Goal: Task Accomplishment & Management: Complete application form

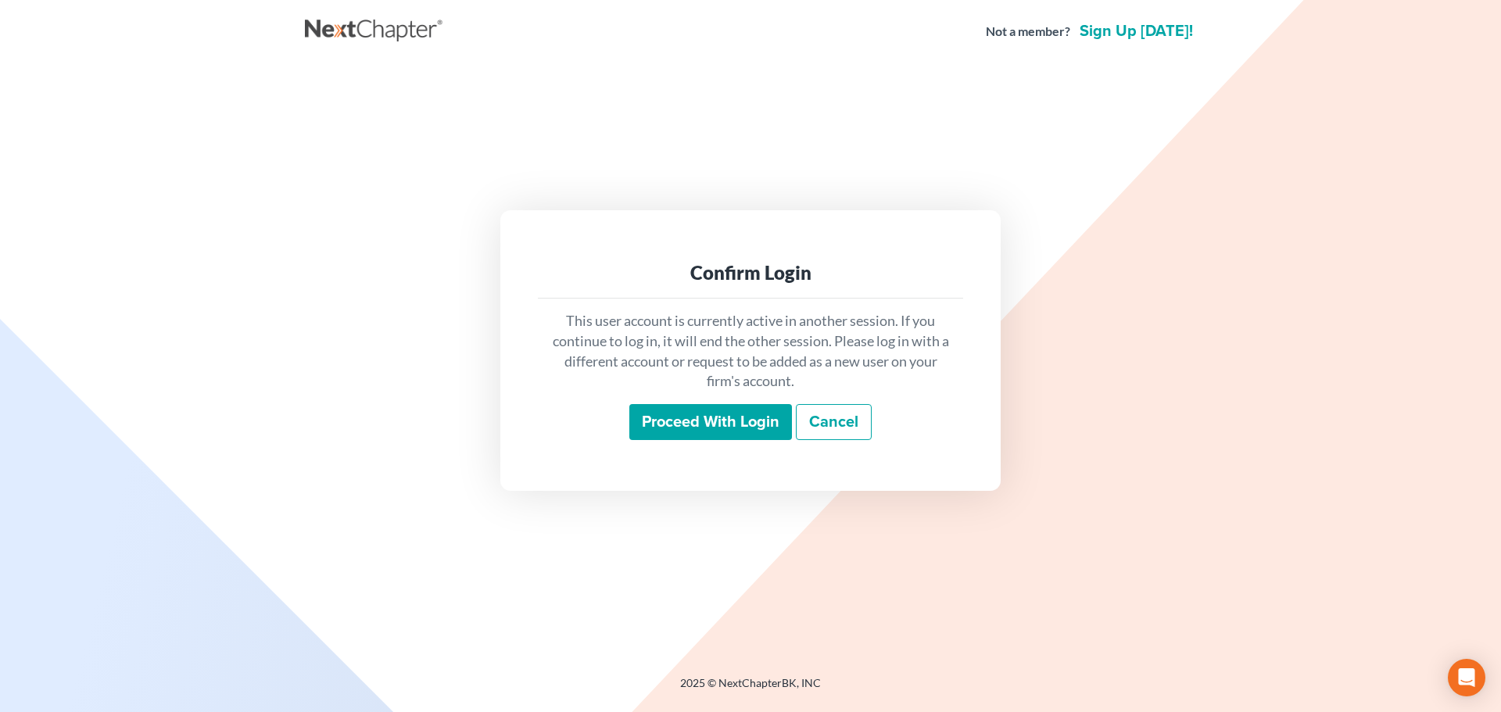
click at [672, 426] on input "Proceed with login" at bounding box center [710, 422] width 163 height 36
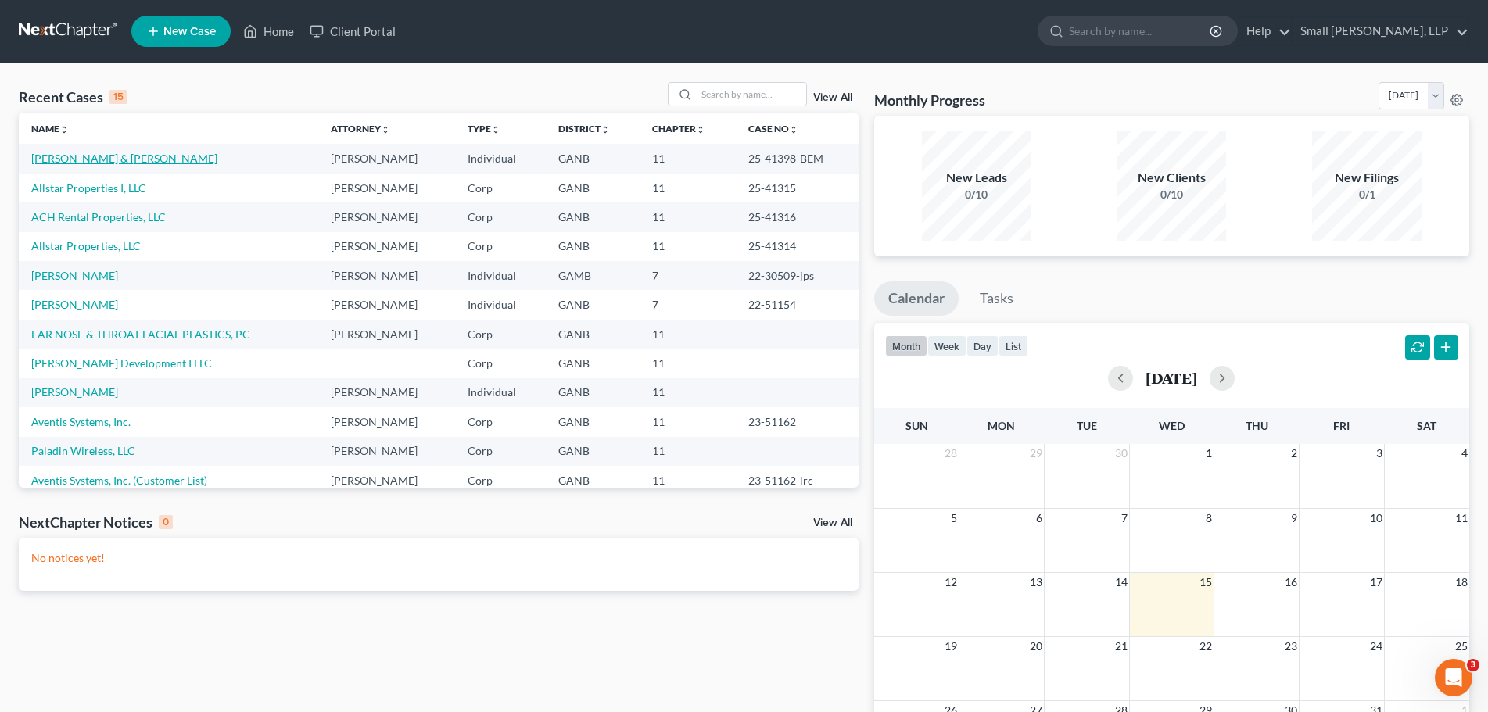
click at [121, 159] on link "[PERSON_NAME] & [PERSON_NAME]" at bounding box center [124, 158] width 186 height 13
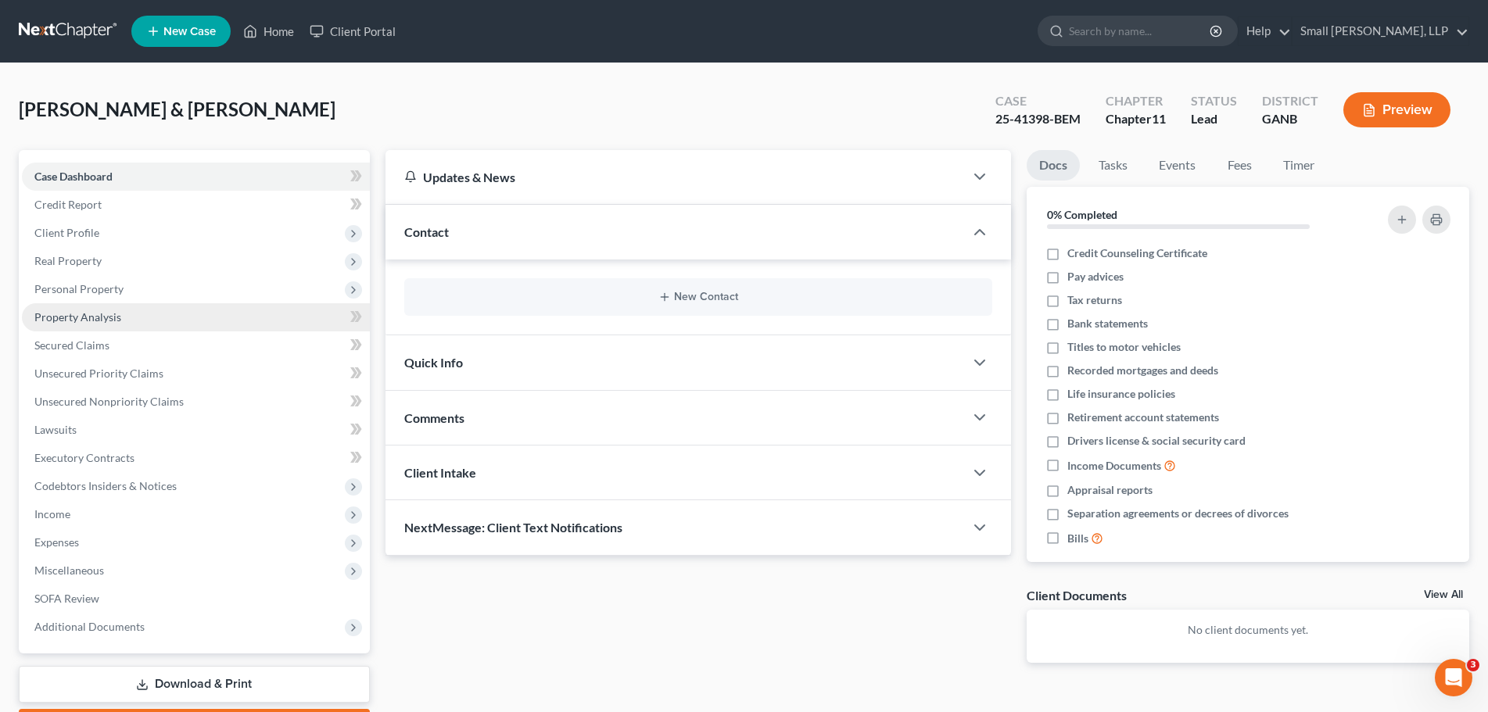
click at [186, 314] on link "Property Analysis" at bounding box center [196, 317] width 348 height 28
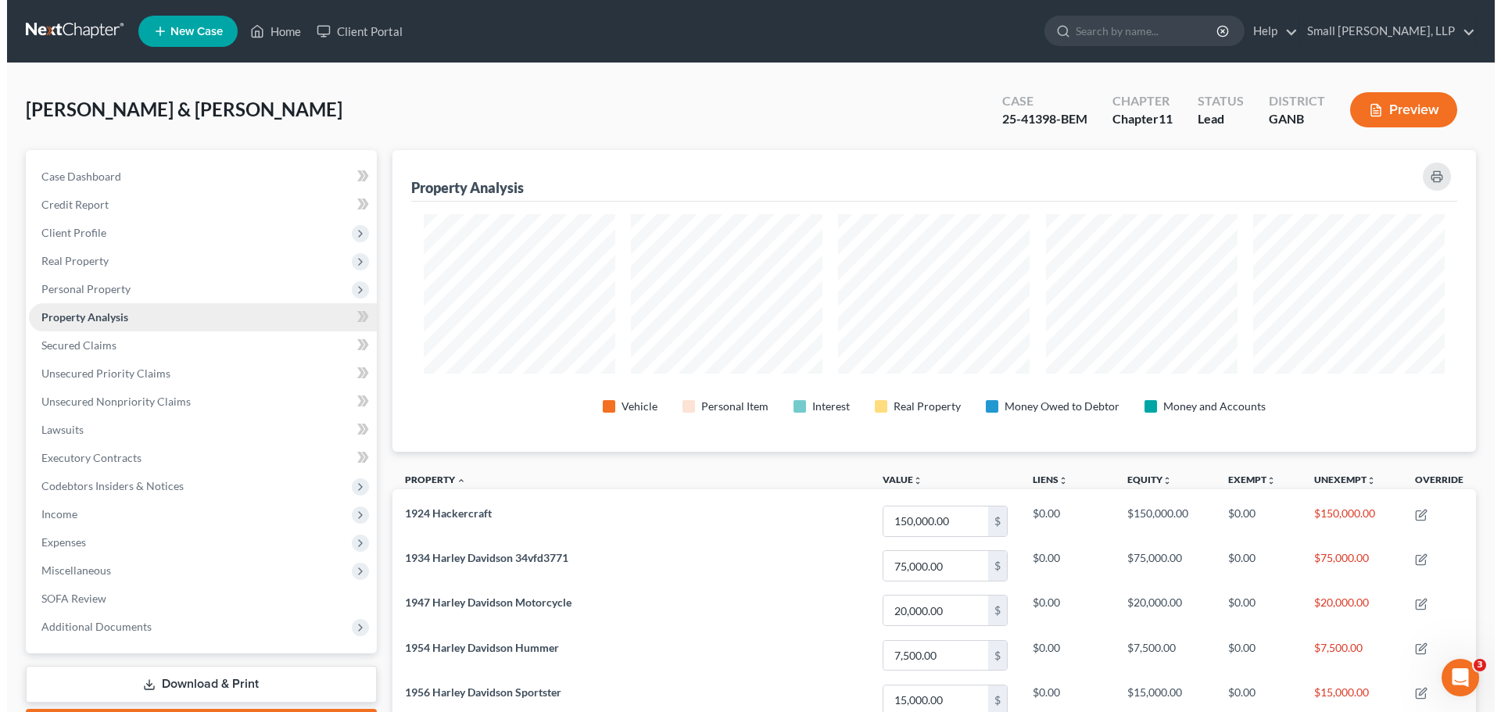
scroll to position [302, 1085]
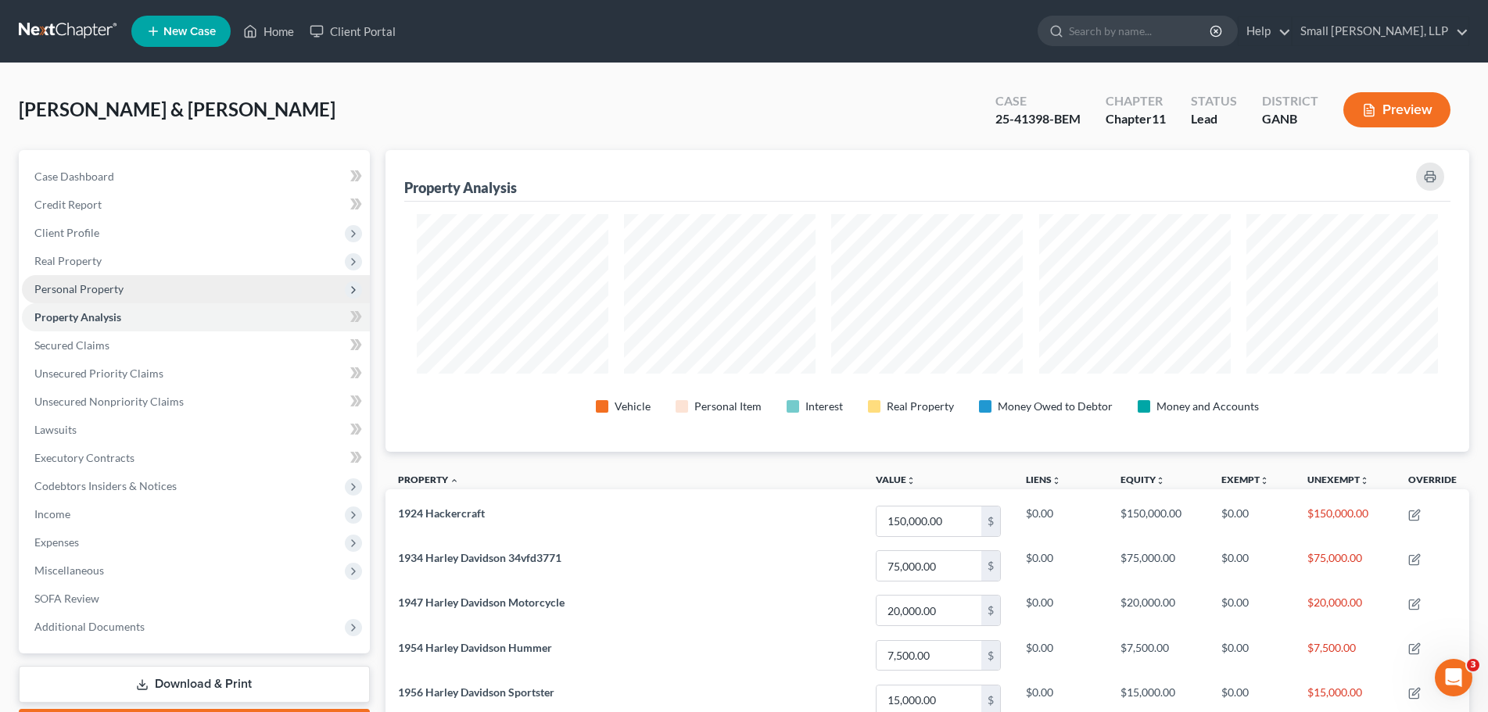
click at [185, 288] on span "Personal Property" at bounding box center [196, 289] width 348 height 28
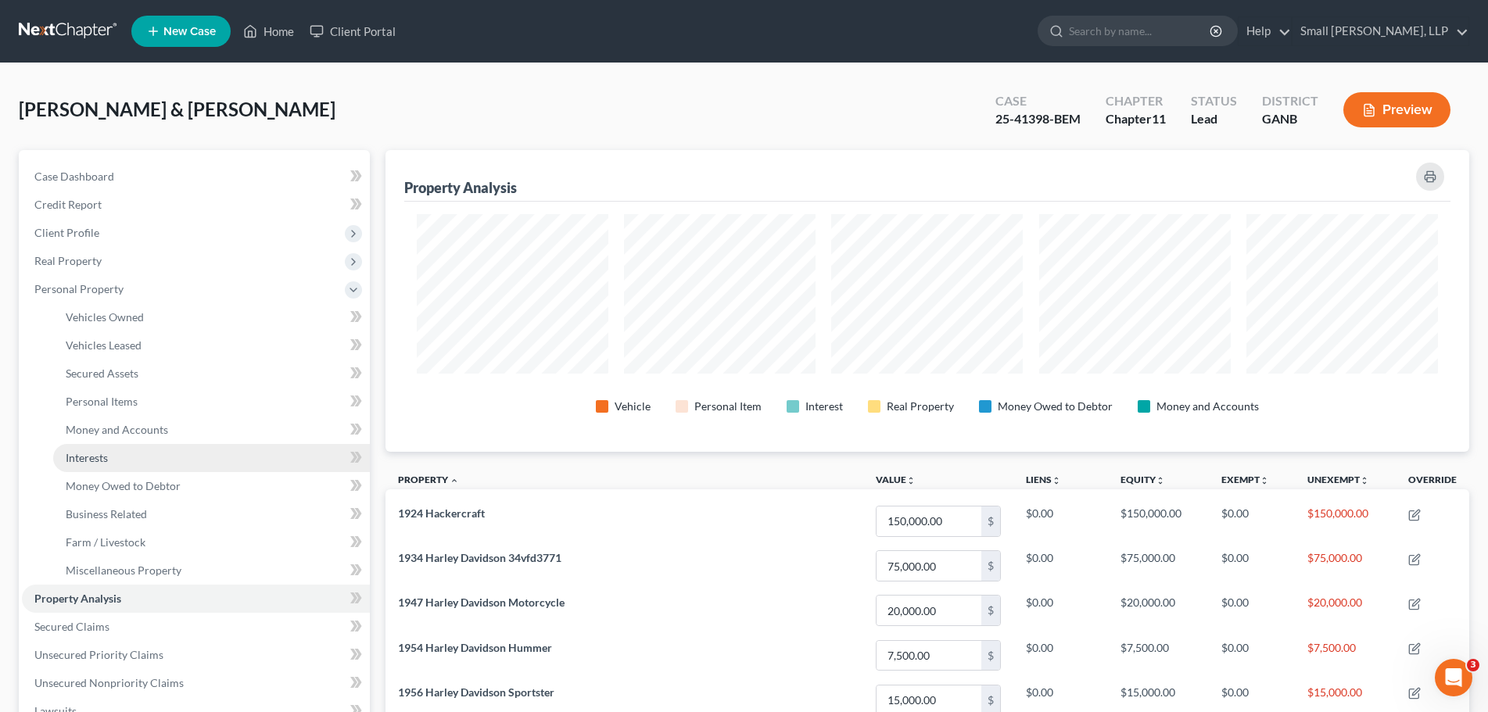
click at [134, 467] on link "Interests" at bounding box center [211, 458] width 317 height 28
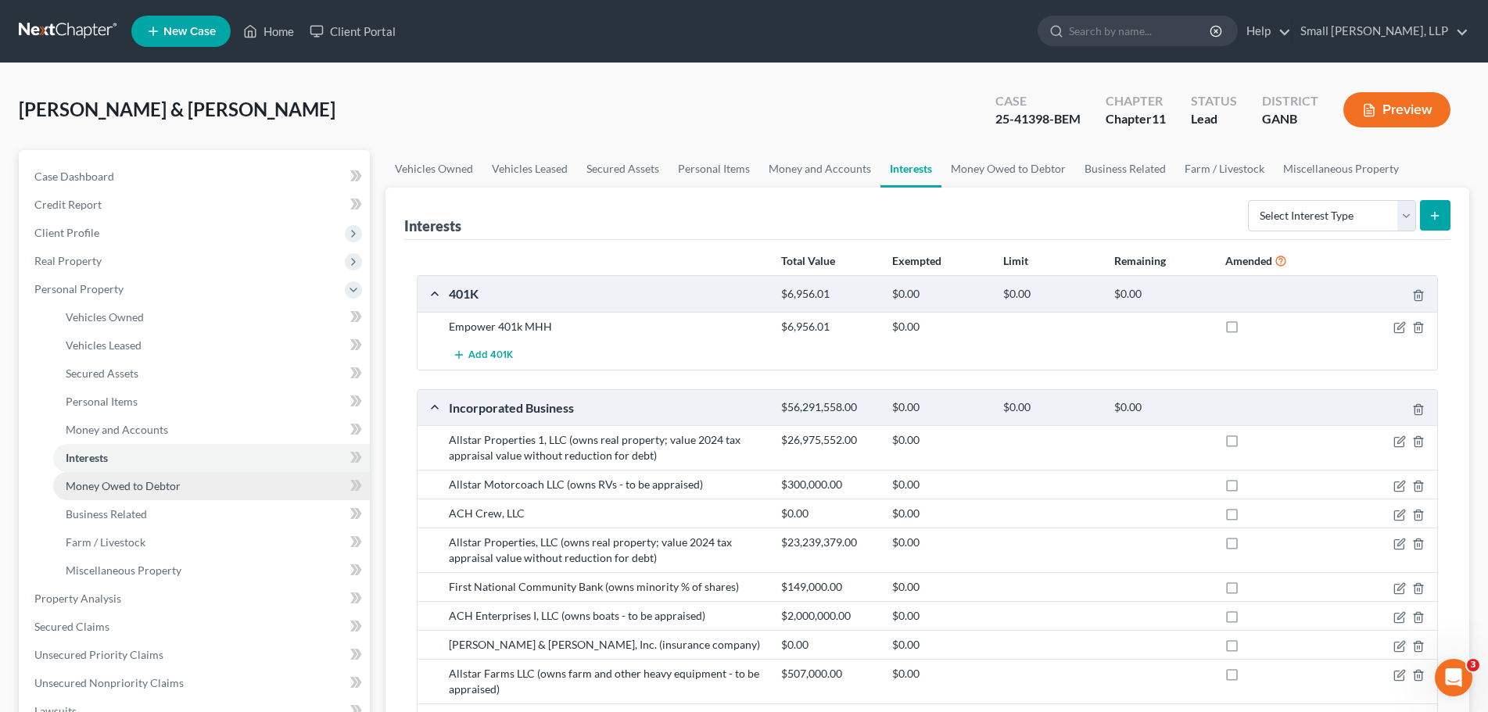
click at [117, 485] on span "Money Owed to Debtor" at bounding box center [123, 485] width 115 height 13
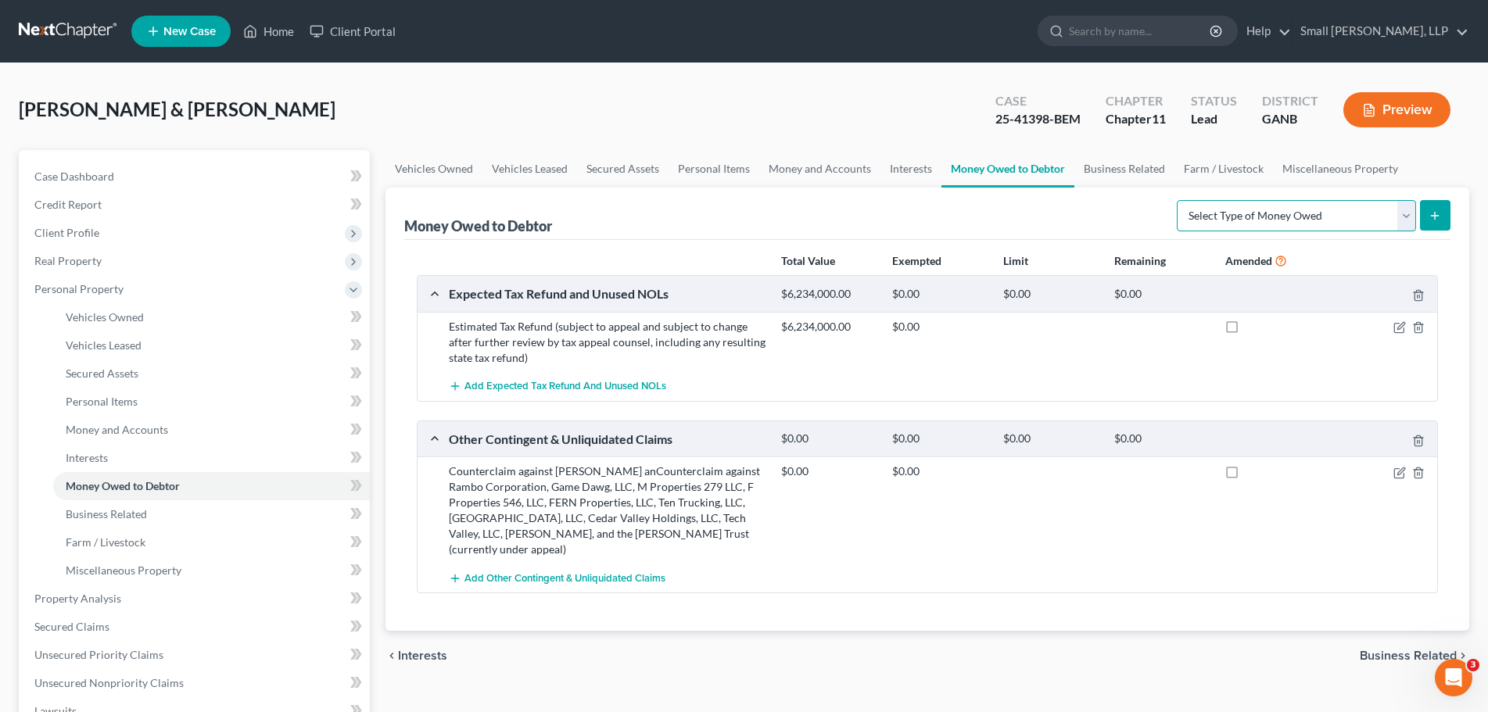
click at [1368, 216] on select "Select Type of Money Owed Accounts Receivable Alimony Child Support Claims Agai…" at bounding box center [1296, 215] width 239 height 31
select select "trusts"
click at [1179, 200] on select "Select Type of Money Owed Accounts Receivable Alimony Child Support Claims Agai…" at bounding box center [1296, 215] width 239 height 31
click at [1443, 205] on button "submit" at bounding box center [1435, 215] width 30 height 30
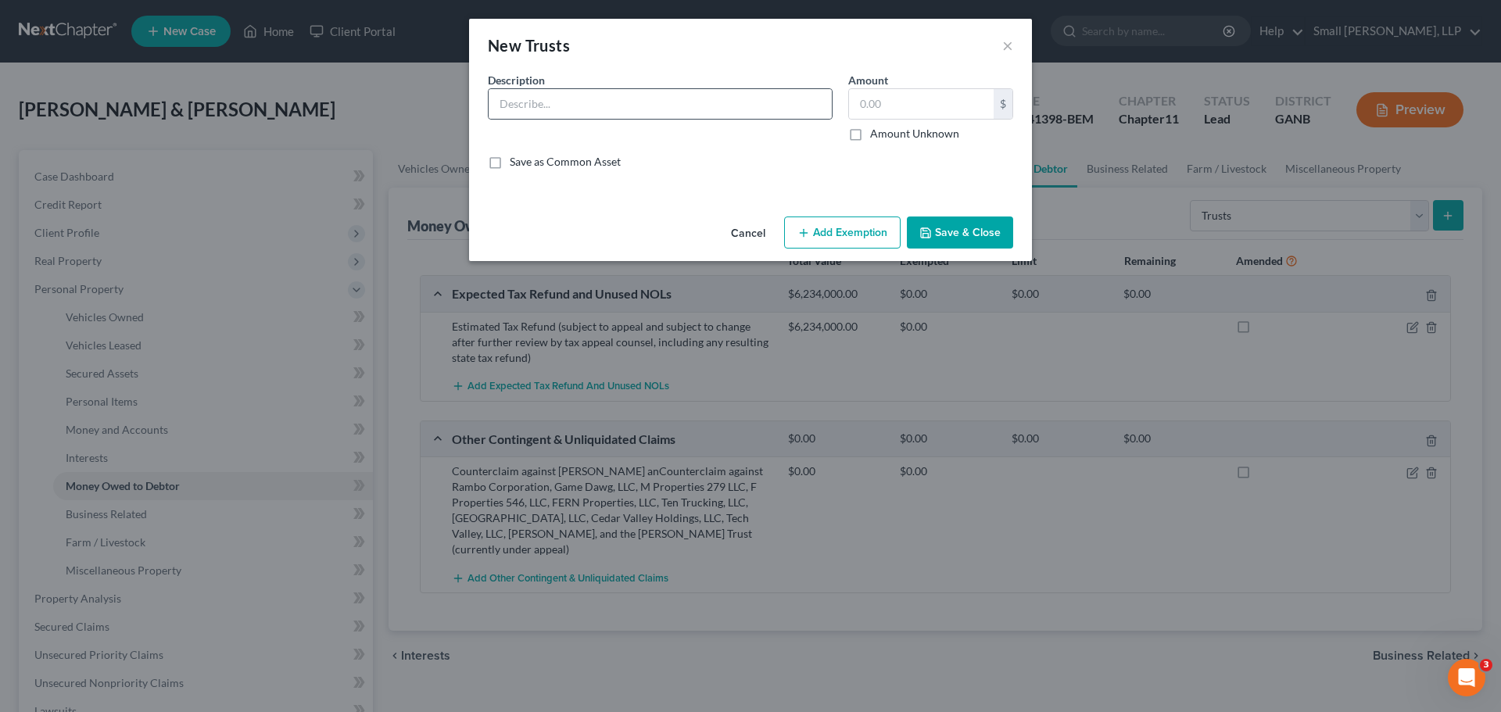
click at [699, 88] on div at bounding box center [660, 103] width 345 height 31
click at [693, 101] on input "text" at bounding box center [660, 104] width 343 height 30
type input "I"
click at [623, 102] on input "Beneficiary to the" at bounding box center [660, 104] width 343 height 30
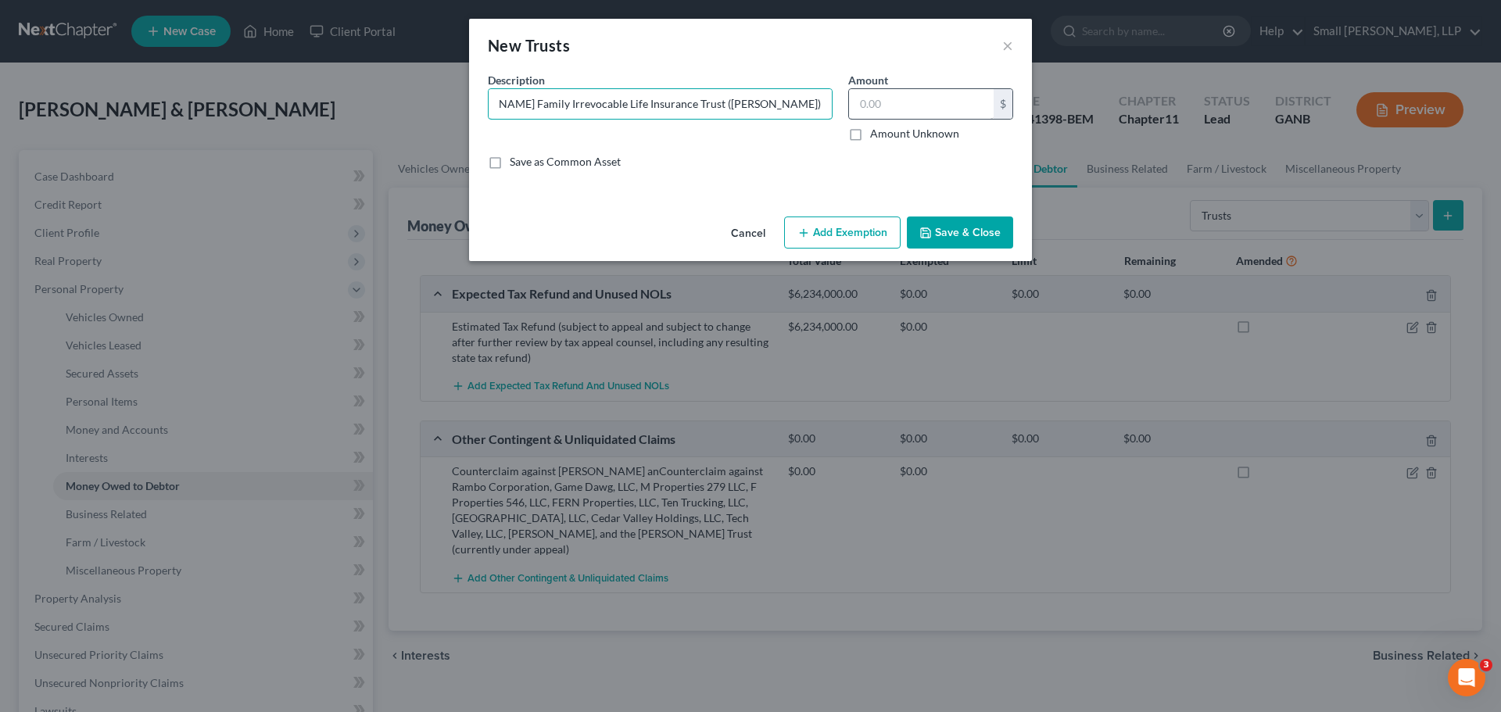
type input "Beneficiary to the [PERSON_NAME] Family Irrevocable Life Insurance Trust ([PERS…"
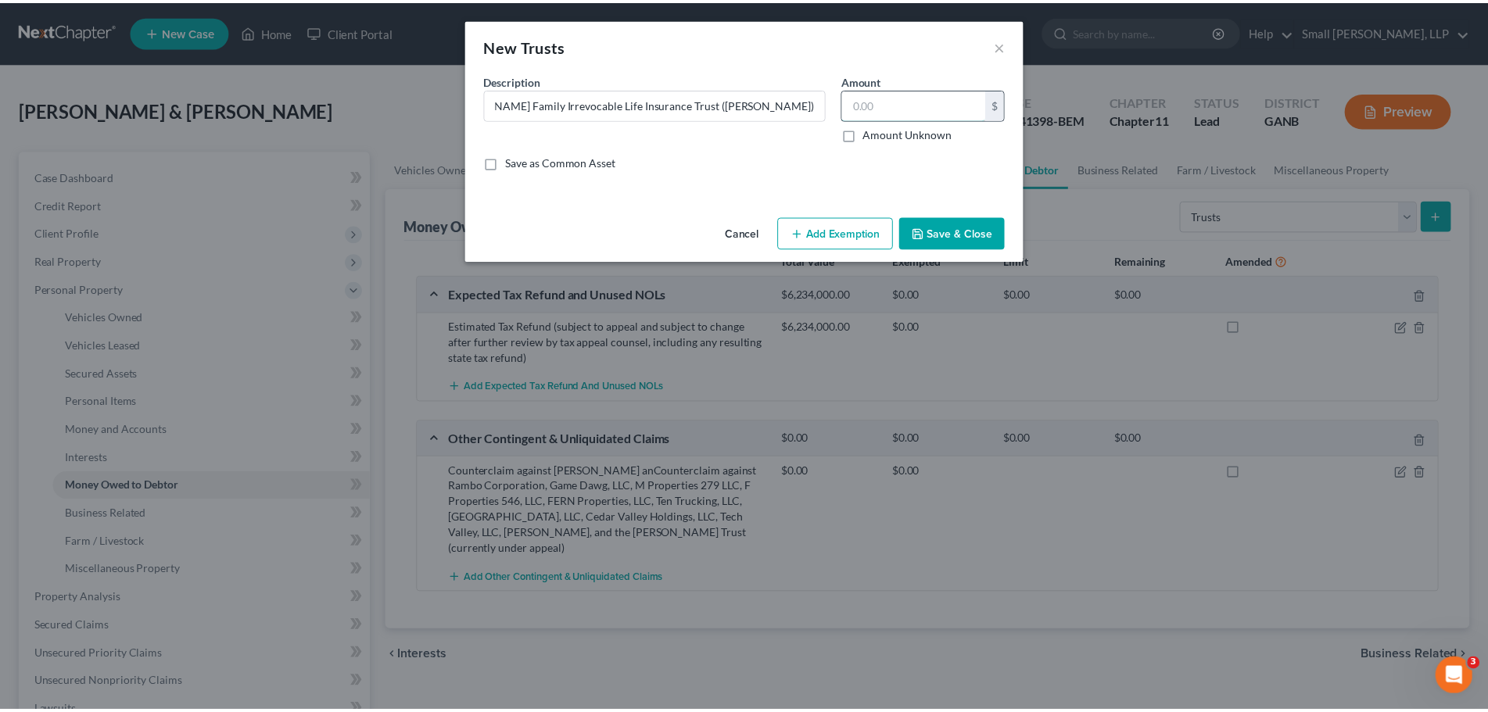
scroll to position [0, 0]
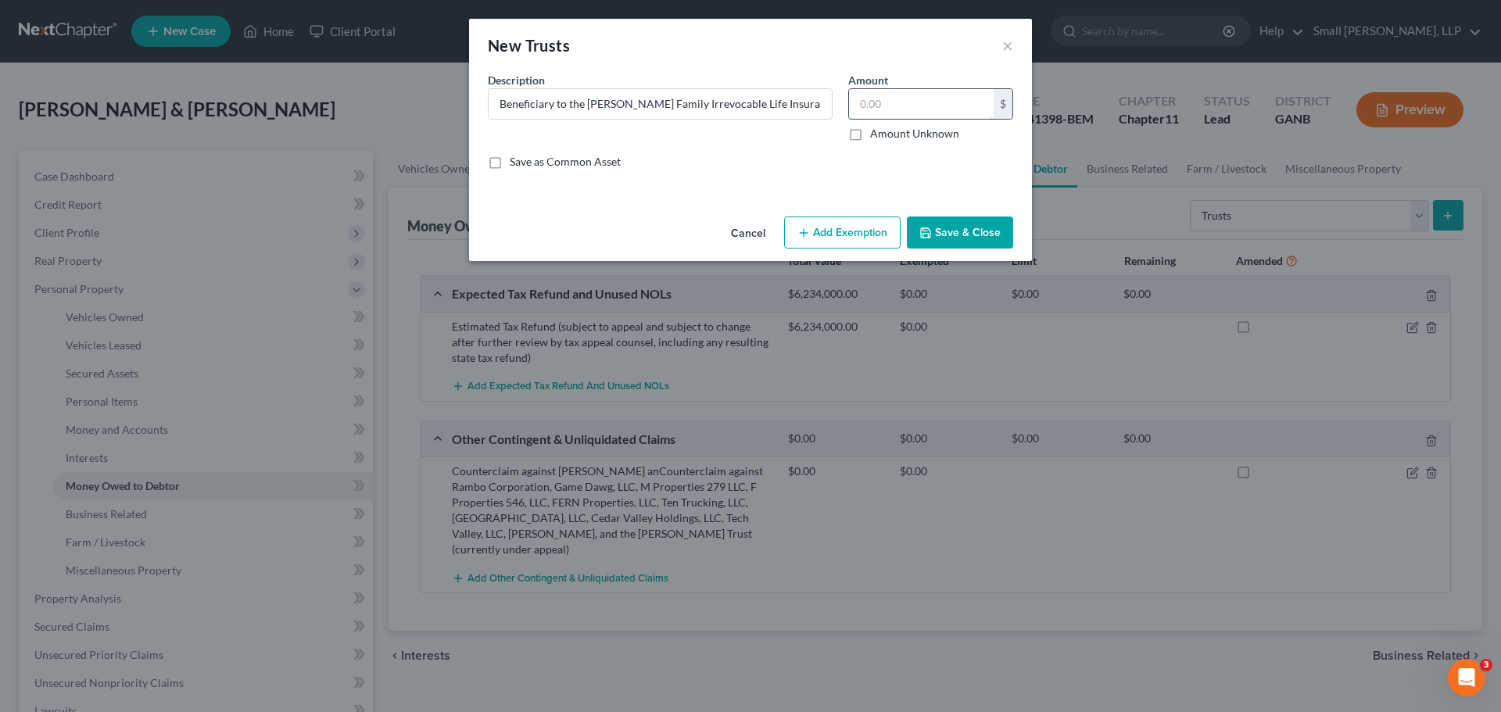
click at [909, 99] on input "text" at bounding box center [921, 104] width 145 height 30
type input "0.00"
click at [961, 234] on button "Save & Close" at bounding box center [960, 233] width 106 height 33
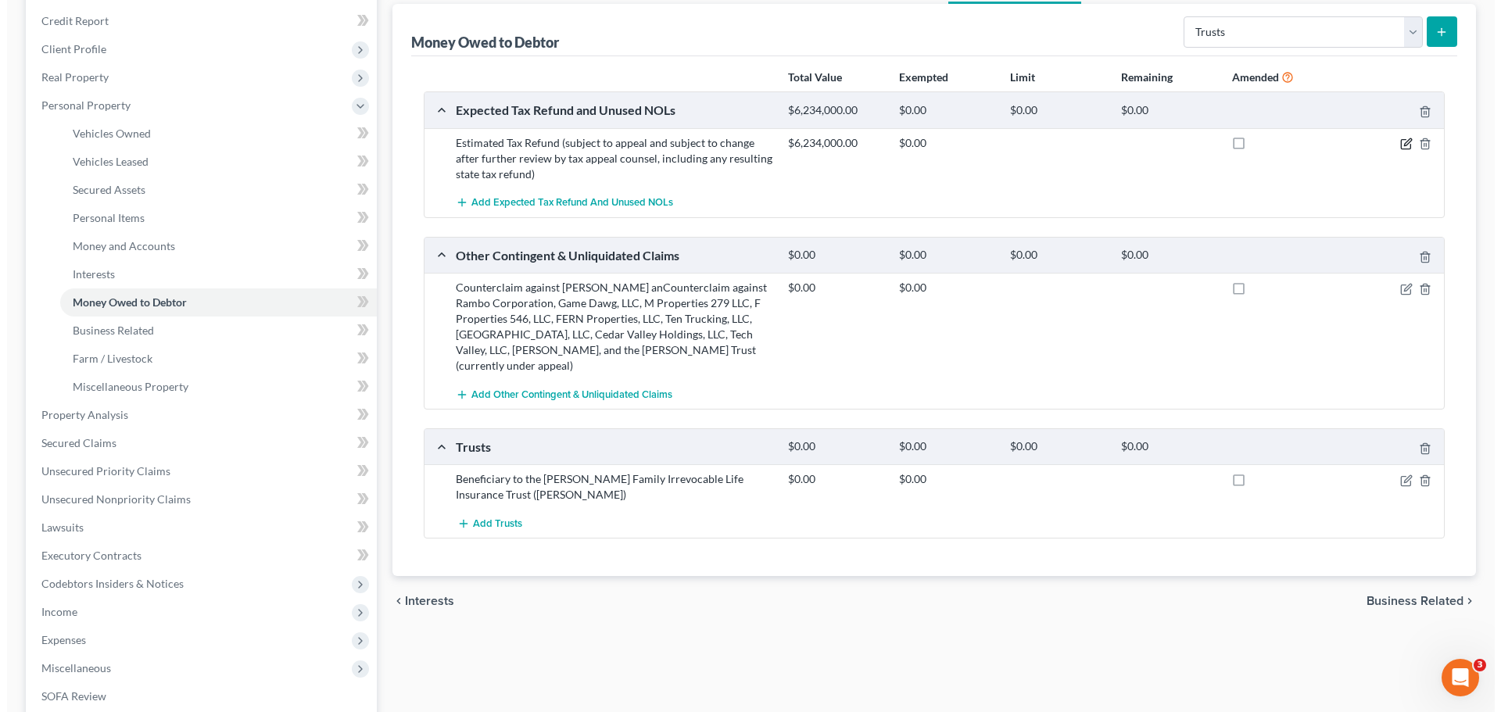
scroll to position [156, 0]
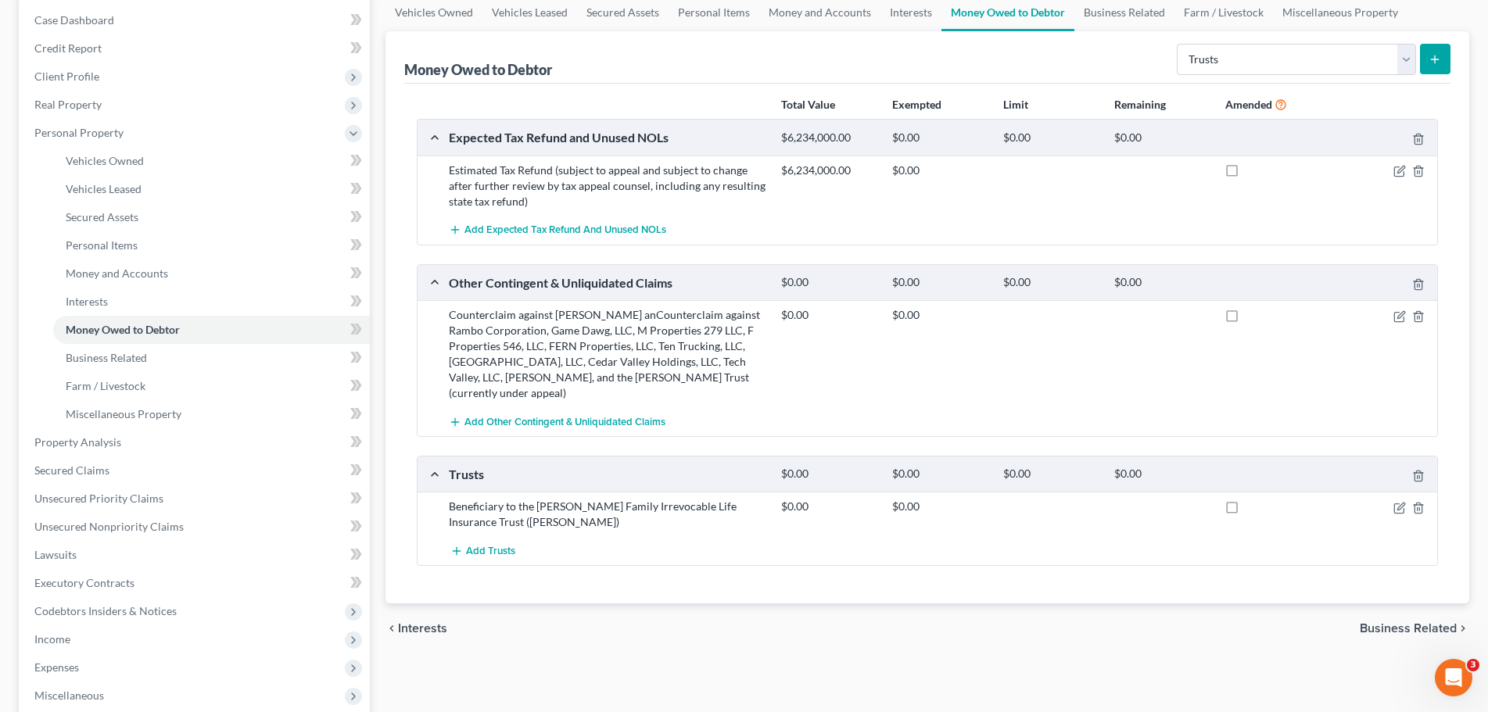
click at [1425, 59] on button "submit" at bounding box center [1435, 59] width 30 height 30
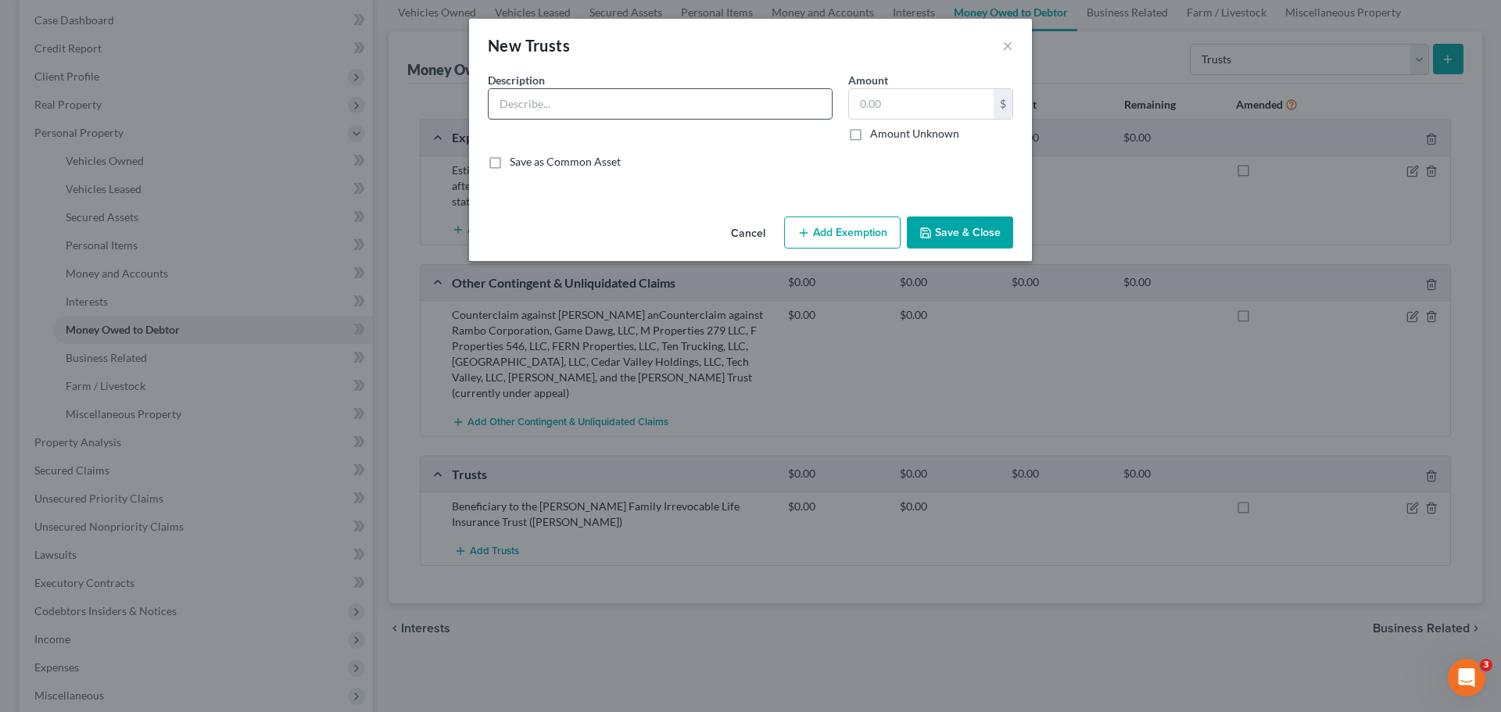
click at [661, 106] on input "text" at bounding box center [660, 104] width 343 height 30
type input "Beneficiary to the [PERSON_NAME] Family Irrevocable Life Insurance Trust ([PERS…"
click at [902, 104] on input "text" at bounding box center [921, 104] width 145 height 30
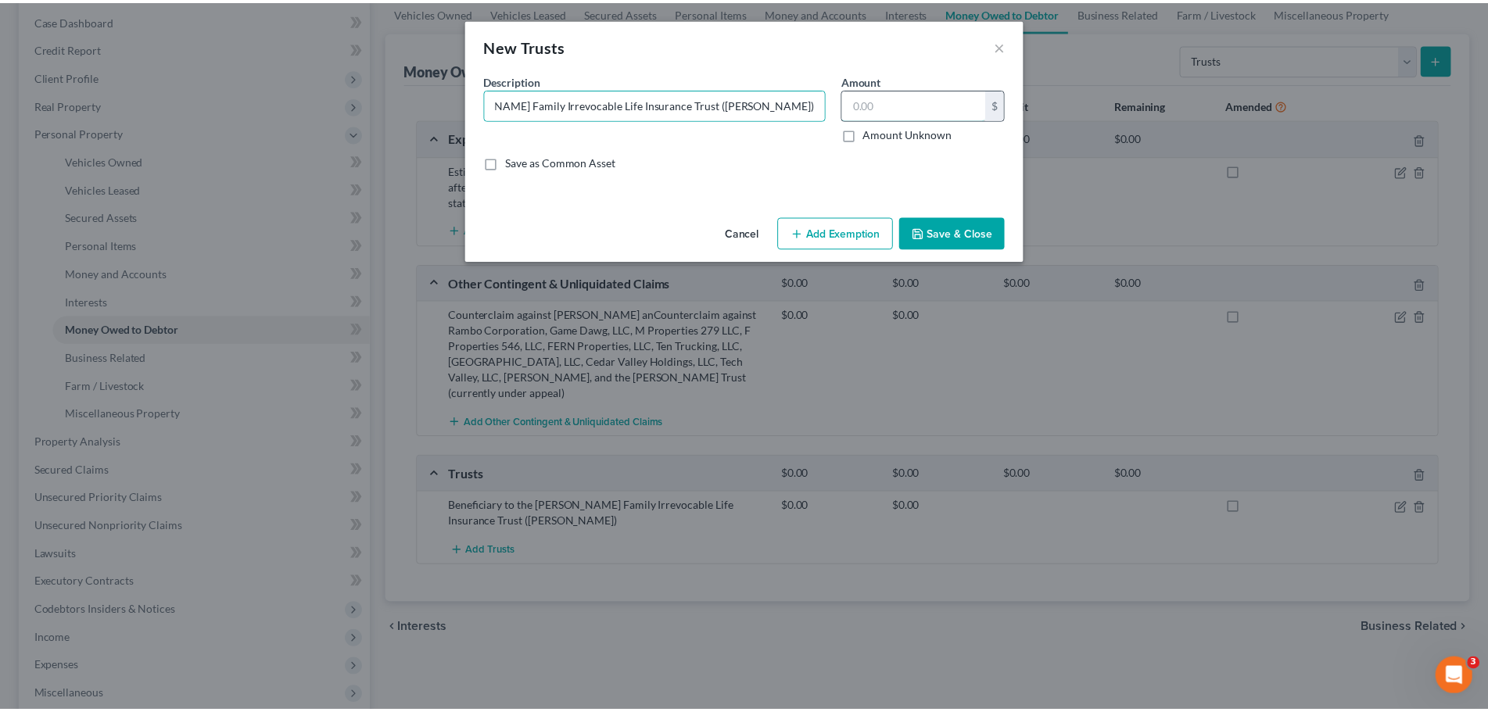
scroll to position [0, 0]
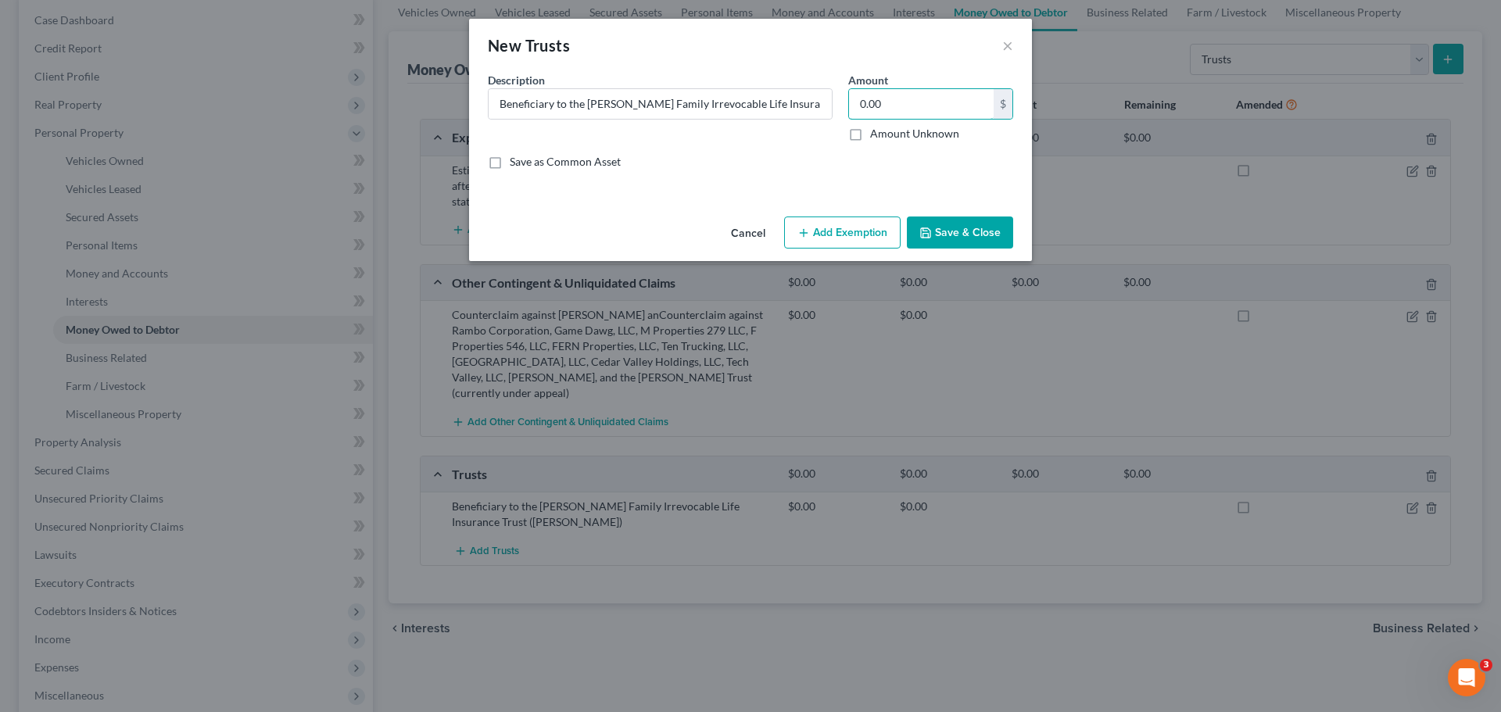
type input "0.00"
click at [968, 230] on button "Save & Close" at bounding box center [960, 233] width 106 height 33
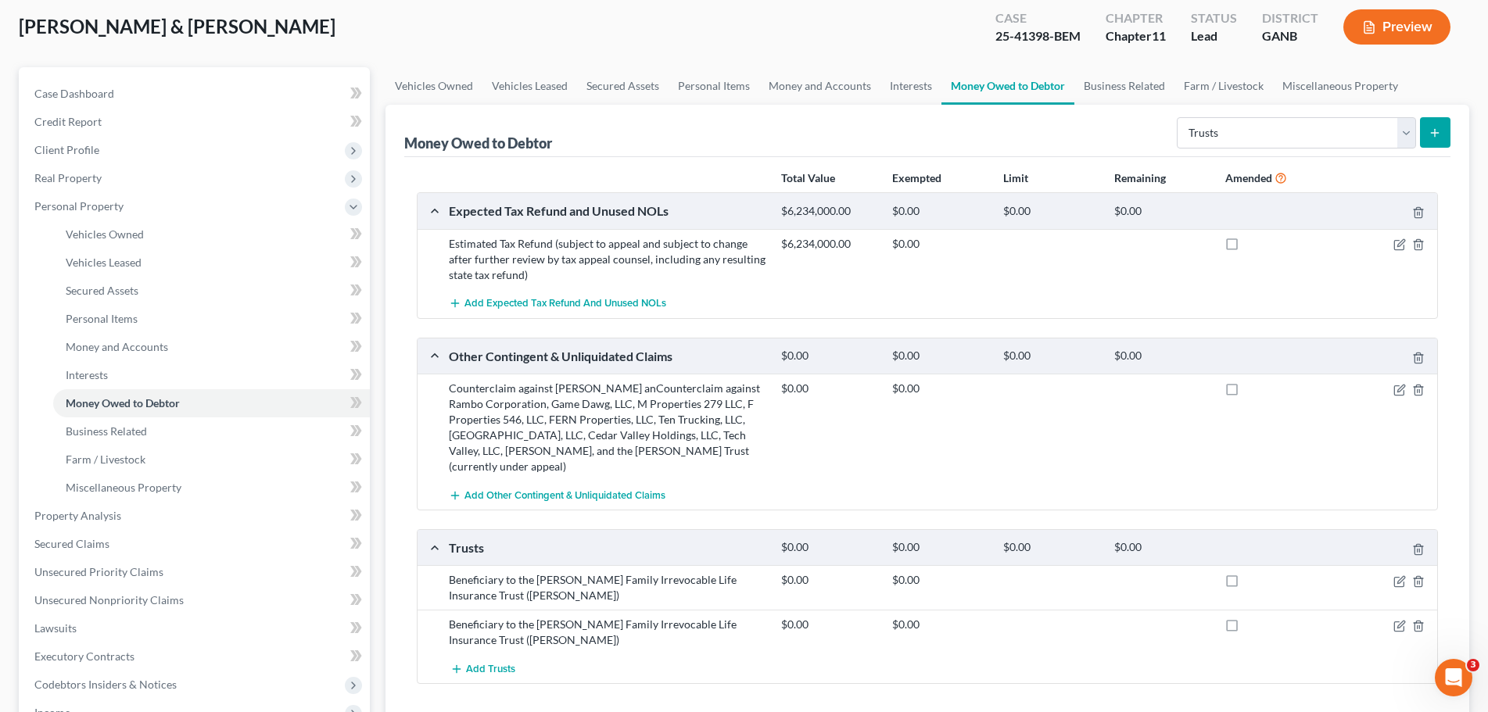
scroll to position [78, 0]
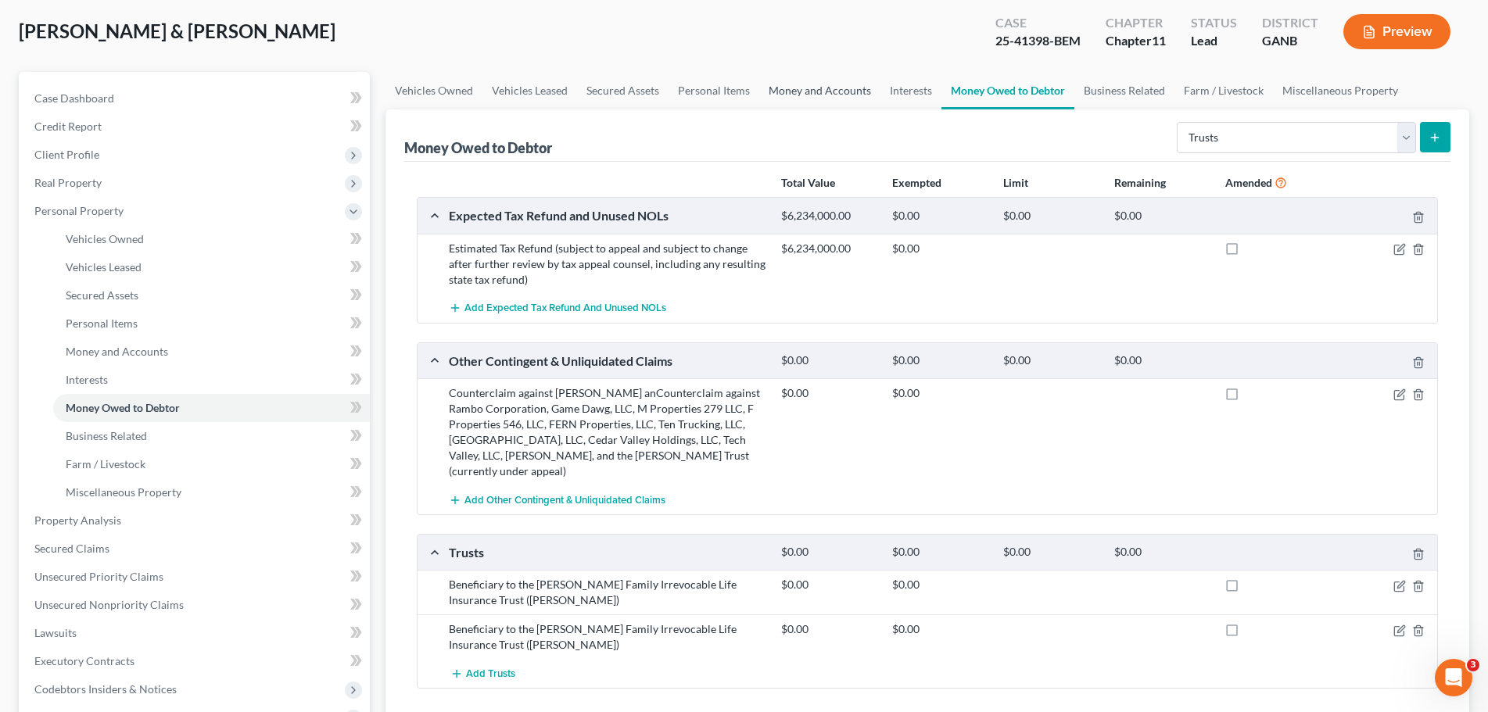
click at [790, 92] on link "Money and Accounts" at bounding box center [819, 91] width 121 height 38
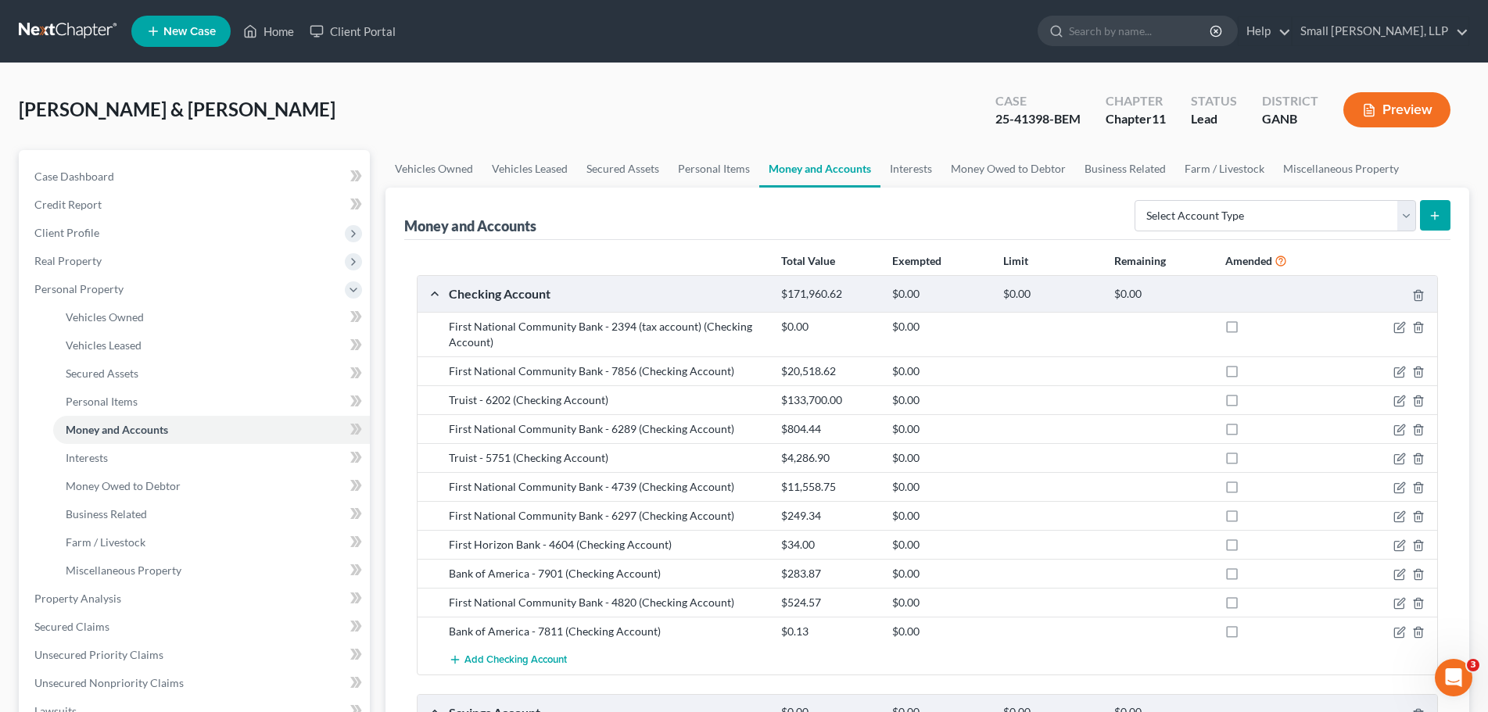
click at [874, 170] on link "Money and Accounts" at bounding box center [819, 169] width 121 height 38
click at [895, 172] on link "Interests" at bounding box center [910, 169] width 61 height 38
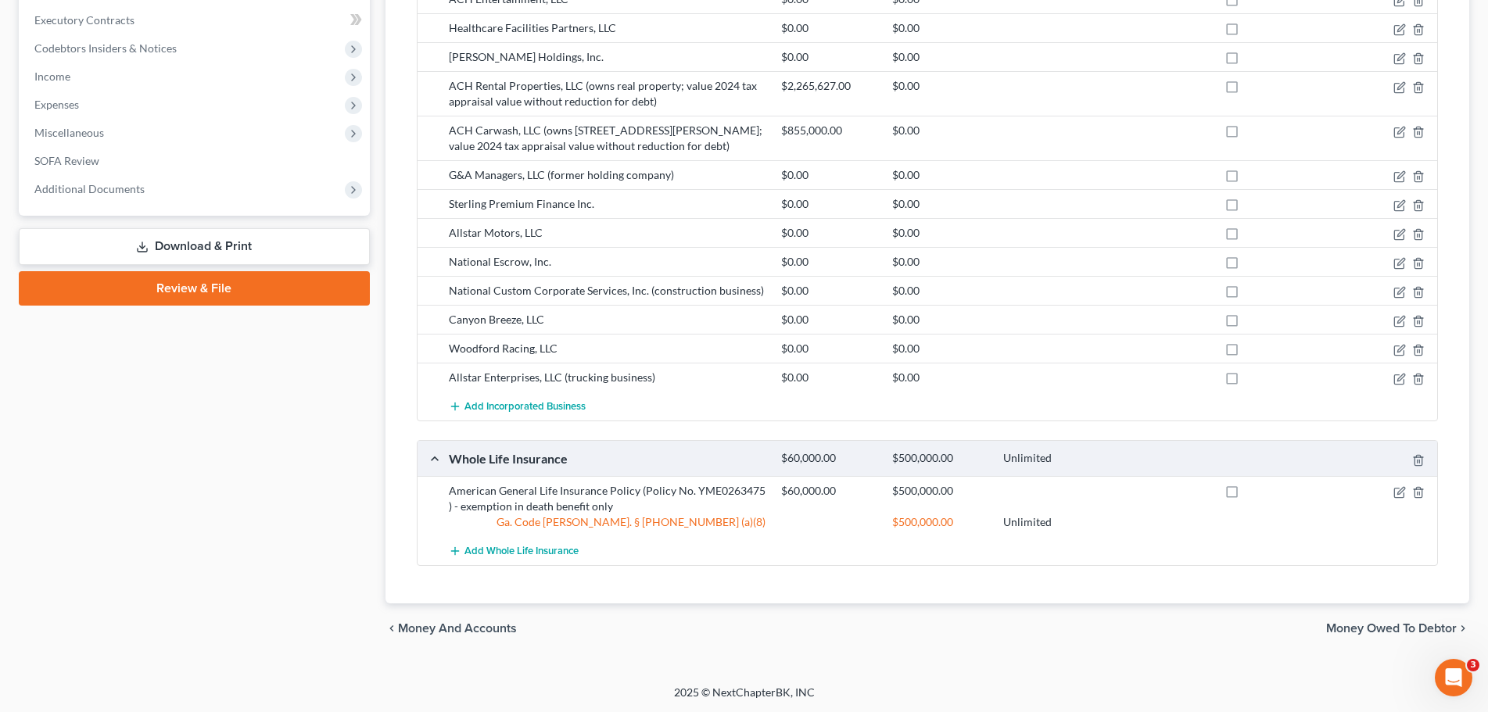
scroll to position [720, 0]
click at [1395, 492] on icon "button" at bounding box center [1399, 492] width 13 height 13
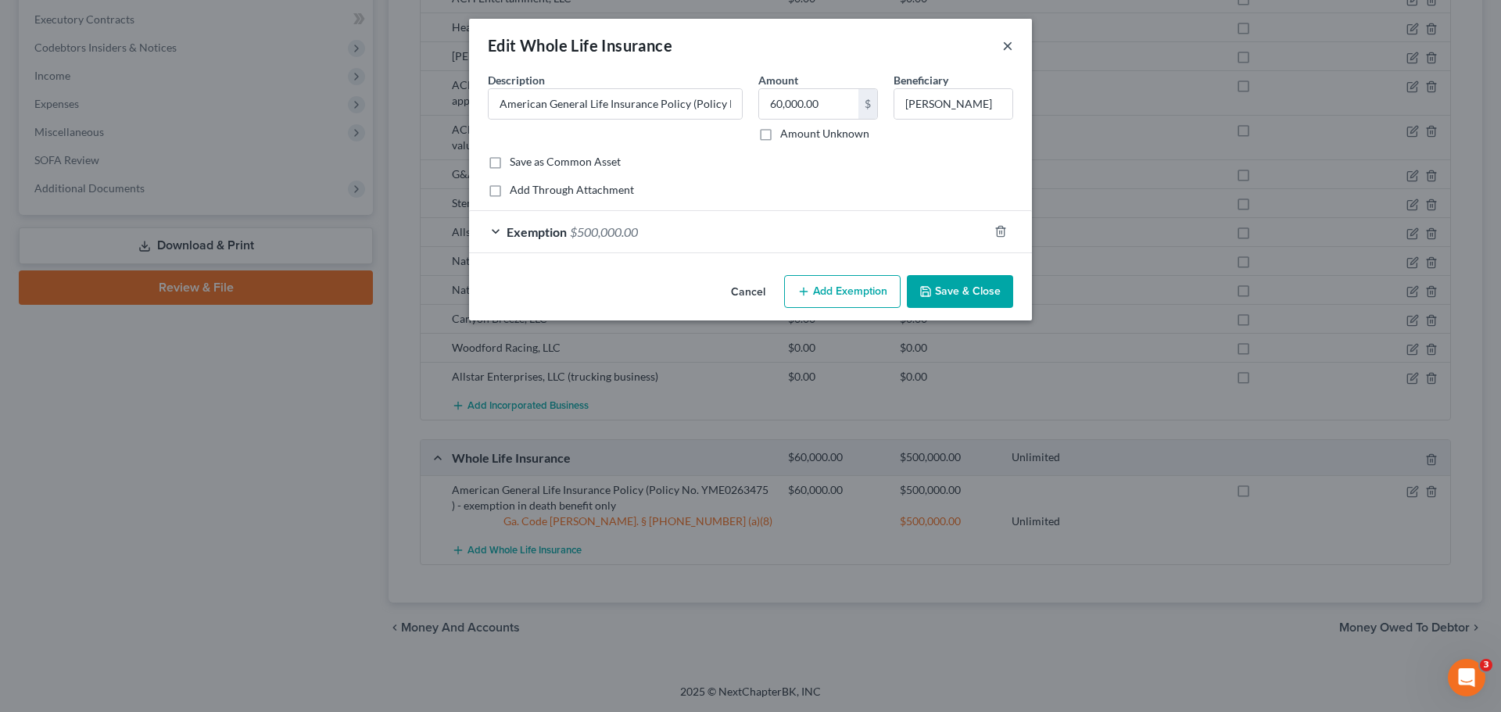
click at [1008, 45] on button "×" at bounding box center [1007, 45] width 11 height 19
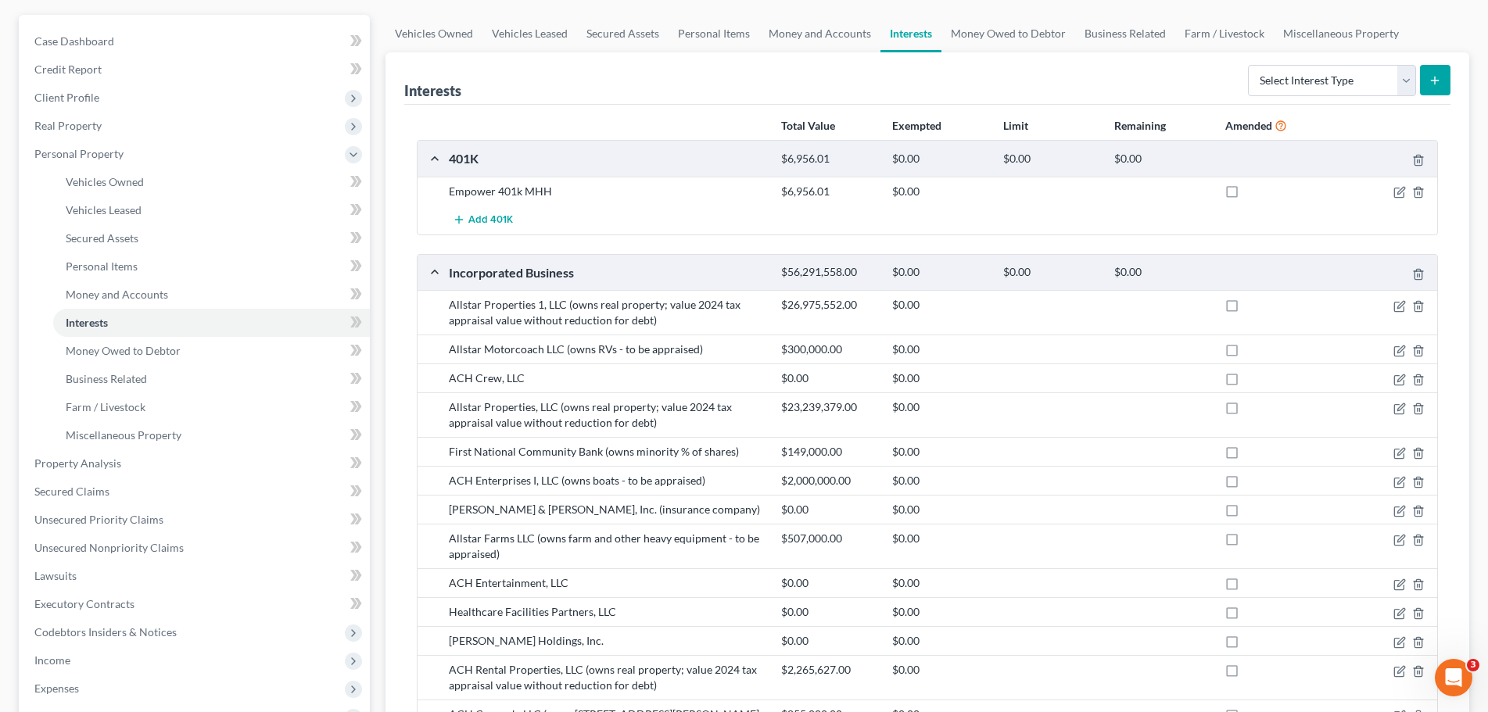
scroll to position [0, 0]
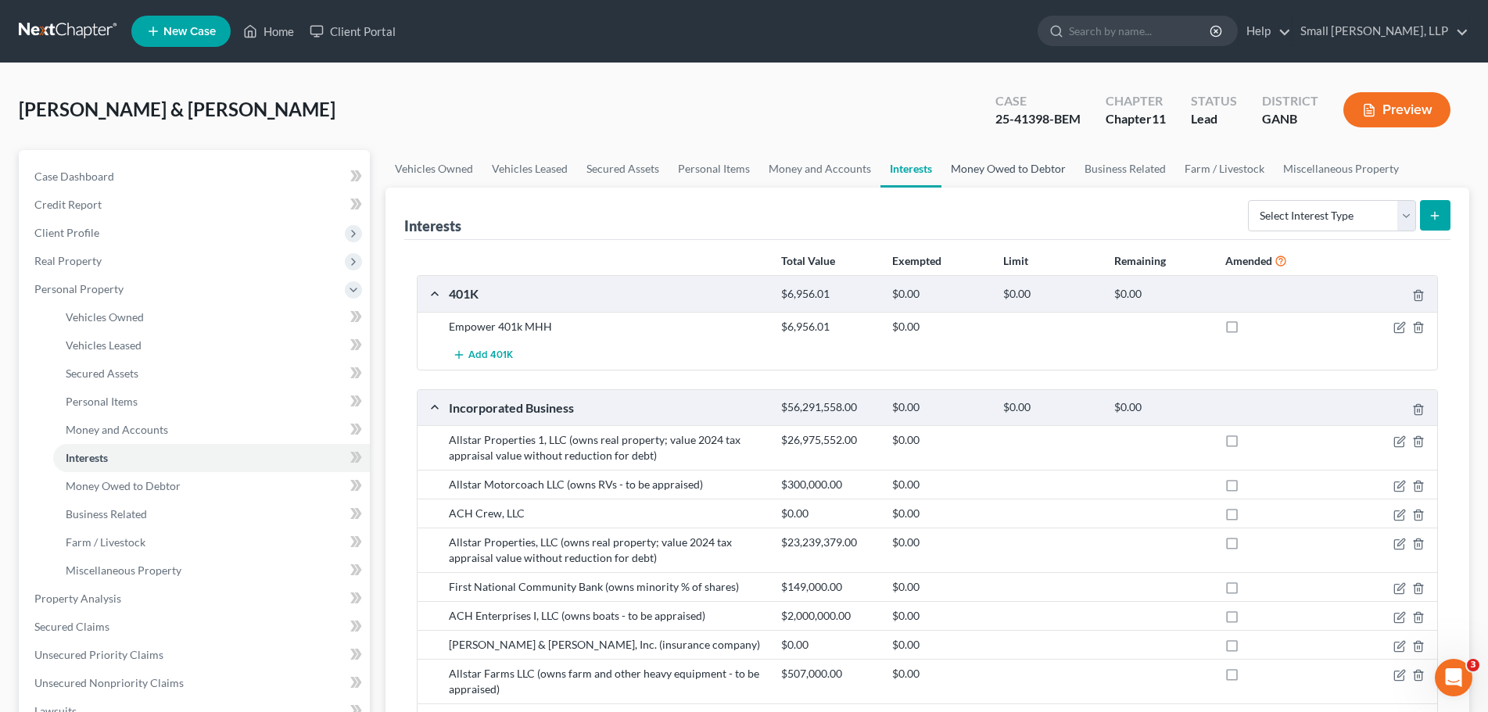
click at [1007, 171] on link "Money Owed to Debtor" at bounding box center [1008, 169] width 134 height 38
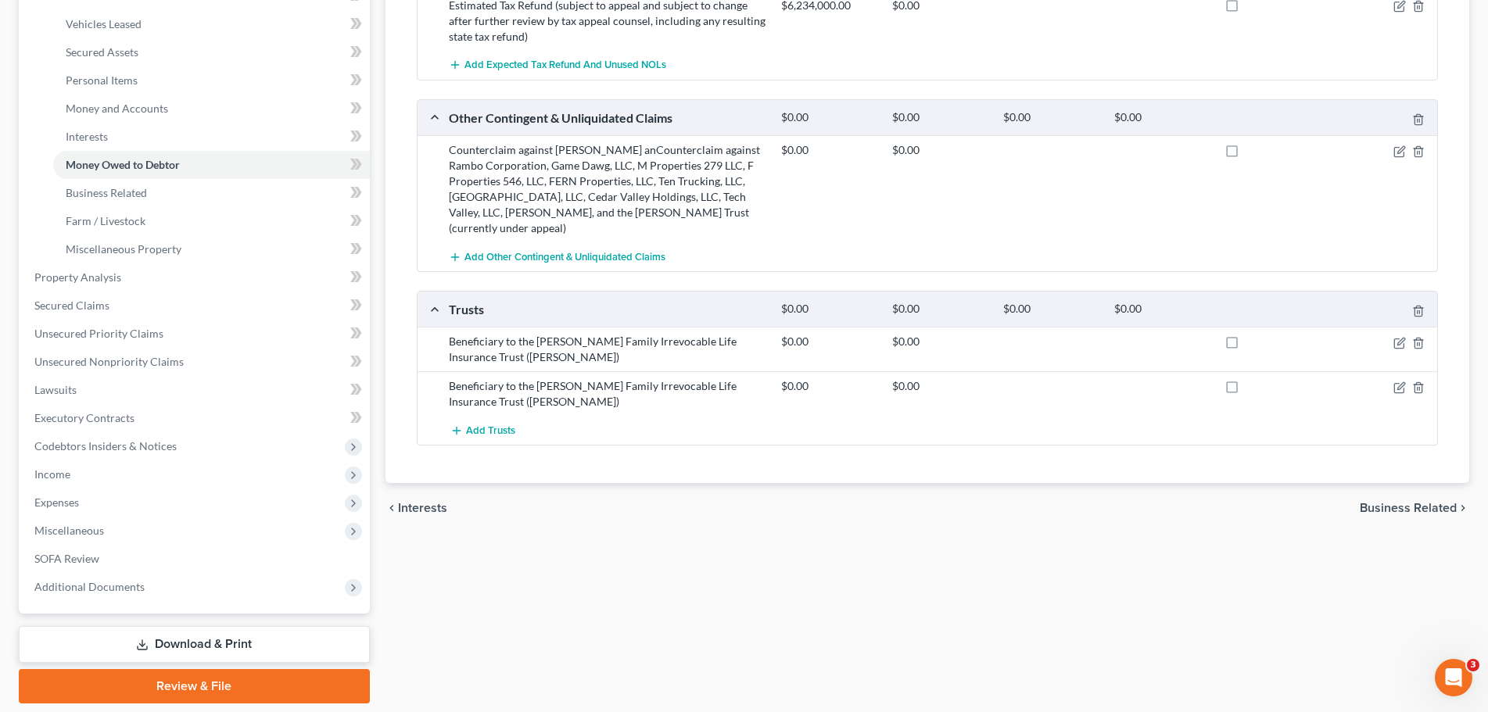
scroll to position [216, 0]
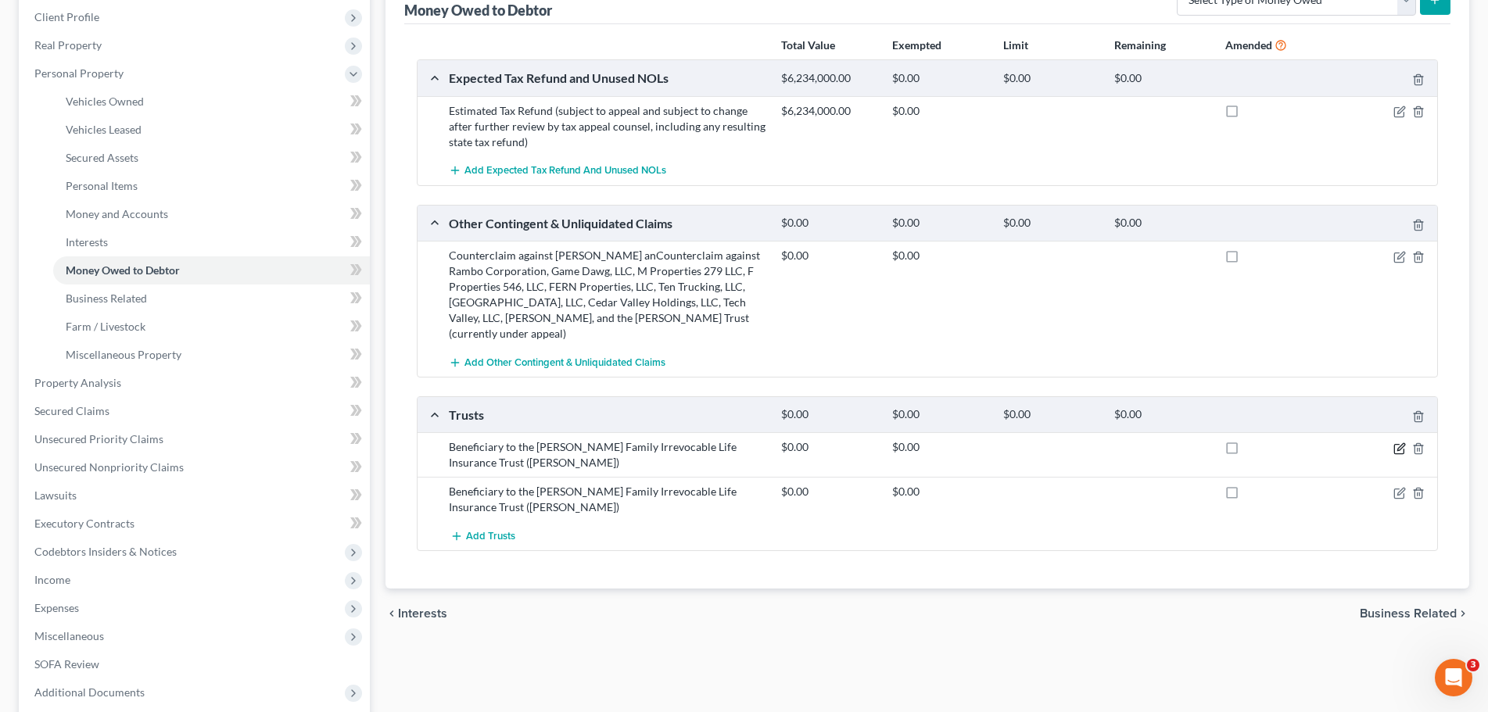
click at [1402, 449] on icon "button" at bounding box center [1399, 449] width 13 height 13
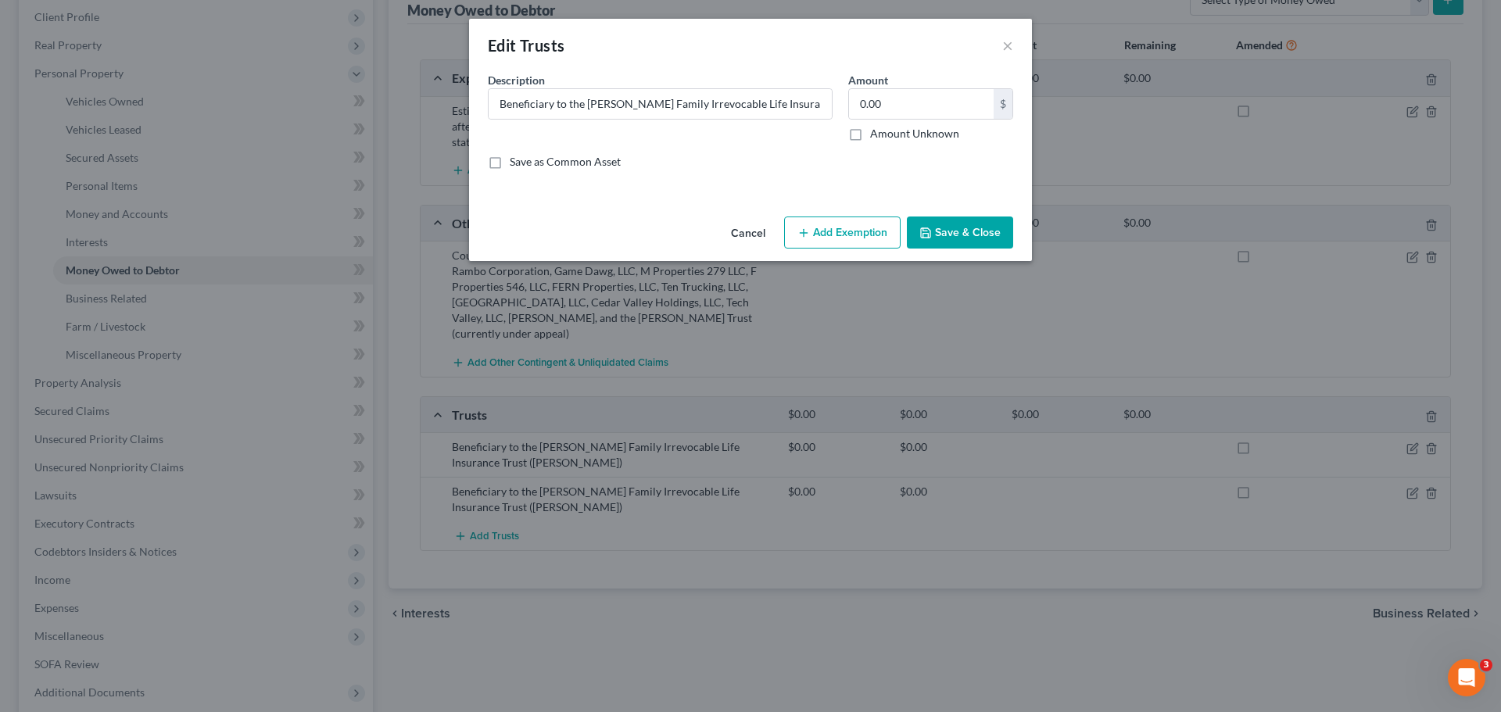
click at [821, 229] on button "Add Exemption" at bounding box center [842, 233] width 117 height 33
select select "2"
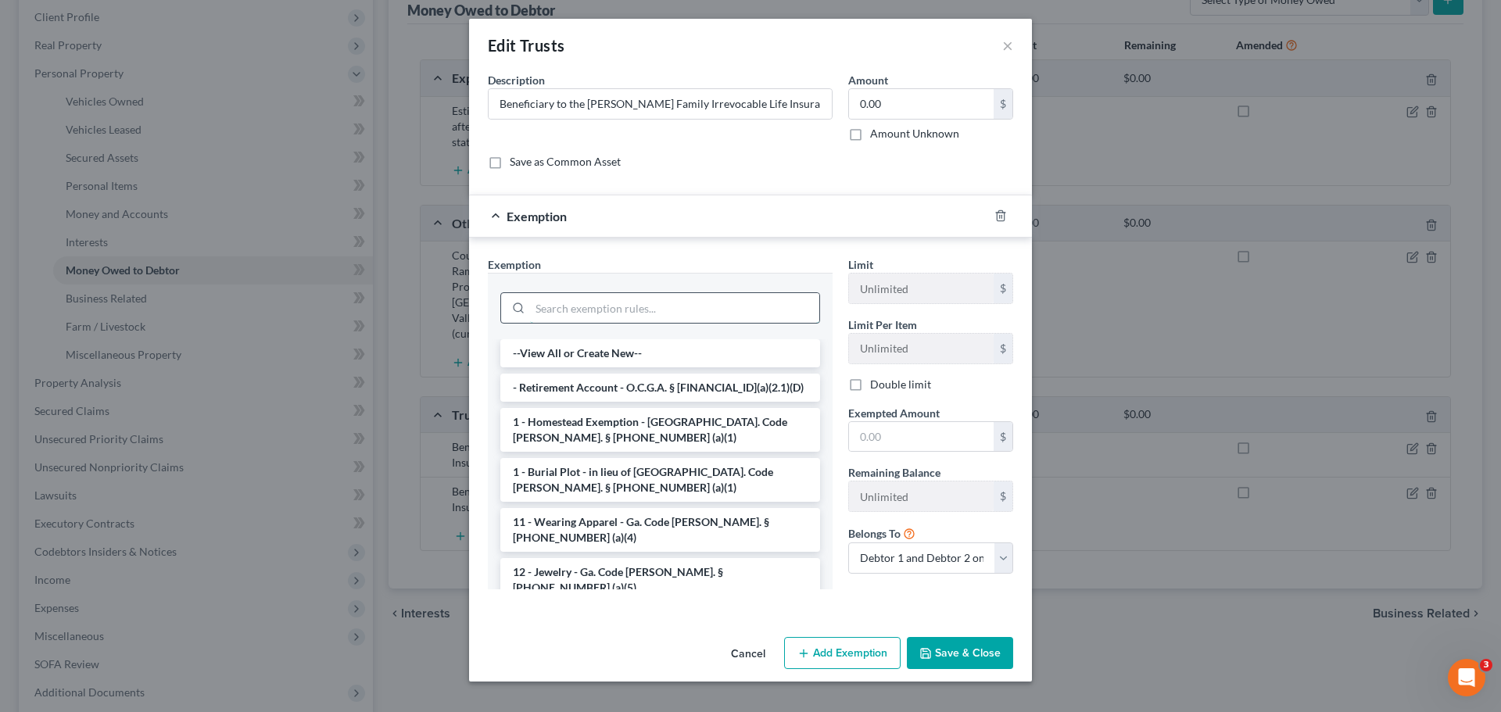
click at [738, 307] on input "search" at bounding box center [674, 308] width 289 height 30
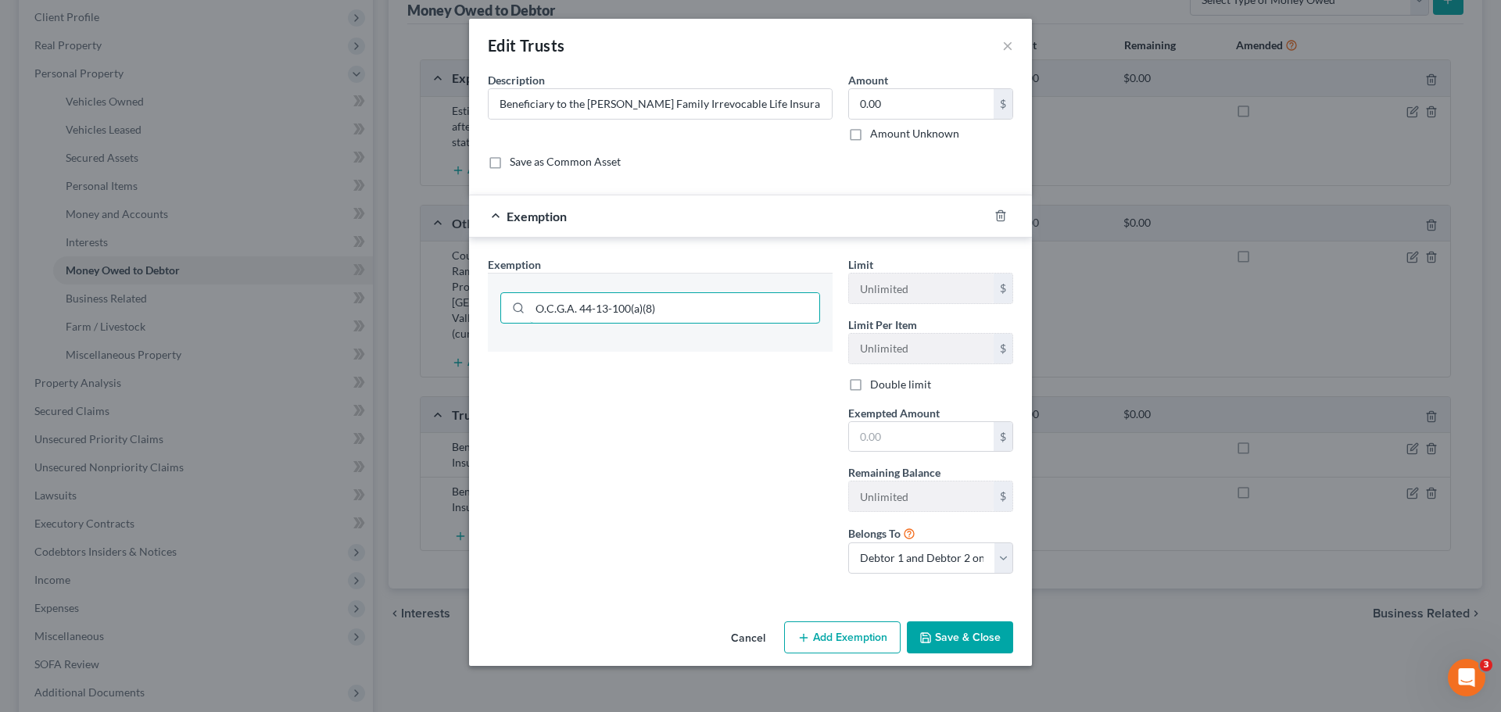
type input "O.C.G.A. 44-13-100(a)(8)"
click at [740, 364] on div "Exemption Set must be selected for CA. Exemption * O.C.G.A. 44-13-100(a)(8)" at bounding box center [660, 421] width 360 height 330
click at [958, 640] on button "Save & Close" at bounding box center [960, 638] width 106 height 33
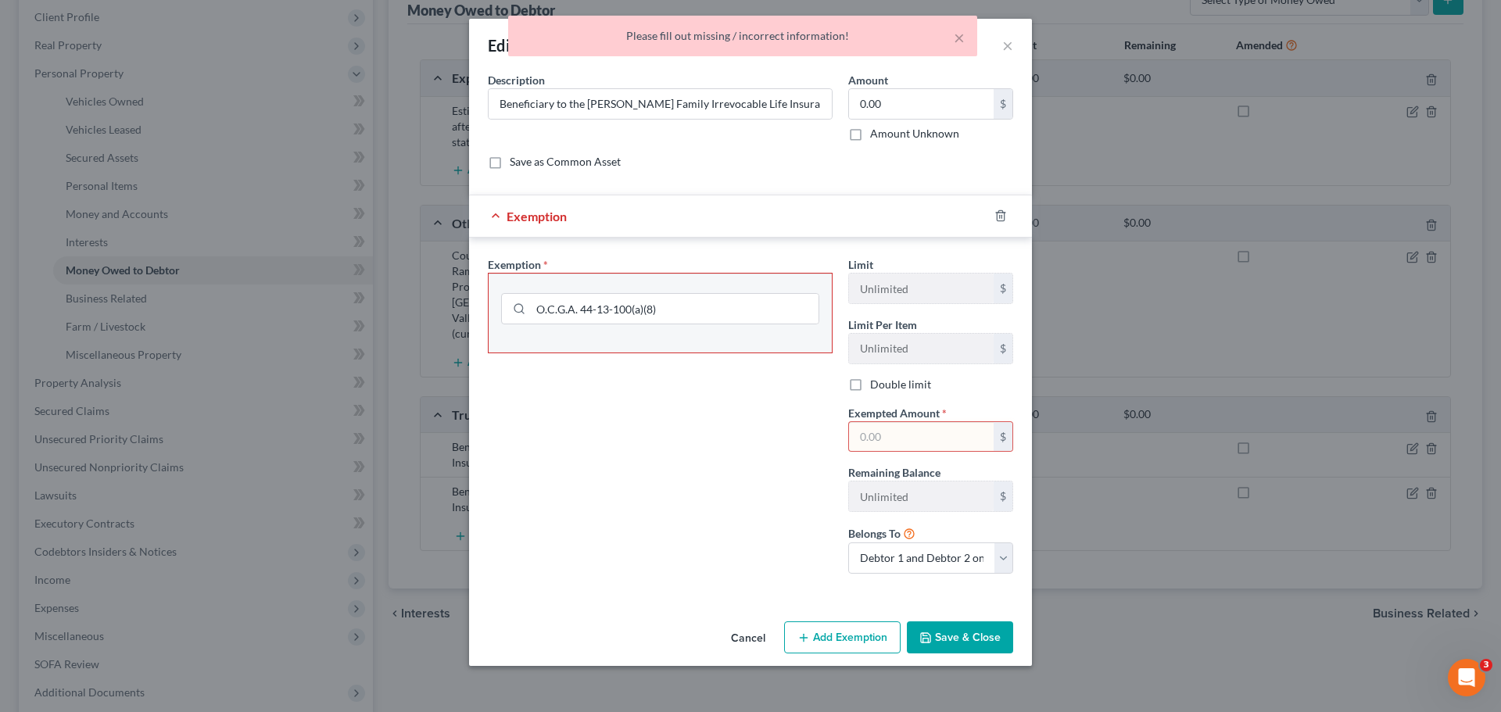
click at [968, 433] on input "text" at bounding box center [921, 437] width 145 height 30
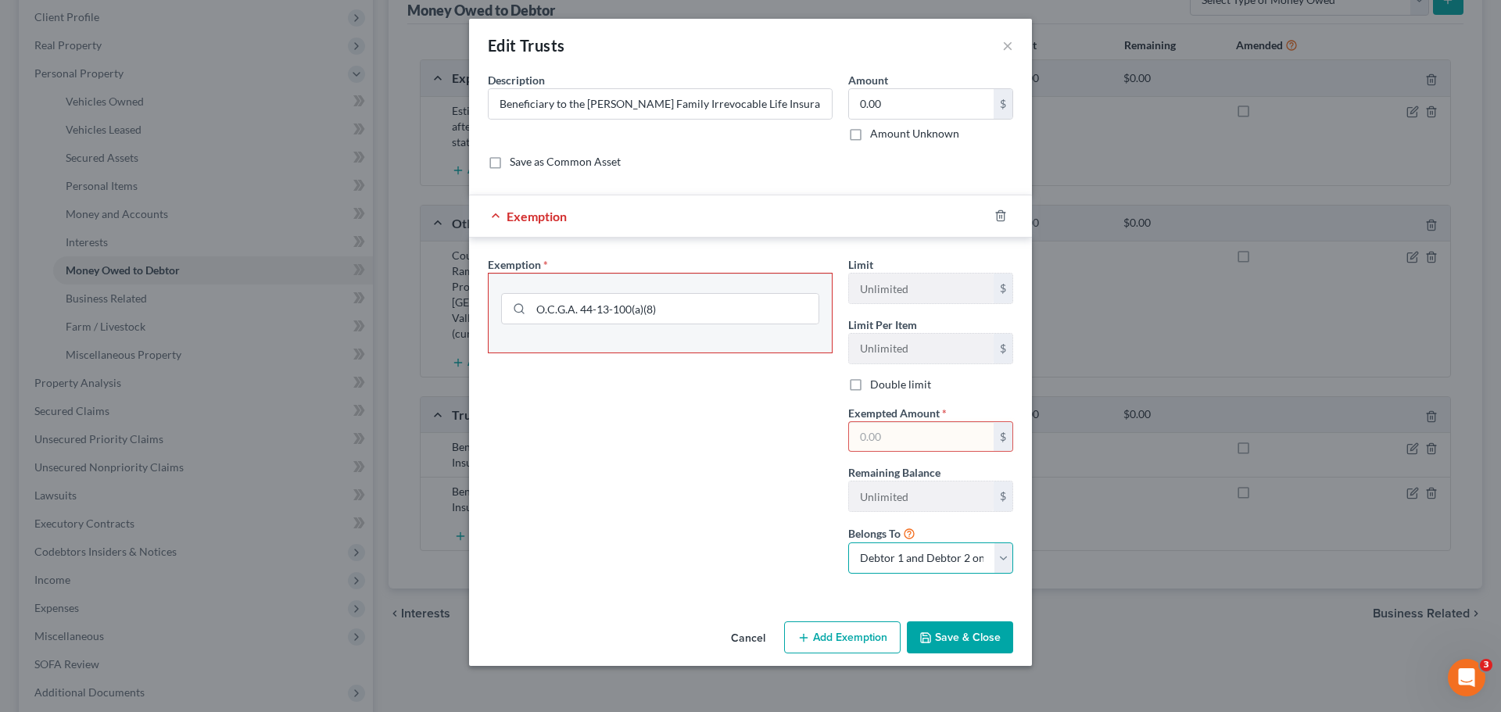
click at [1006, 559] on select "Debtor 1 only Debtor 2 only Debtor 1 and Debtor 2 only" at bounding box center [930, 558] width 165 height 31
select select "0"
click at [848, 543] on select "Debtor 1 only Debtor 2 only Debtor 1 and Debtor 2 only" at bounding box center [930, 558] width 165 height 31
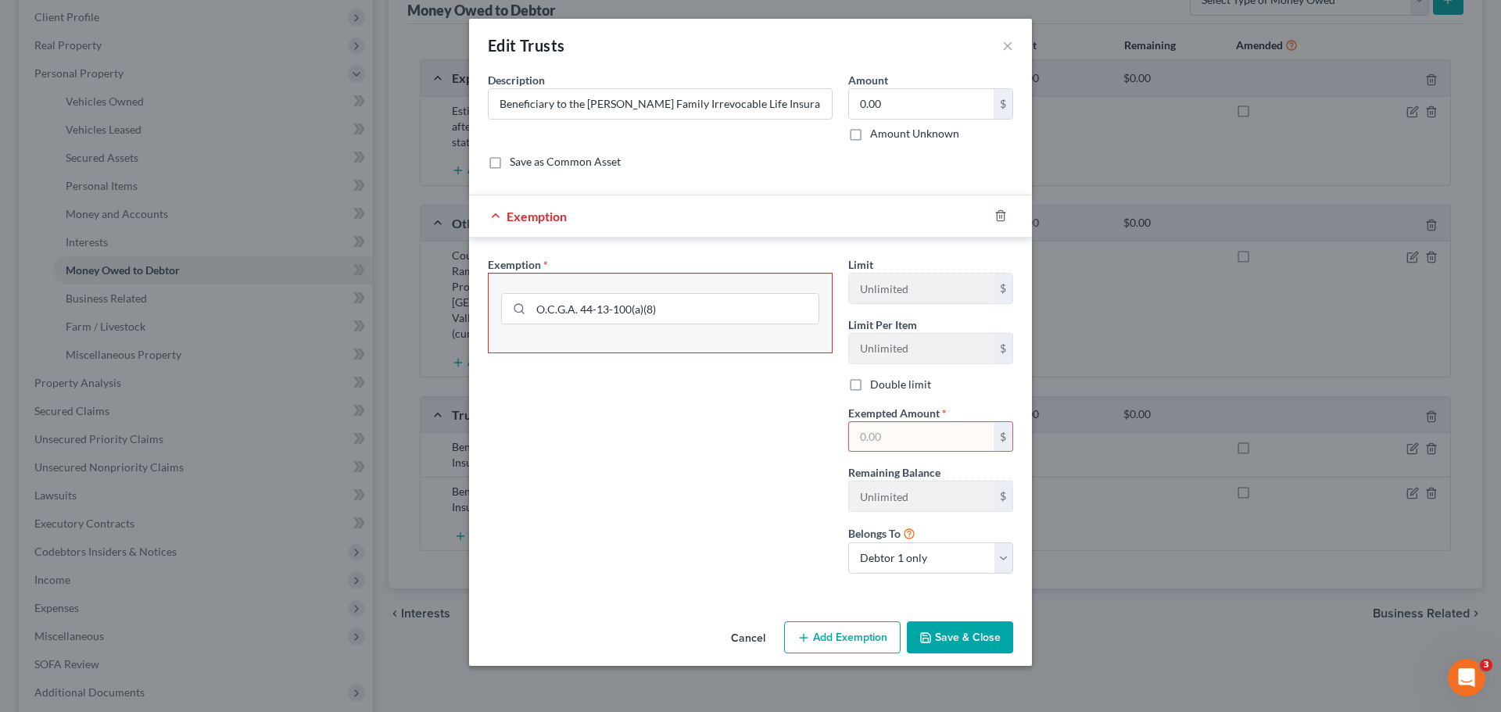
click at [747, 636] on button "Cancel" at bounding box center [748, 638] width 59 height 31
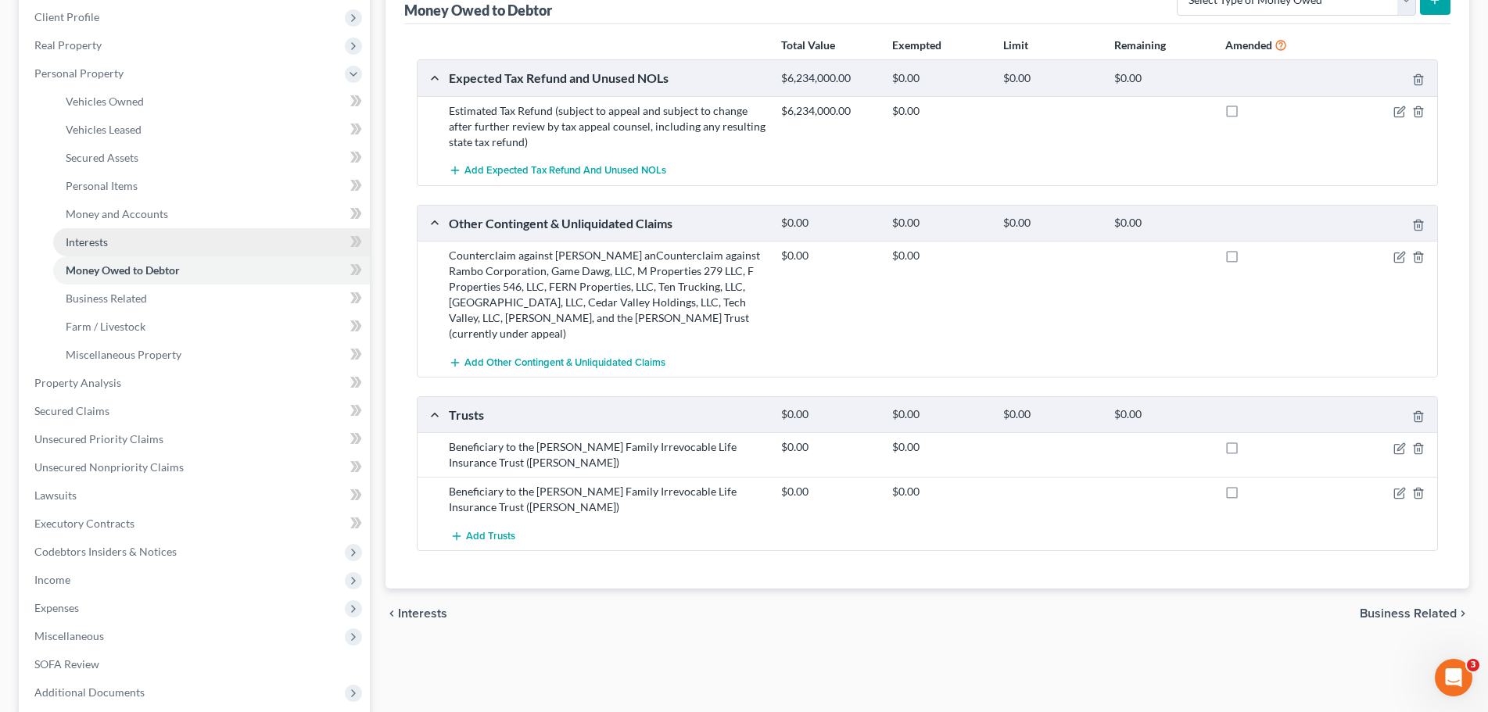
click at [162, 237] on link "Interests" at bounding box center [211, 242] width 317 height 28
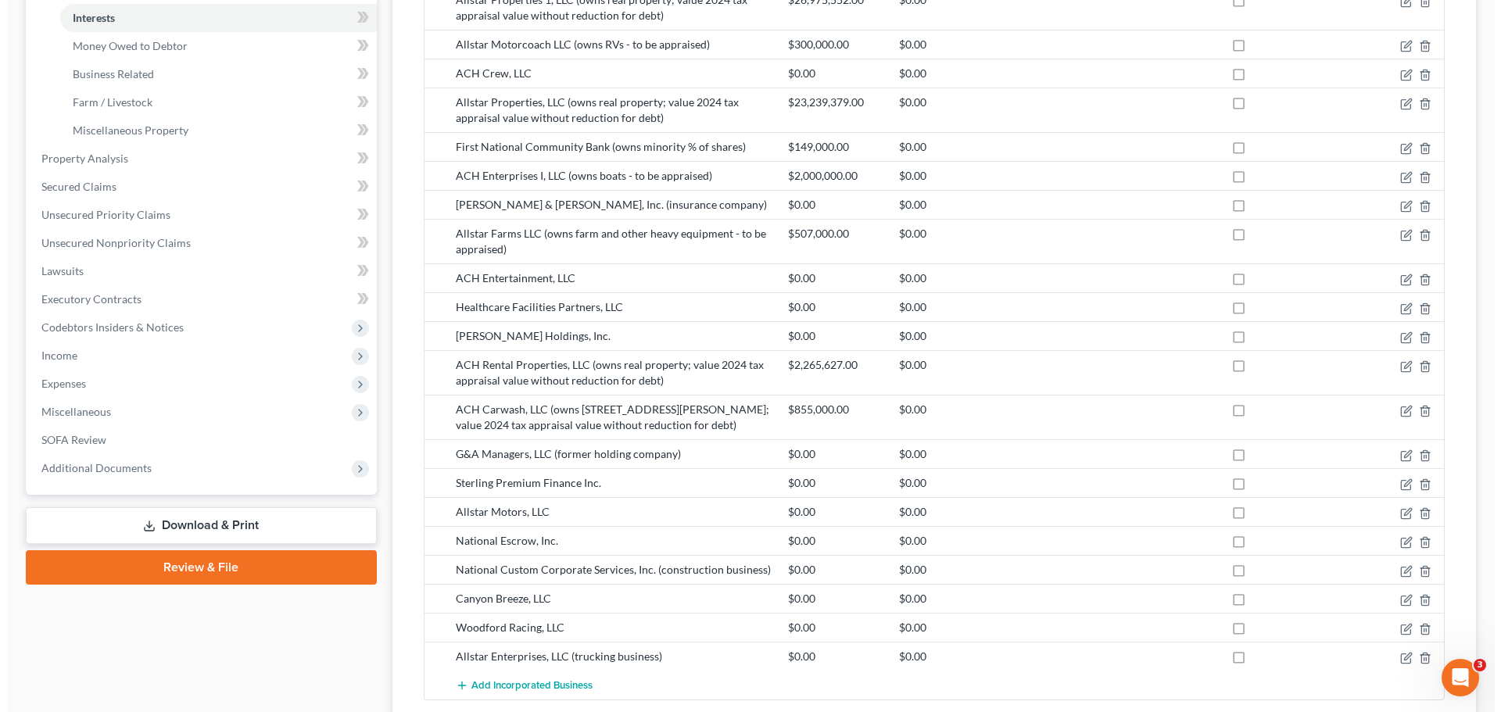
scroll to position [720, 0]
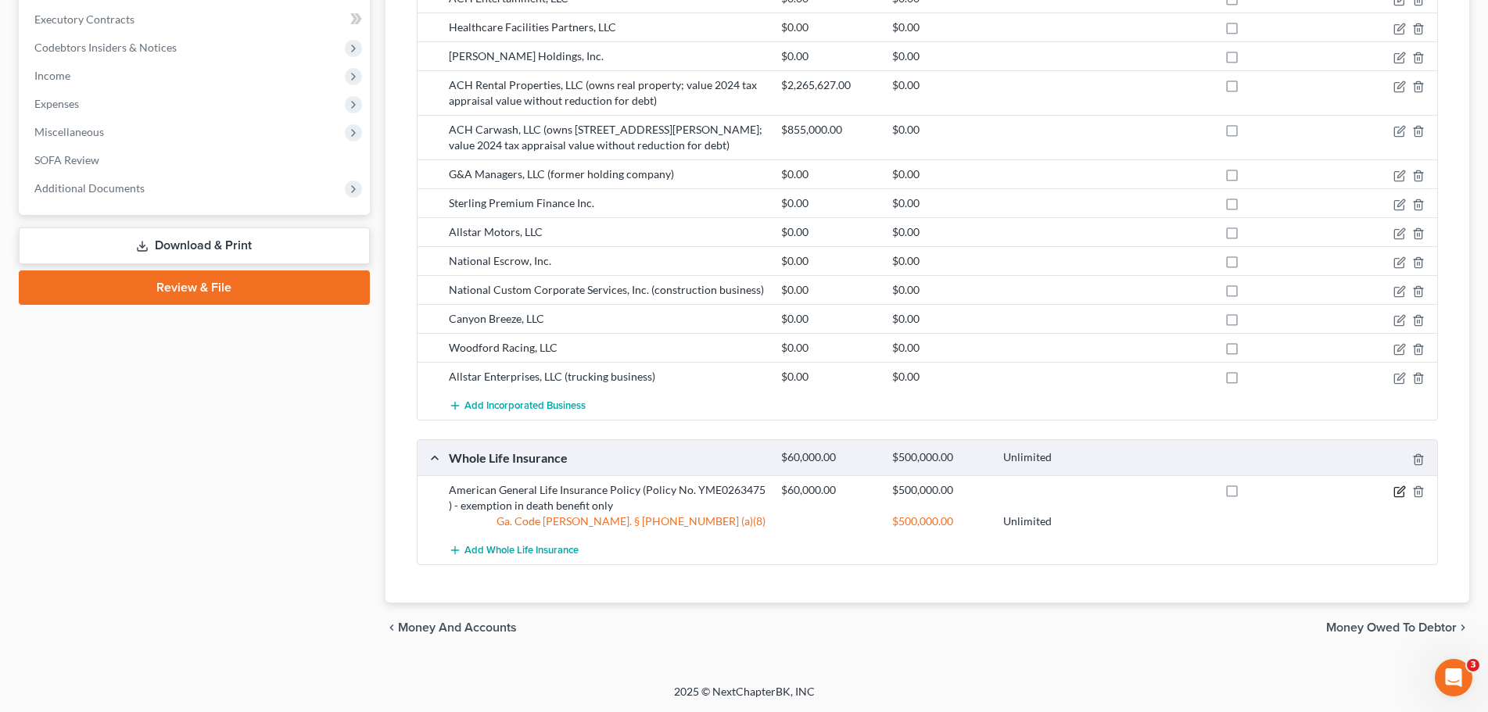
click at [1395, 488] on icon "button" at bounding box center [1398, 492] width 9 height 9
select select "2"
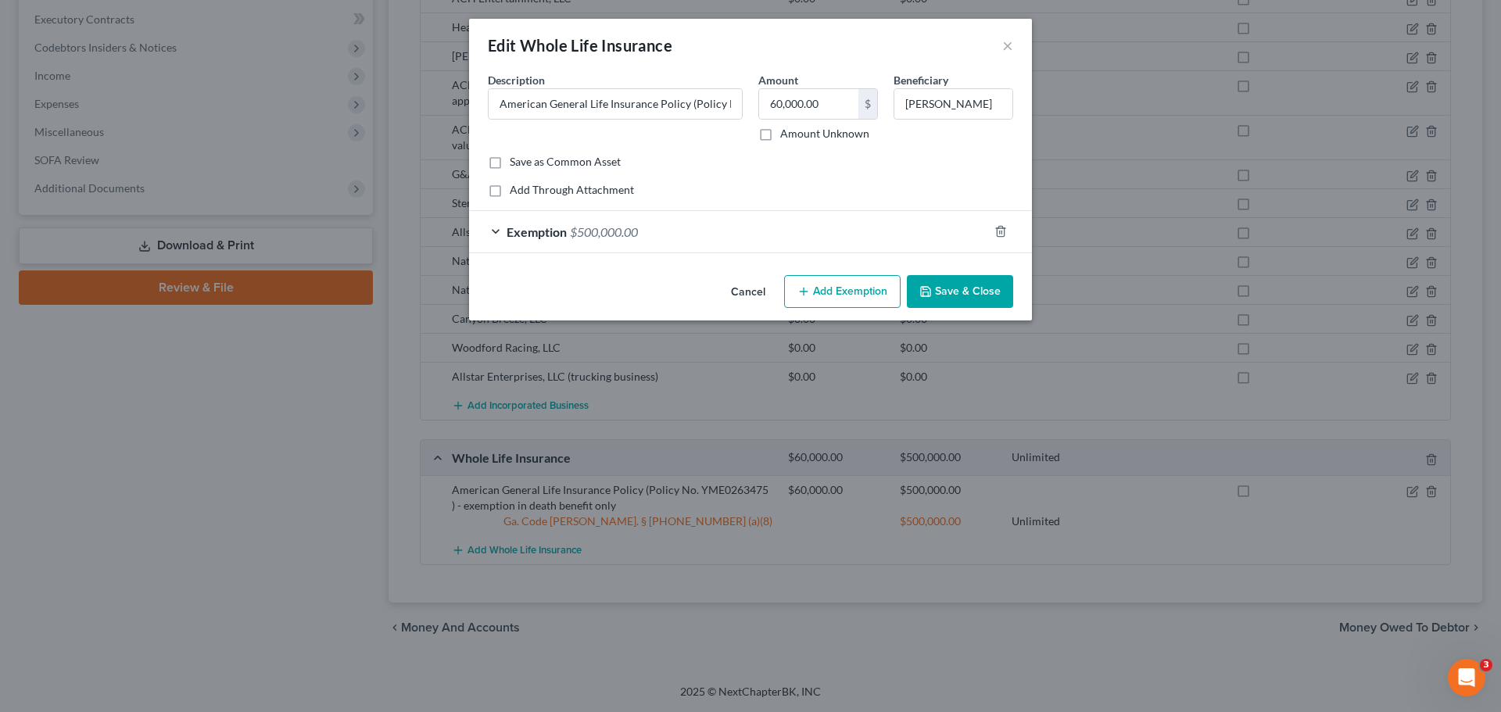
click at [546, 228] on span "Exemption" at bounding box center [537, 231] width 60 height 15
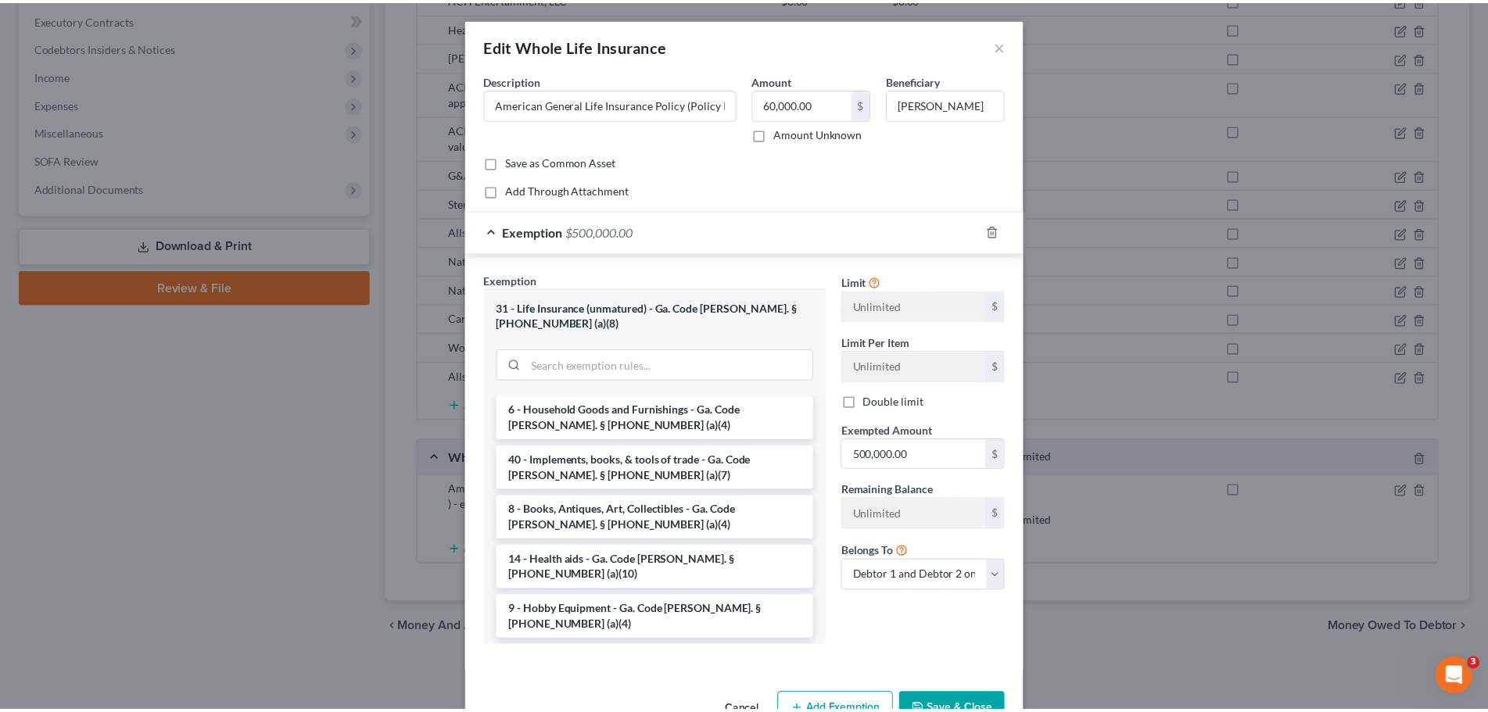
scroll to position [0, 0]
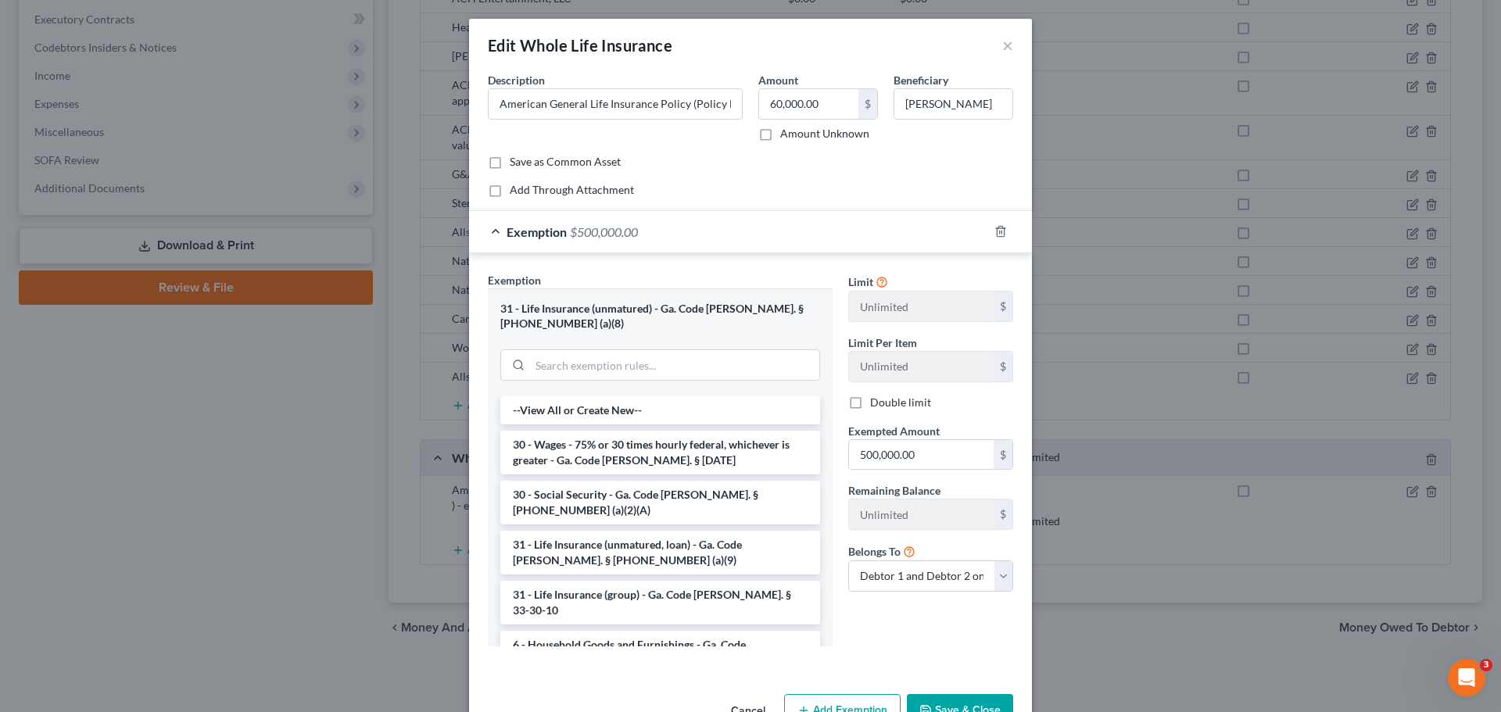
click at [750, 312] on div "31 - Life Insurance (unmatured) - Ga. Code [PERSON_NAME]. § [PHONE_NUMBER] (a)(…" at bounding box center [660, 316] width 320 height 29
click at [1002, 45] on button "×" at bounding box center [1007, 45] width 11 height 19
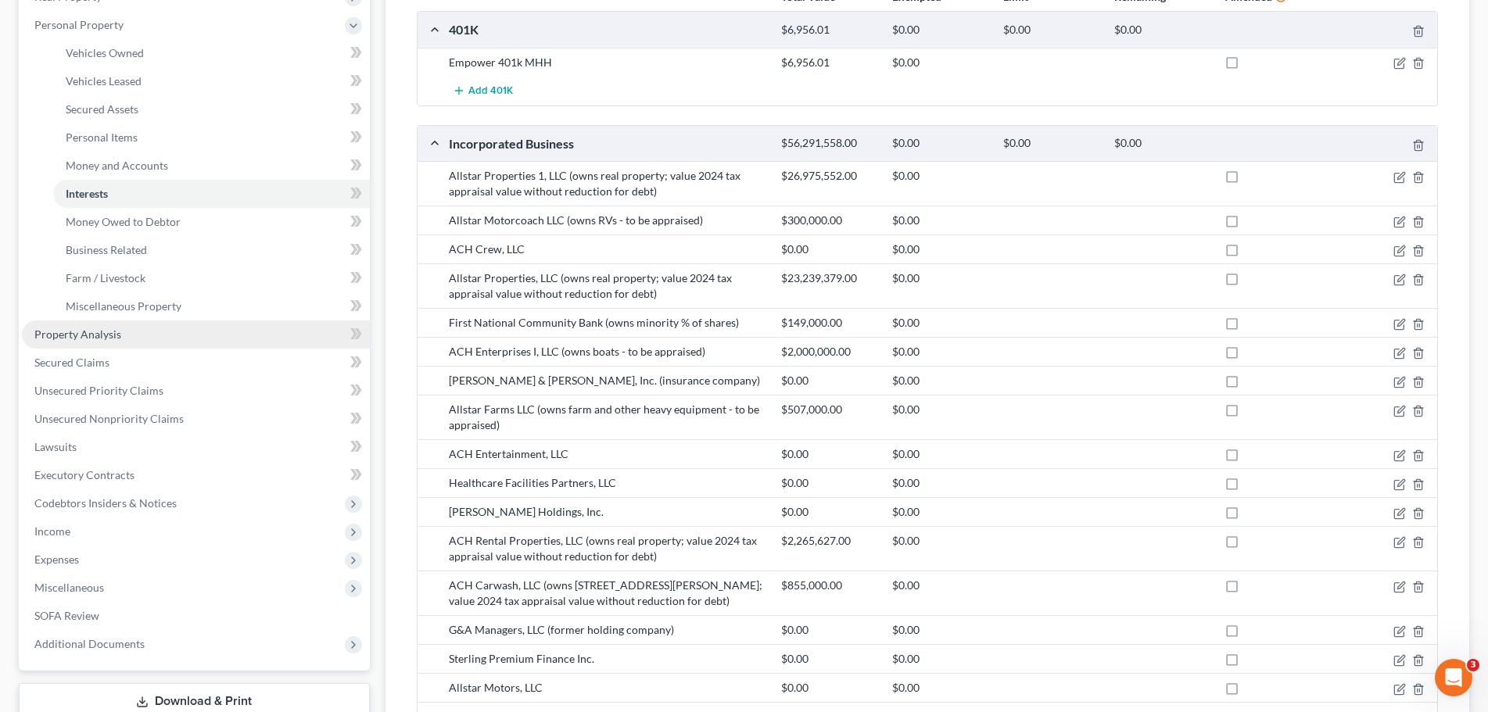
scroll to position [251, 0]
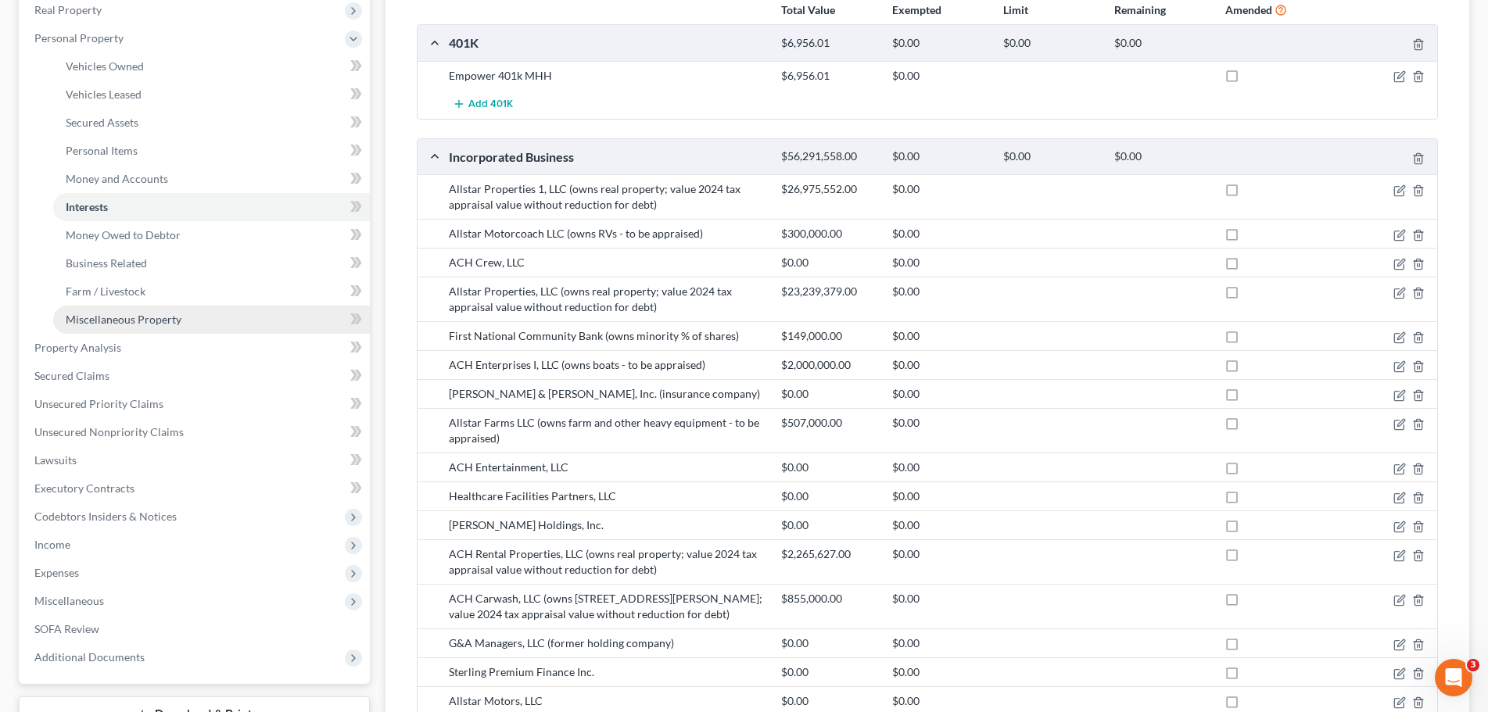
click at [128, 324] on span "Miscellaneous Property" at bounding box center [124, 319] width 116 height 13
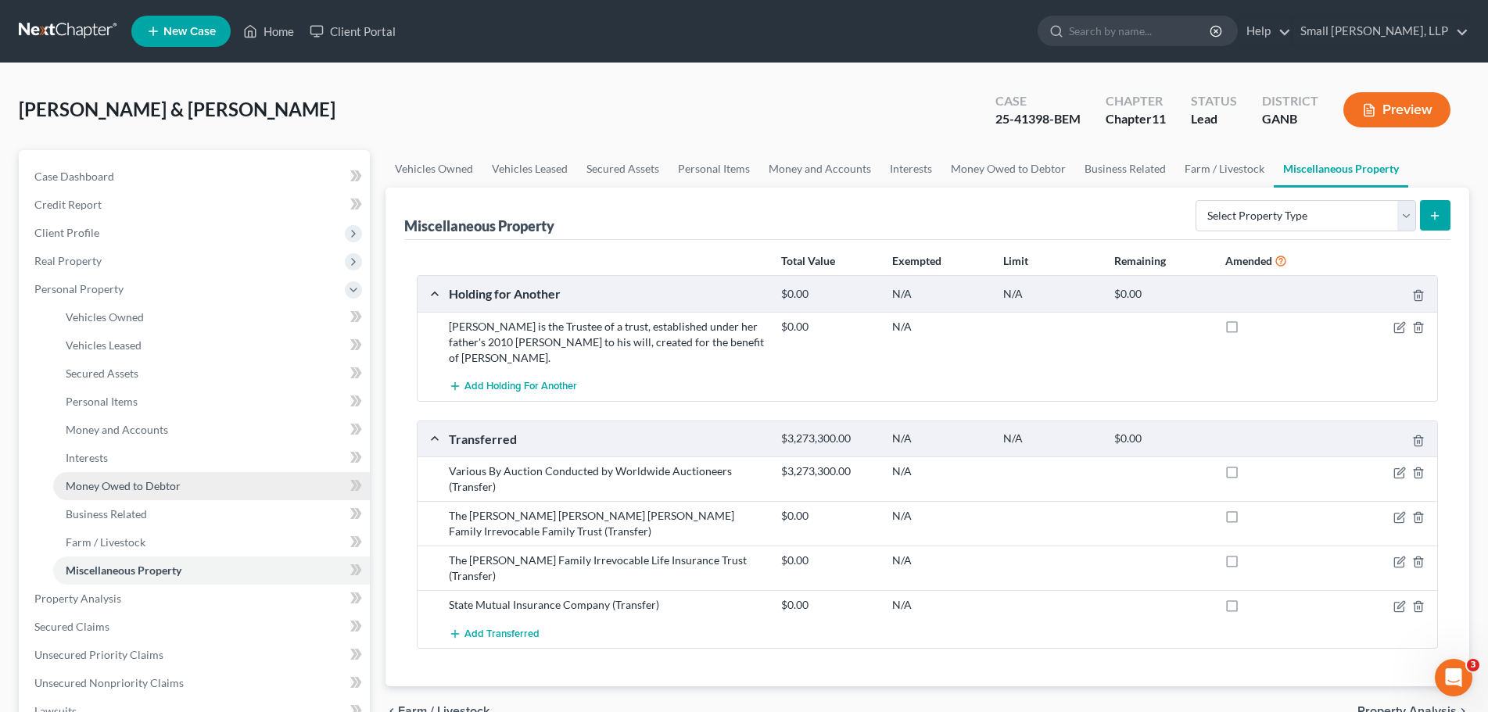
click at [127, 483] on span "Money Owed to Debtor" at bounding box center [123, 485] width 115 height 13
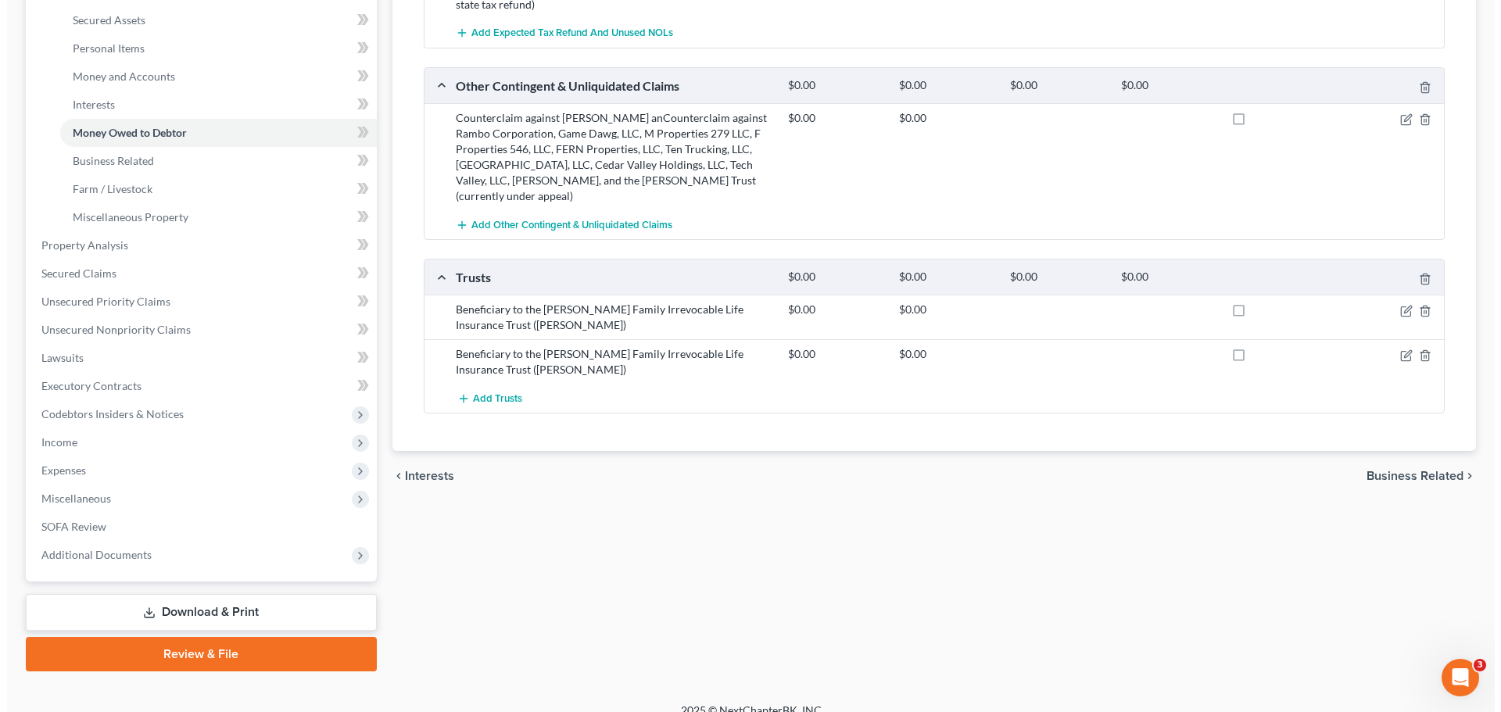
scroll to position [372, 0]
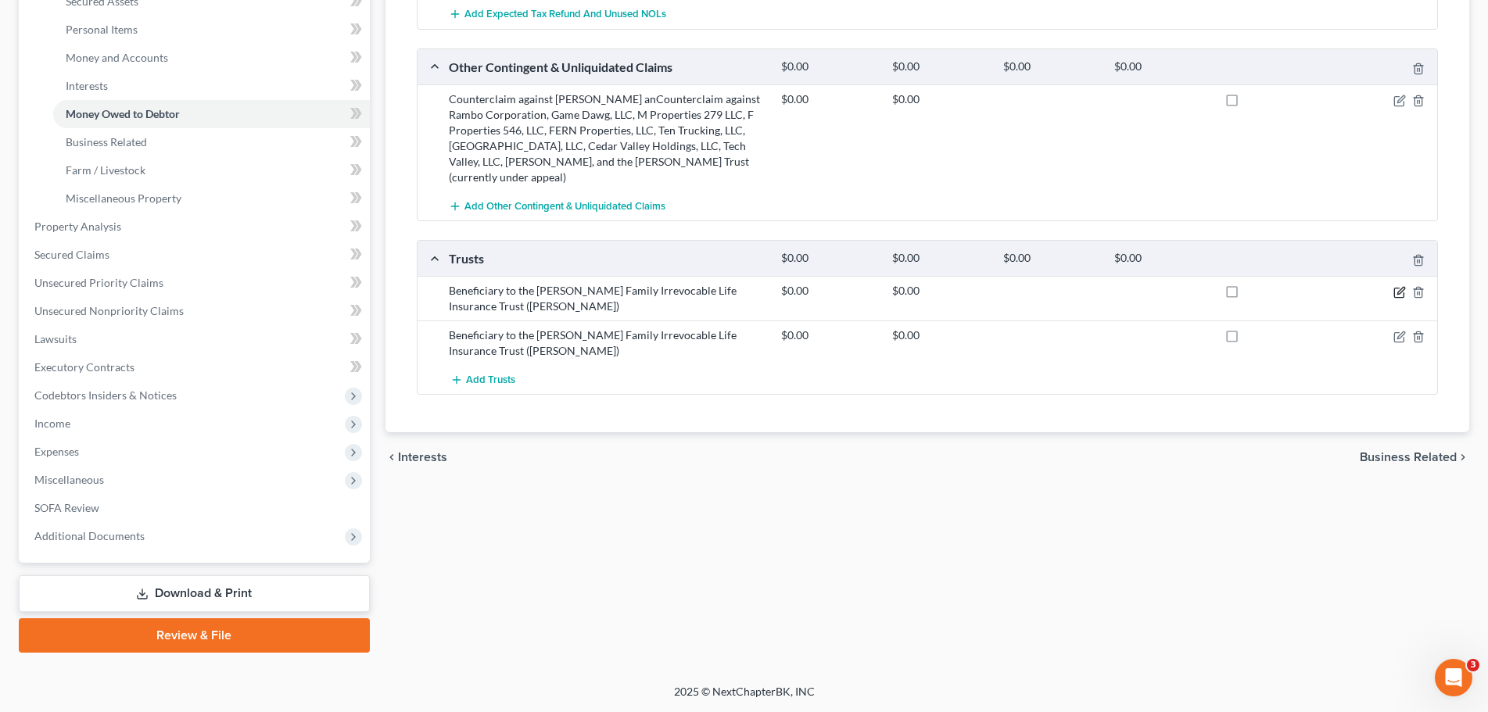
click at [1402, 290] on icon "button" at bounding box center [1399, 292] width 13 height 13
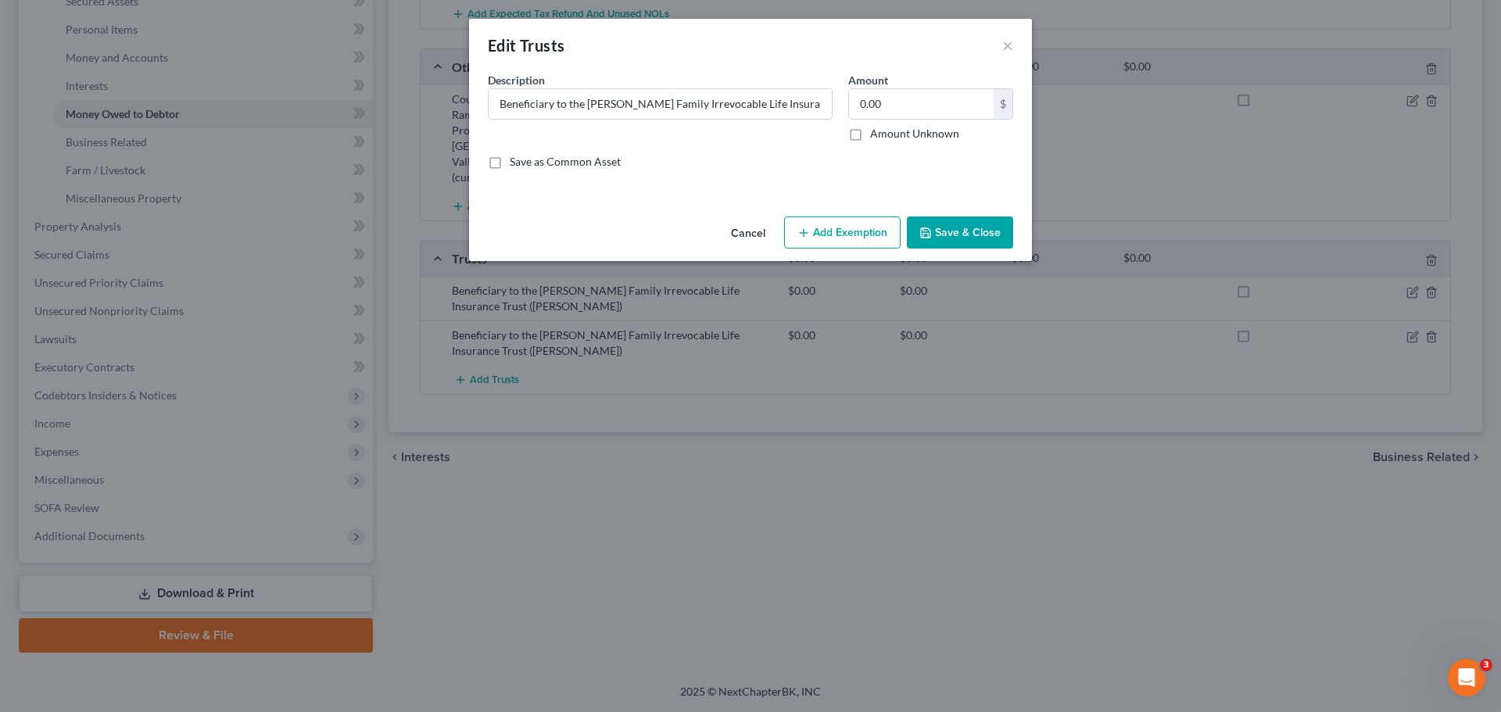
click at [840, 235] on button "Add Exemption" at bounding box center [842, 233] width 117 height 33
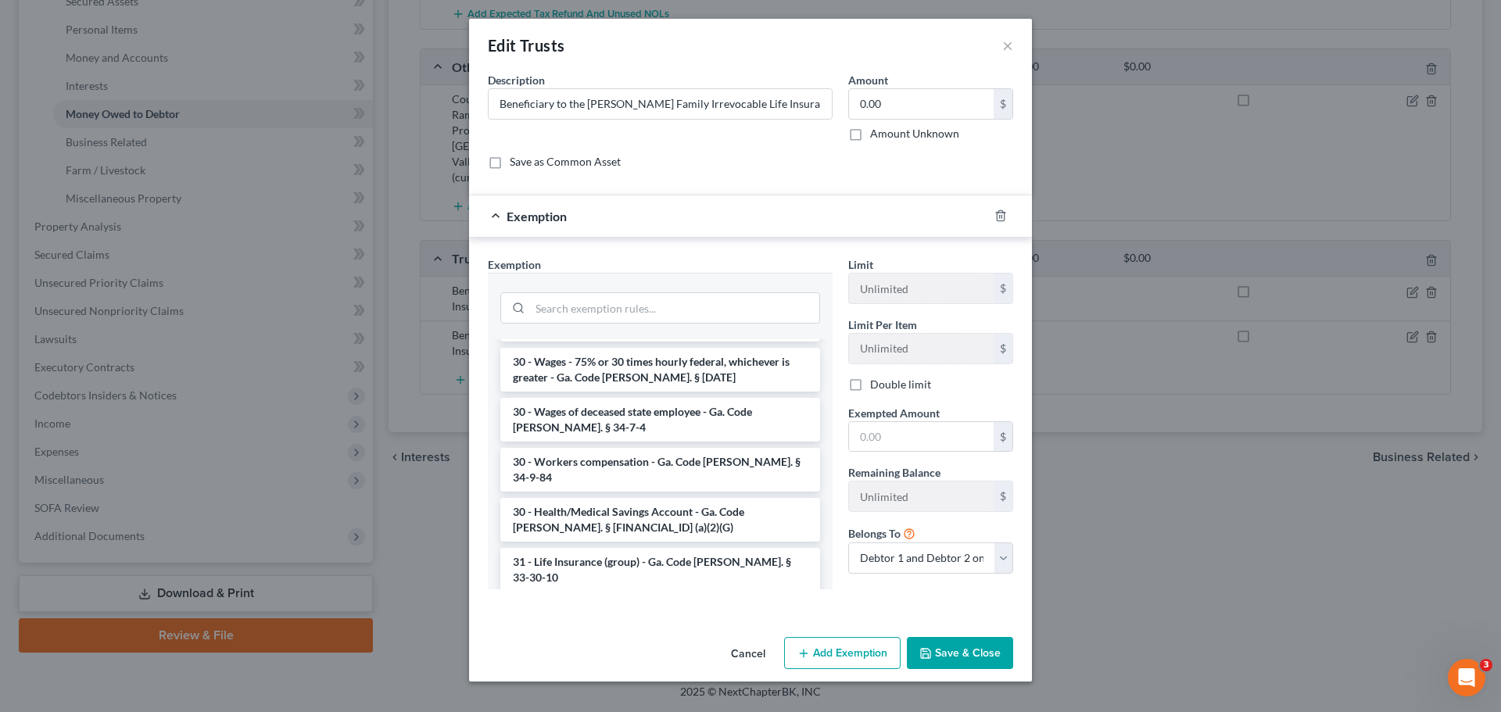
scroll to position [1955, 0]
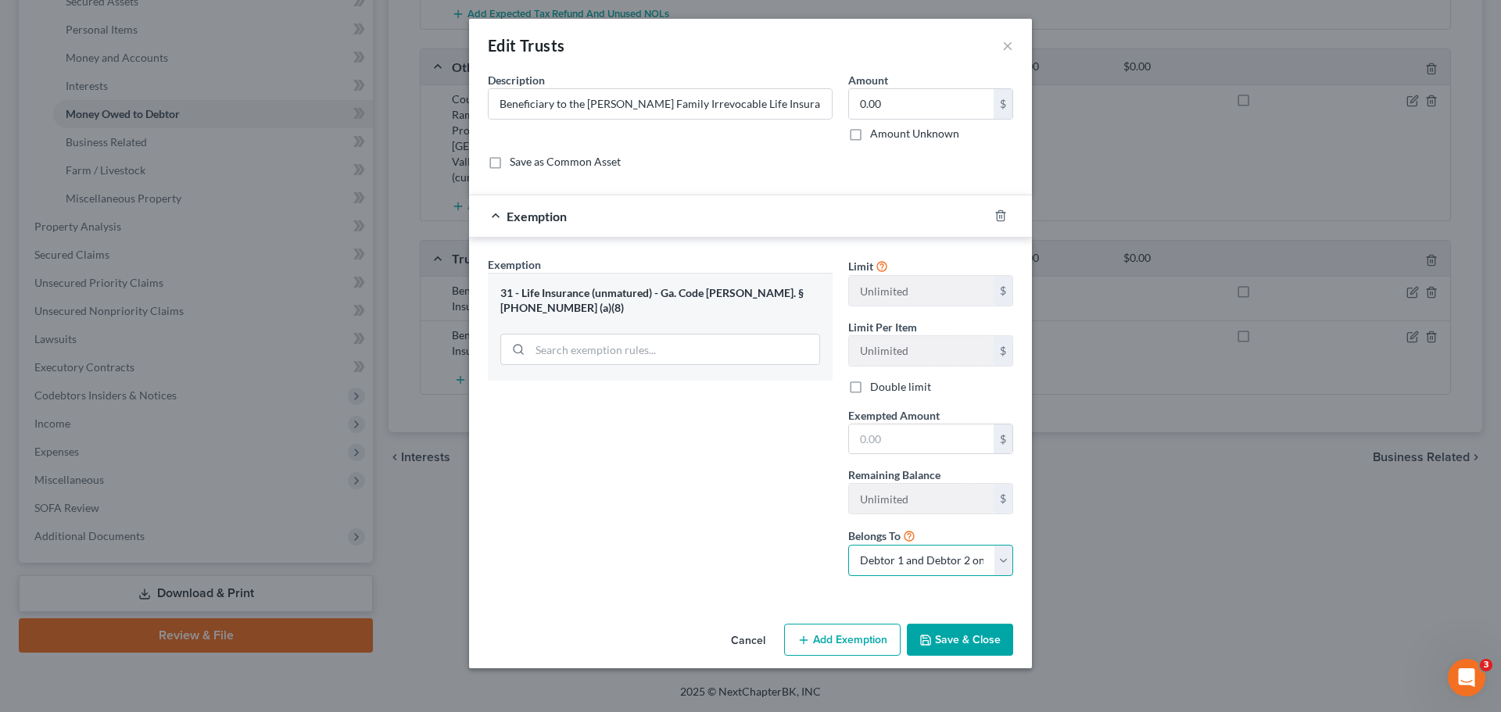
click at [995, 562] on select "Debtor 1 only Debtor 2 only Debtor 1 and Debtor 2 only" at bounding box center [930, 560] width 165 height 31
select select "0"
click at [848, 545] on select "Debtor 1 only Debtor 2 only Debtor 1 and Debtor 2 only" at bounding box center [930, 560] width 165 height 31
click at [986, 632] on button "Save & Close" at bounding box center [960, 640] width 106 height 33
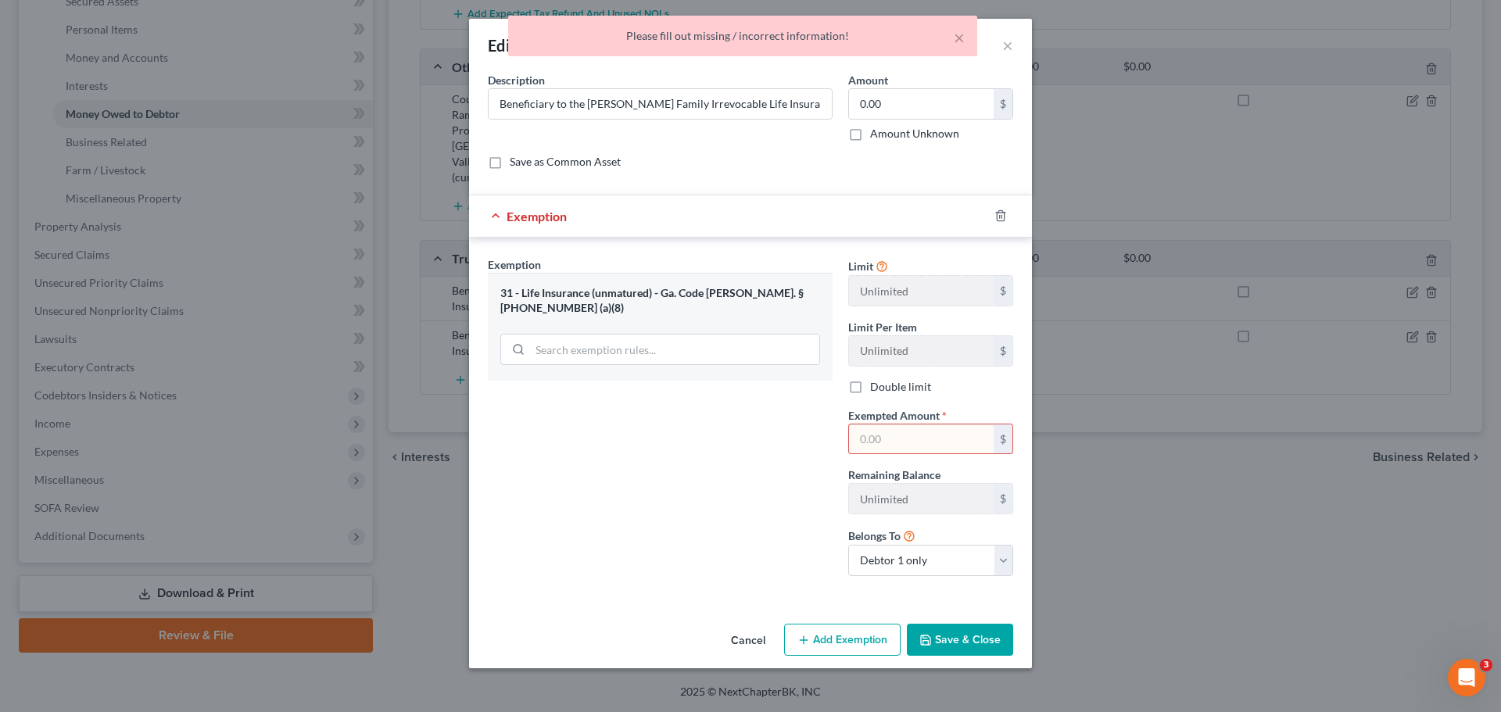
click at [909, 430] on input "text" at bounding box center [921, 440] width 145 height 30
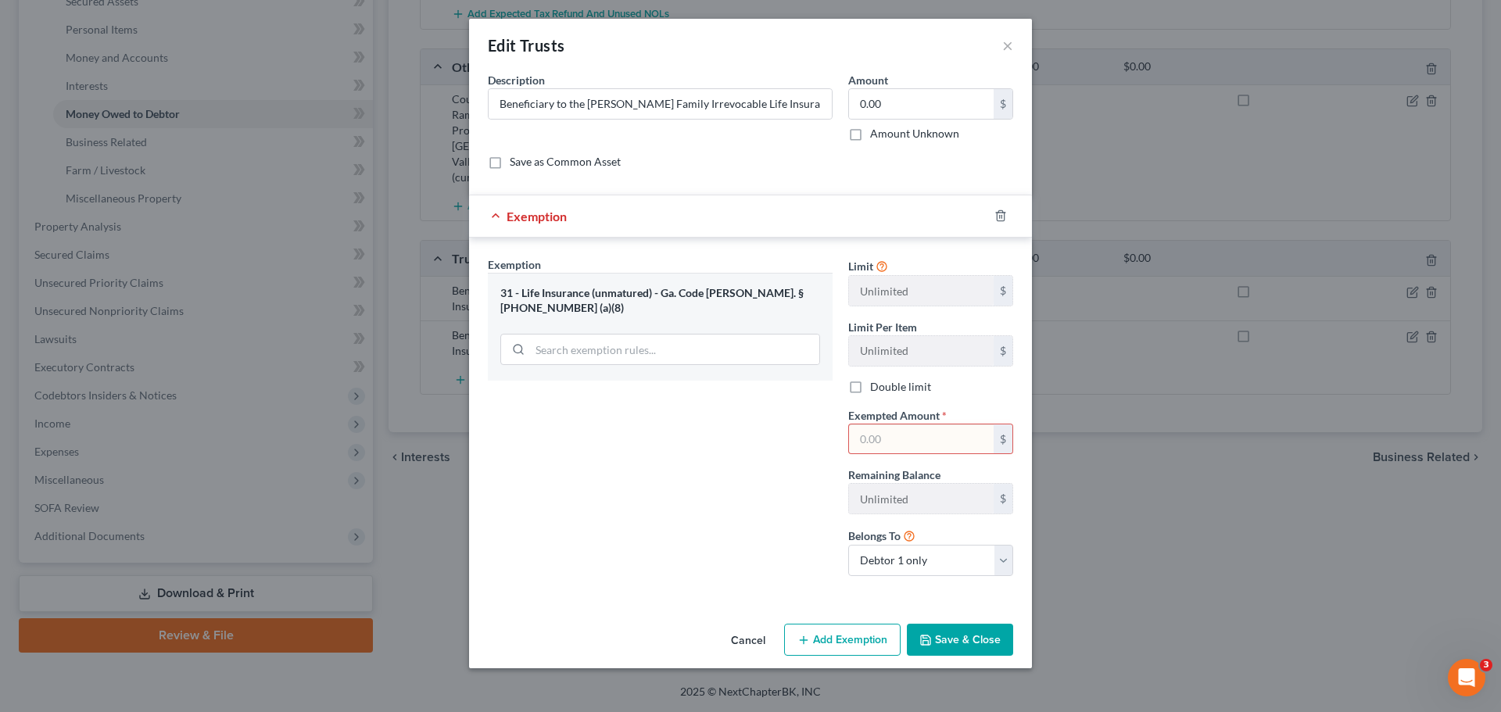
click at [930, 428] on input "text" at bounding box center [921, 440] width 145 height 30
type input "1"
type input "0.00"
click at [960, 636] on button "Save & Close" at bounding box center [960, 640] width 106 height 33
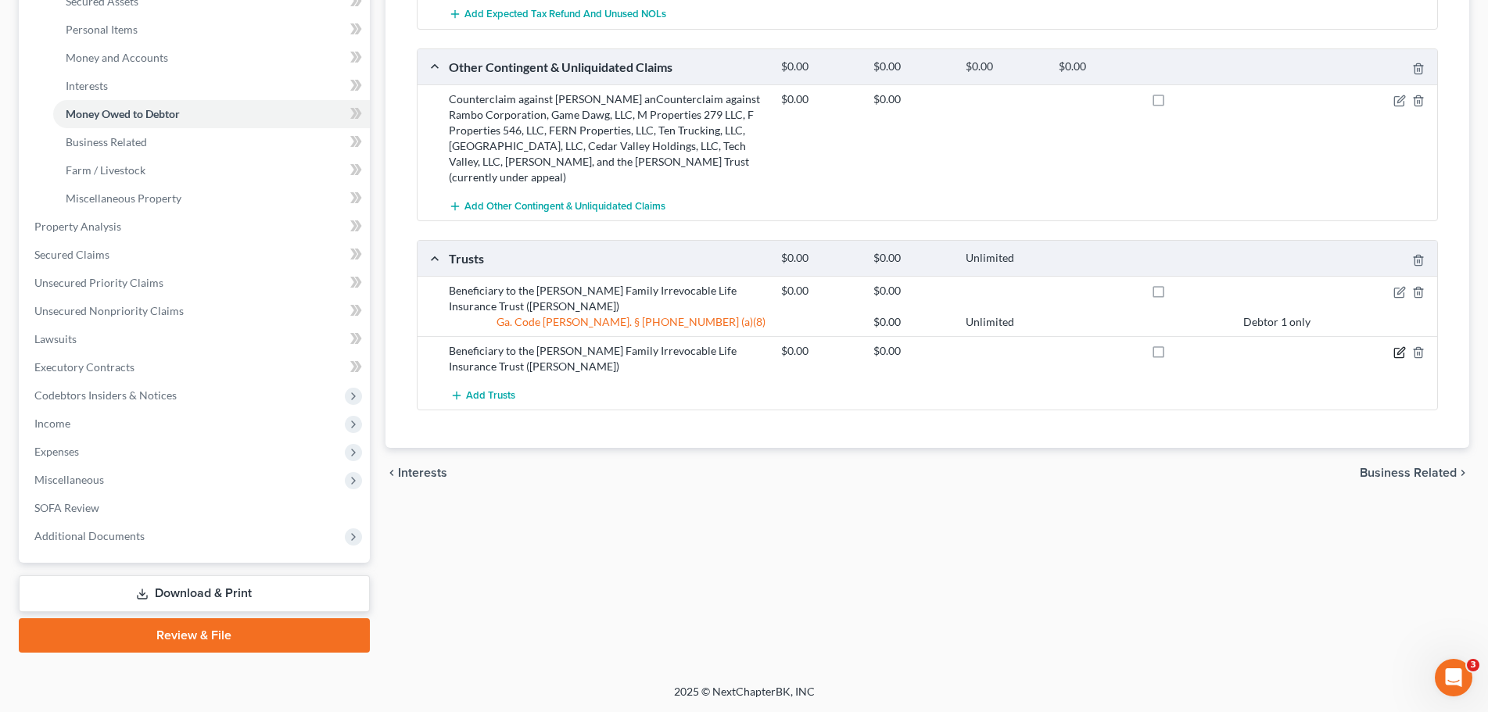
click at [1400, 353] on icon "button" at bounding box center [1400, 350] width 7 height 7
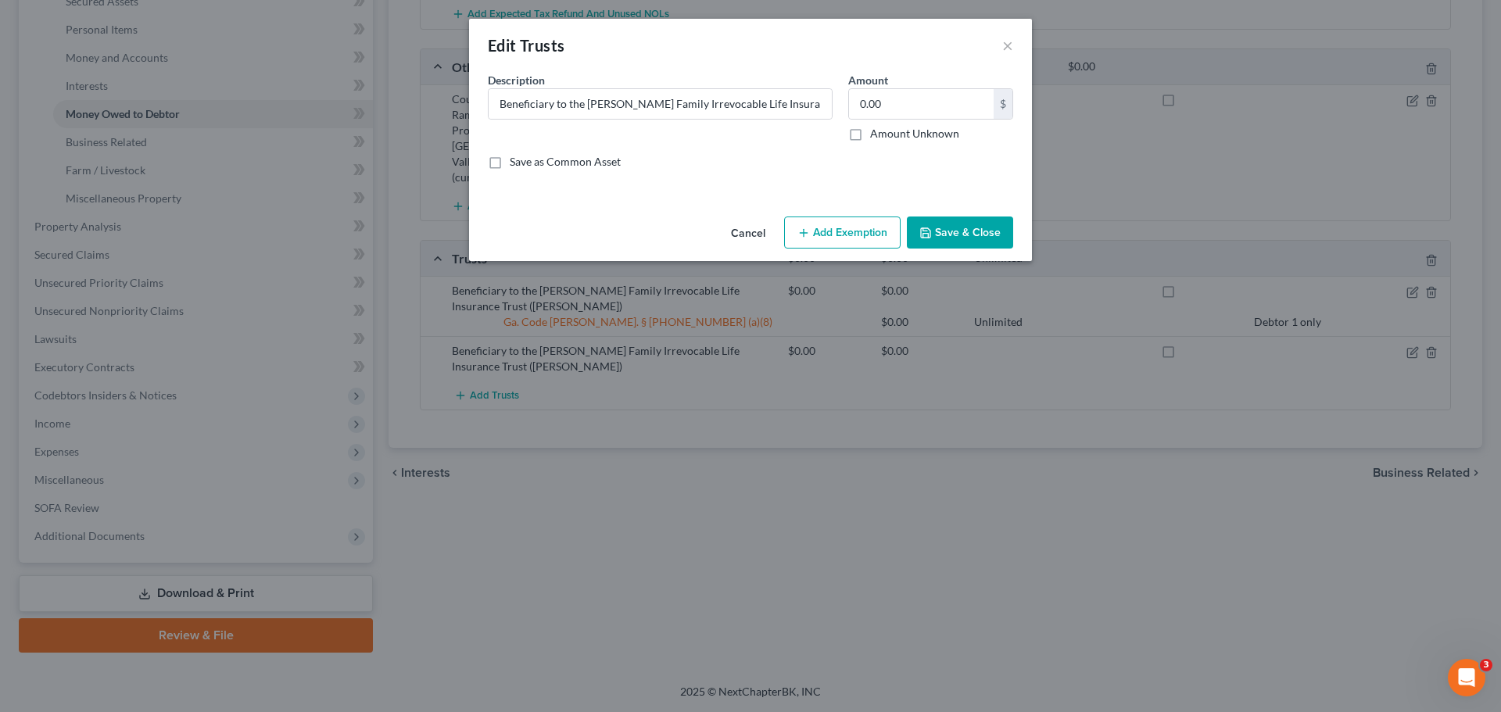
click at [852, 242] on button "Add Exemption" at bounding box center [842, 233] width 117 height 33
select select "2"
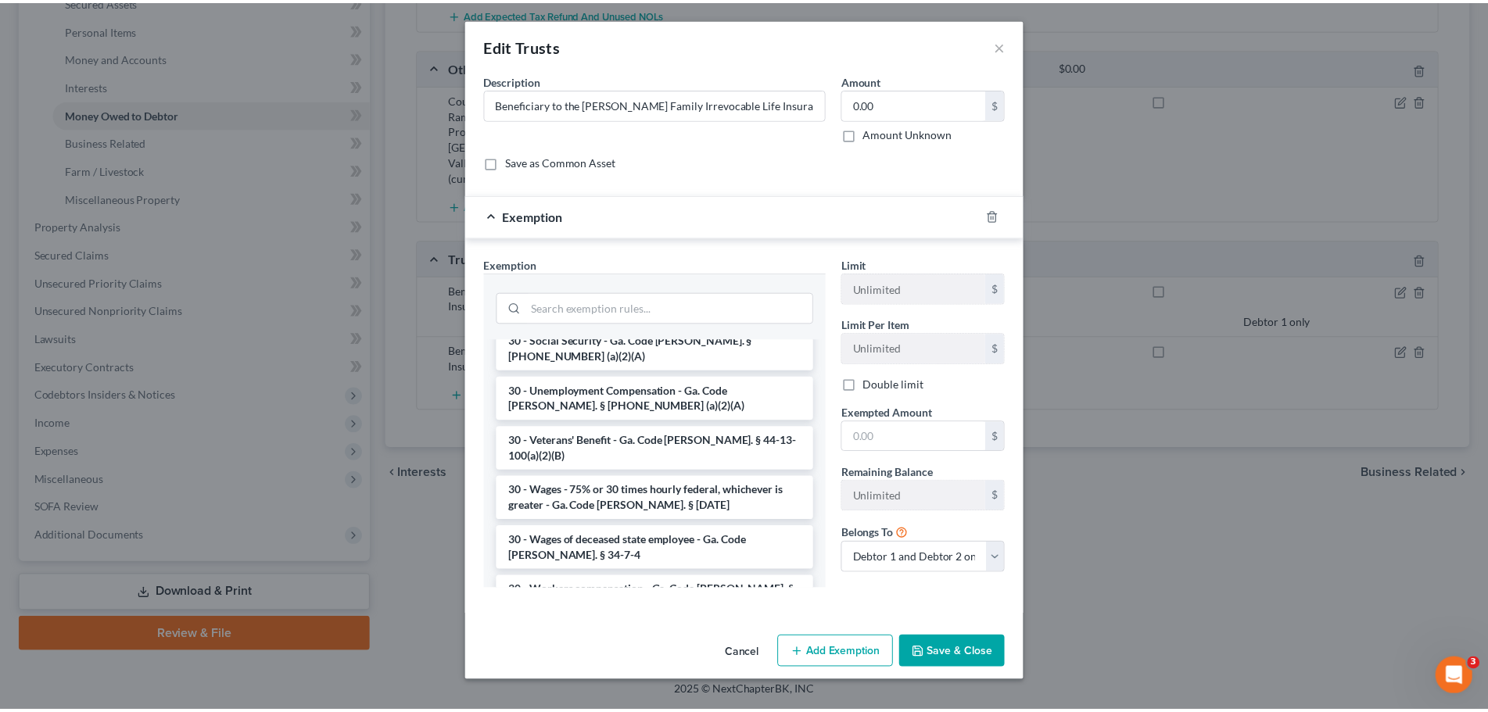
scroll to position [1877, 0]
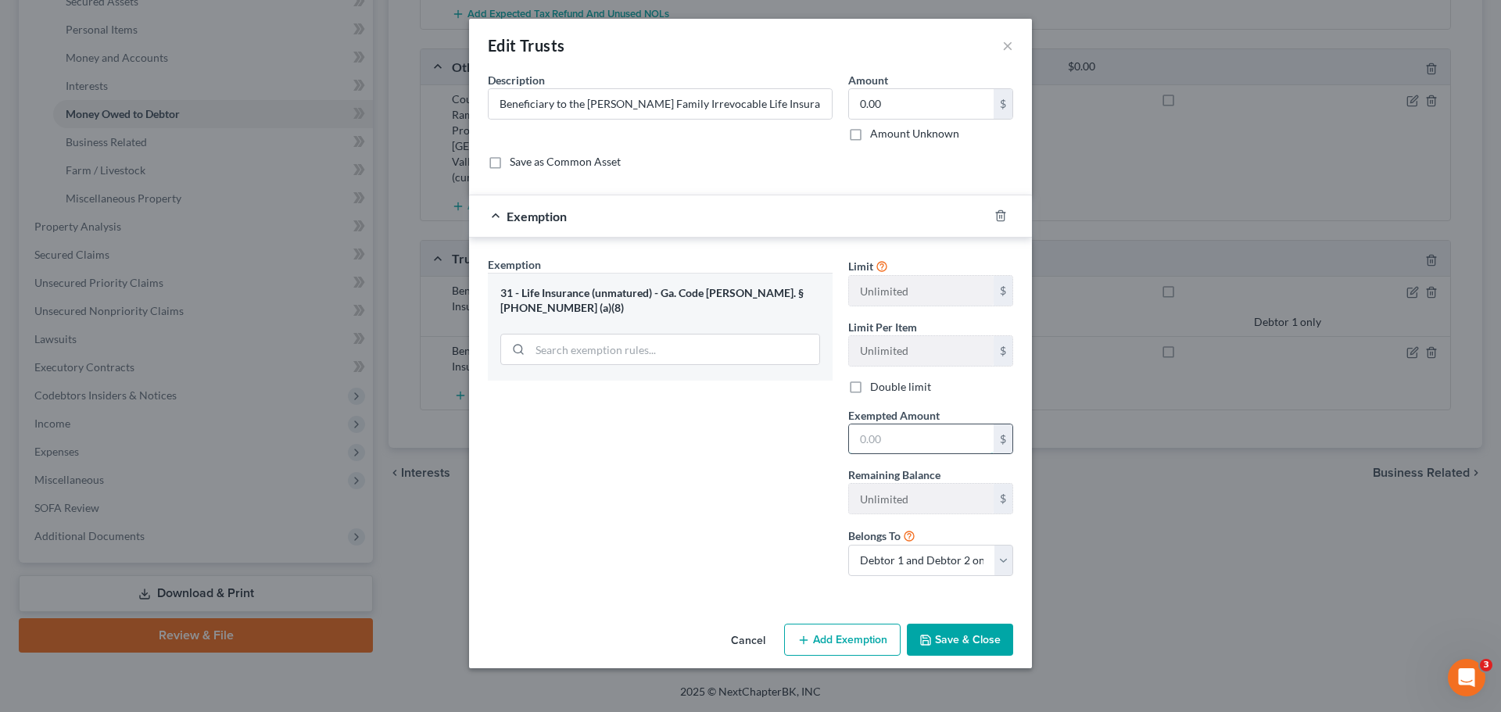
click at [918, 446] on input "text" at bounding box center [921, 440] width 145 height 30
type input "0.00"
click at [948, 558] on select "Debtor 1 only Debtor 2 only Debtor 1 and Debtor 2 only" at bounding box center [930, 560] width 165 height 31
select select "1"
click at [848, 545] on select "Debtor 1 only Debtor 2 only Debtor 1 and Debtor 2 only" at bounding box center [930, 560] width 165 height 31
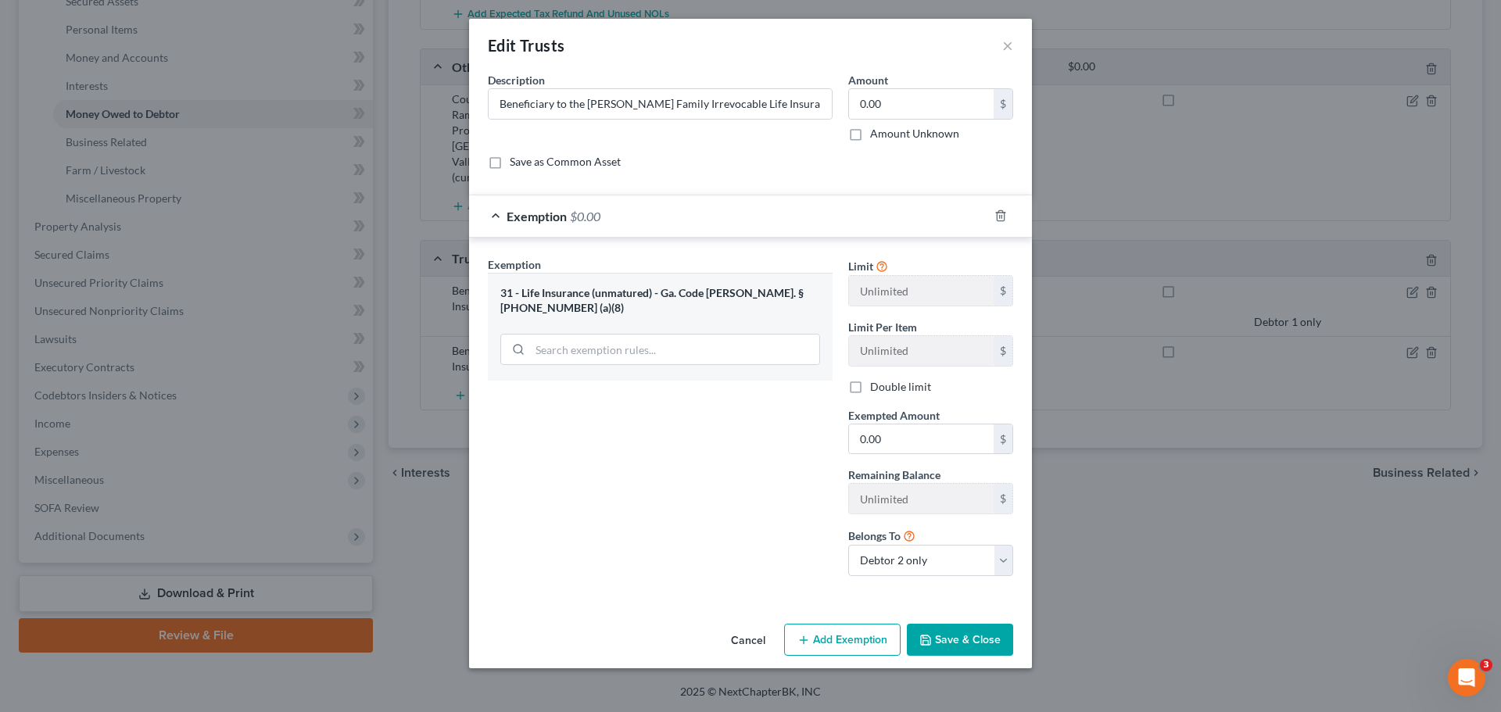
click at [944, 642] on button "Save & Close" at bounding box center [960, 640] width 106 height 33
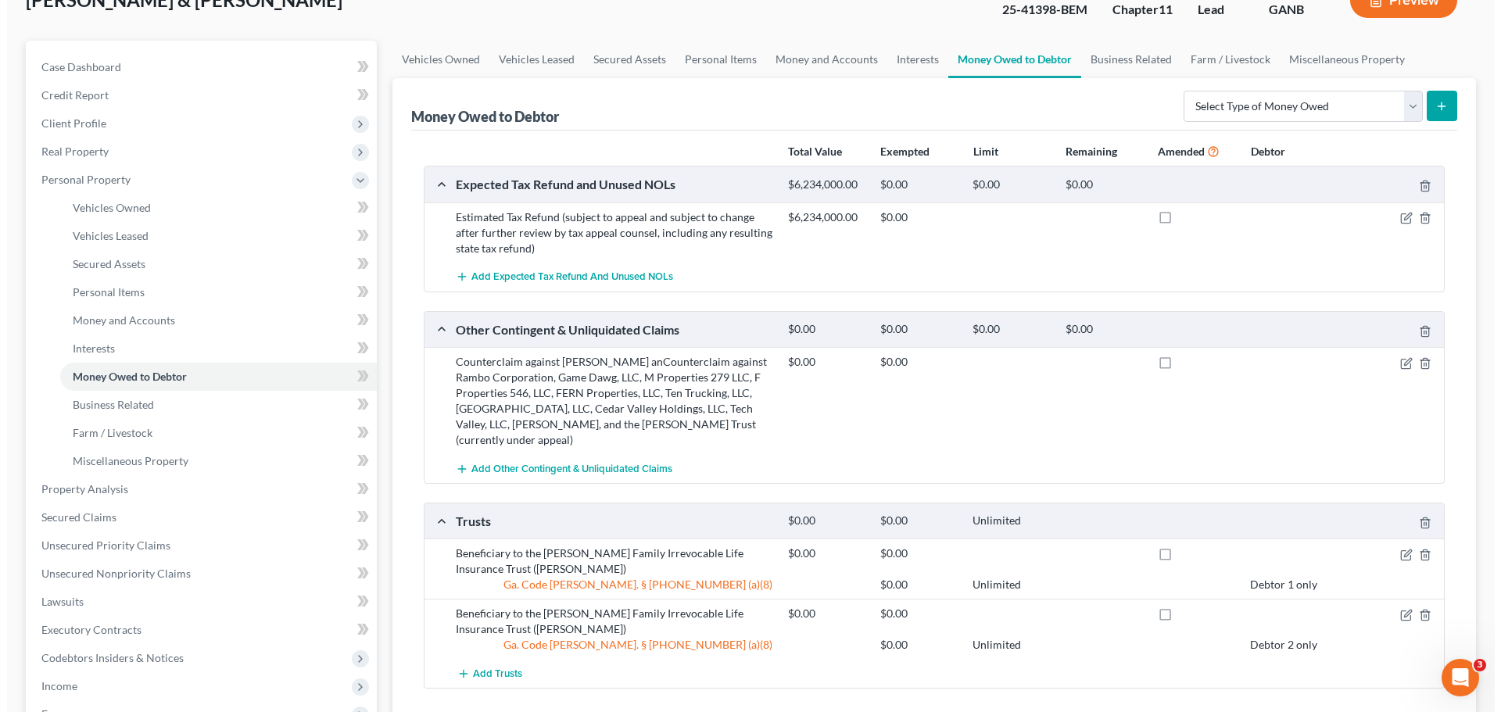
scroll to position [138, 0]
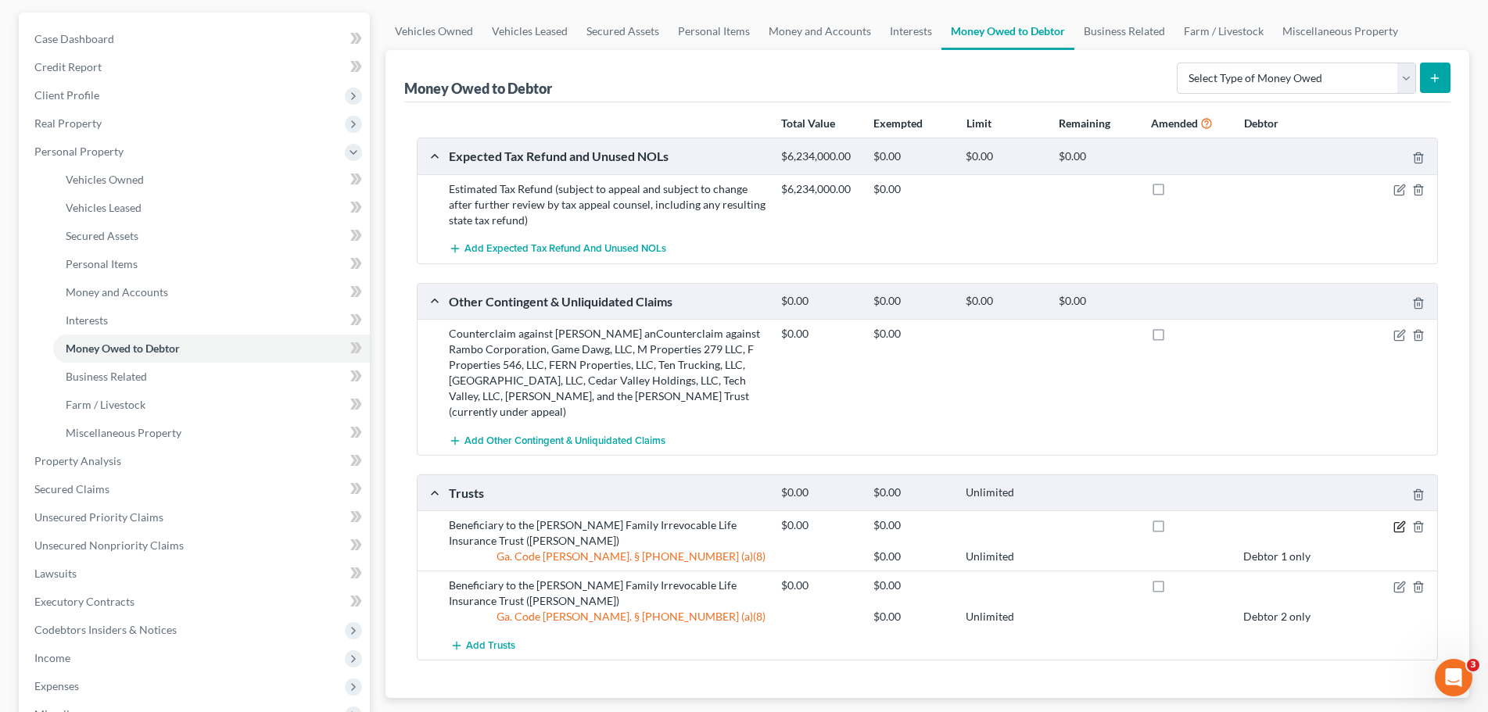
click at [1395, 525] on icon "button" at bounding box center [1399, 527] width 13 height 13
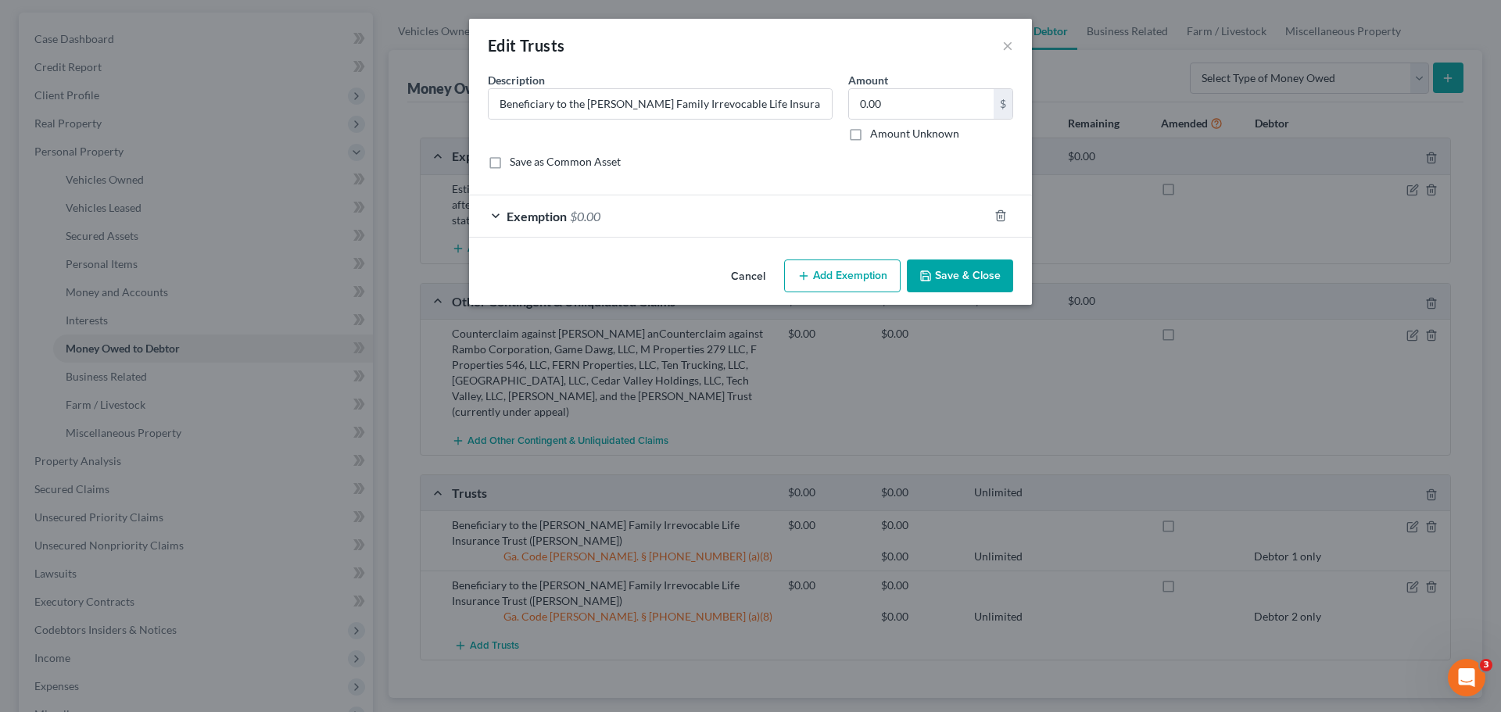
click at [563, 209] on span "Exemption" at bounding box center [537, 216] width 60 height 15
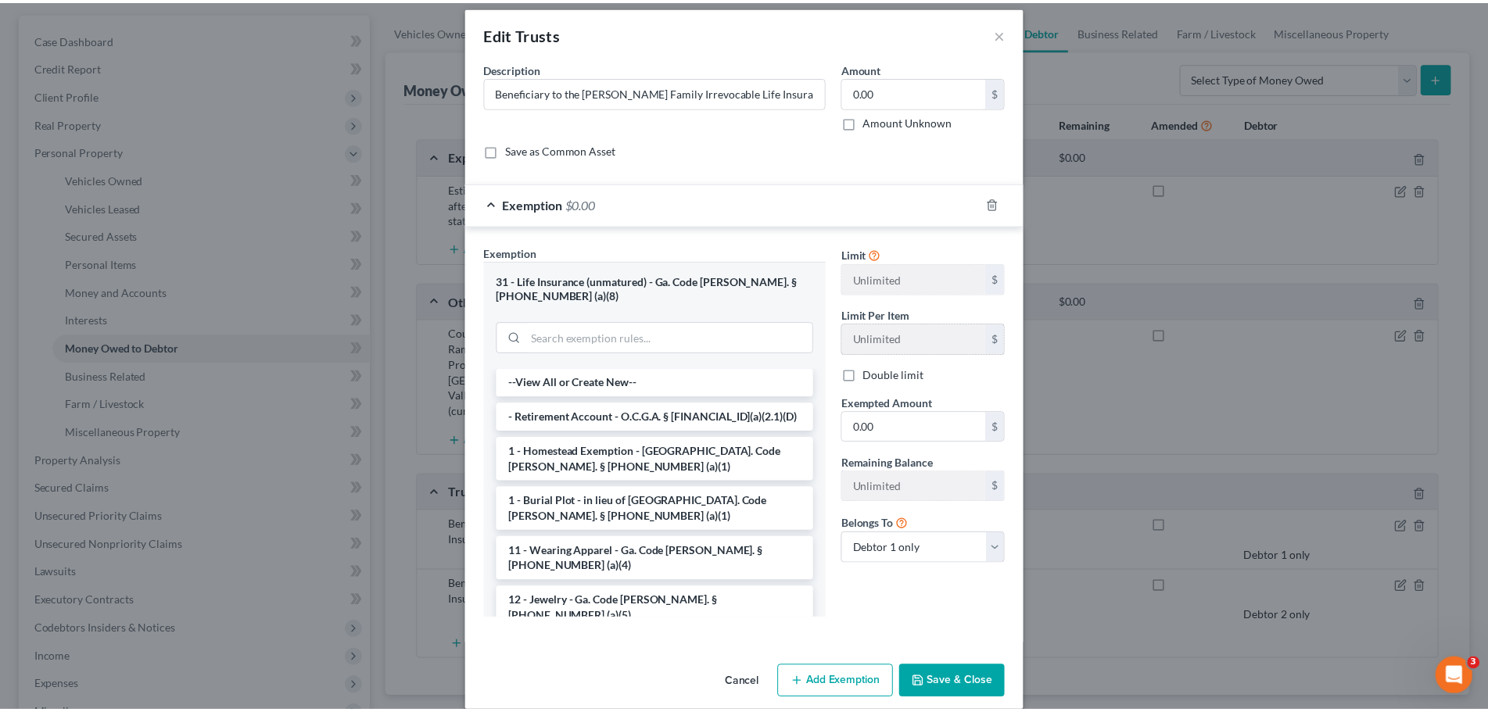
scroll to position [16, 0]
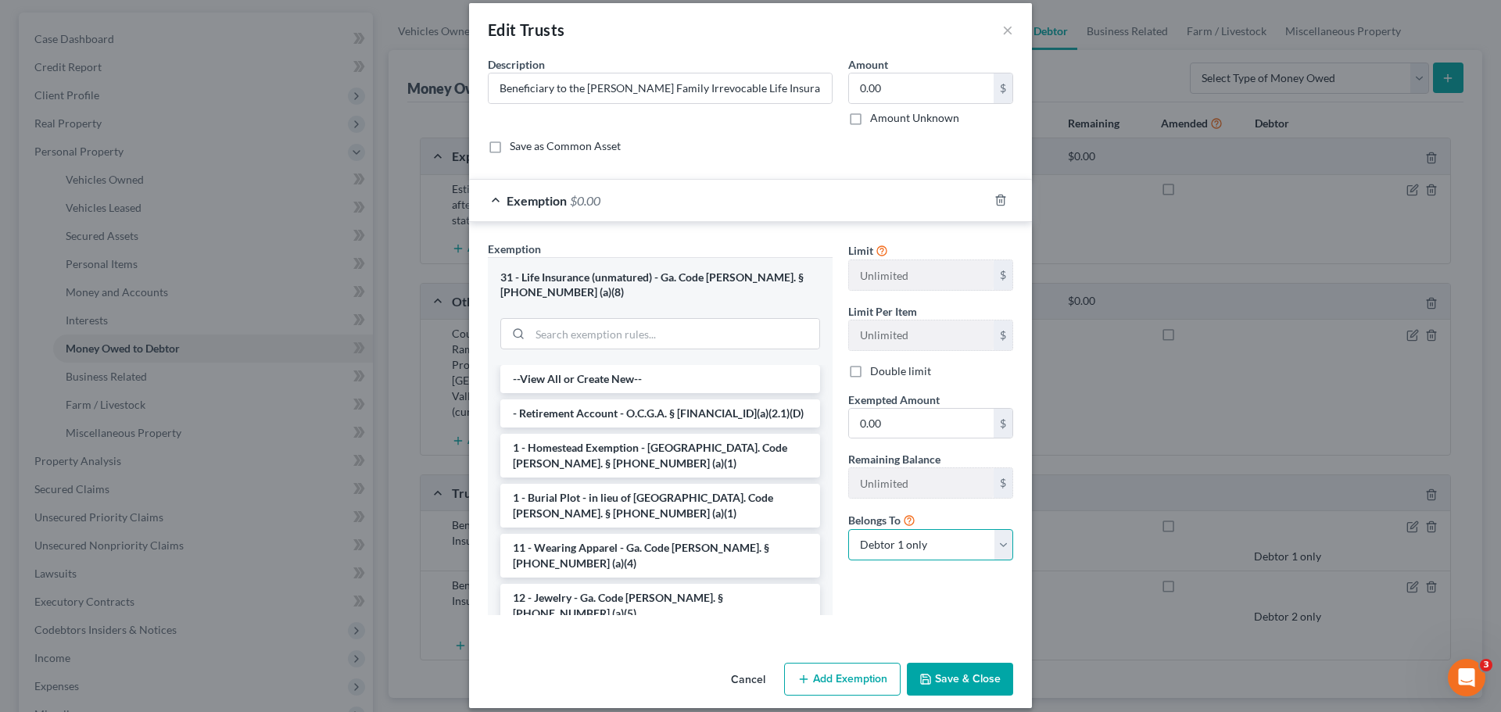
click at [963, 546] on select "Debtor 1 only Debtor 2 only Debtor 1 and Debtor 2 only" at bounding box center [930, 544] width 165 height 31
select select "2"
click at [848, 529] on select "Debtor 1 only Debtor 2 only Debtor 1 and Debtor 2 only" at bounding box center [930, 544] width 165 height 31
click at [1002, 28] on button "×" at bounding box center [1007, 29] width 11 height 19
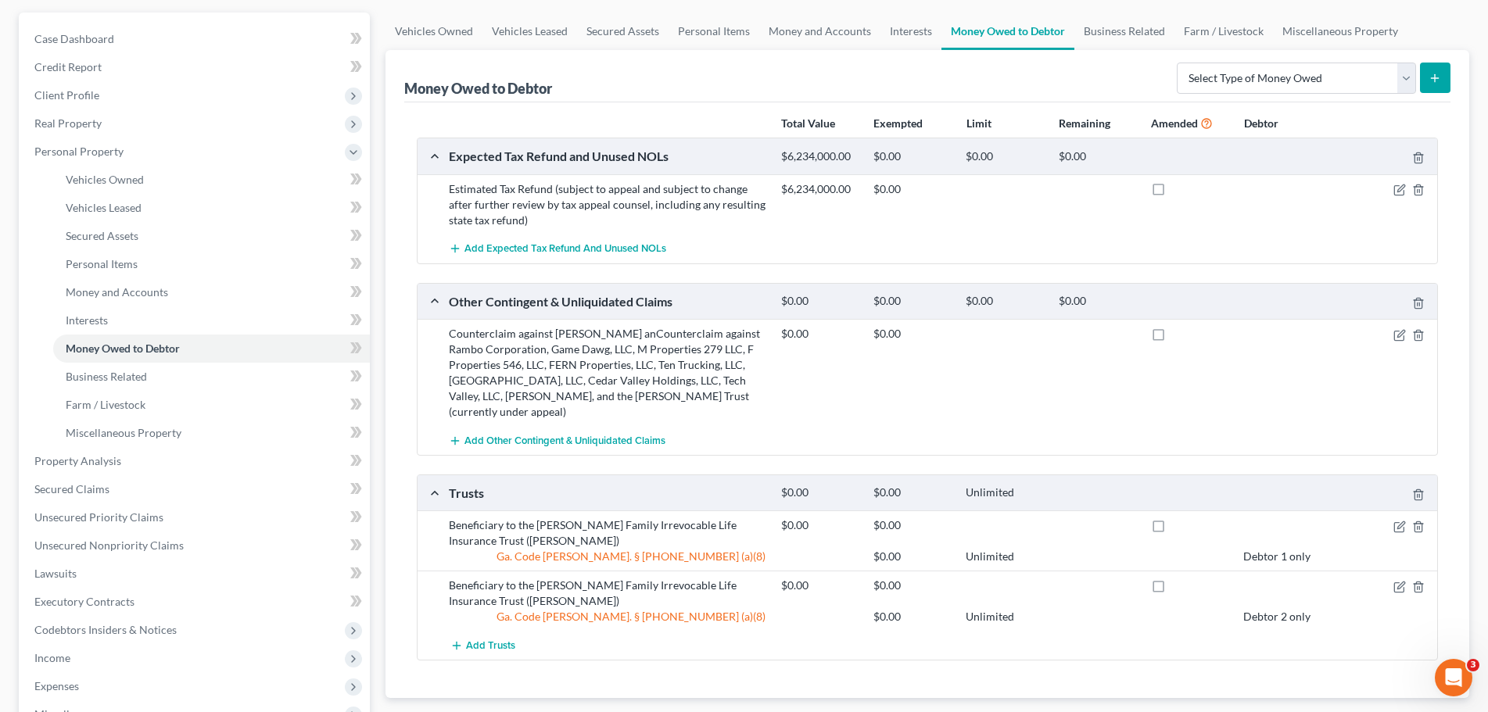
click at [1320, 366] on div "$0.00 $0.00" at bounding box center [1105, 373] width 665 height 94
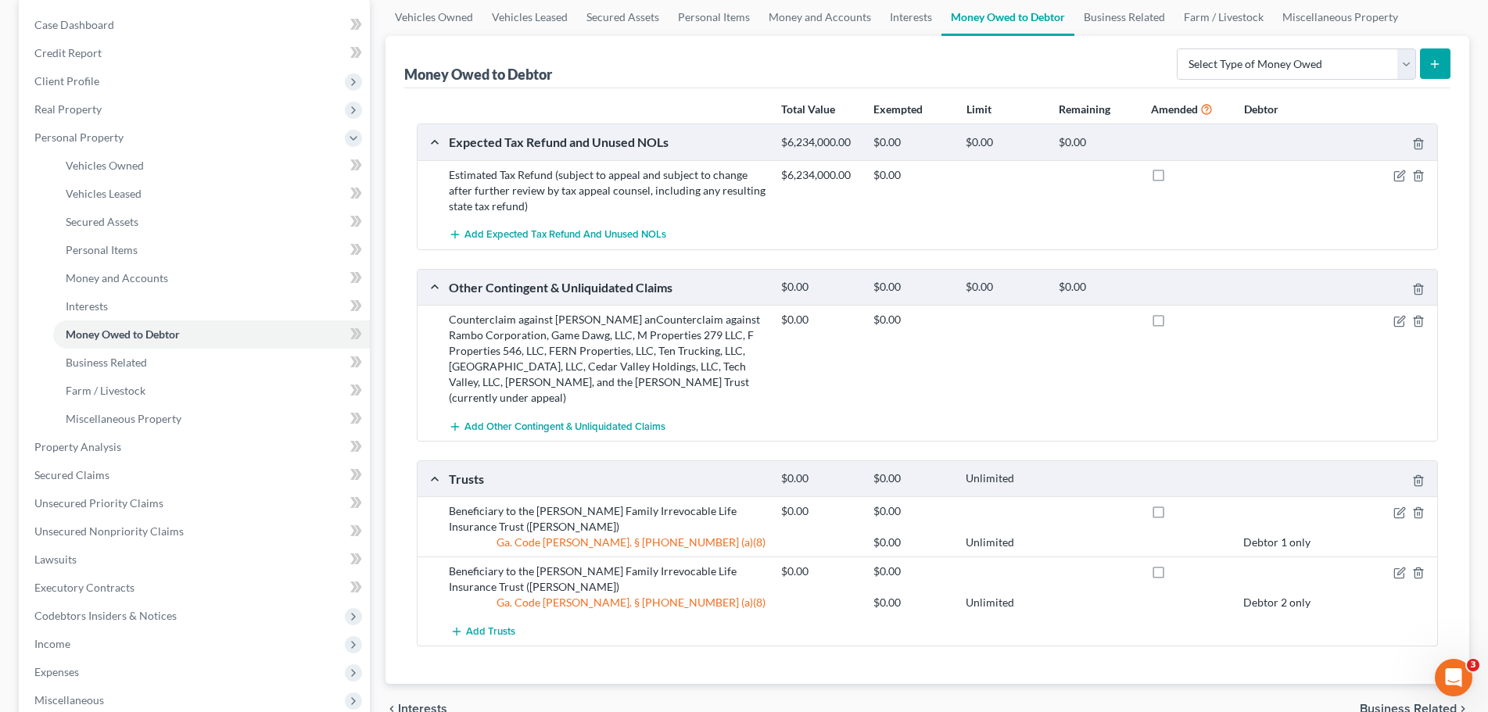
scroll to position [156, 0]
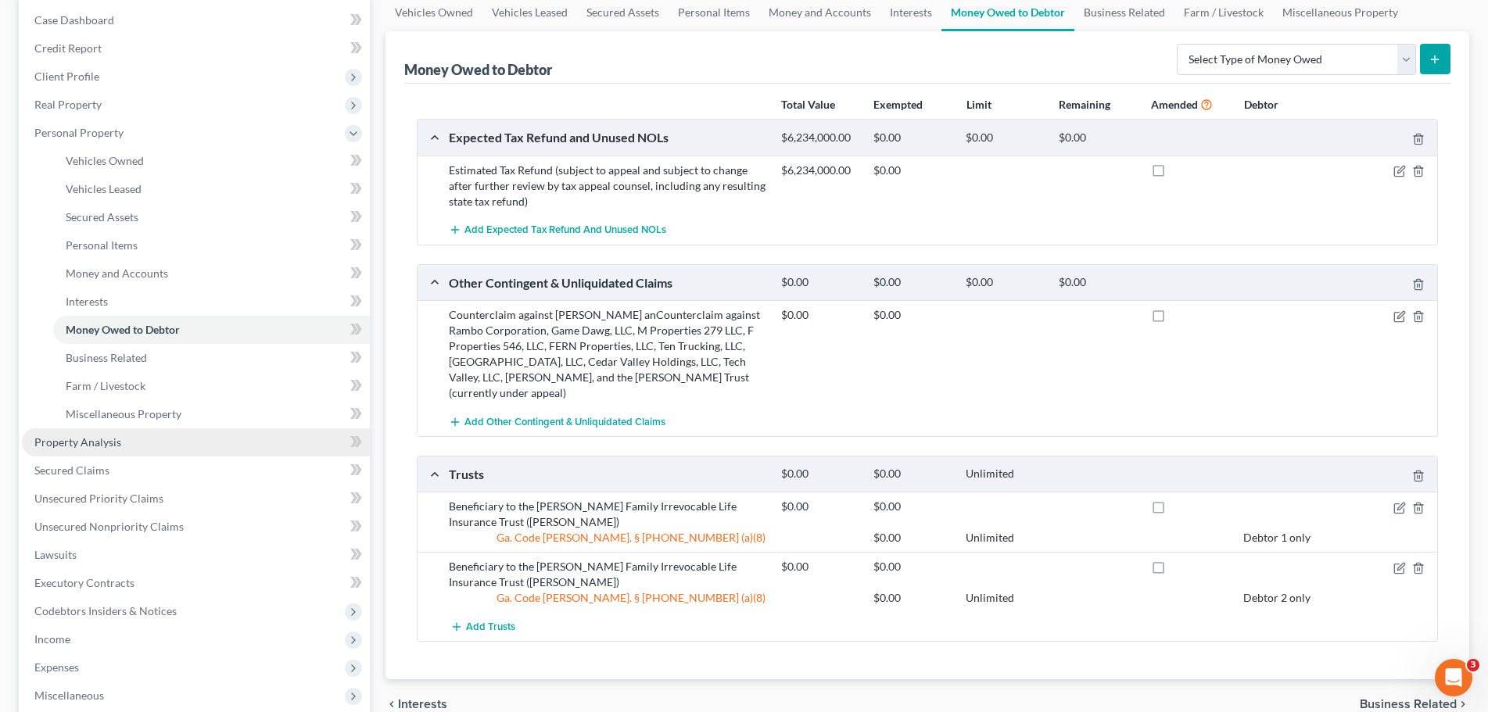
click at [192, 441] on link "Property Analysis" at bounding box center [196, 442] width 348 height 28
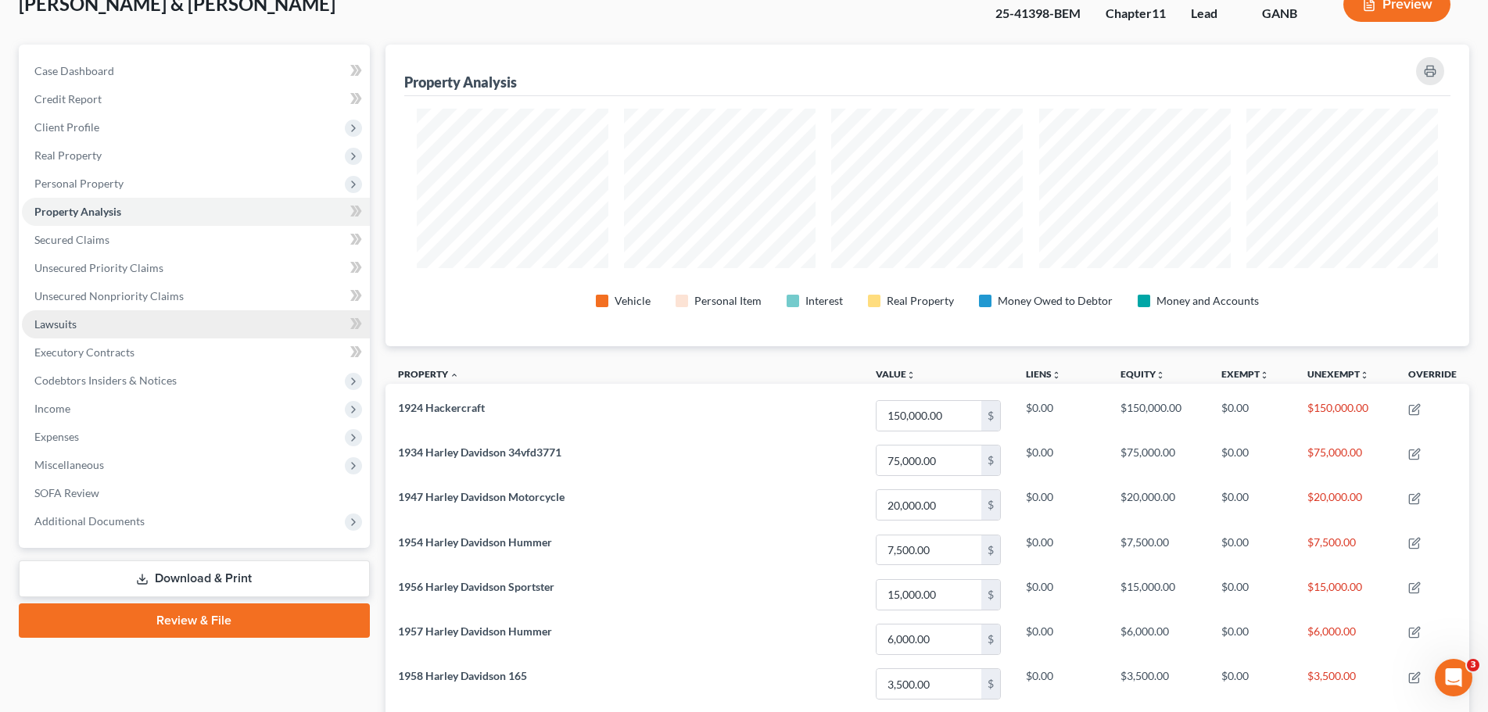
scroll to position [78, 0]
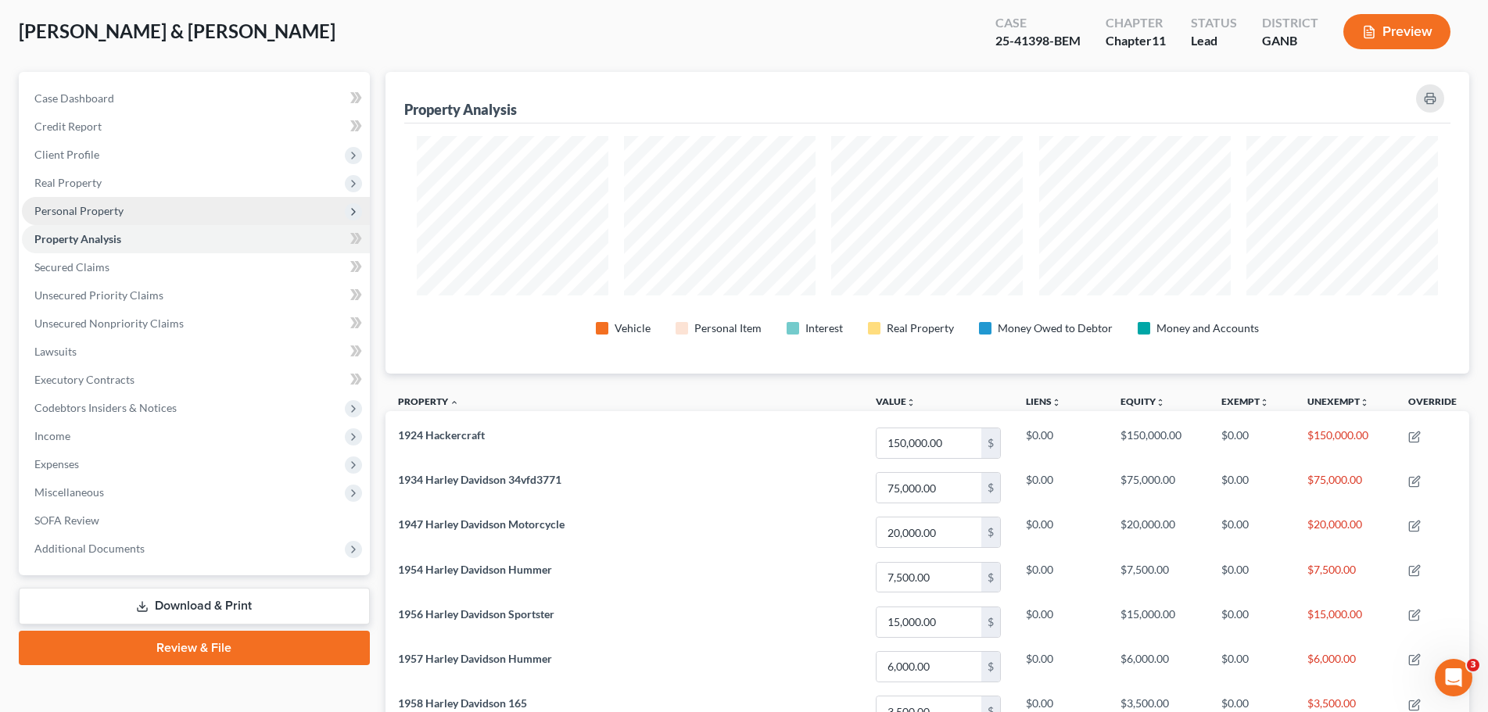
click at [134, 208] on span "Personal Property" at bounding box center [196, 211] width 348 height 28
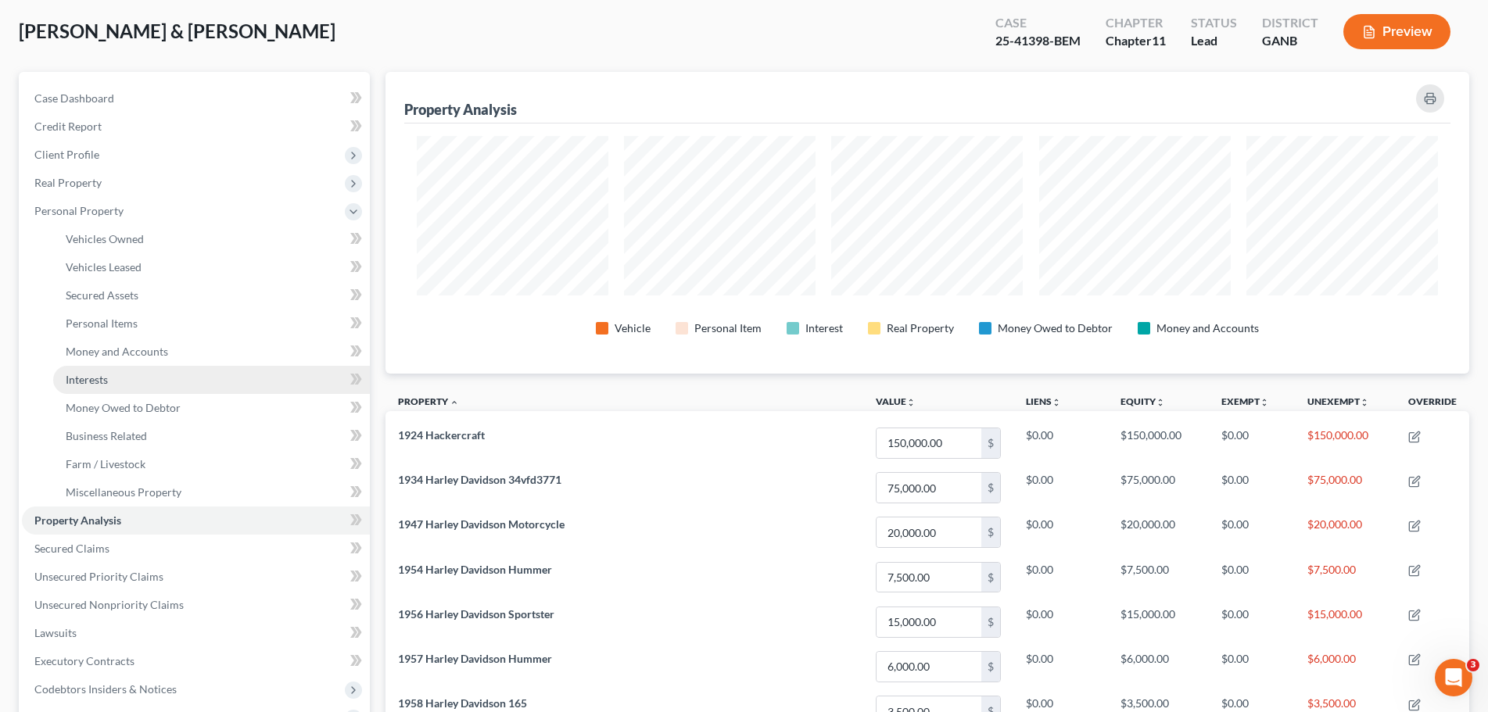
click at [126, 379] on link "Interests" at bounding box center [211, 380] width 317 height 28
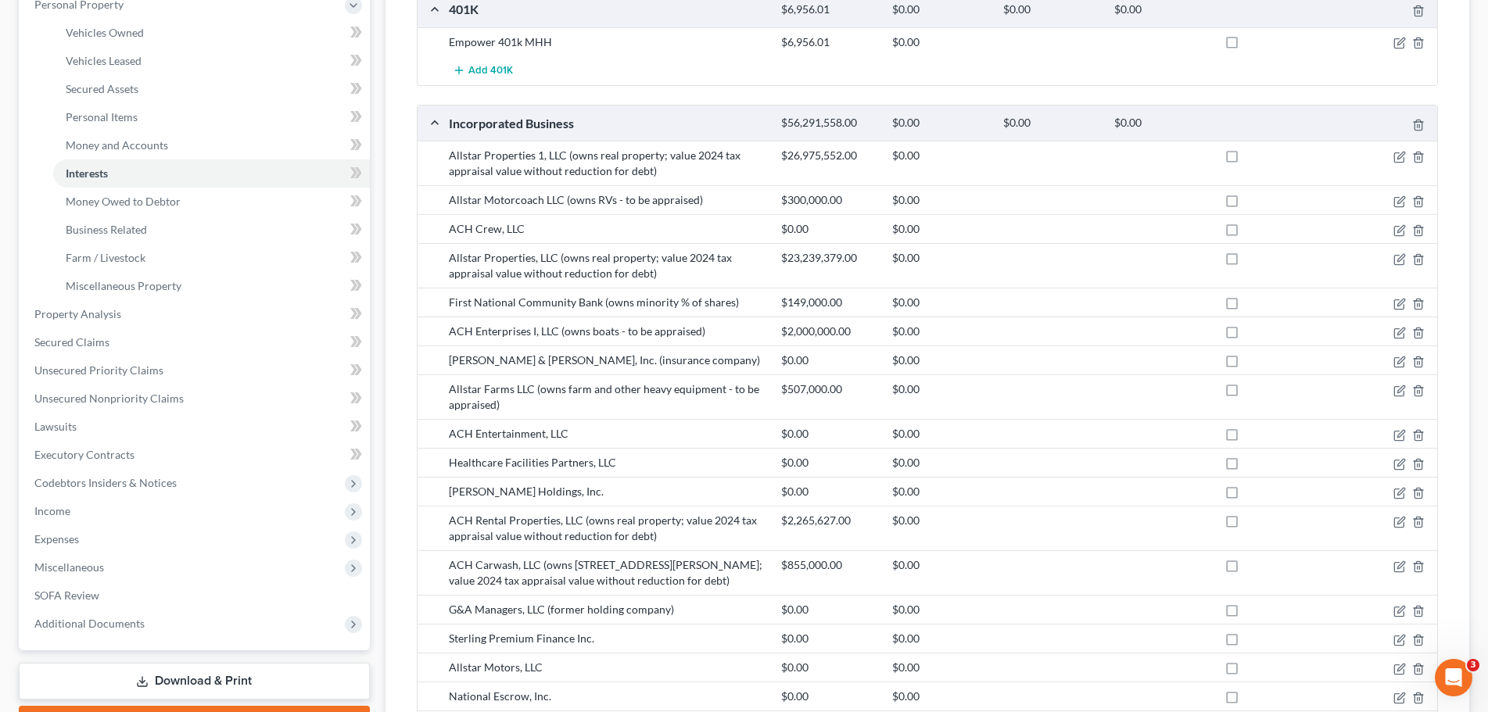
scroll to position [313, 0]
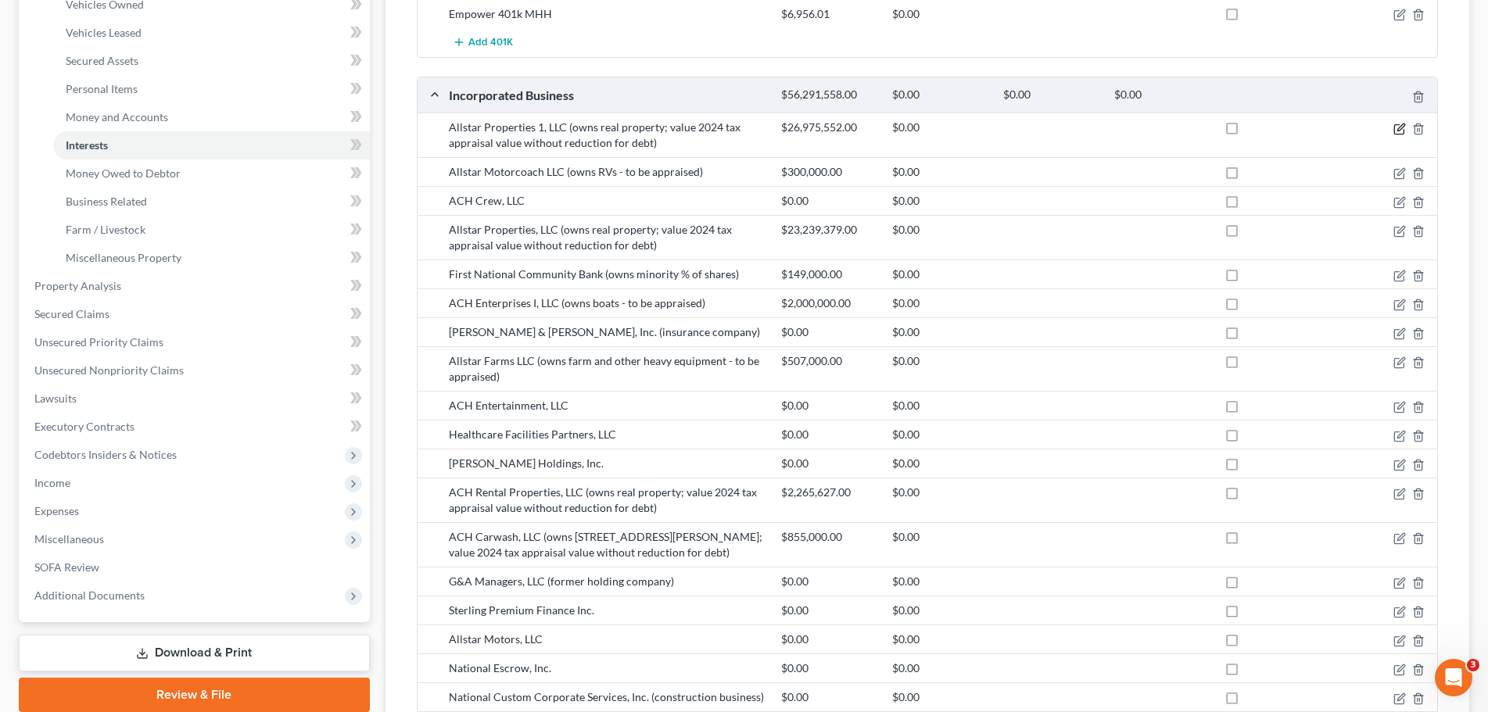
click at [1395, 131] on icon "button" at bounding box center [1399, 129] width 13 height 13
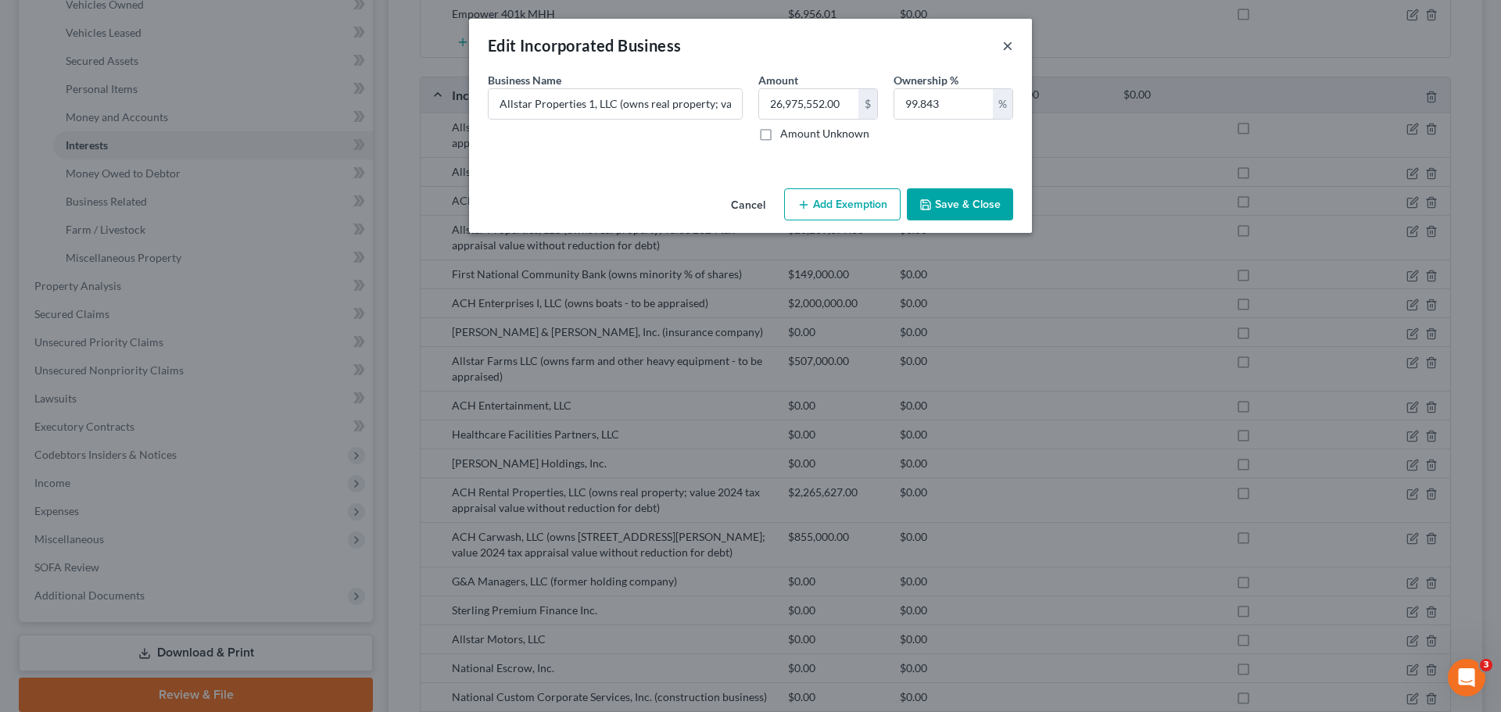
click at [1010, 41] on button "×" at bounding box center [1007, 45] width 11 height 19
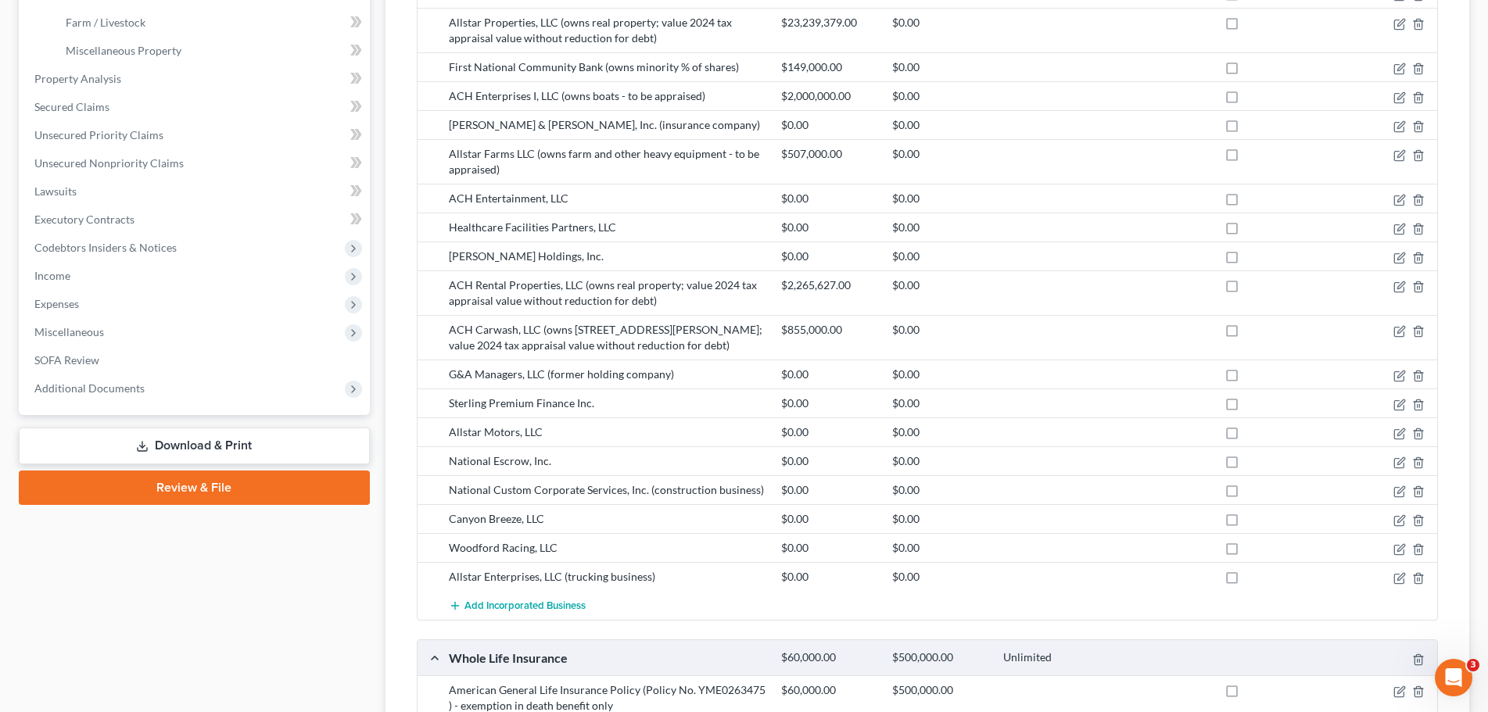
scroll to position [547, 0]
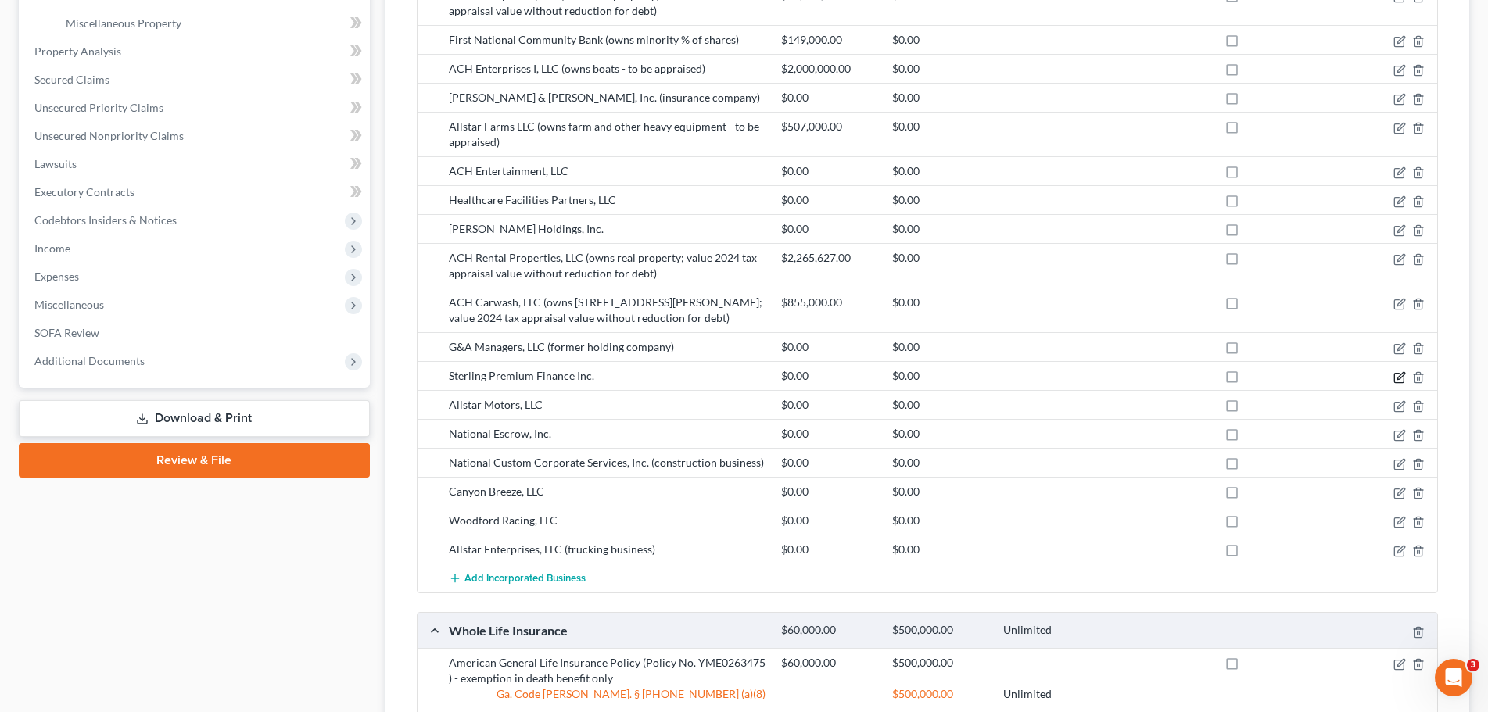
click at [1397, 378] on icon "button" at bounding box center [1400, 375] width 7 height 7
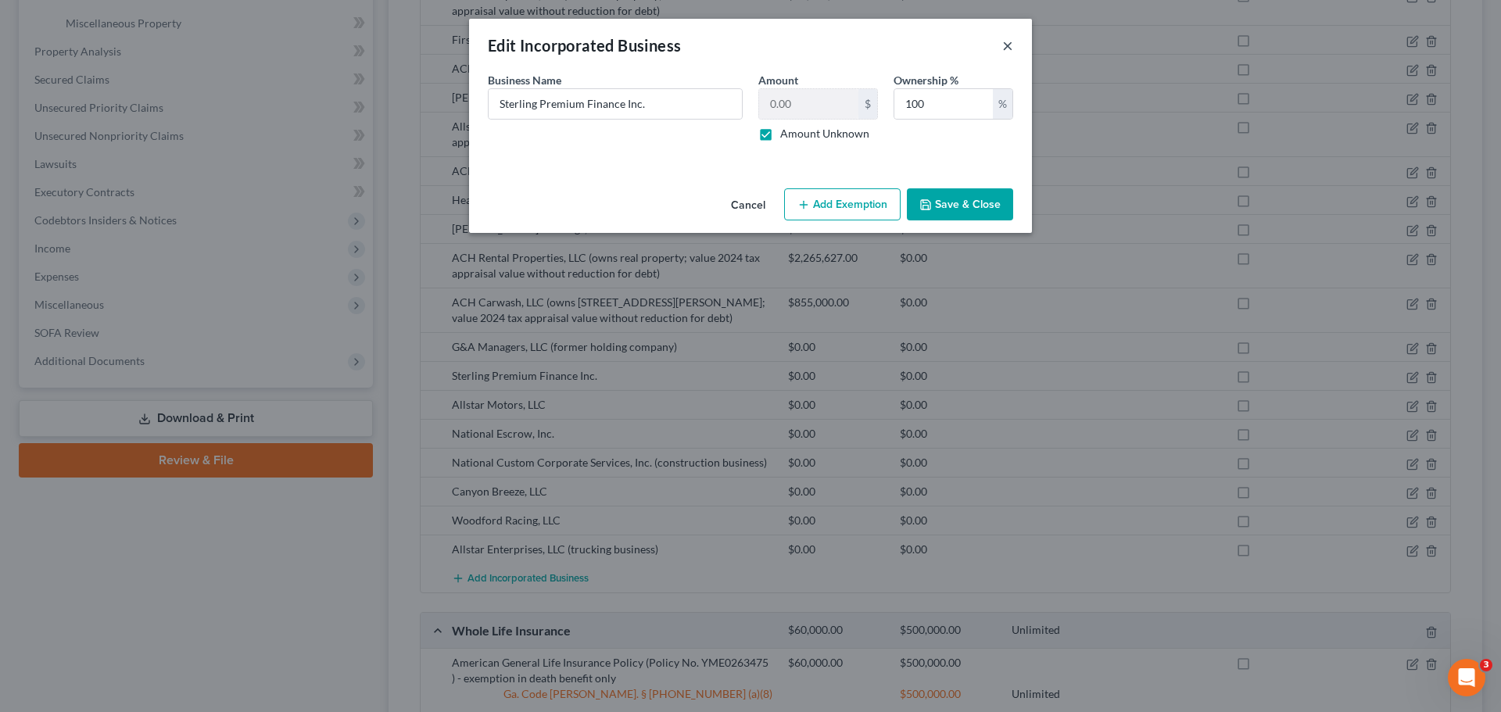
click at [1010, 42] on button "×" at bounding box center [1007, 45] width 11 height 19
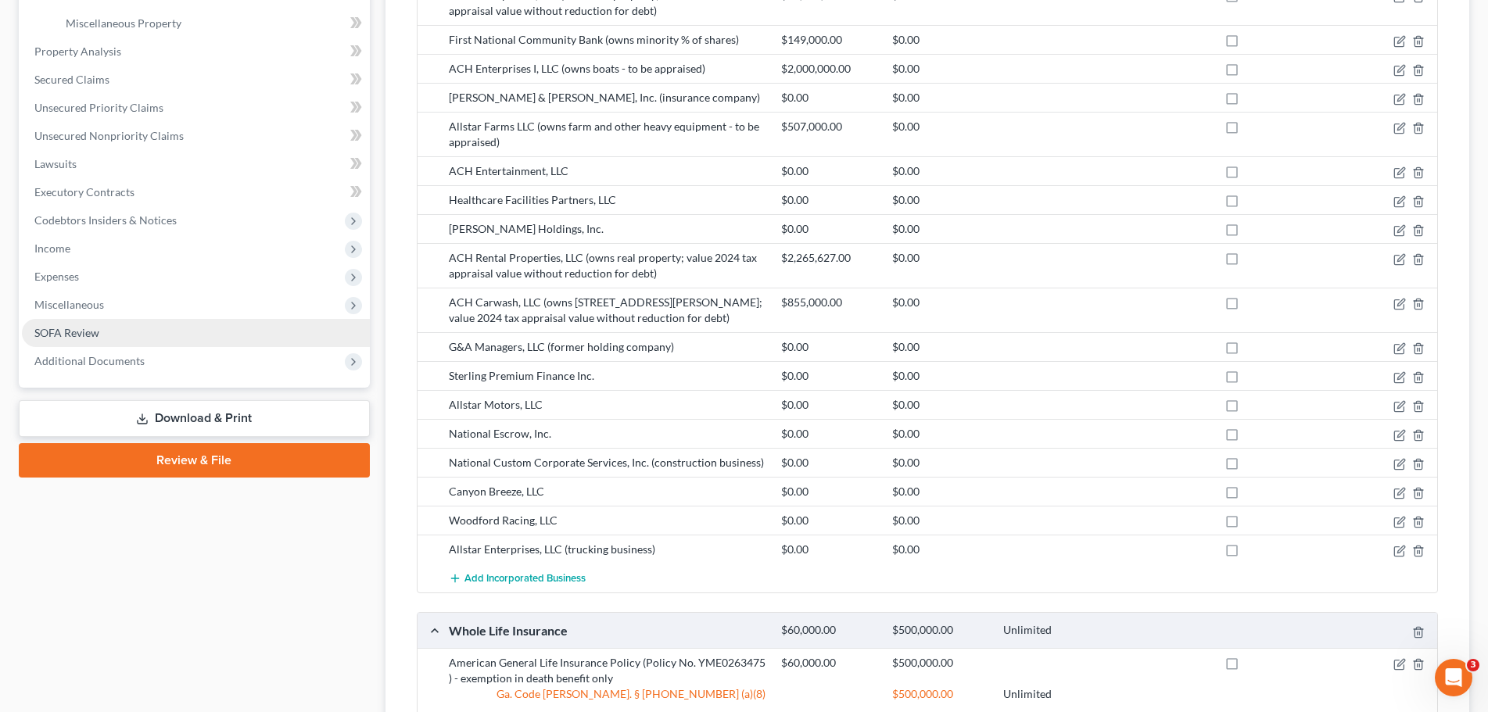
click at [112, 327] on link "SOFA Review" at bounding box center [196, 333] width 348 height 28
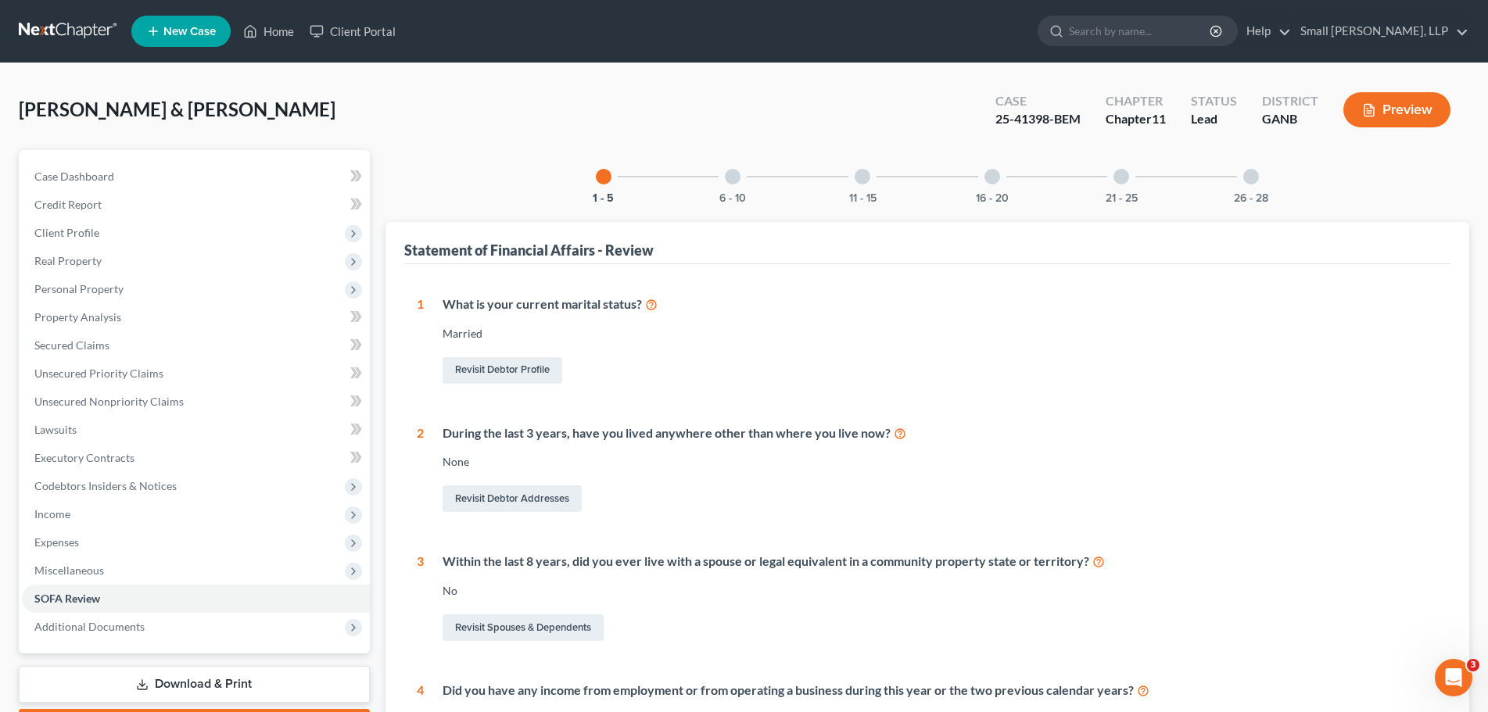
click at [736, 187] on div "6 - 10" at bounding box center [732, 176] width 53 height 53
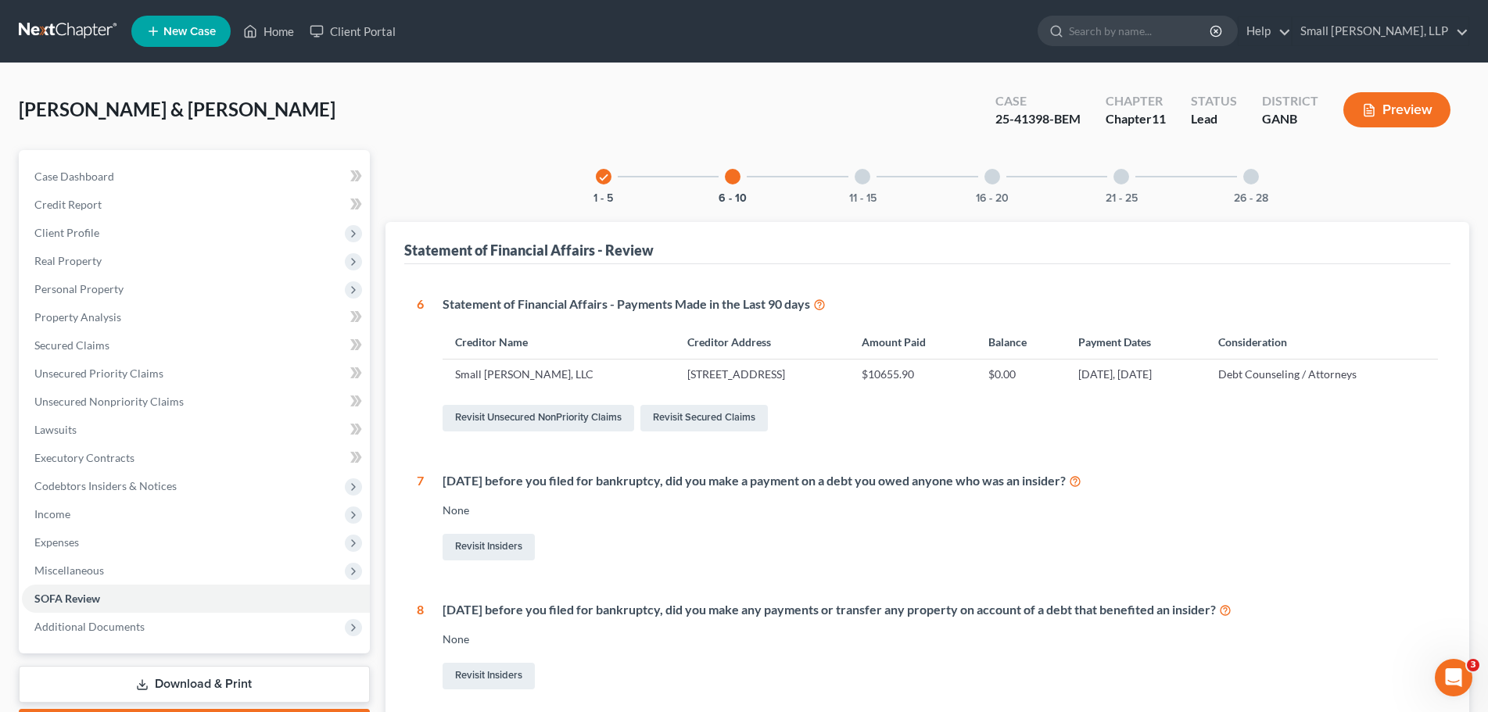
click at [879, 184] on div "11 - 15" at bounding box center [862, 176] width 53 height 53
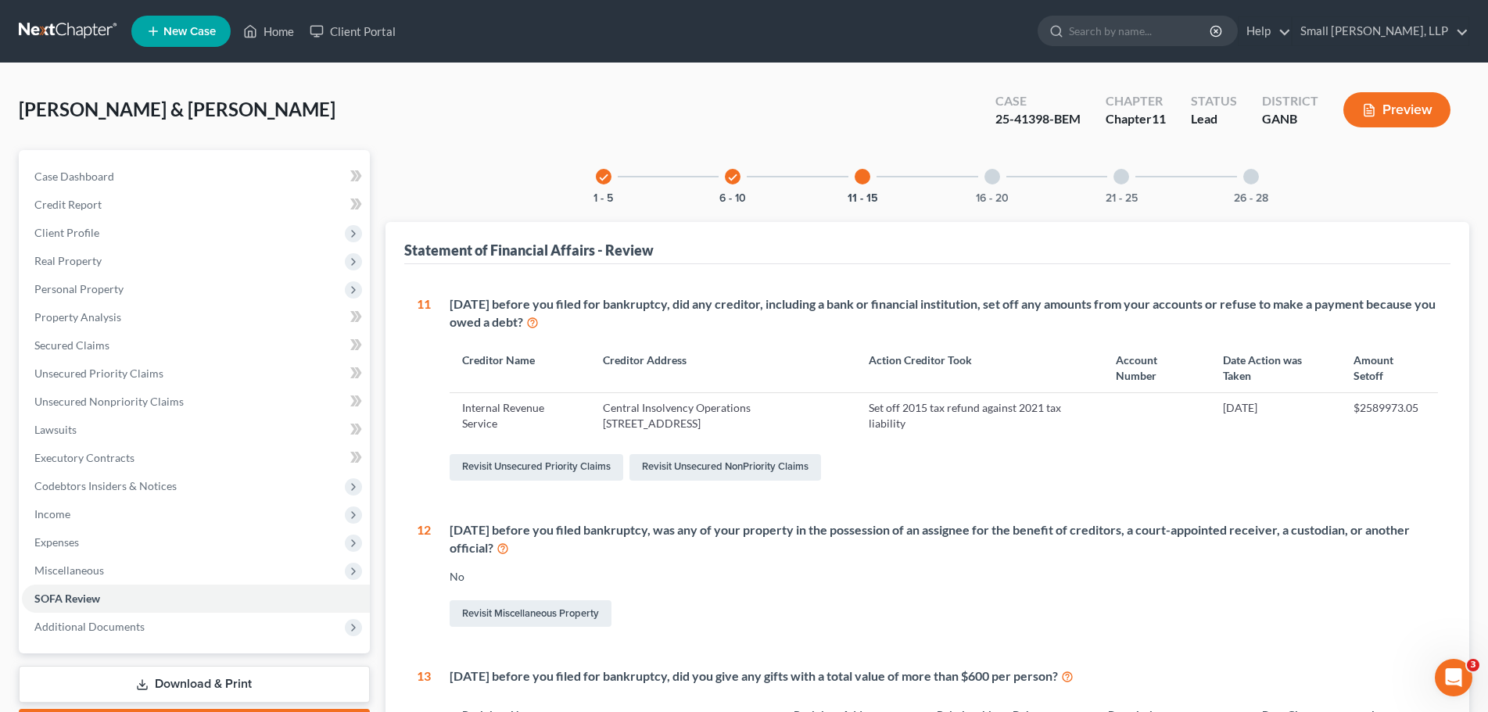
click at [993, 186] on div "16 - 20" at bounding box center [992, 176] width 53 height 53
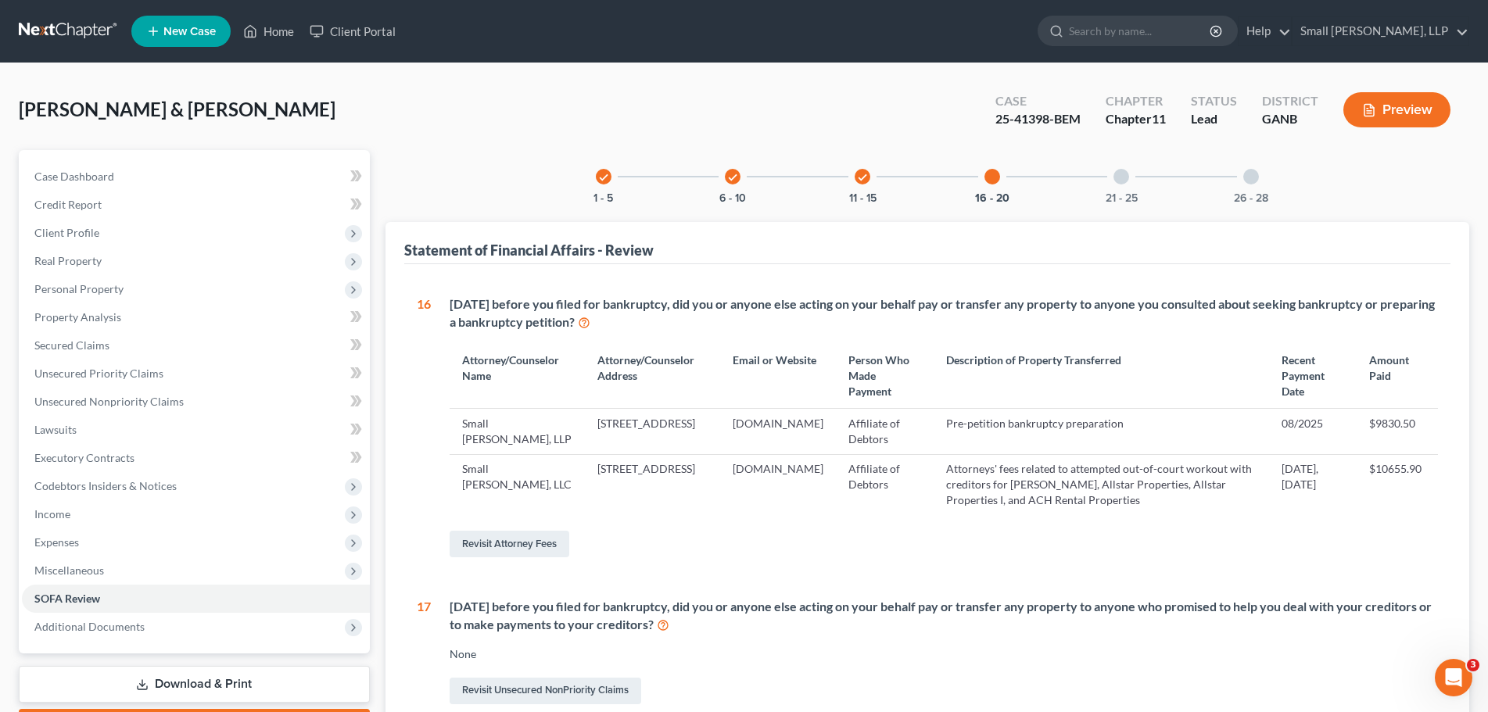
click at [1081, 188] on div "check 1 - 5 check 6 - 10 check 11 - 15 16 - 20 21 - 25 26 - 28" at bounding box center [927, 176] width 701 height 53
click at [1110, 179] on div "21 - 25" at bounding box center [1121, 176] width 53 height 53
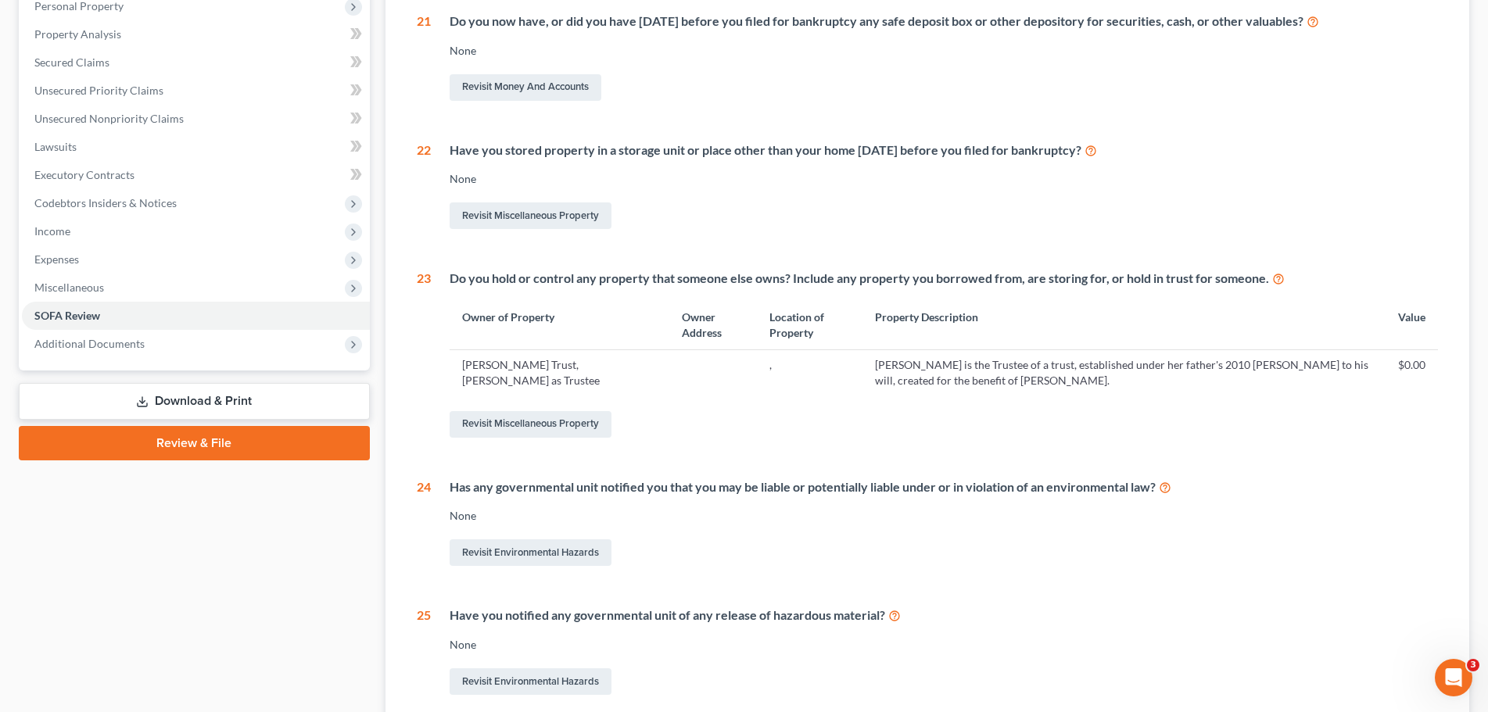
scroll to position [44, 0]
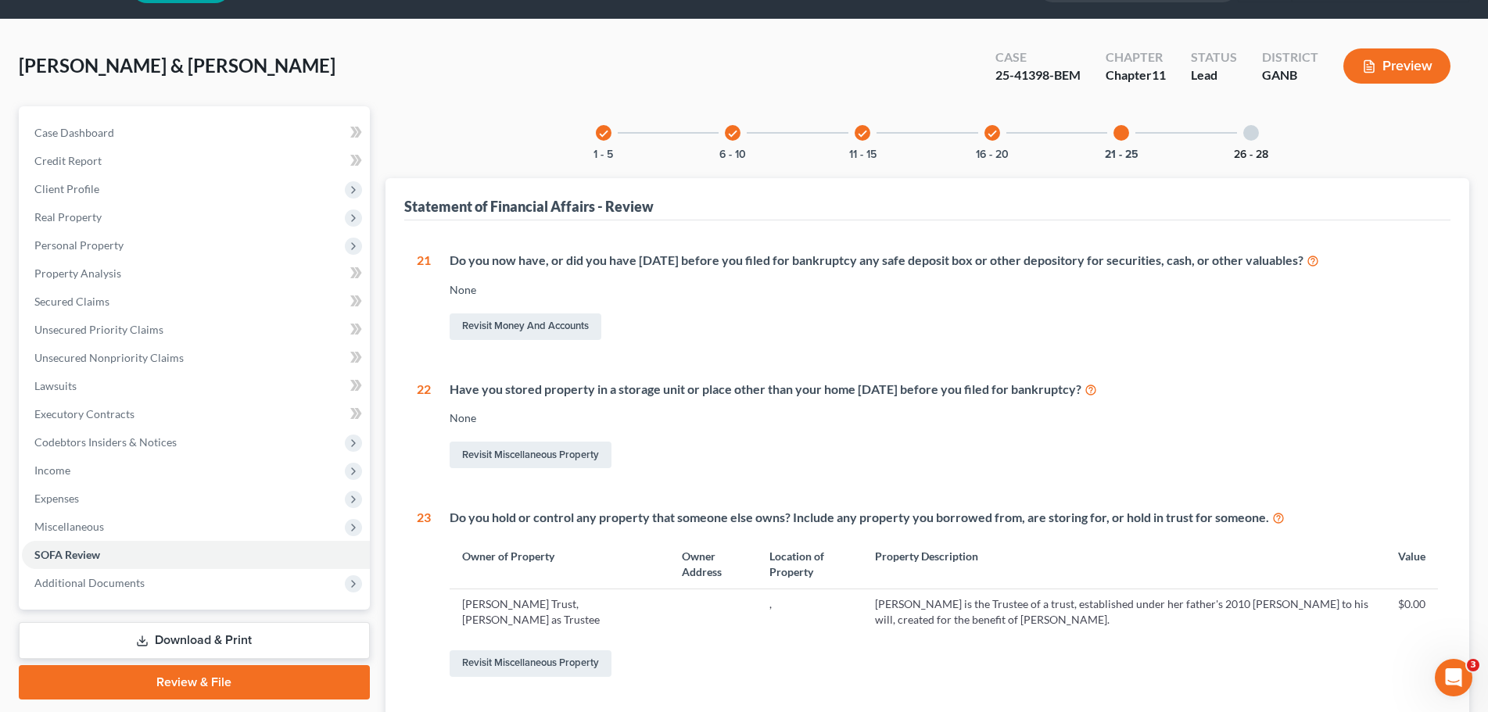
click at [1249, 152] on button "26 - 28" at bounding box center [1251, 154] width 34 height 11
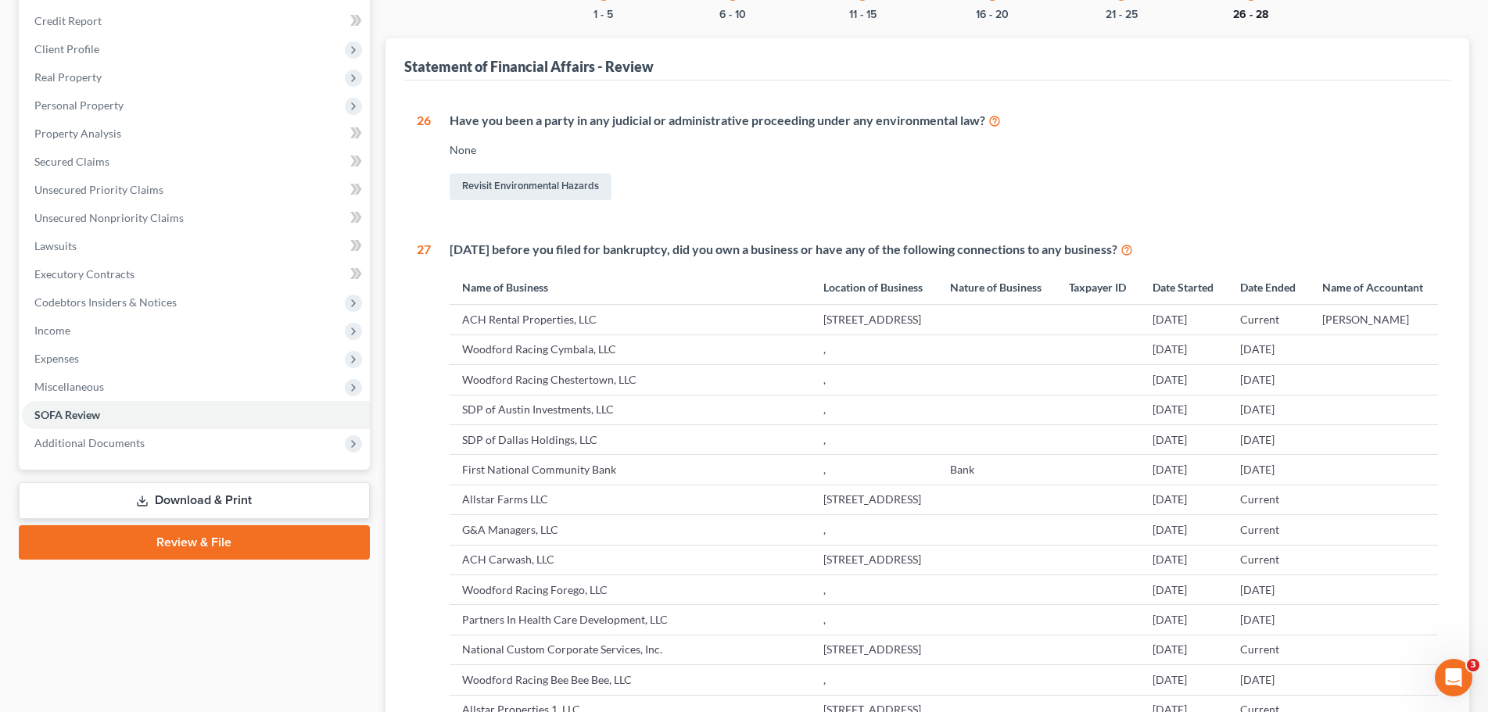
scroll to position [357, 0]
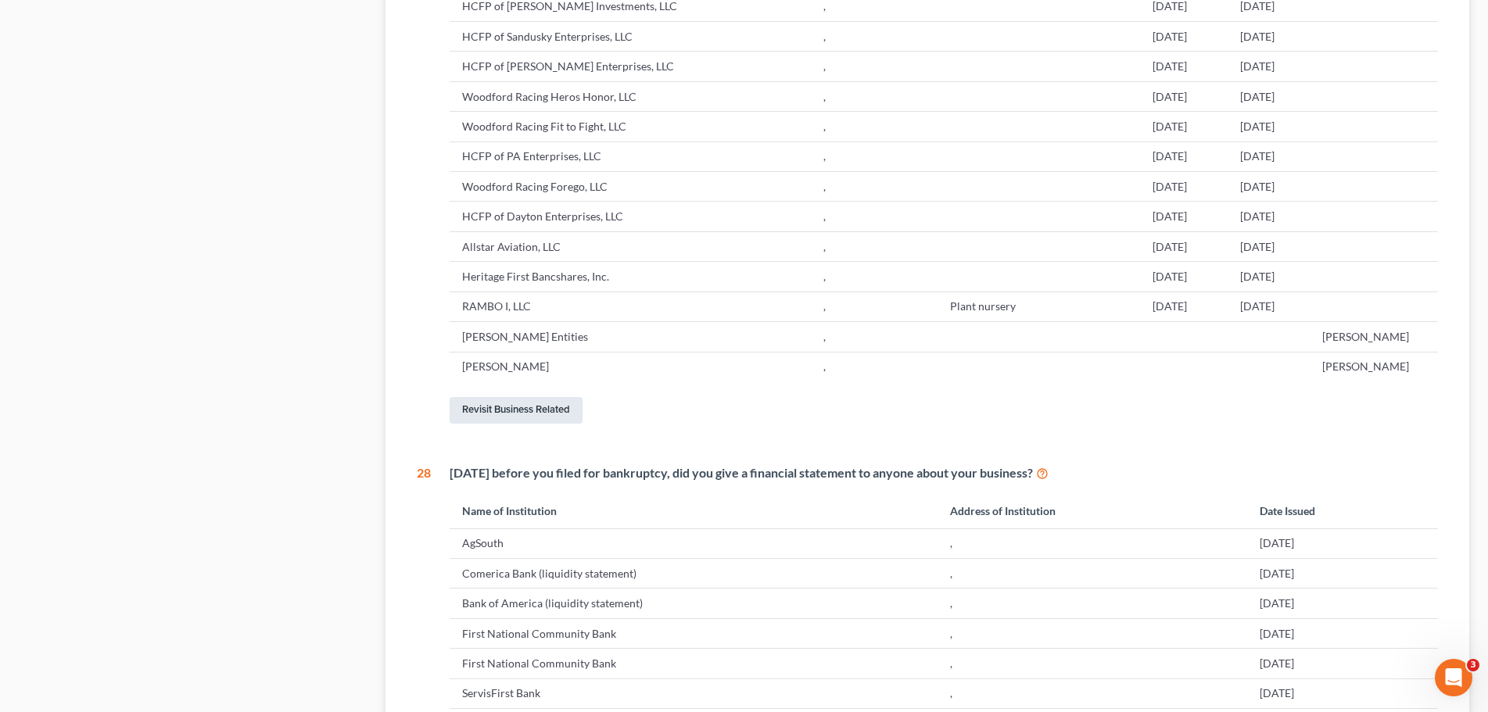
click at [516, 424] on link "Revisit Business Related" at bounding box center [516, 410] width 133 height 27
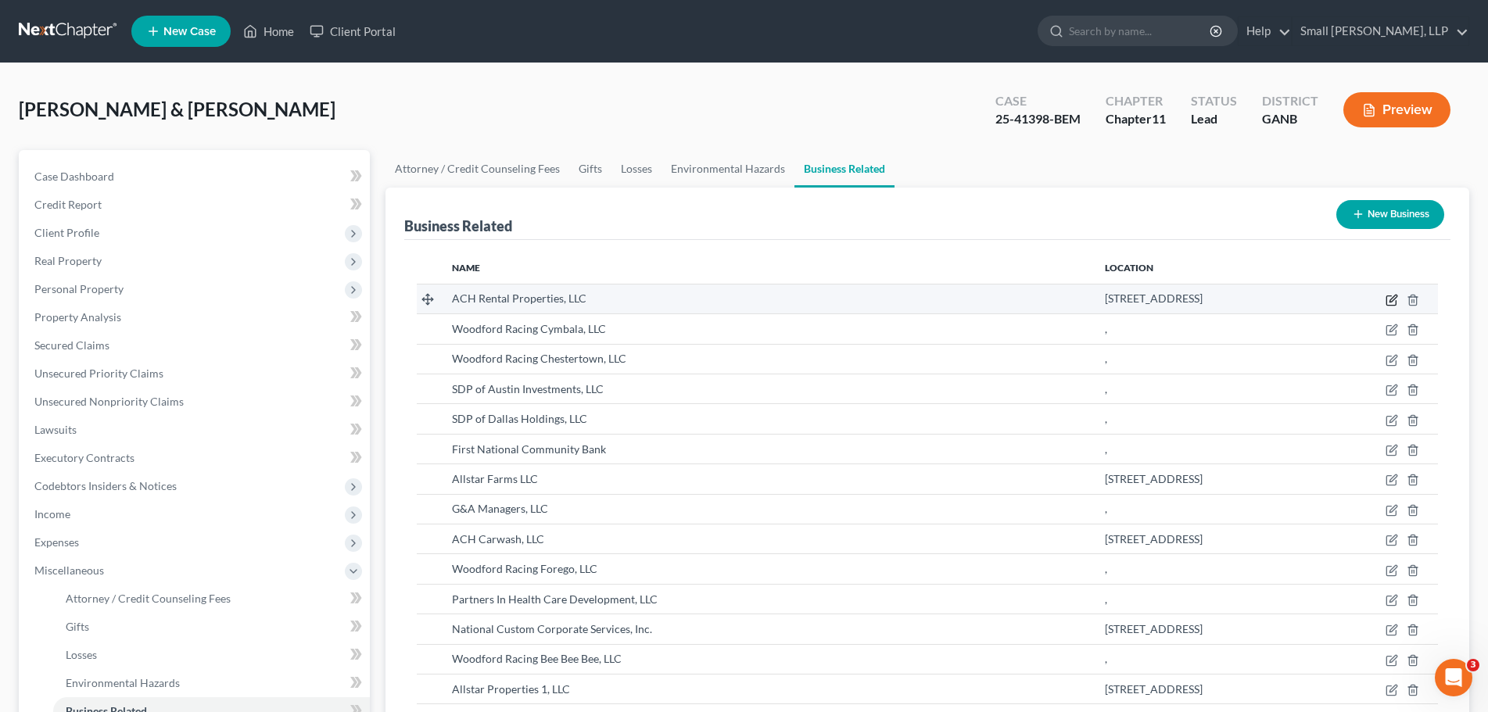
click at [1392, 303] on icon "button" at bounding box center [1392, 300] width 13 height 13
select select "member"
select select "10"
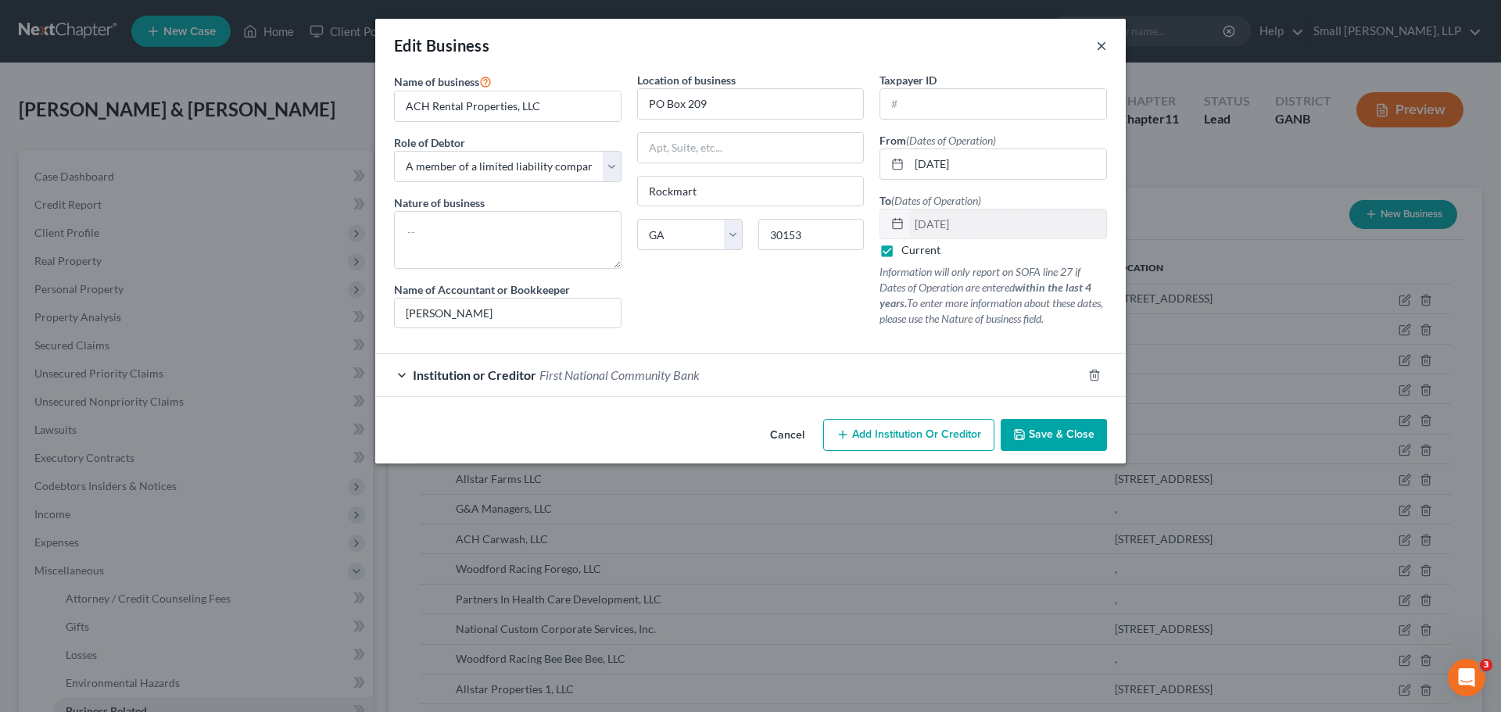
click at [1103, 45] on button "×" at bounding box center [1101, 45] width 11 height 19
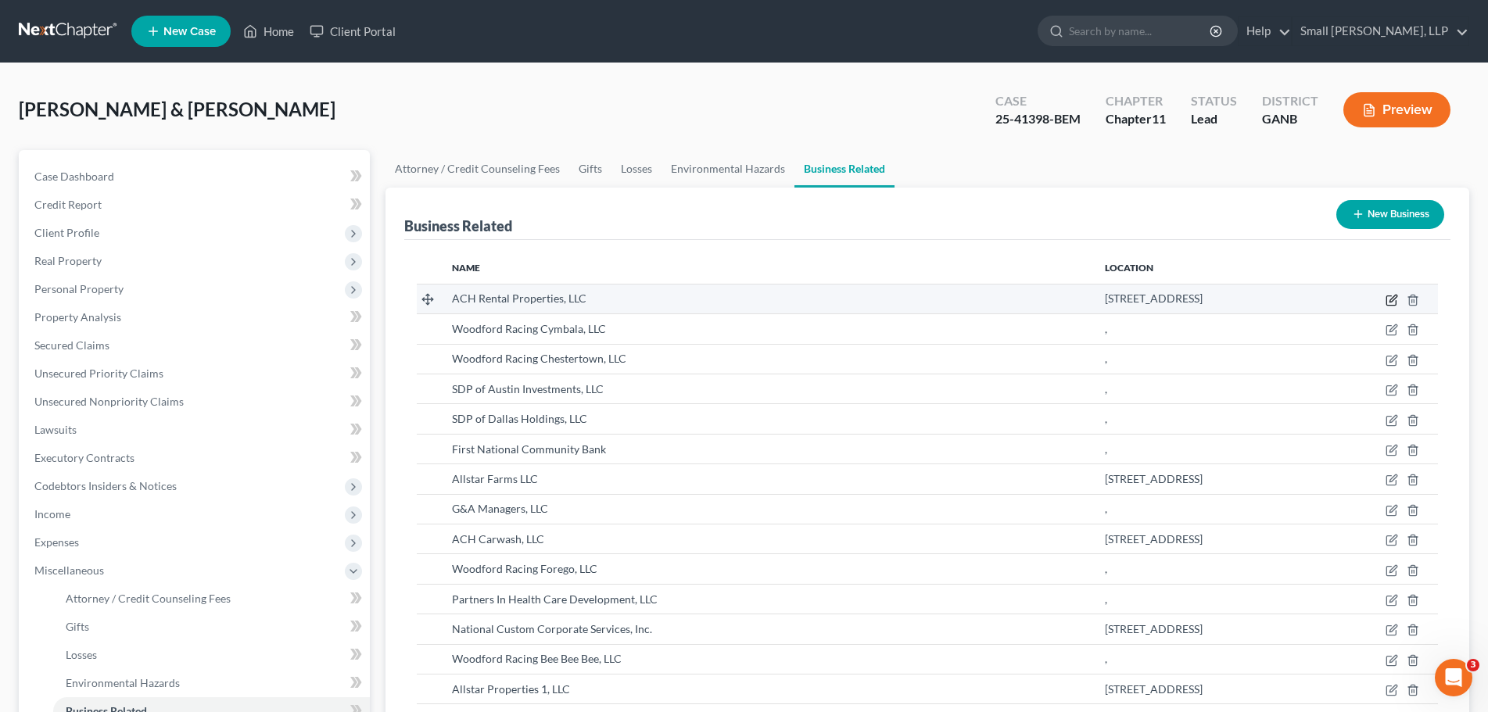
click at [1394, 301] on icon "button" at bounding box center [1392, 300] width 13 height 13
select select "member"
select select "10"
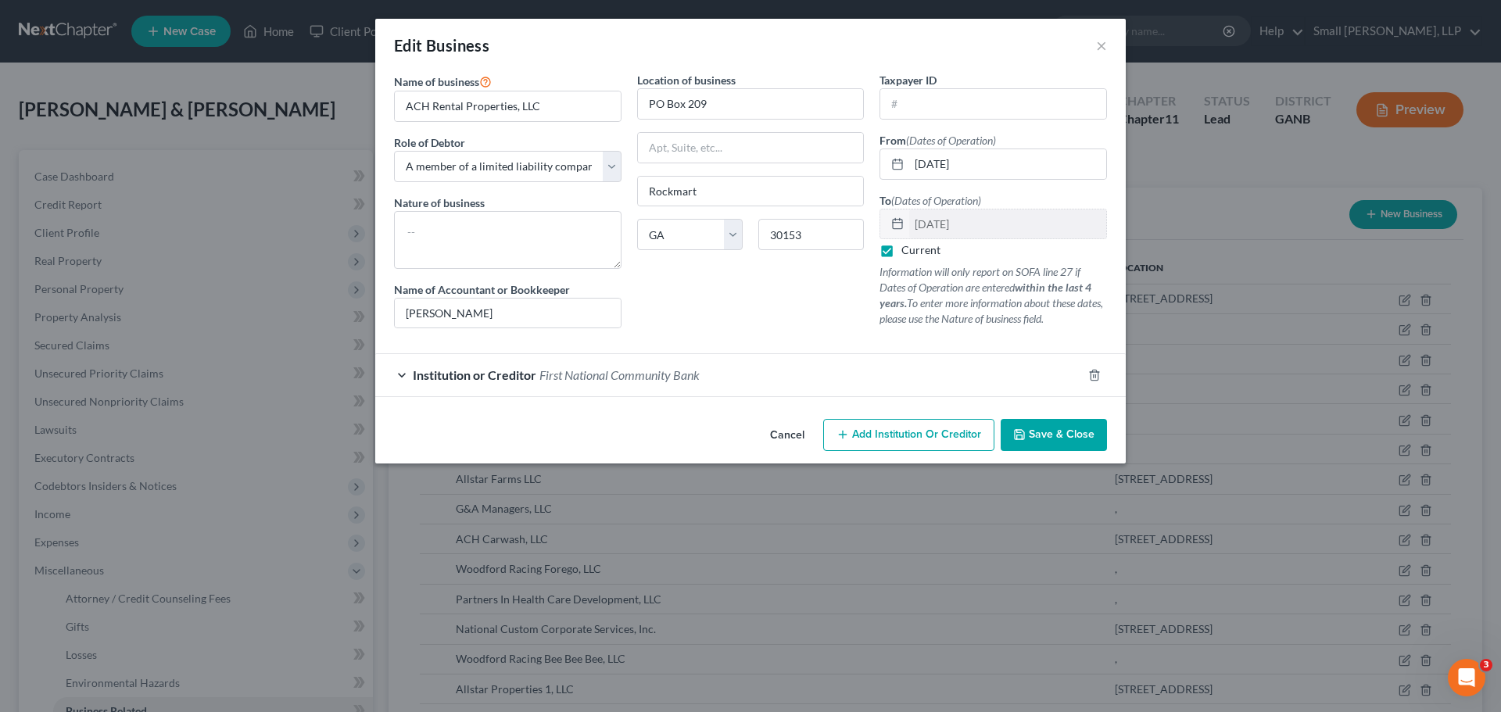
click at [749, 392] on div "Institution or Creditor First National Community Bank" at bounding box center [728, 374] width 707 height 41
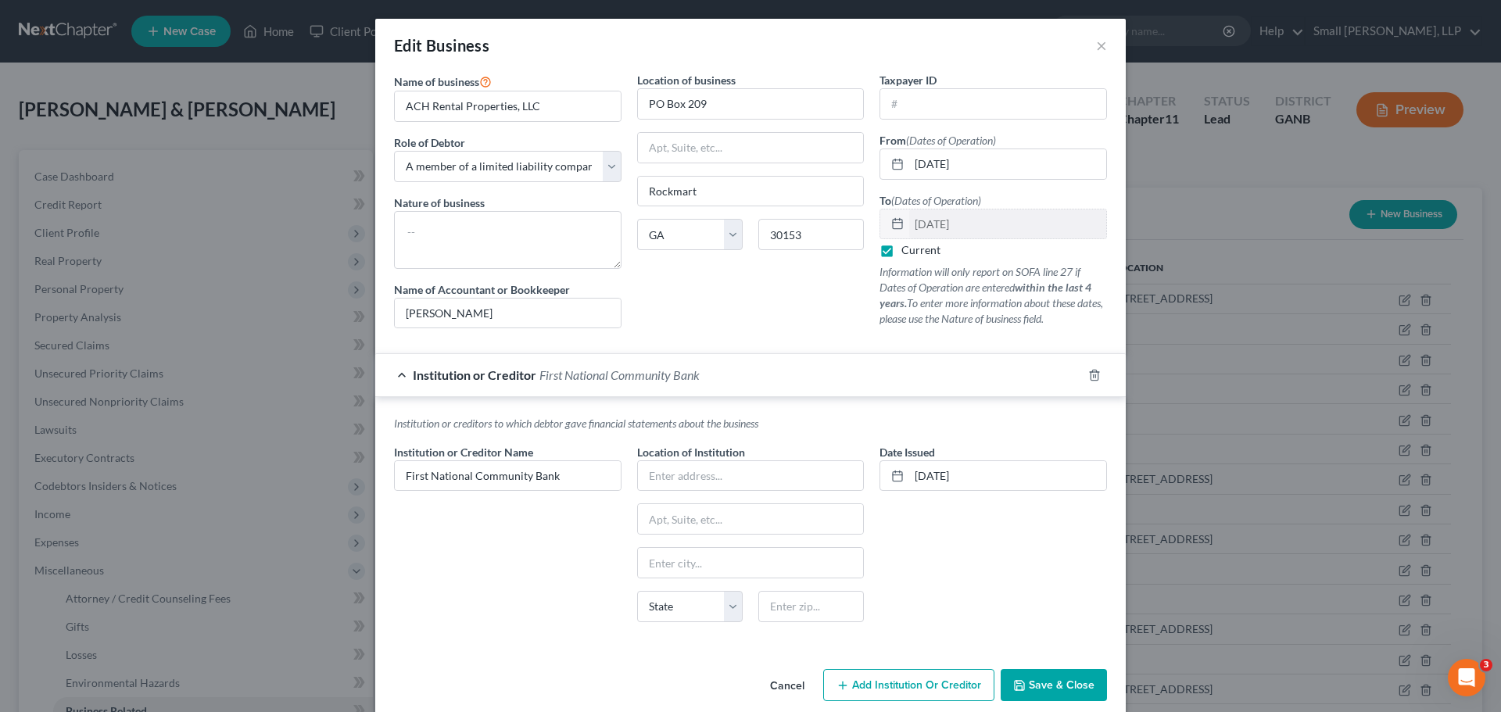
click at [749, 387] on div "Institution or Creditor First National Community Bank" at bounding box center [728, 374] width 707 height 41
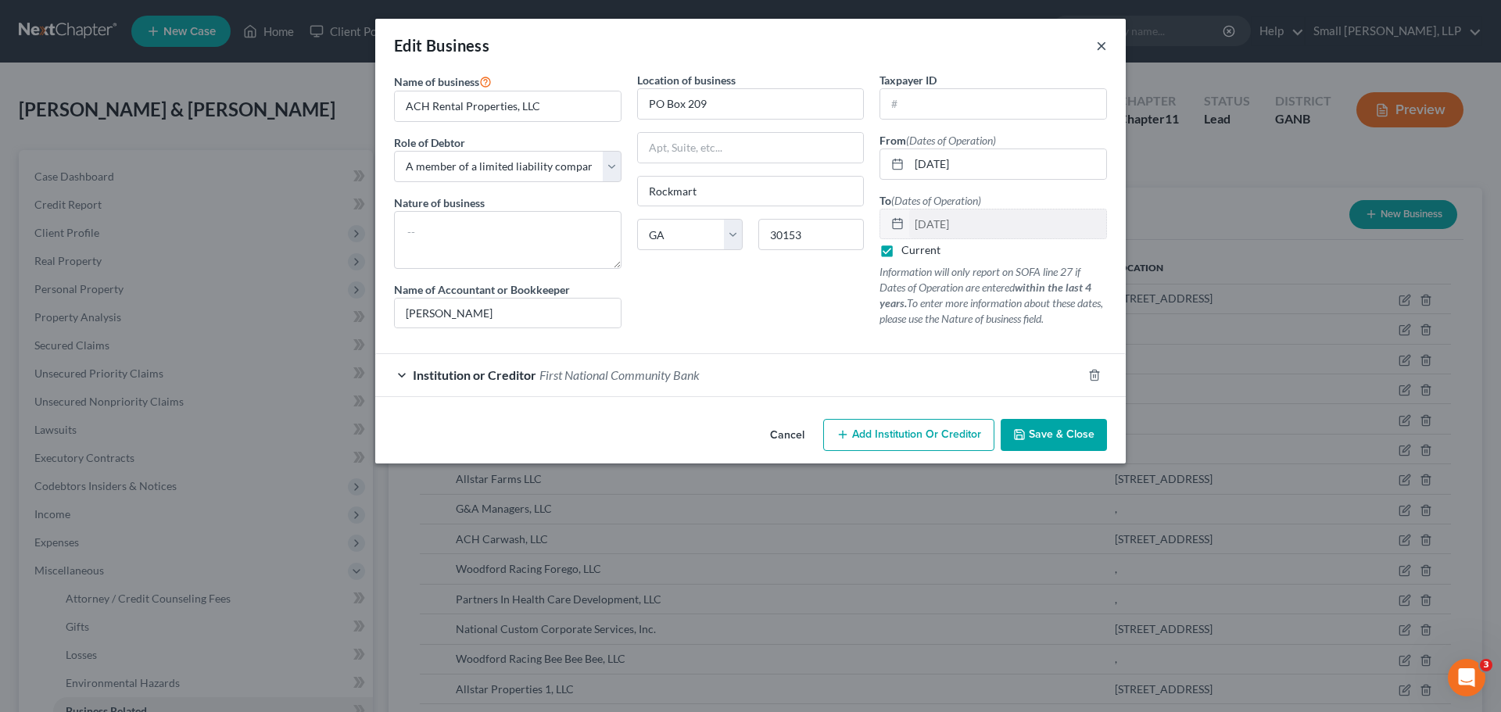
click at [1106, 45] on button "×" at bounding box center [1101, 45] width 11 height 19
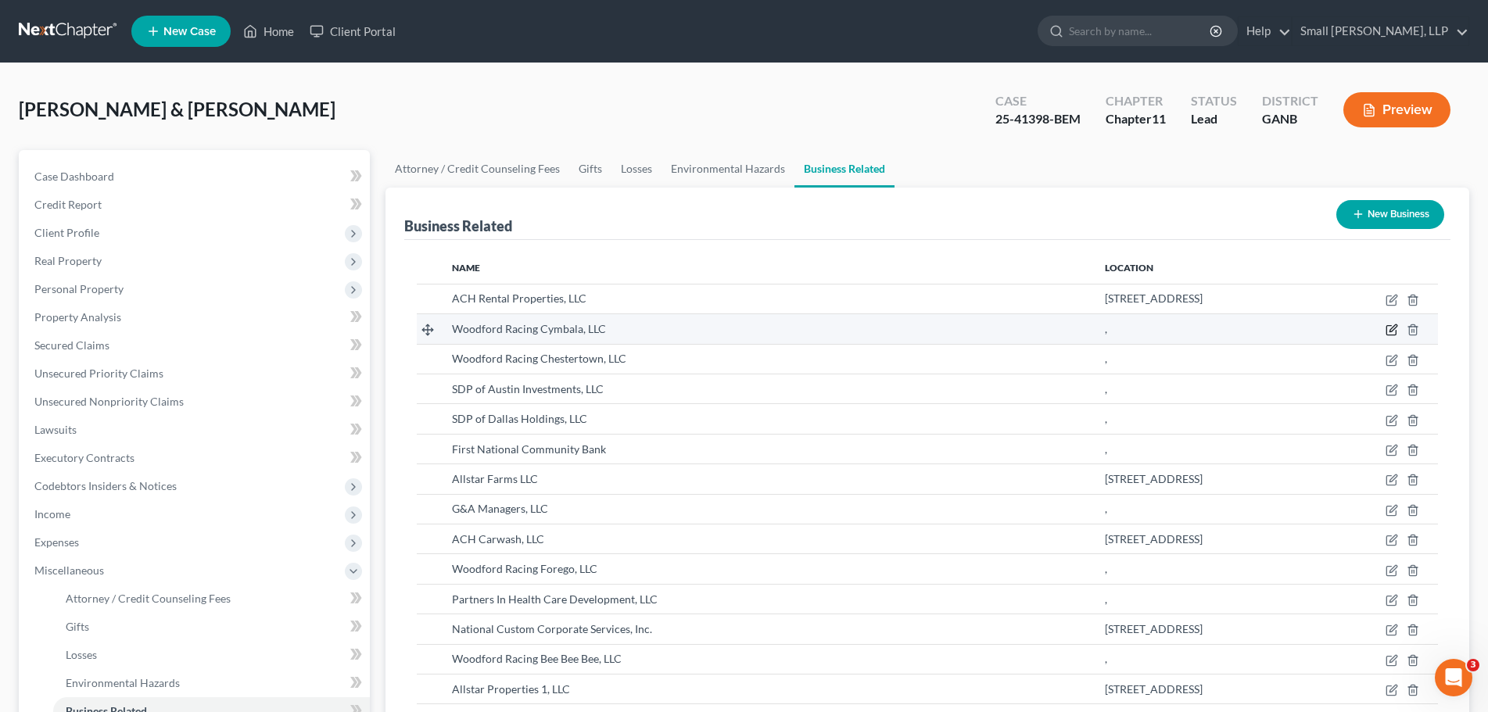
click at [1393, 327] on icon "button" at bounding box center [1392, 328] width 7 height 7
select select "member"
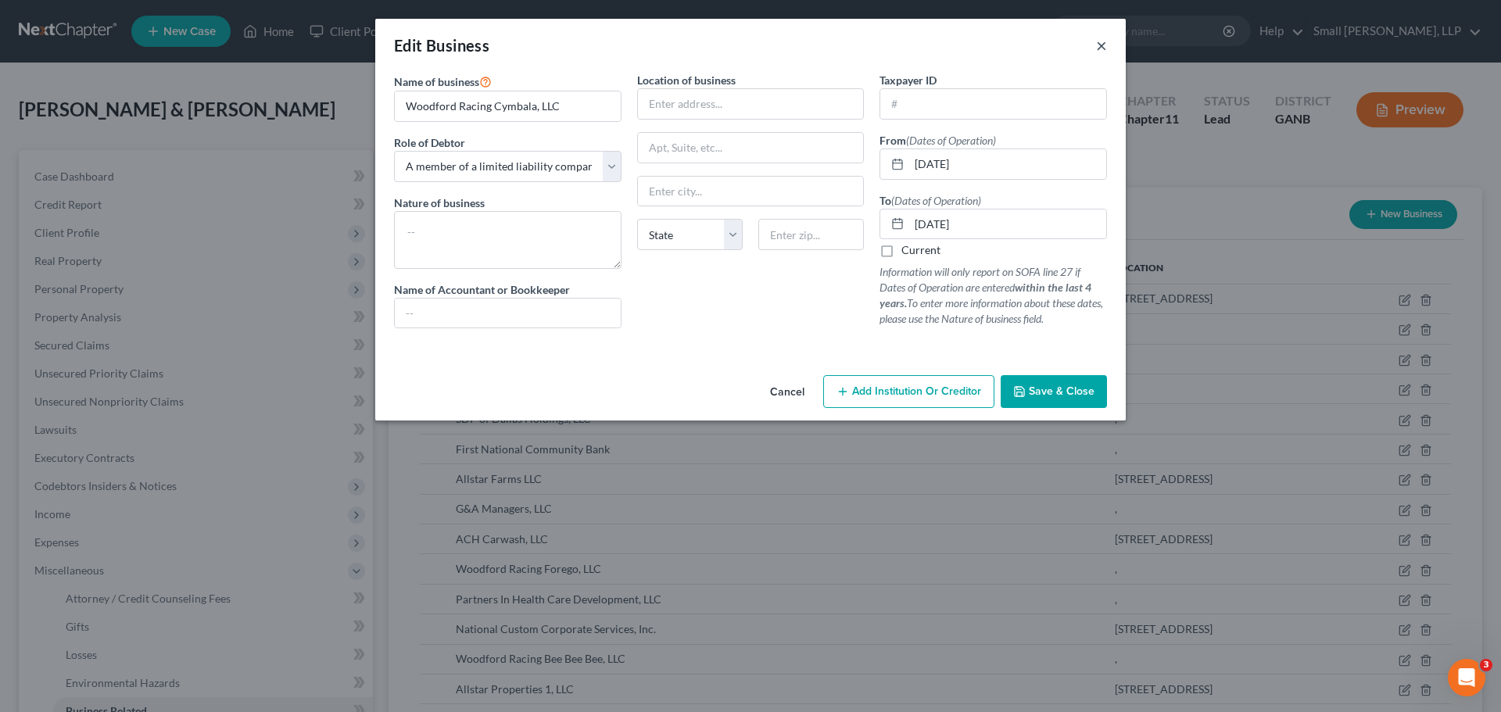
click at [1106, 46] on button "×" at bounding box center [1101, 45] width 11 height 19
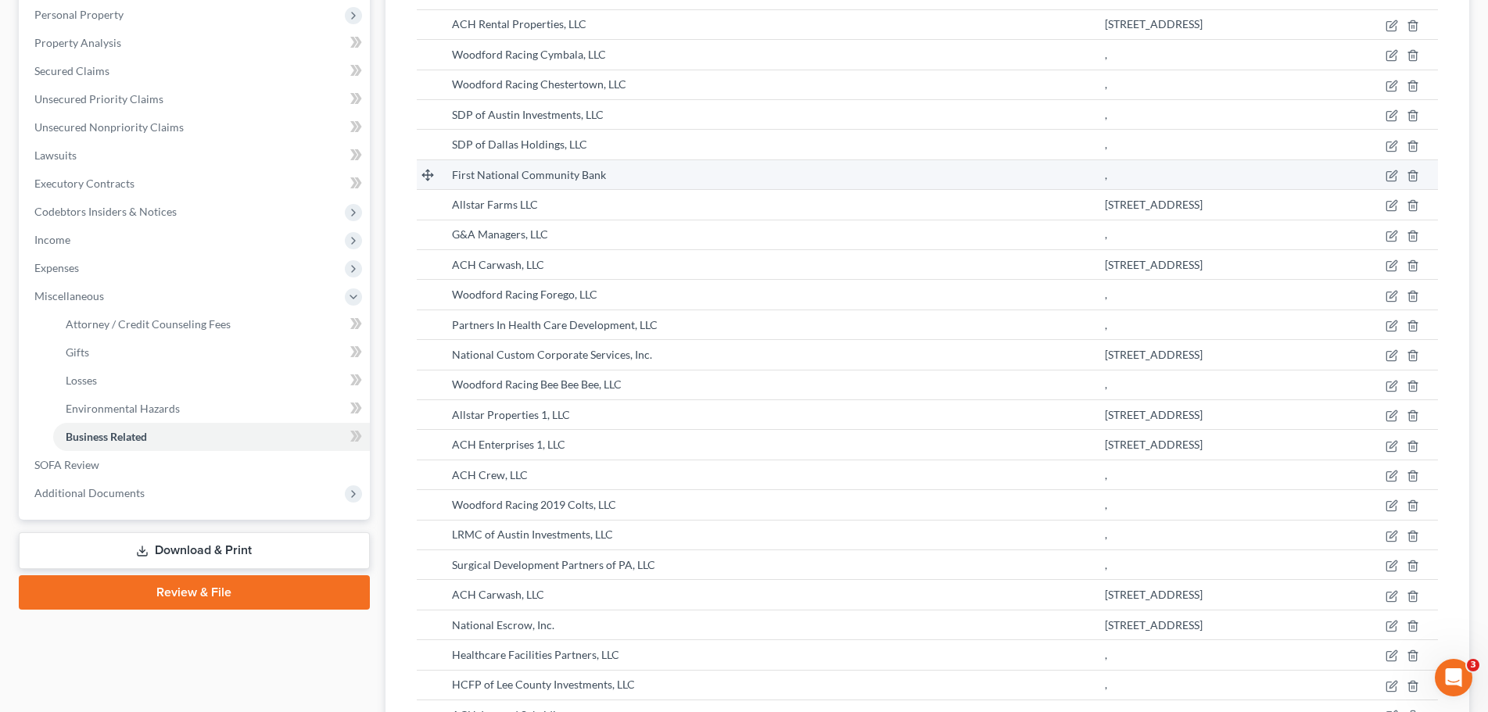
scroll to position [196, 0]
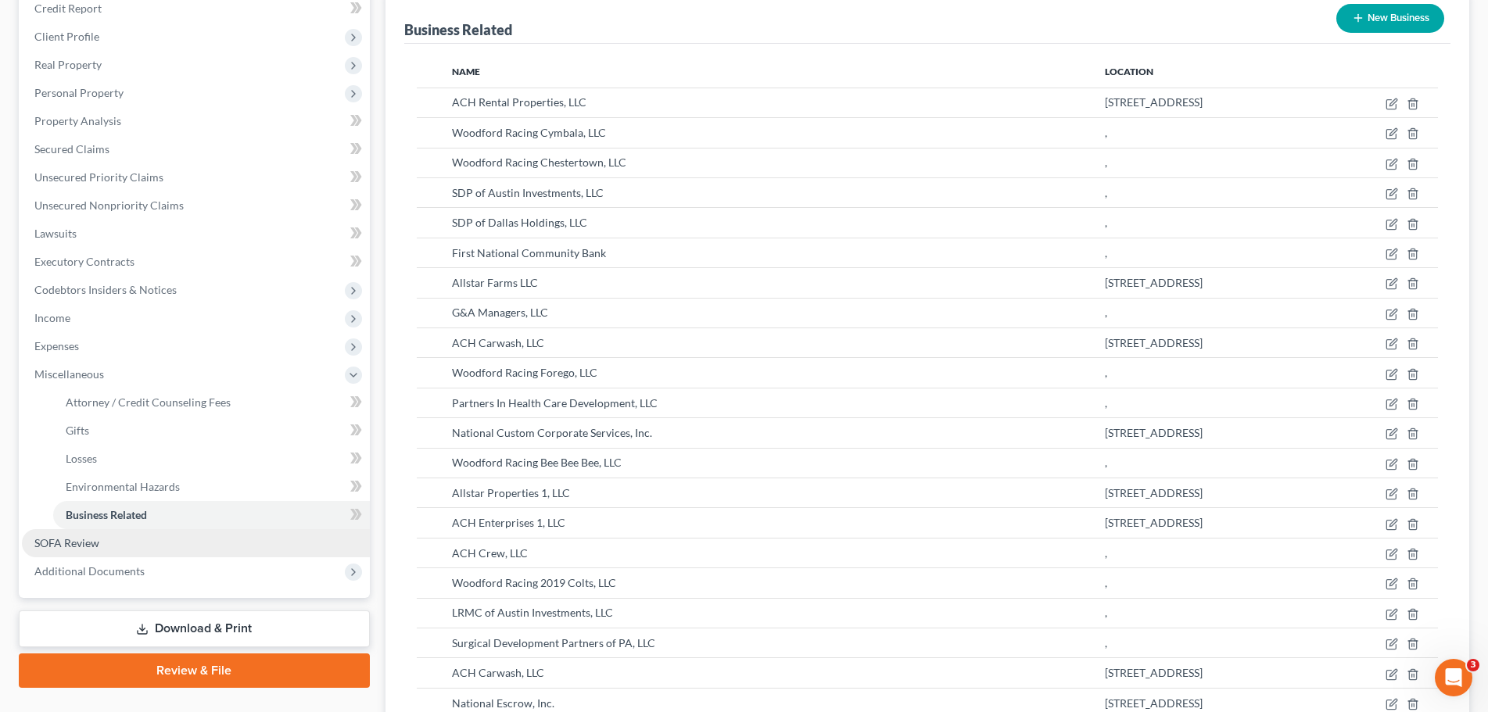
click at [89, 540] on span "SOFA Review" at bounding box center [66, 542] width 65 height 13
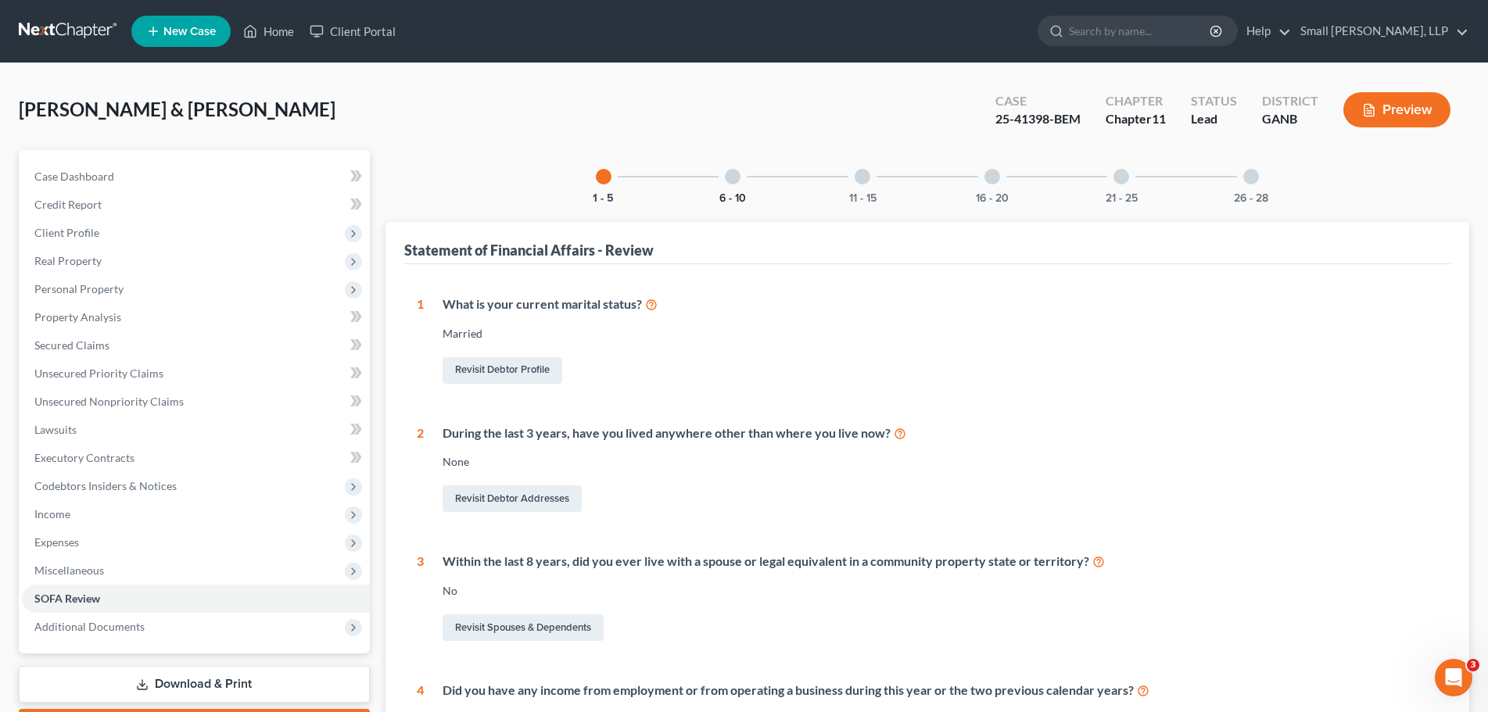
click at [744, 195] on button "6 - 10" at bounding box center [732, 198] width 27 height 11
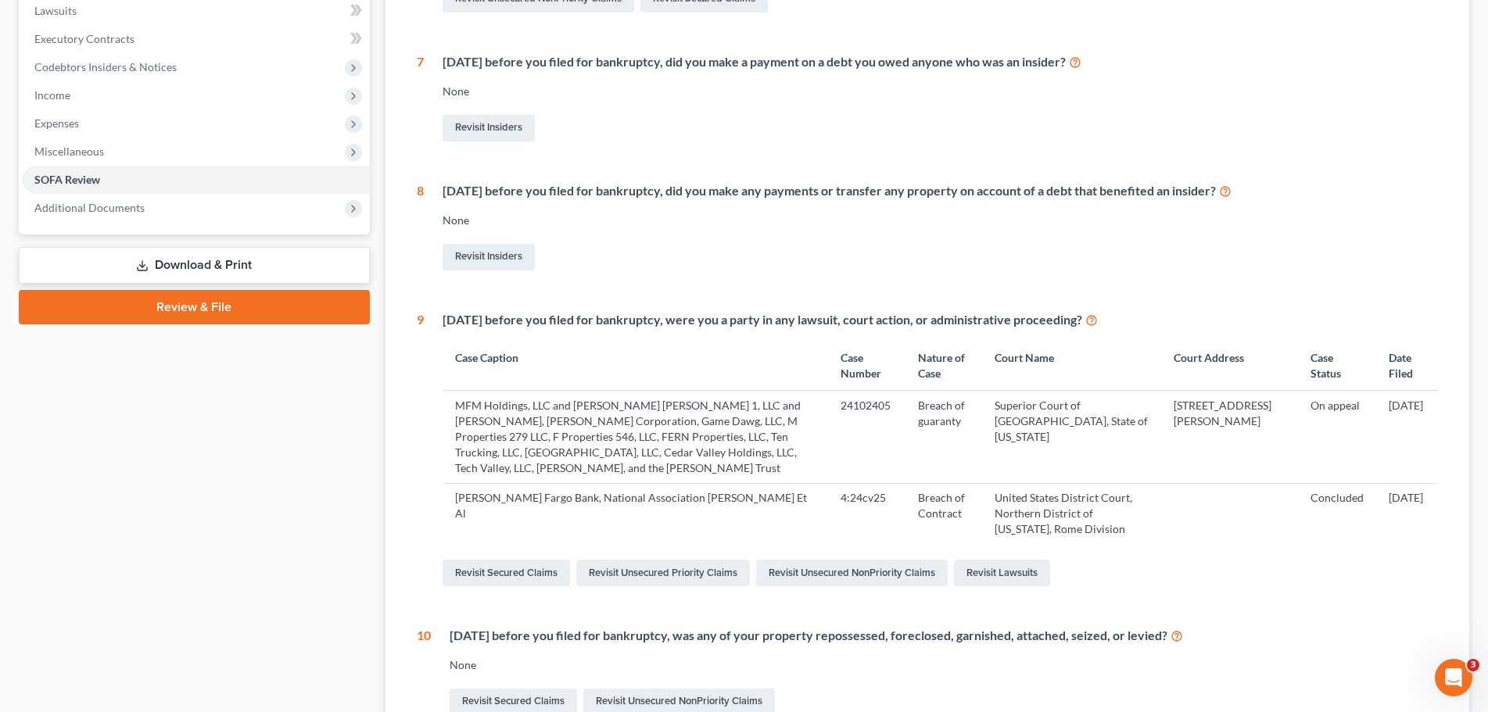
scroll to position [513, 0]
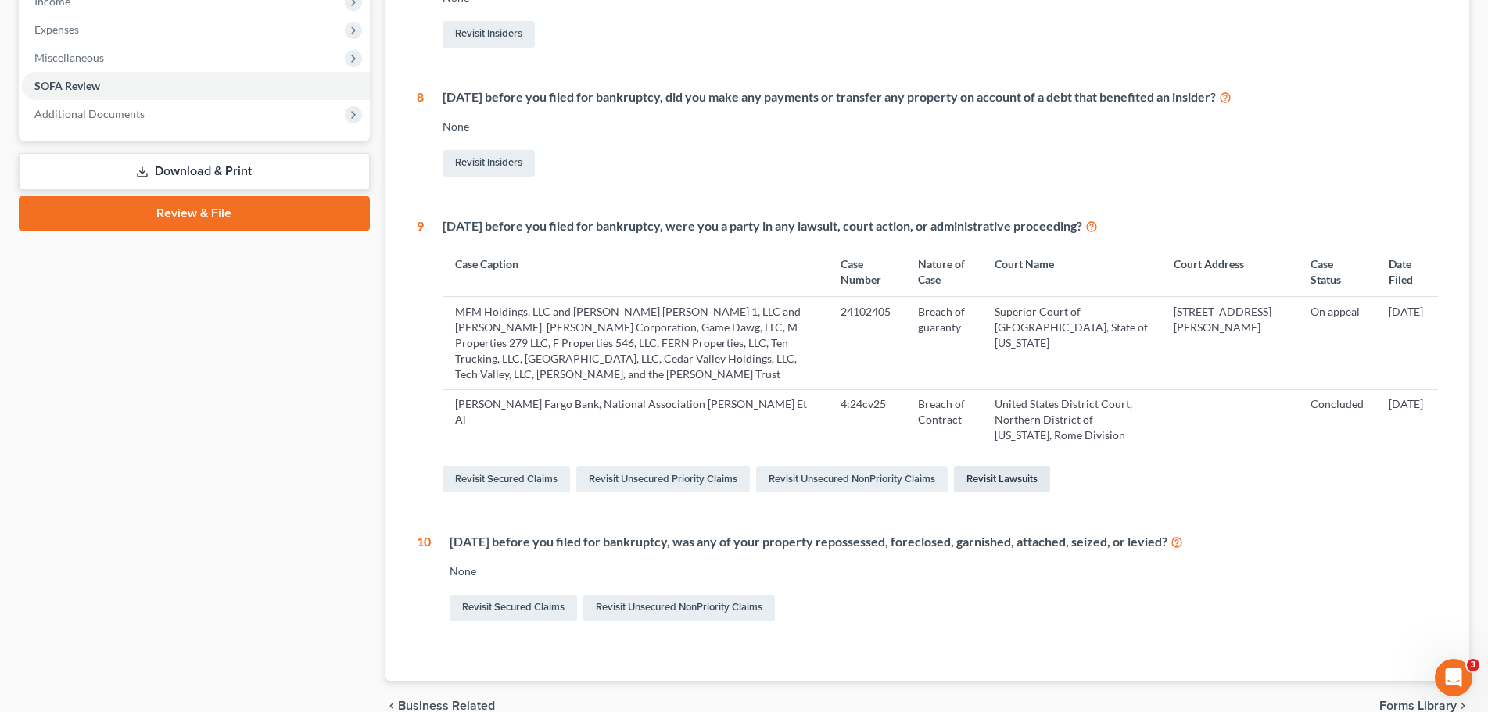
click at [1000, 477] on link "Revisit Lawsuits" at bounding box center [1002, 479] width 96 height 27
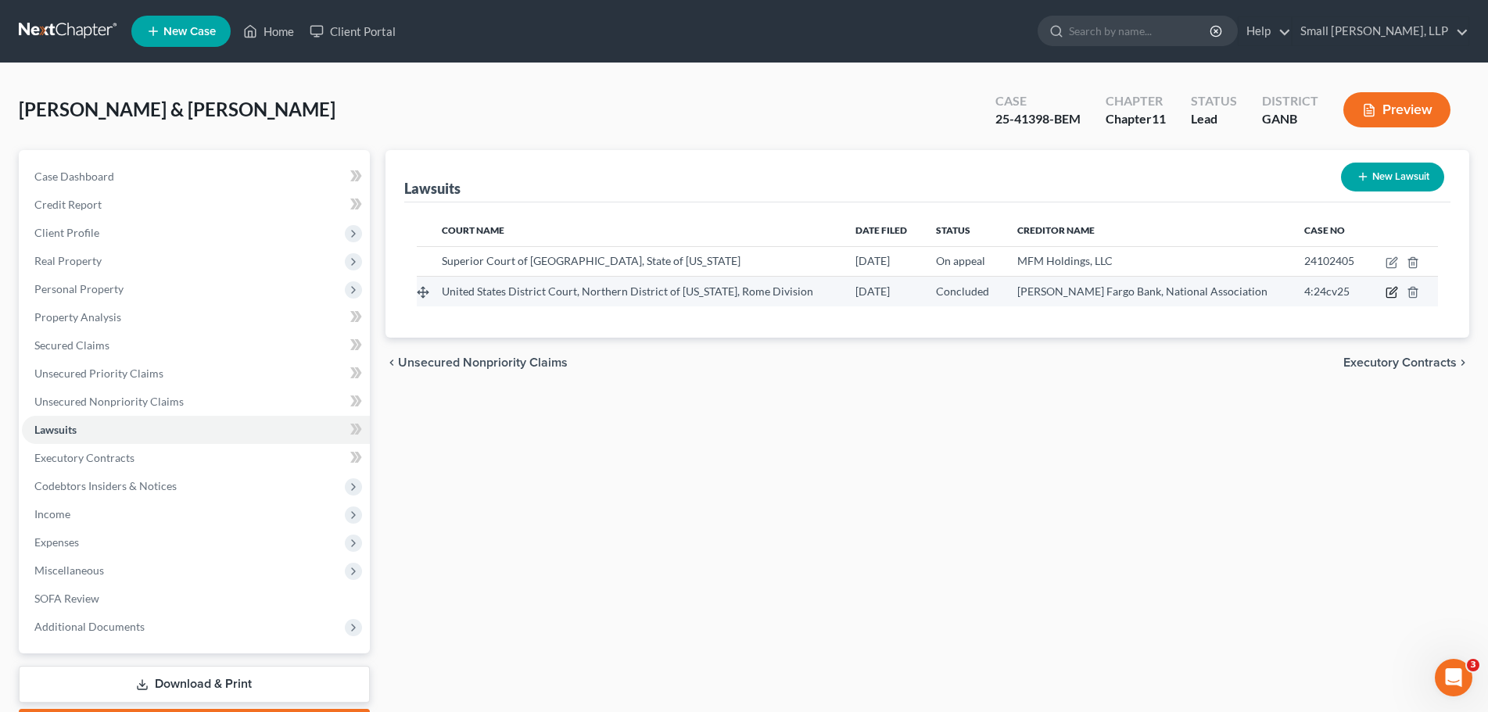
click at [1390, 292] on icon "button" at bounding box center [1392, 291] width 7 height 7
select select "2"
select select "4"
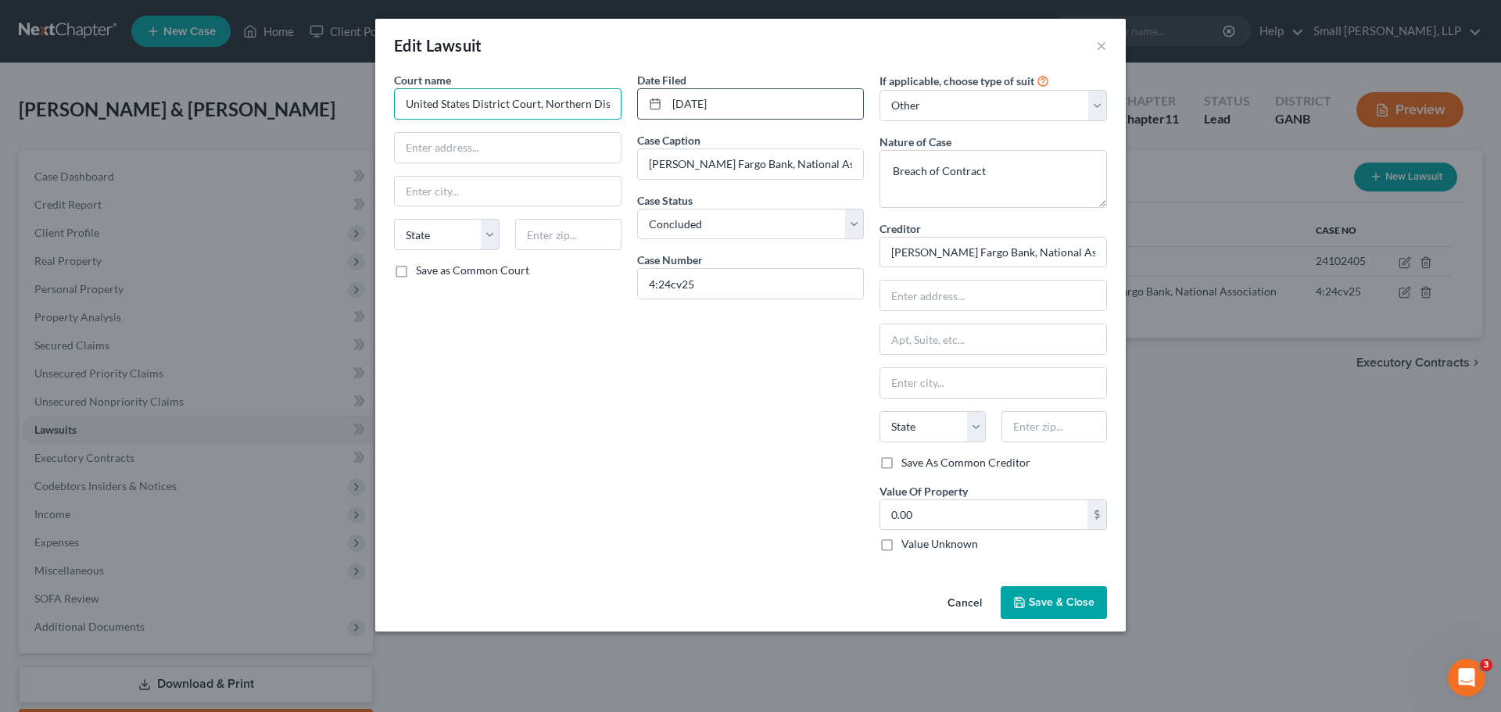
scroll to position [0, 143]
drag, startPoint x: 406, startPoint y: 109, endPoint x: 636, endPoint y: 106, distance: 229.9
click at [636, 106] on div "Court name * United States District Court, Northern District of [US_STATE], [GE…" at bounding box center [750, 318] width 729 height 493
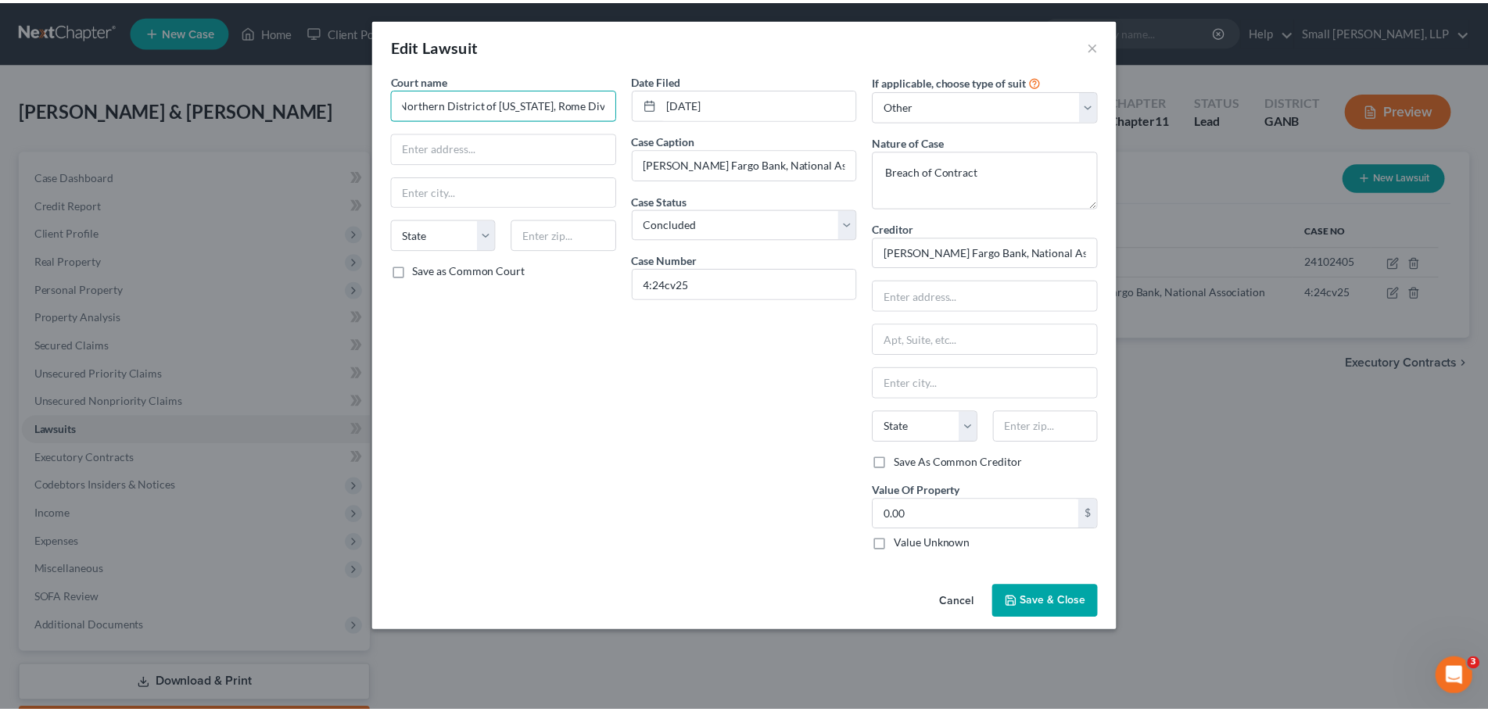
scroll to position [0, 0]
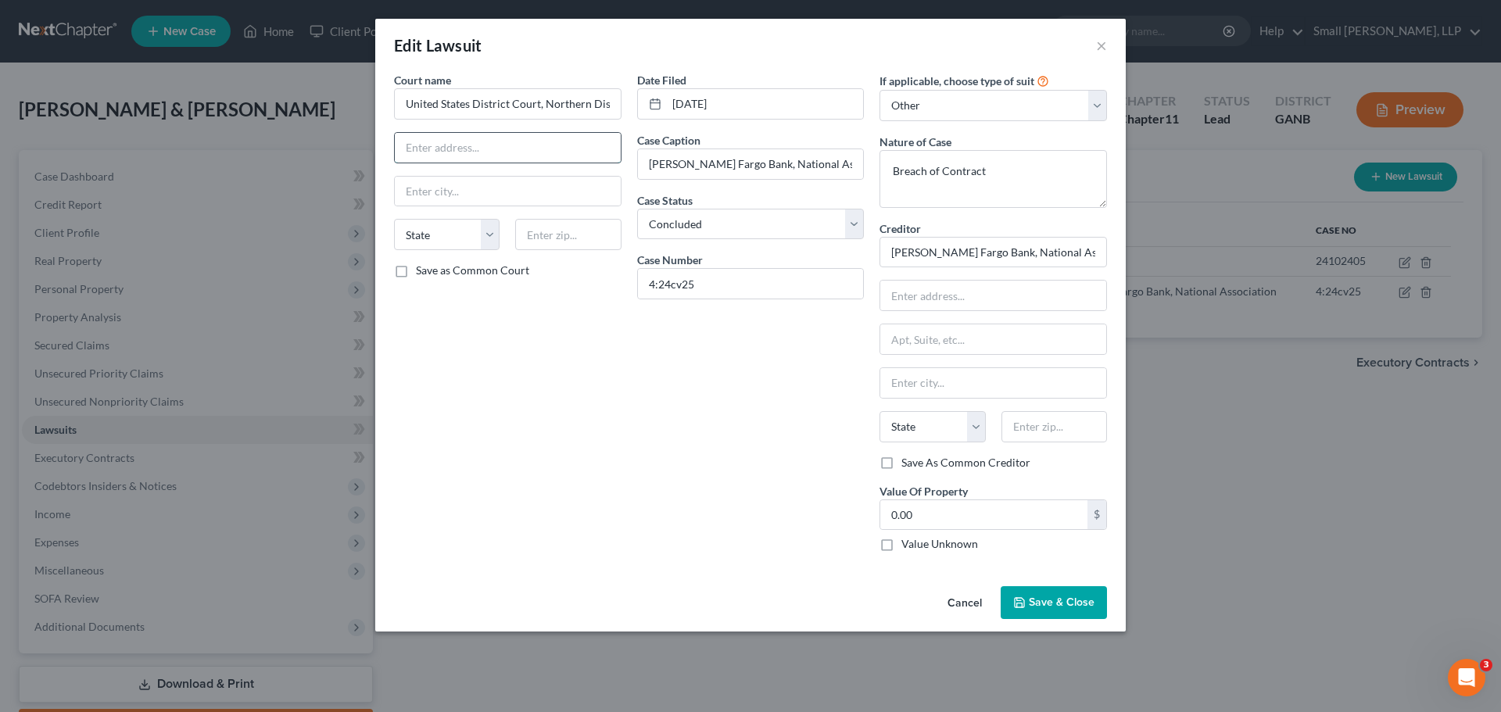
click at [497, 153] on input "text" at bounding box center [508, 148] width 226 height 30
click at [459, 151] on input "text" at bounding box center [508, 148] width 226 height 30
click at [447, 152] on input "text" at bounding box center [508, 148] width 226 height 30
type input "[STREET_ADDRESS]"
type input "[GEOGRAPHIC_DATA]"
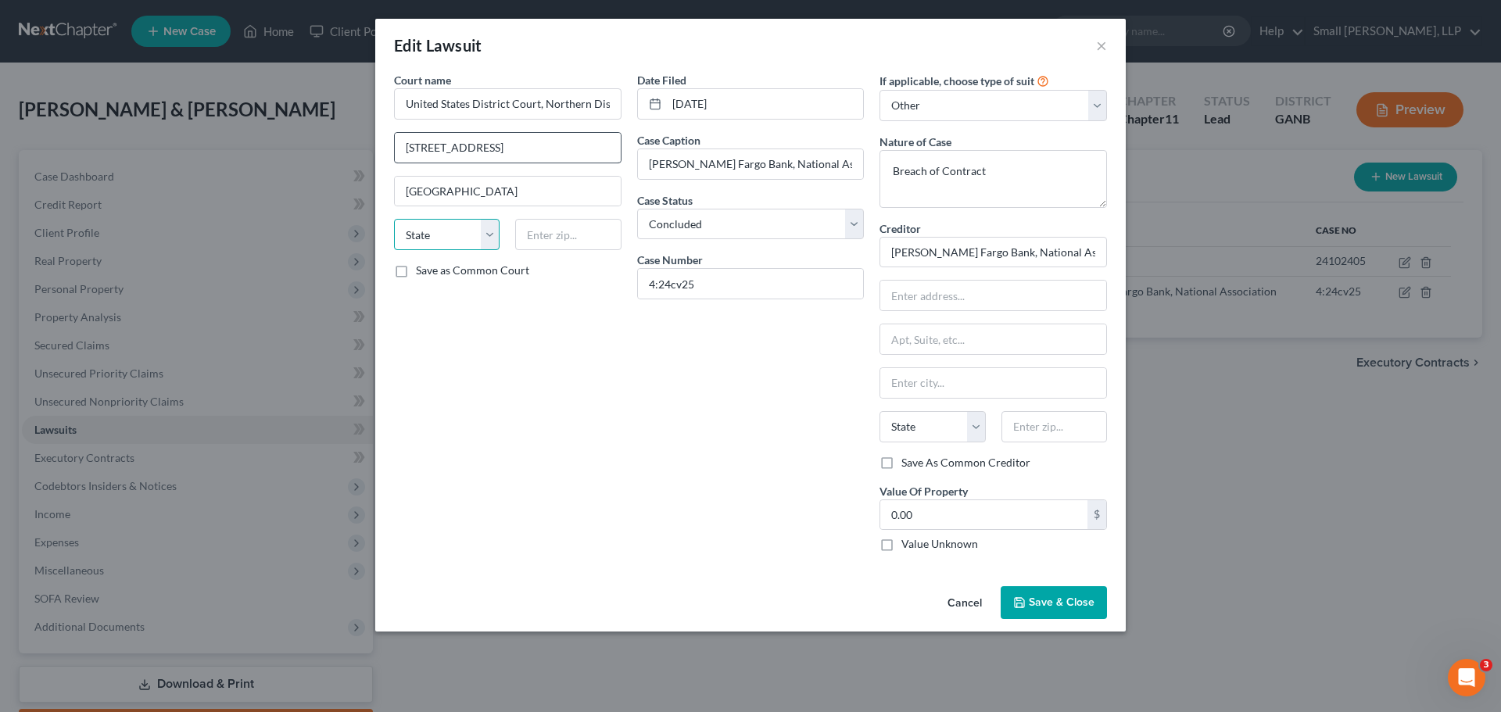
select select "10"
type input "30161-3149"
click at [1075, 596] on span "Save & Close" at bounding box center [1062, 602] width 66 height 13
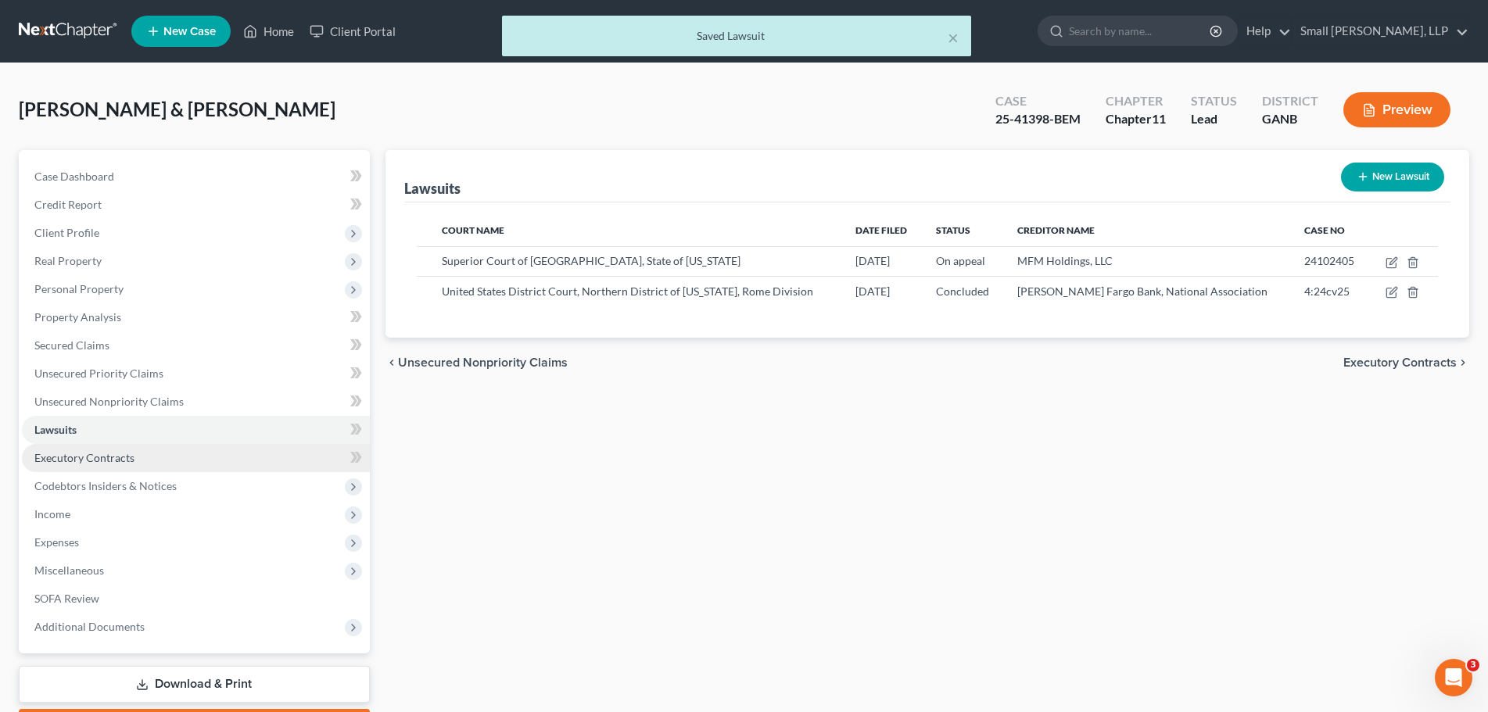
click at [202, 470] on link "Executory Contracts" at bounding box center [196, 458] width 348 height 28
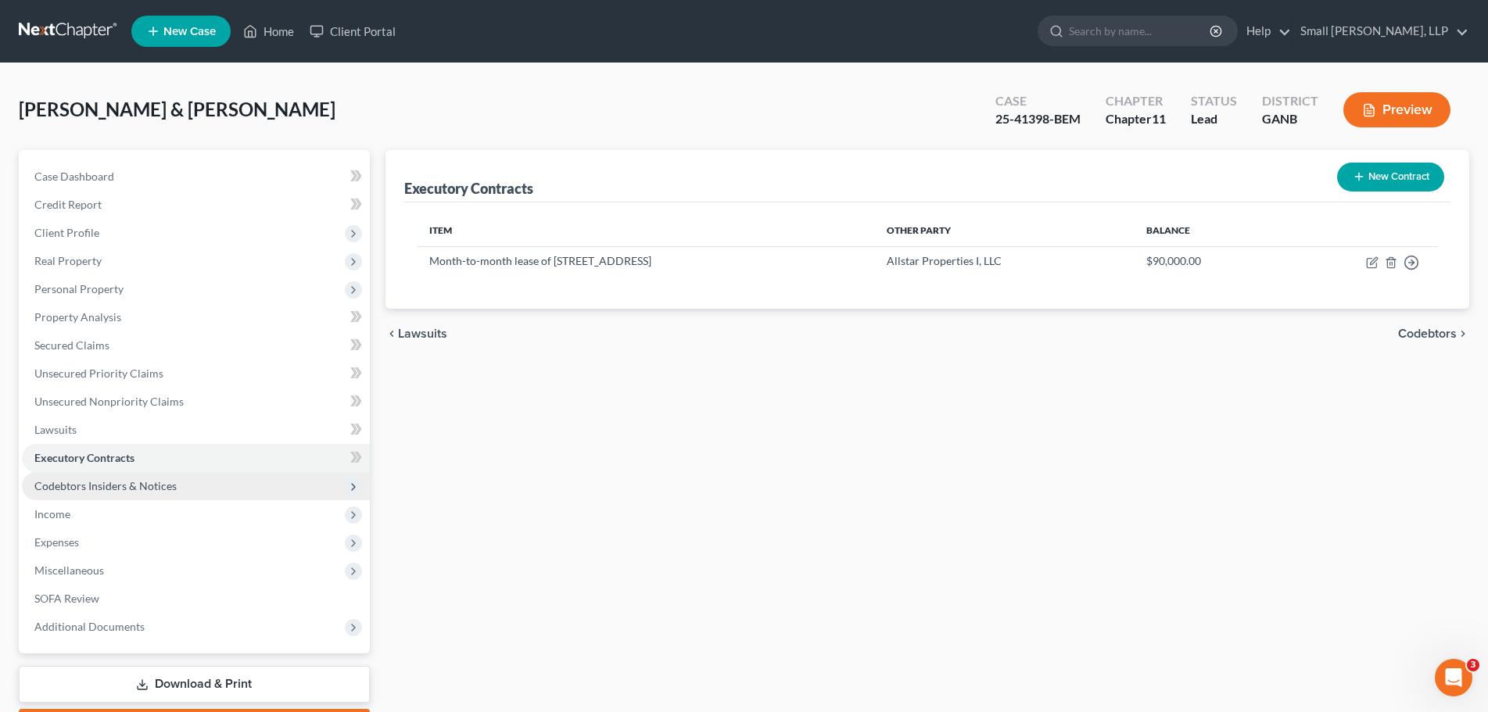
click at [202, 486] on span "Codebtors Insiders & Notices" at bounding box center [196, 486] width 348 height 28
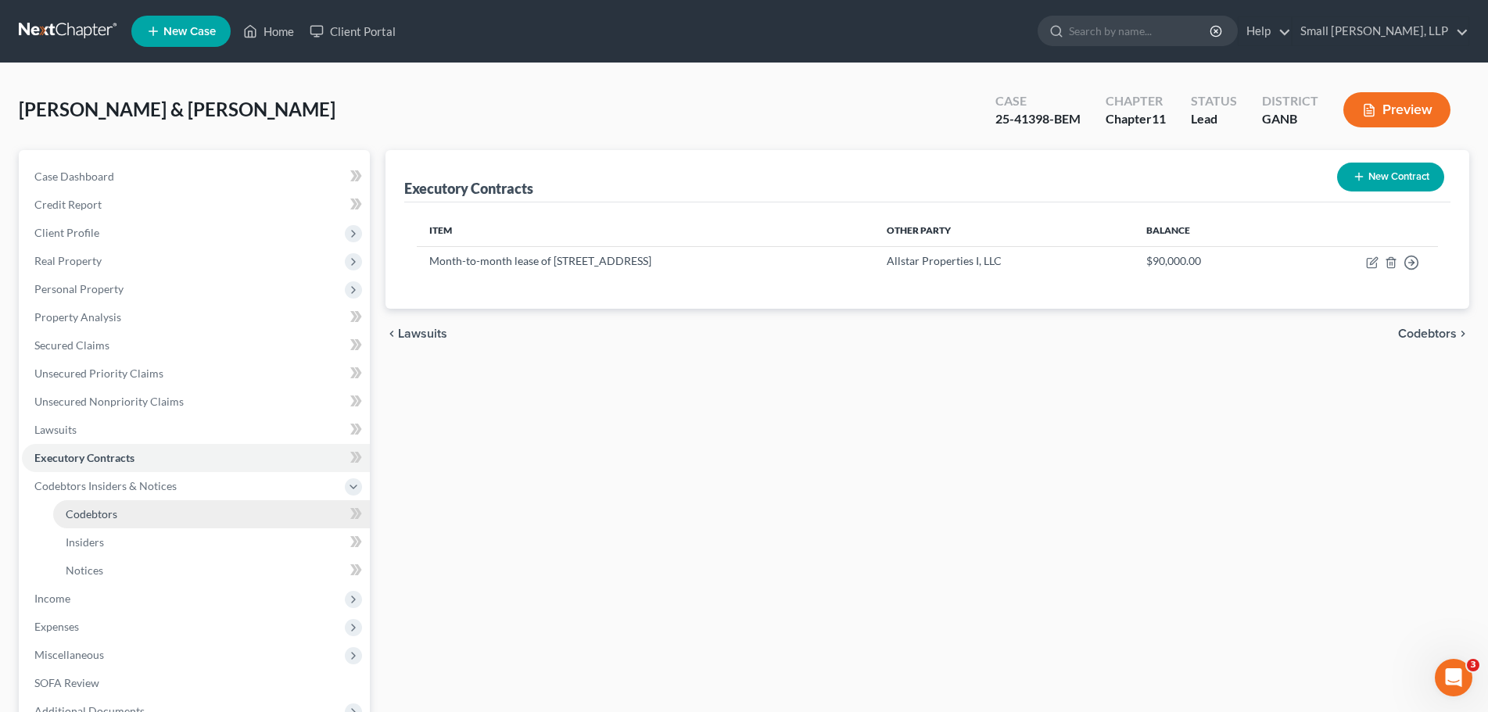
click at [203, 516] on link "Codebtors" at bounding box center [211, 514] width 317 height 28
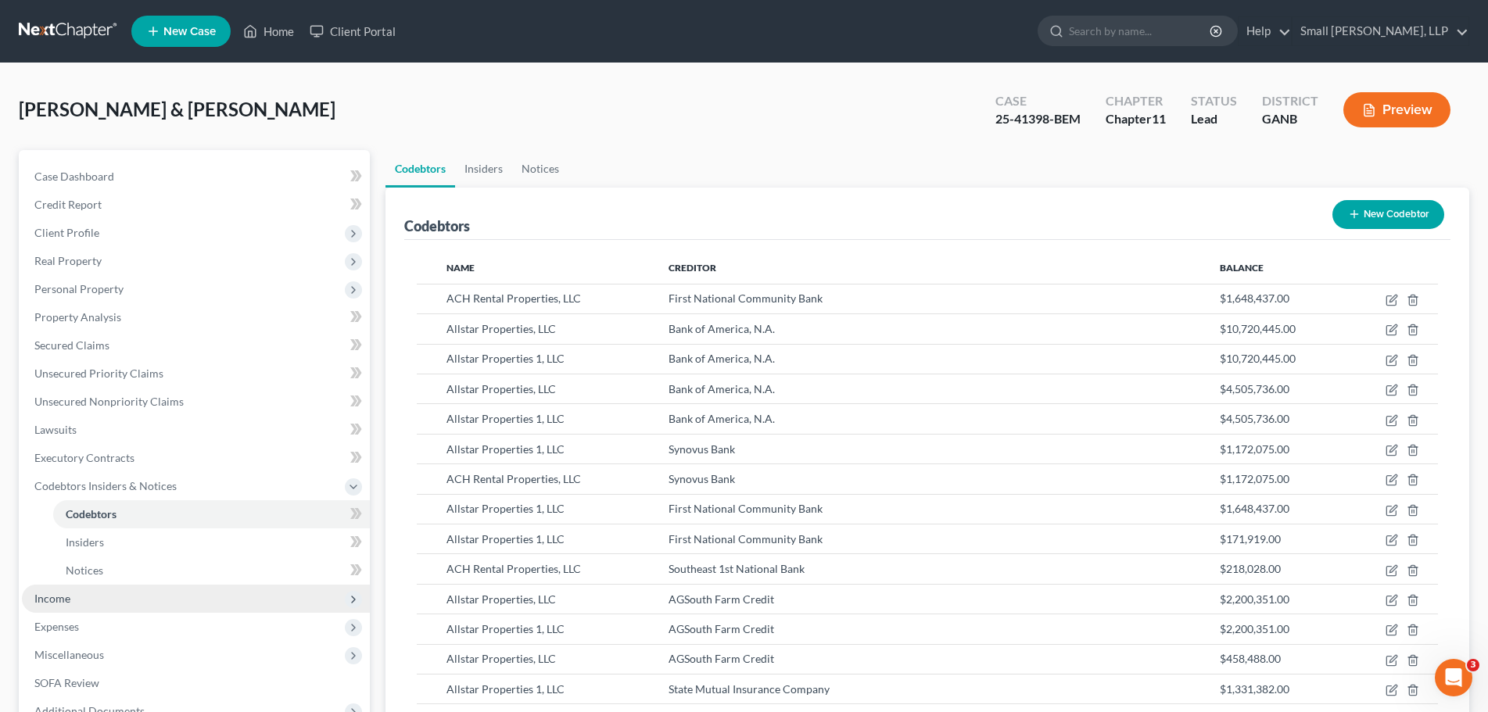
click at [188, 593] on span "Income" at bounding box center [196, 599] width 348 height 28
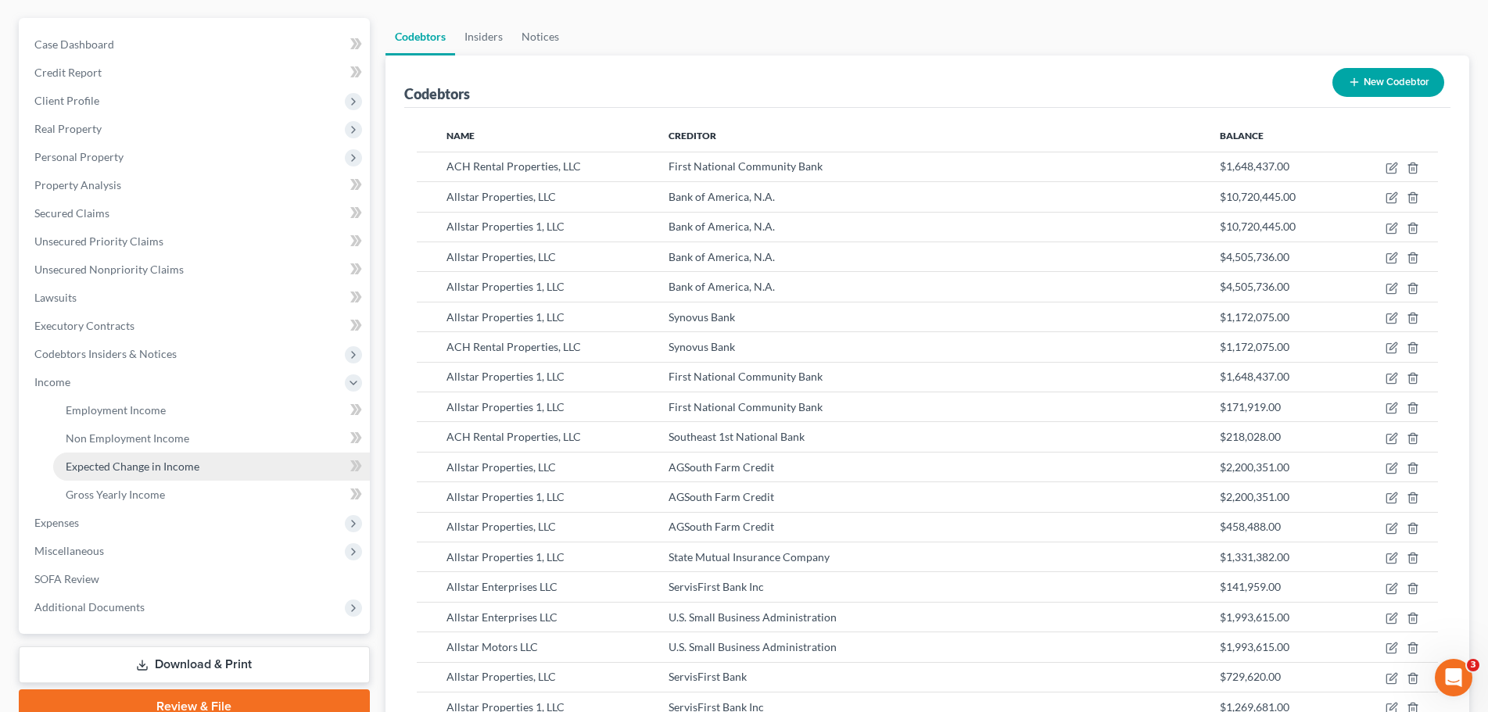
scroll to position [156, 0]
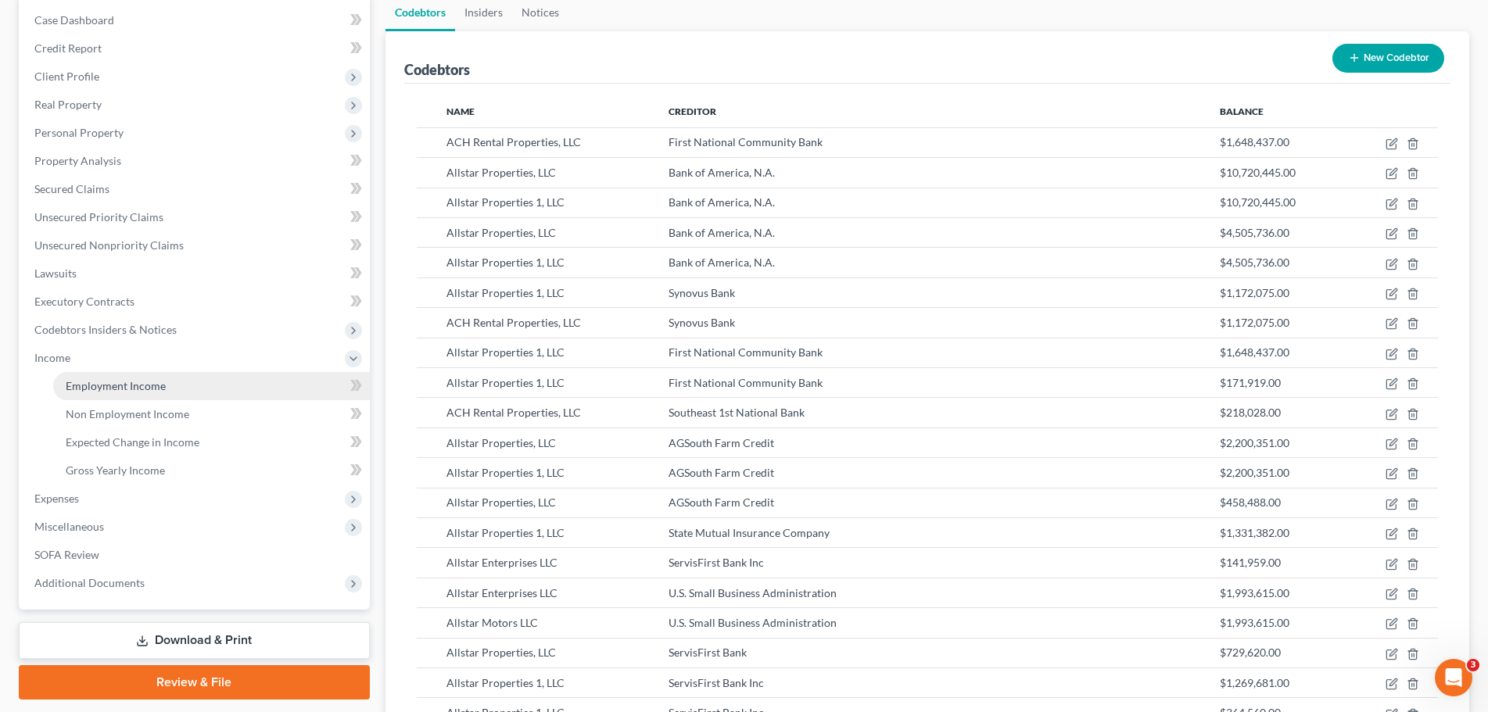
click at [198, 393] on link "Employment Income" at bounding box center [211, 386] width 317 height 28
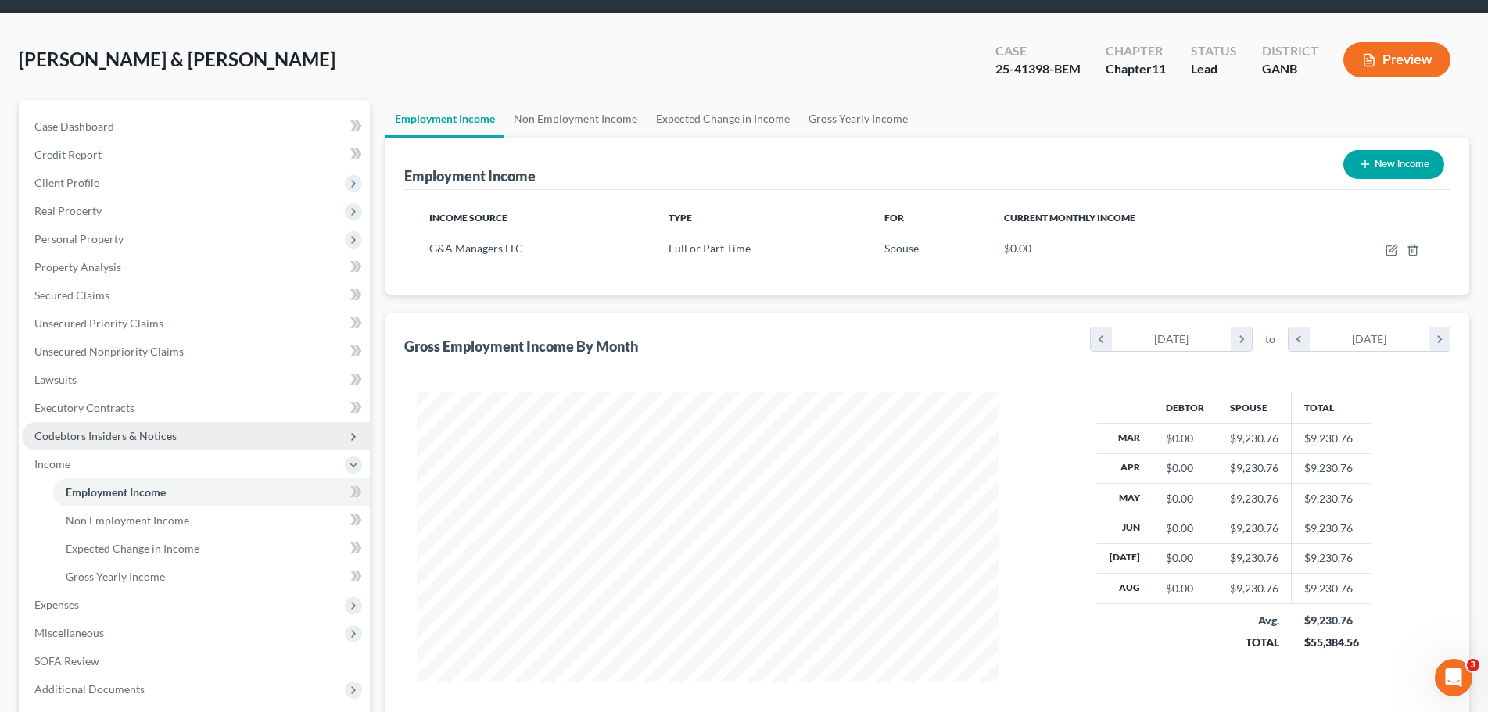
scroll to position [78, 0]
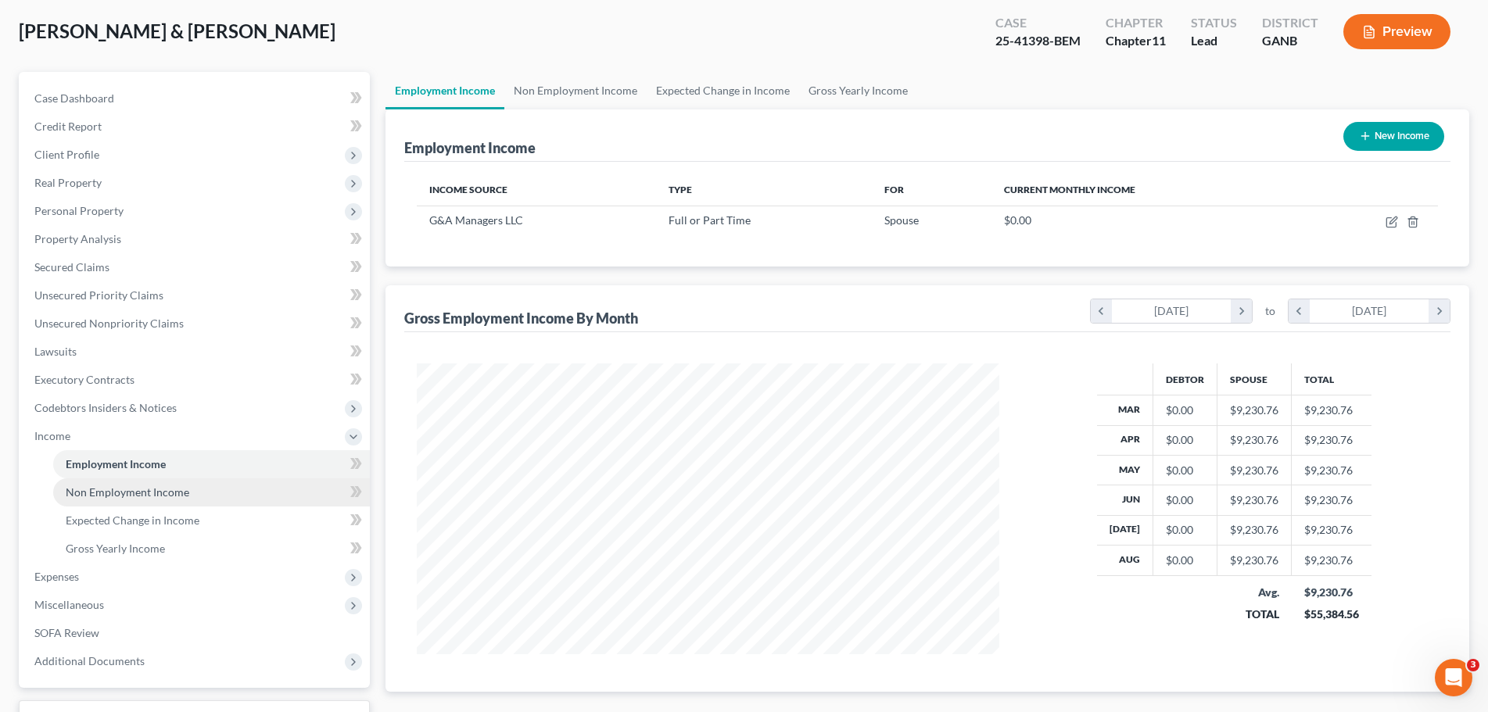
click at [210, 499] on link "Non Employment Income" at bounding box center [211, 493] width 317 height 28
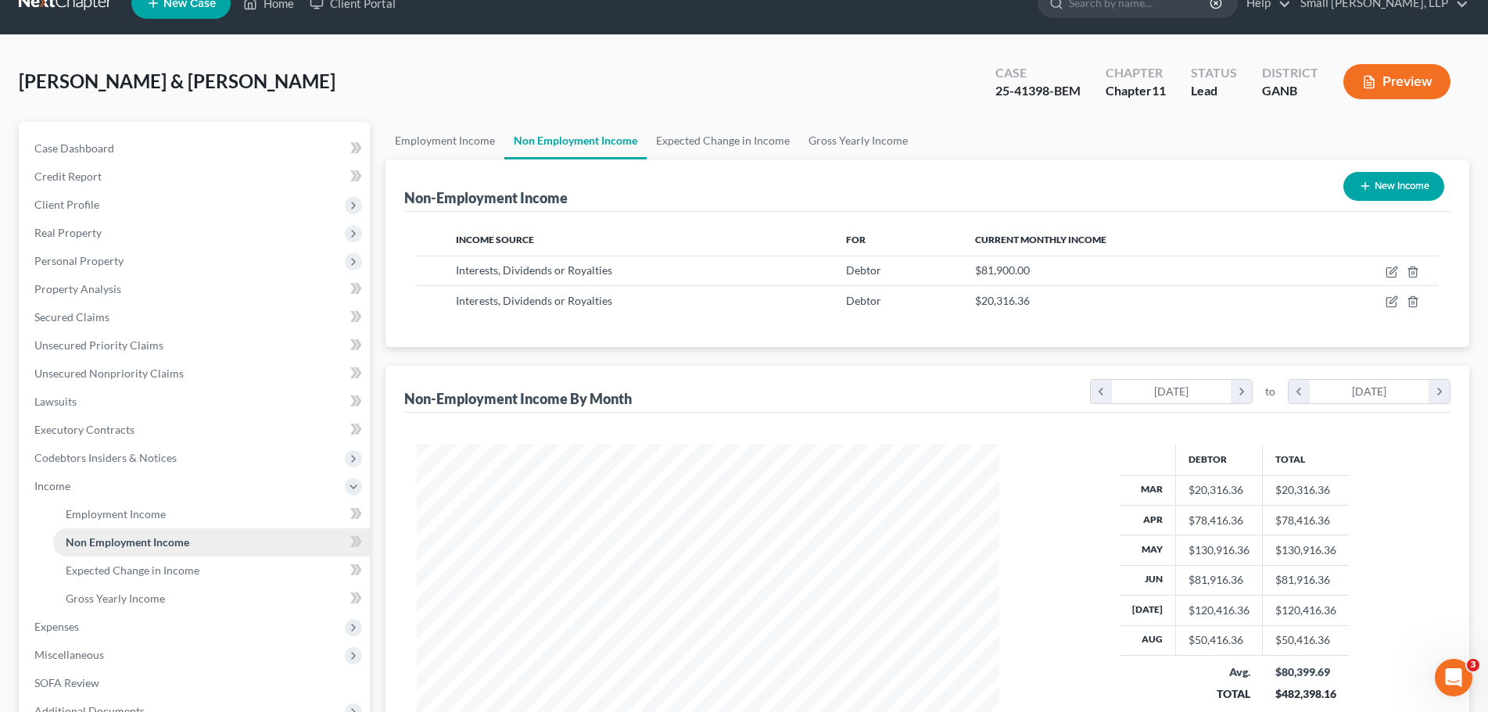
scroll to position [78, 0]
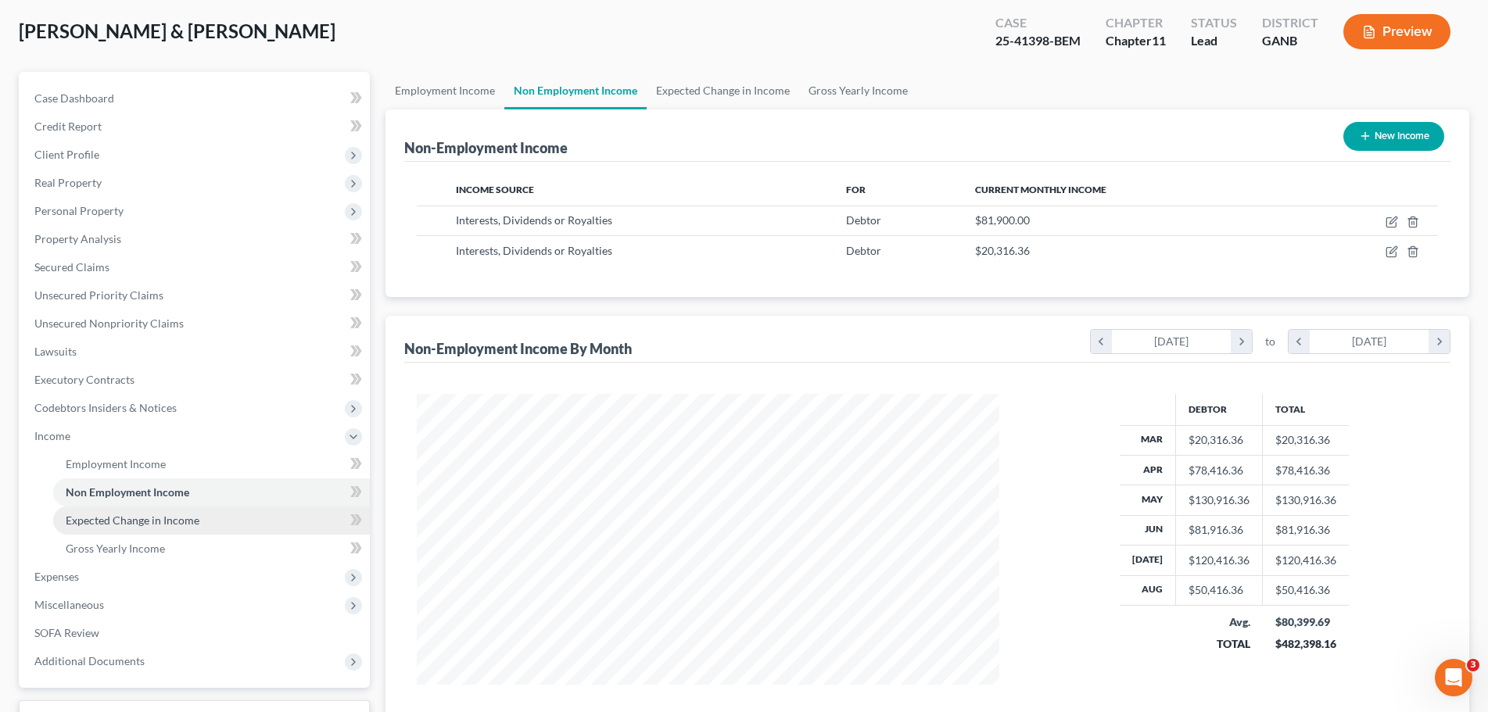
click at [221, 522] on link "Expected Change in Income" at bounding box center [211, 521] width 317 height 28
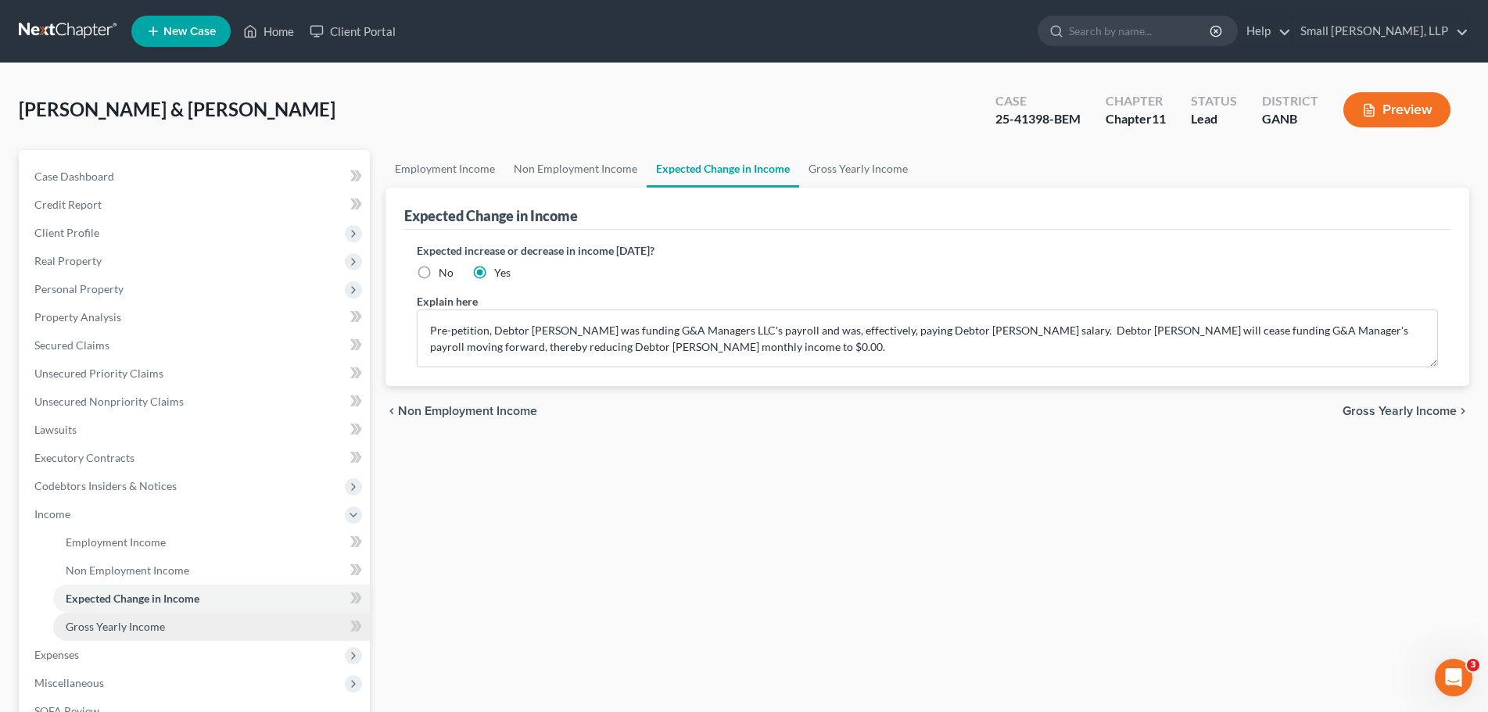
click at [222, 629] on link "Gross Yearly Income" at bounding box center [211, 627] width 317 height 28
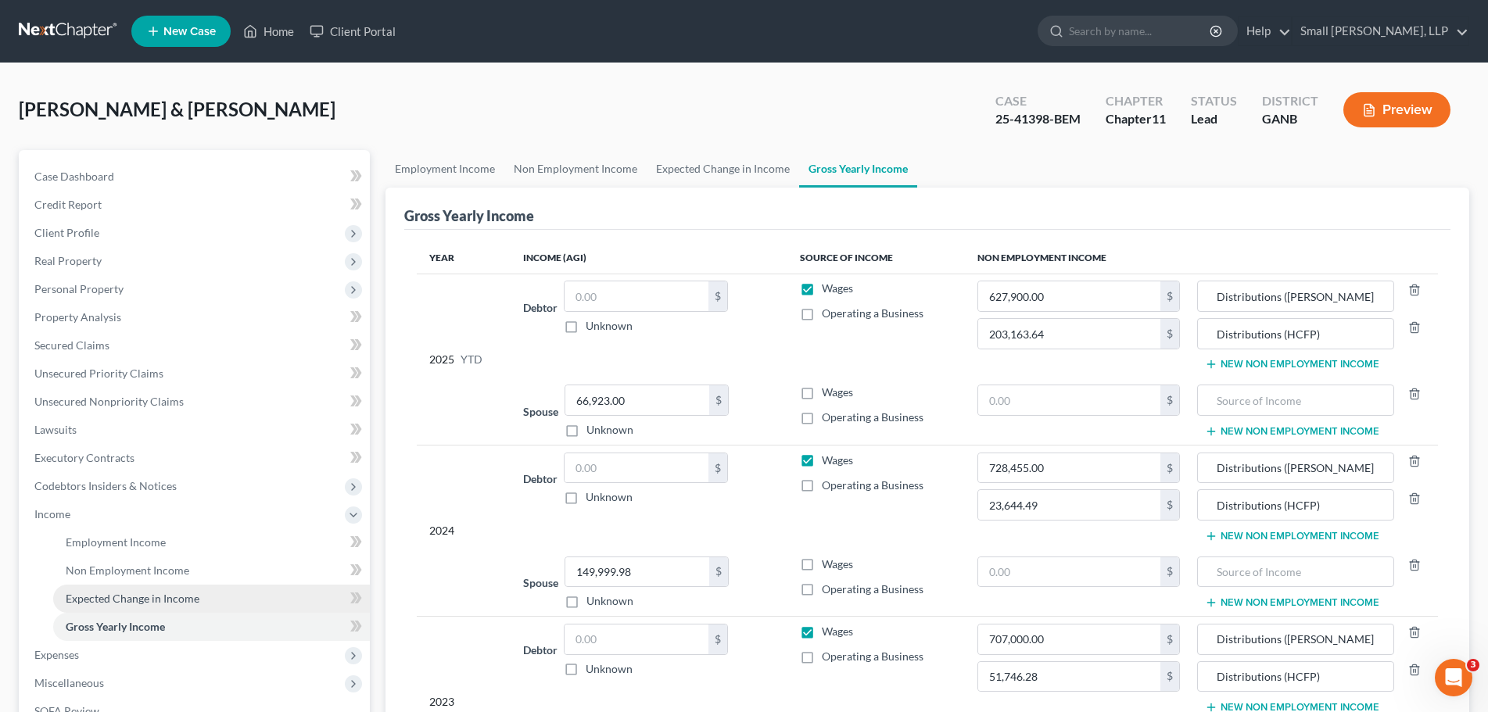
click at [221, 603] on link "Expected Change in Income" at bounding box center [211, 599] width 317 height 28
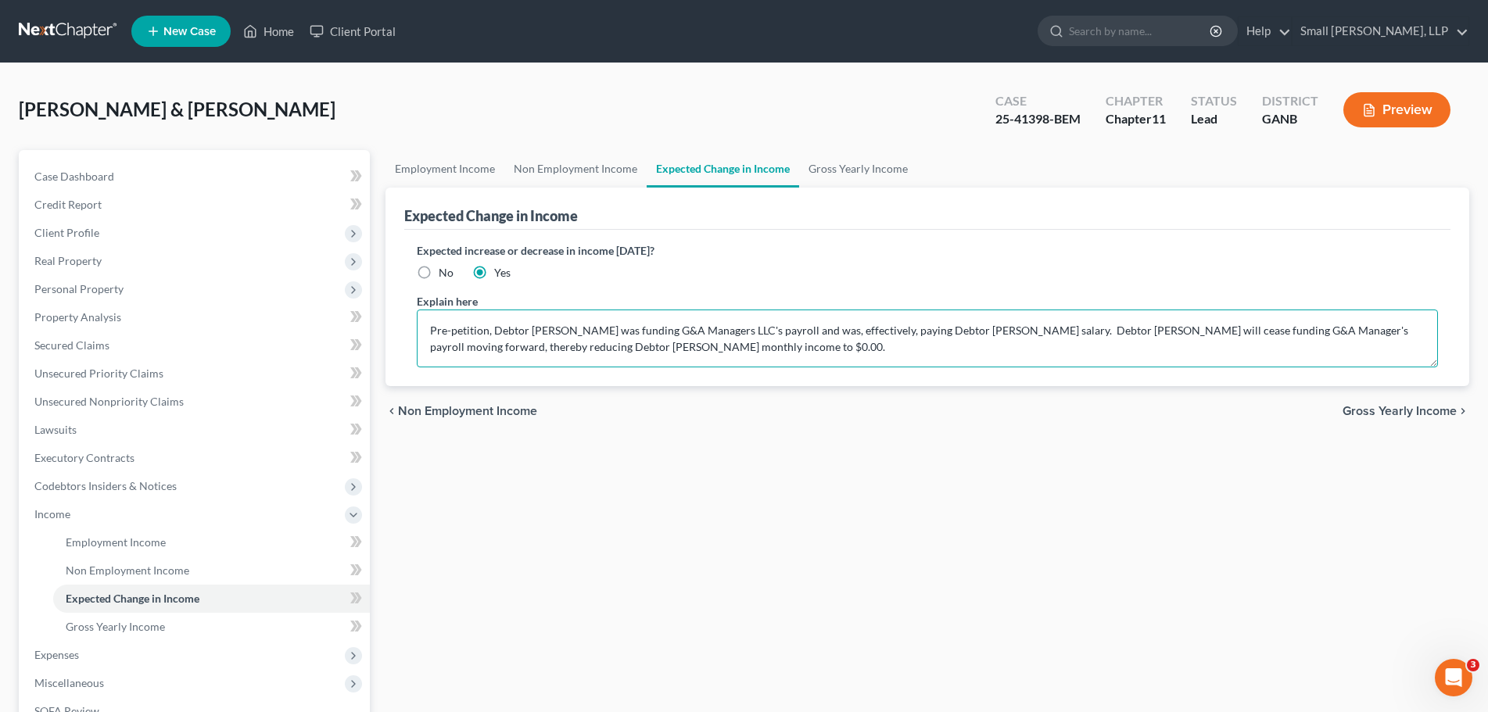
click at [979, 346] on textarea "Pre-petition, Debtor [PERSON_NAME] was funding G&A Managers LLC's payroll and w…" at bounding box center [927, 339] width 1021 height 58
drag, startPoint x: 707, startPoint y: 346, endPoint x: 409, endPoint y: 331, distance: 298.3
click at [409, 331] on div "Expected increase or decrease in income [DATE]? No Yes Explain here Pre-petitio…" at bounding box center [927, 308] width 1046 height 156
paste textarea "and related entities were funding G&A Managers LLC's payroll and were, effectiv…"
click at [949, 347] on textarea "Pre-petition, Debtor [PERSON_NAME] and related entities were funding G&A Manage…" at bounding box center [927, 339] width 1021 height 58
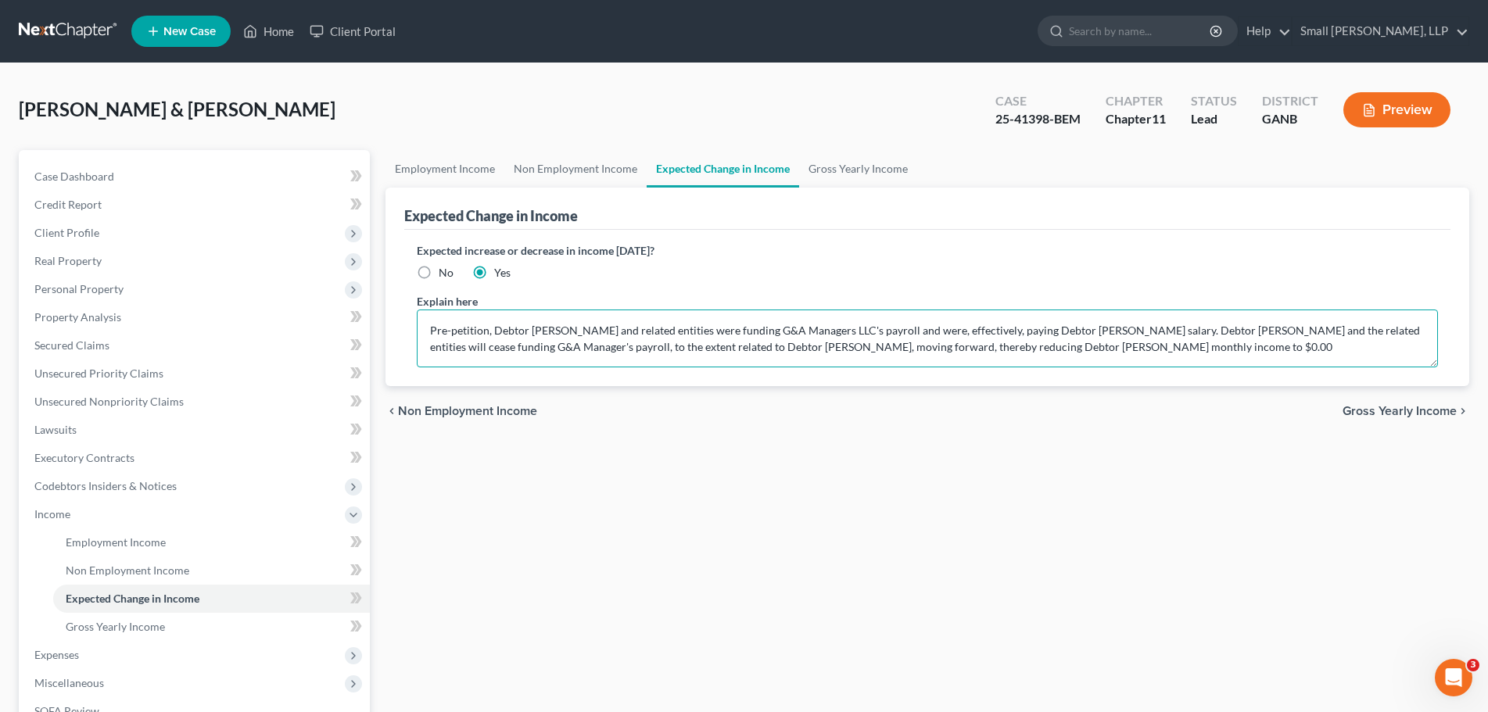
click at [1383, 347] on textarea "Pre-petition, Debtor [PERSON_NAME] and related entities were funding G&A Manage…" at bounding box center [927, 339] width 1021 height 58
type textarea "Pre-petition, Debtor [PERSON_NAME] and related entities were funding G&A Manage…"
click at [1212, 471] on div "Employment Income Non Employment Income Expected Change in Income Gross Yearly …" at bounding box center [927, 503] width 1099 height 706
click at [129, 621] on span "Gross Yearly Income" at bounding box center [115, 626] width 99 height 13
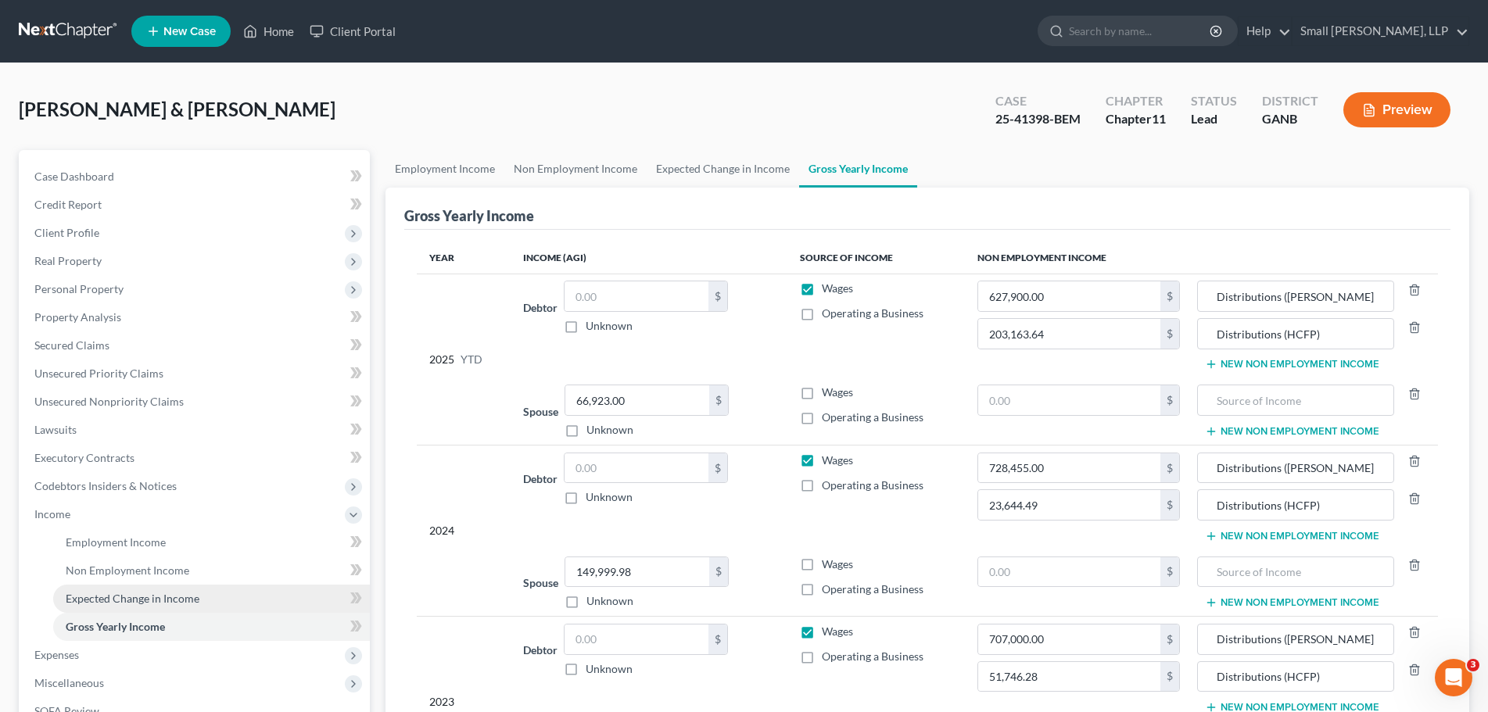
click at [129, 588] on link "Expected Change in Income" at bounding box center [211, 599] width 317 height 28
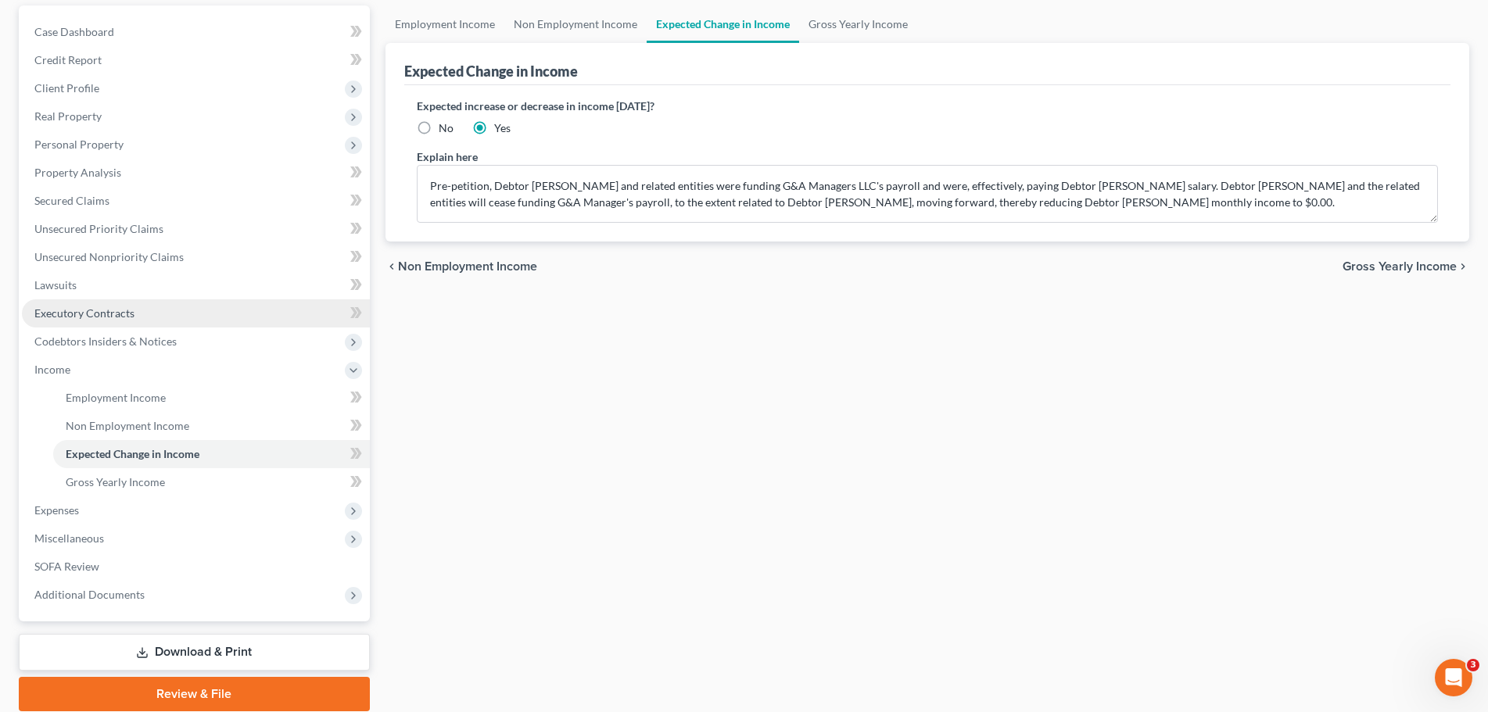
scroll to position [156, 0]
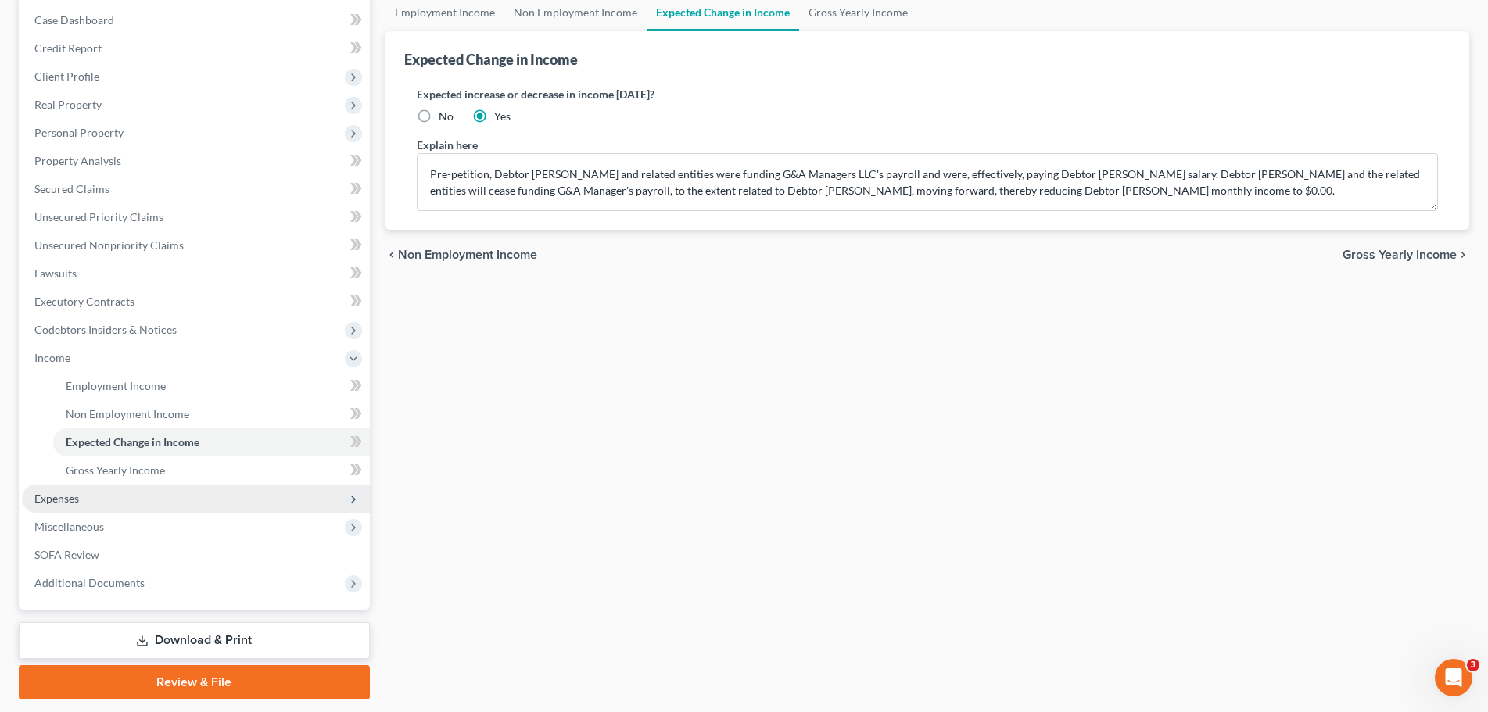
click at [204, 497] on span "Expenses" at bounding box center [196, 499] width 348 height 28
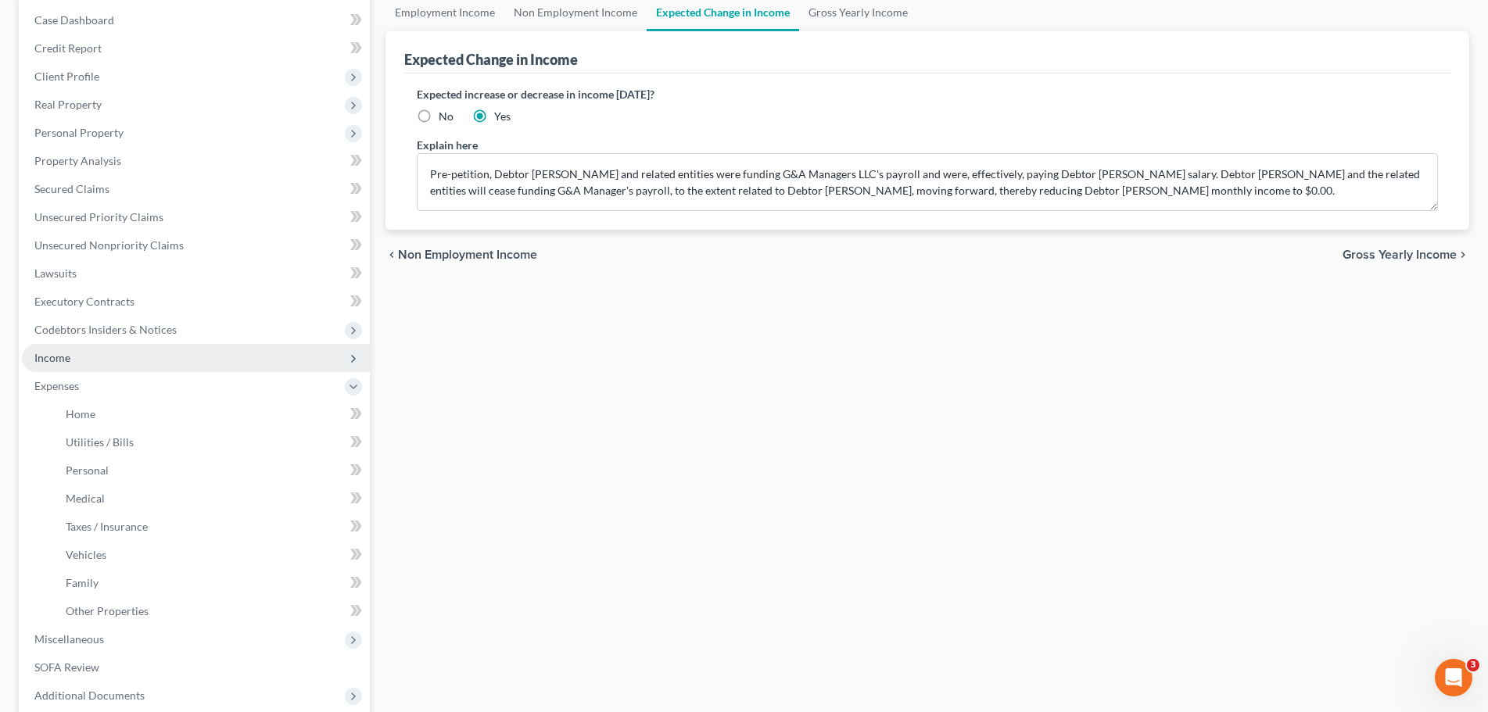
click at [163, 344] on span "Income" at bounding box center [196, 358] width 348 height 28
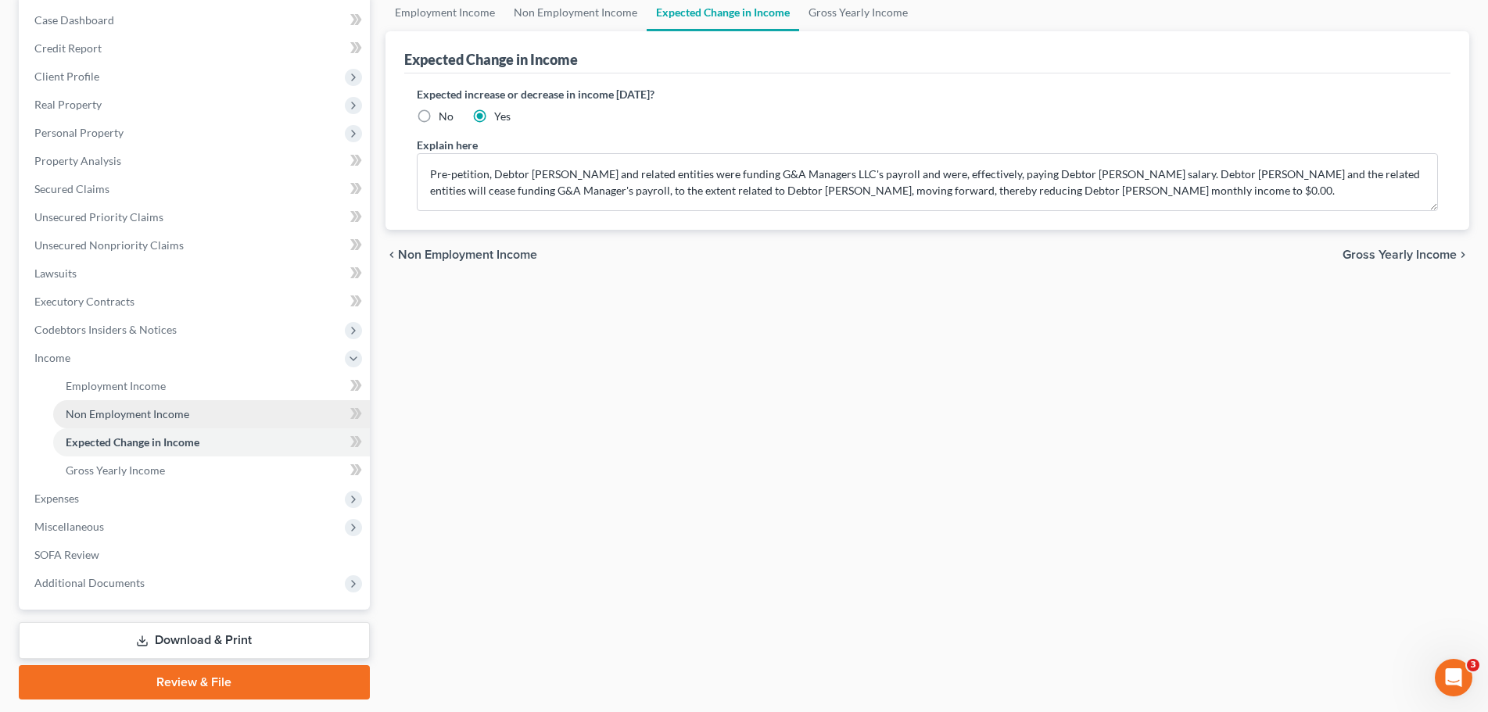
click at [148, 418] on span "Non Employment Income" at bounding box center [128, 413] width 124 height 13
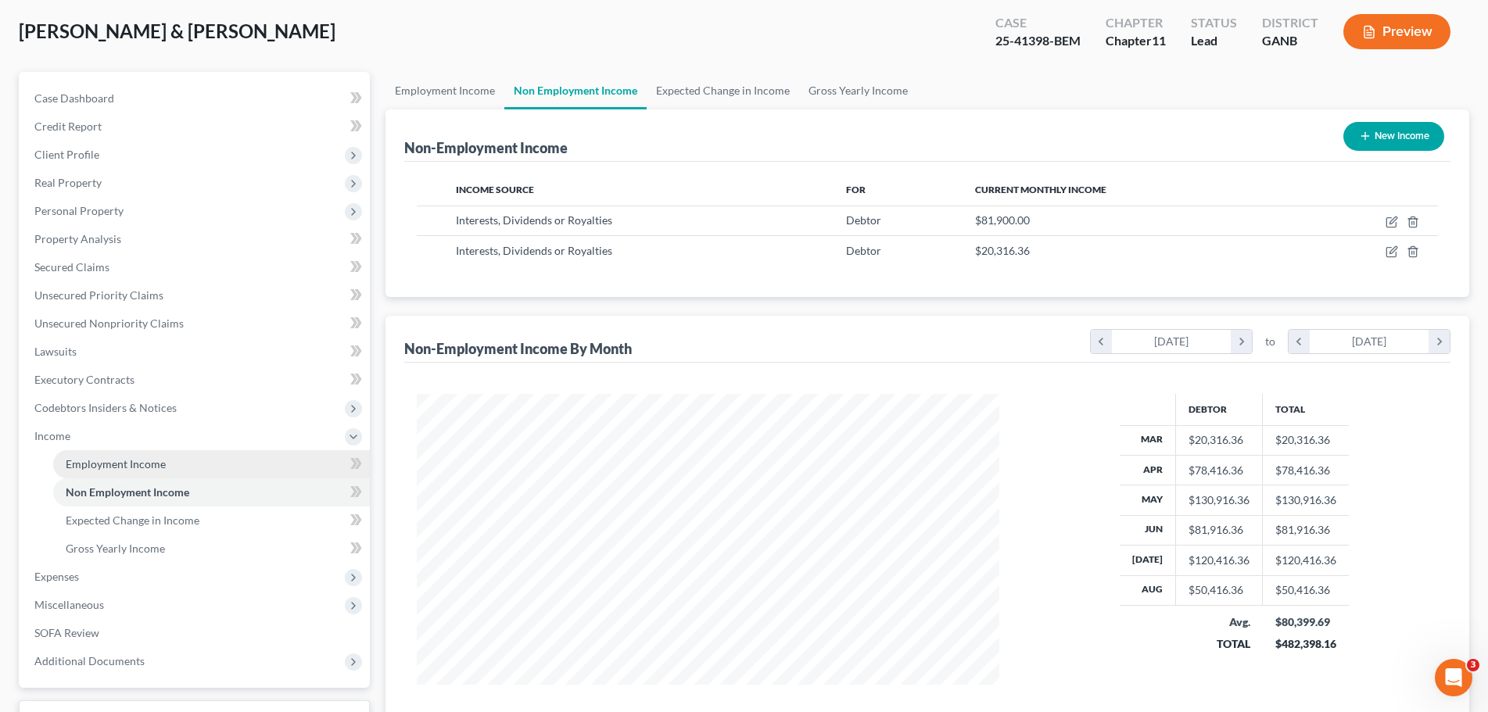
scroll to position [291, 615]
click at [138, 450] on link "Employment Income" at bounding box center [211, 464] width 317 height 28
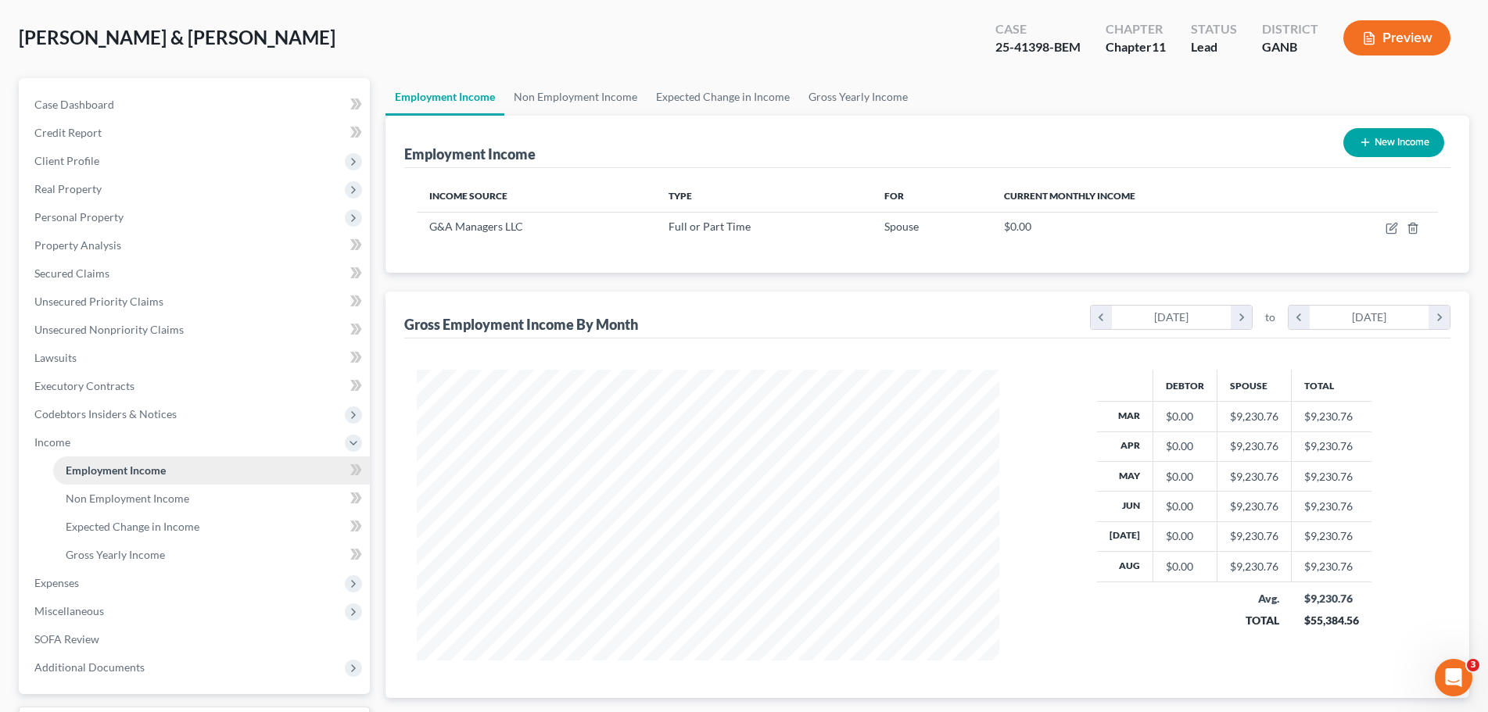
scroll to position [156, 0]
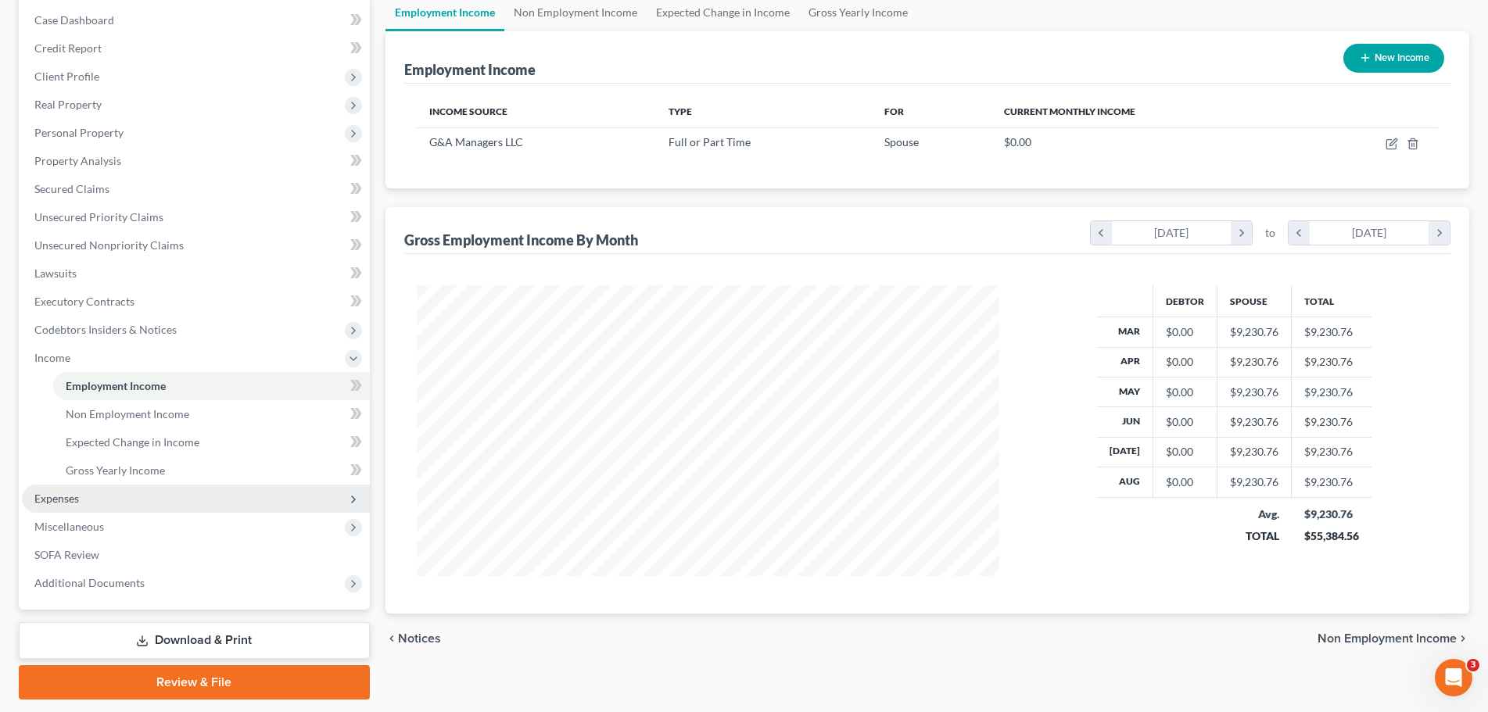
click at [122, 508] on span "Expenses" at bounding box center [196, 499] width 348 height 28
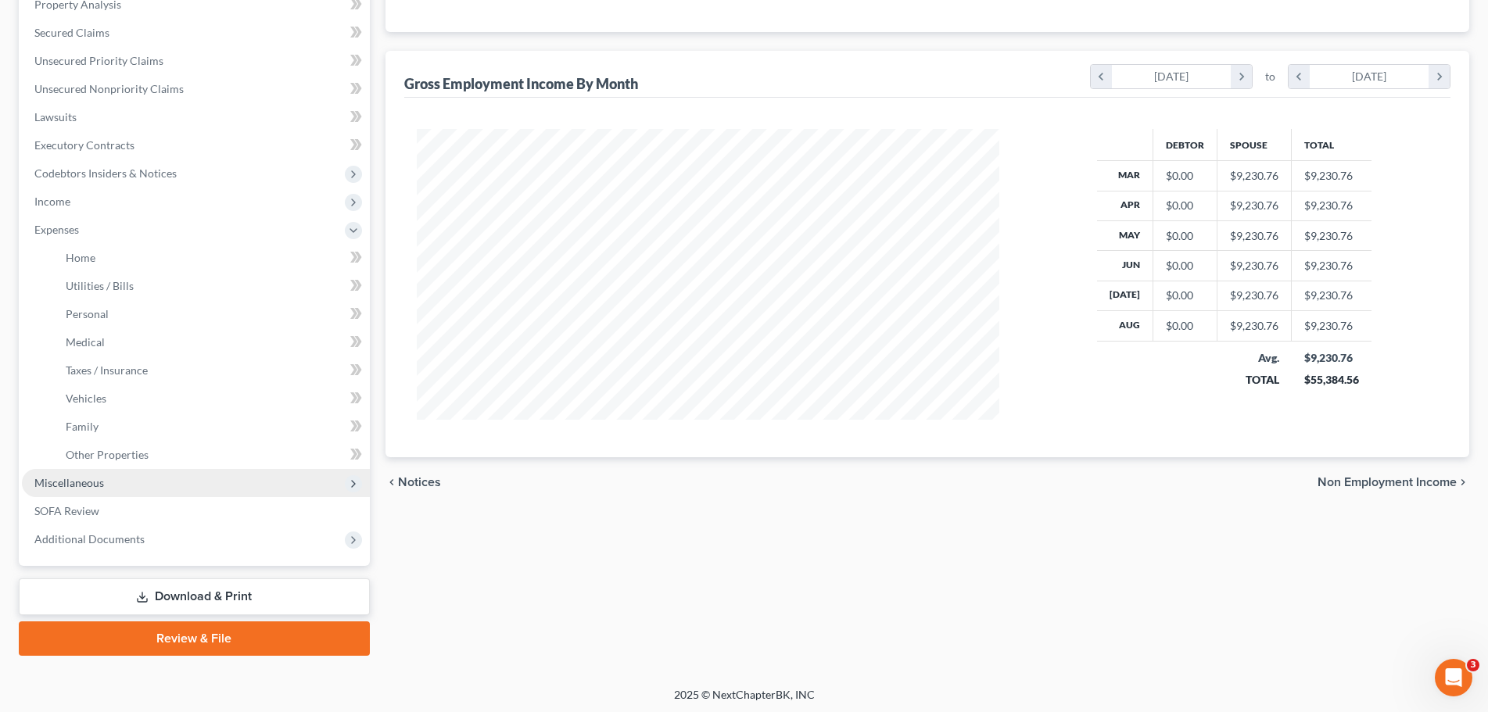
click at [122, 489] on span "Miscellaneous" at bounding box center [196, 483] width 348 height 28
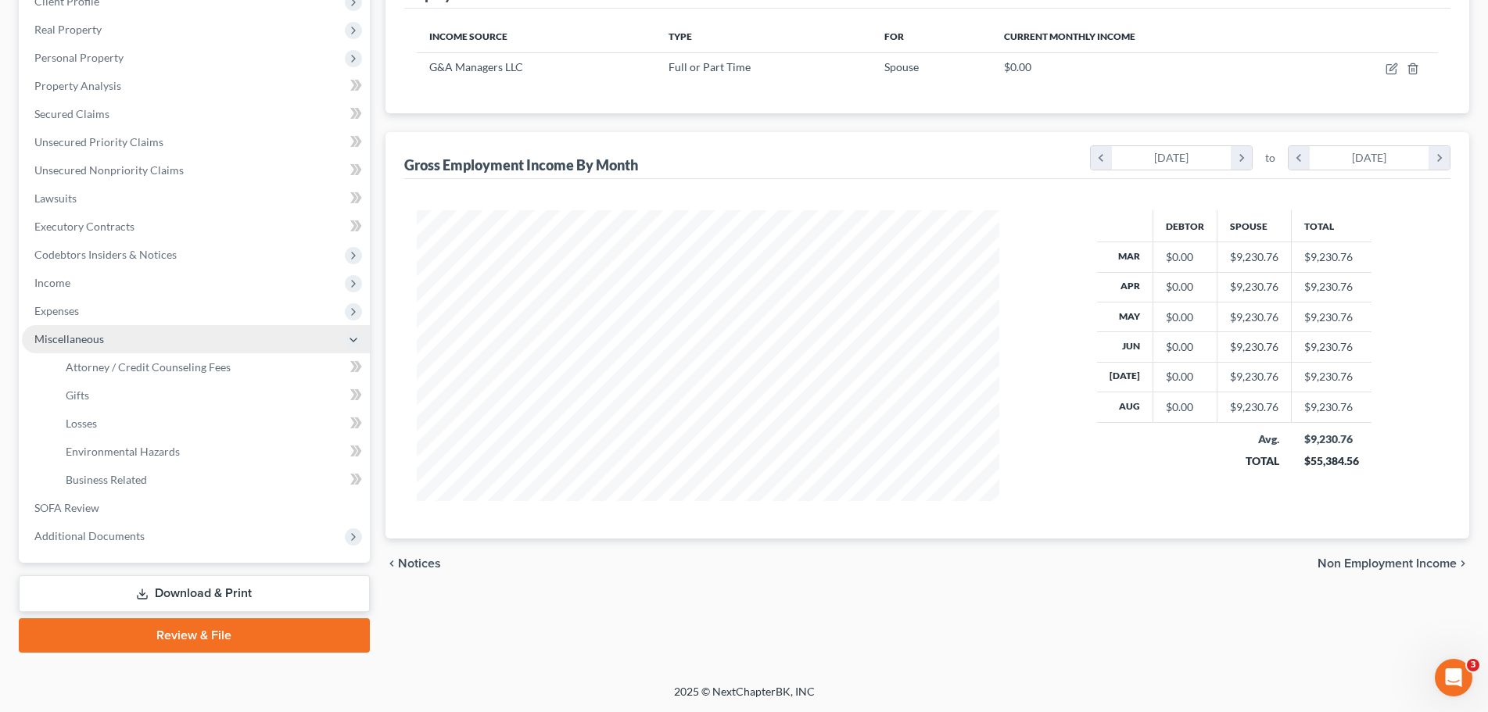
scroll to position [231, 0]
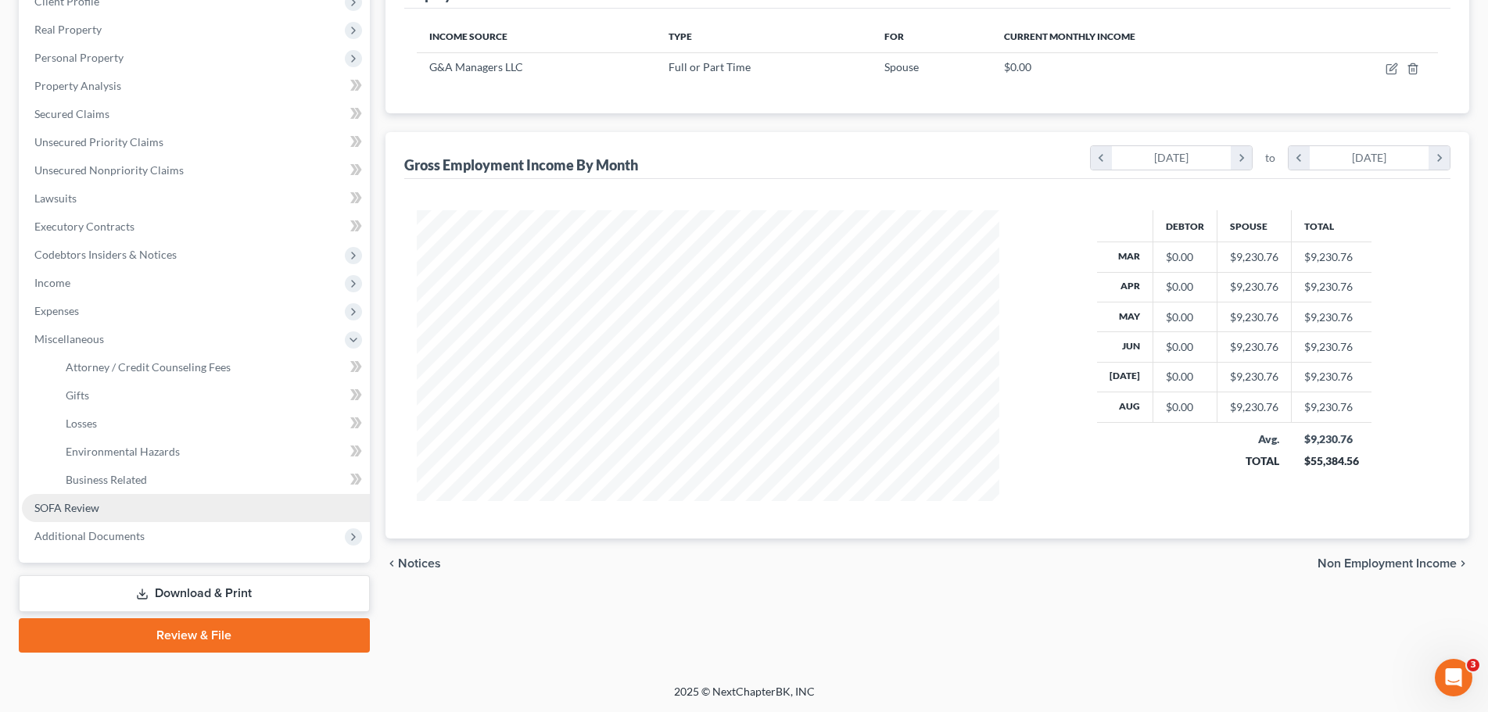
click at [124, 500] on link "SOFA Review" at bounding box center [196, 508] width 348 height 28
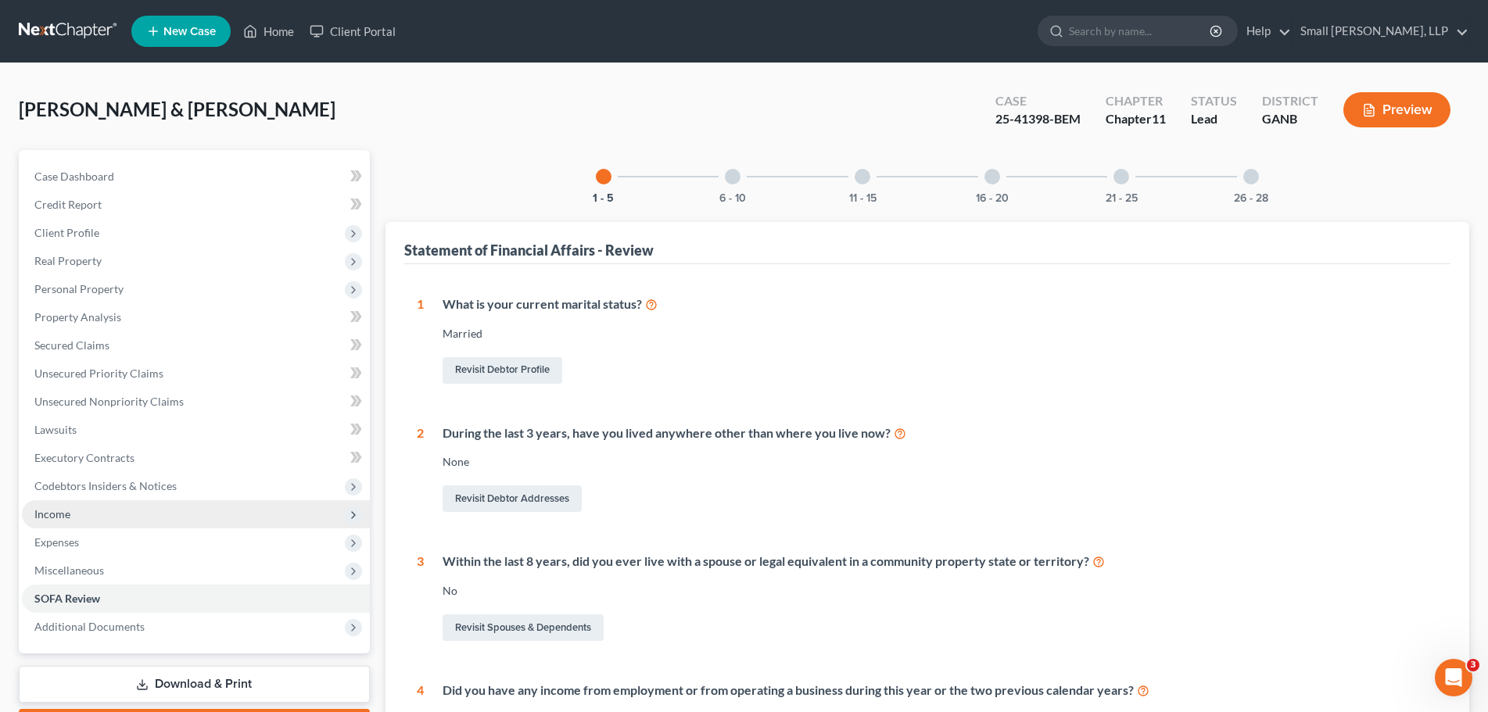
click at [92, 509] on span "Income" at bounding box center [196, 514] width 348 height 28
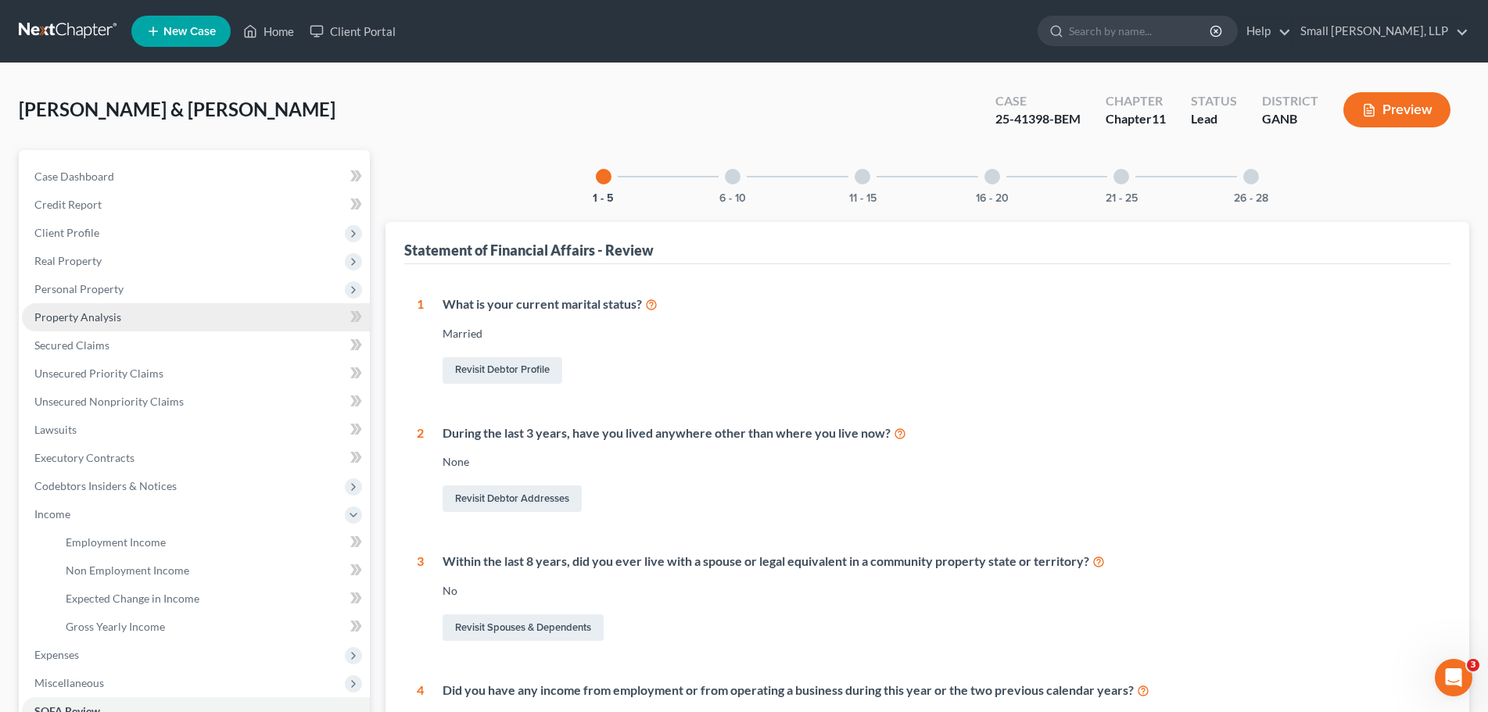
scroll to position [78, 0]
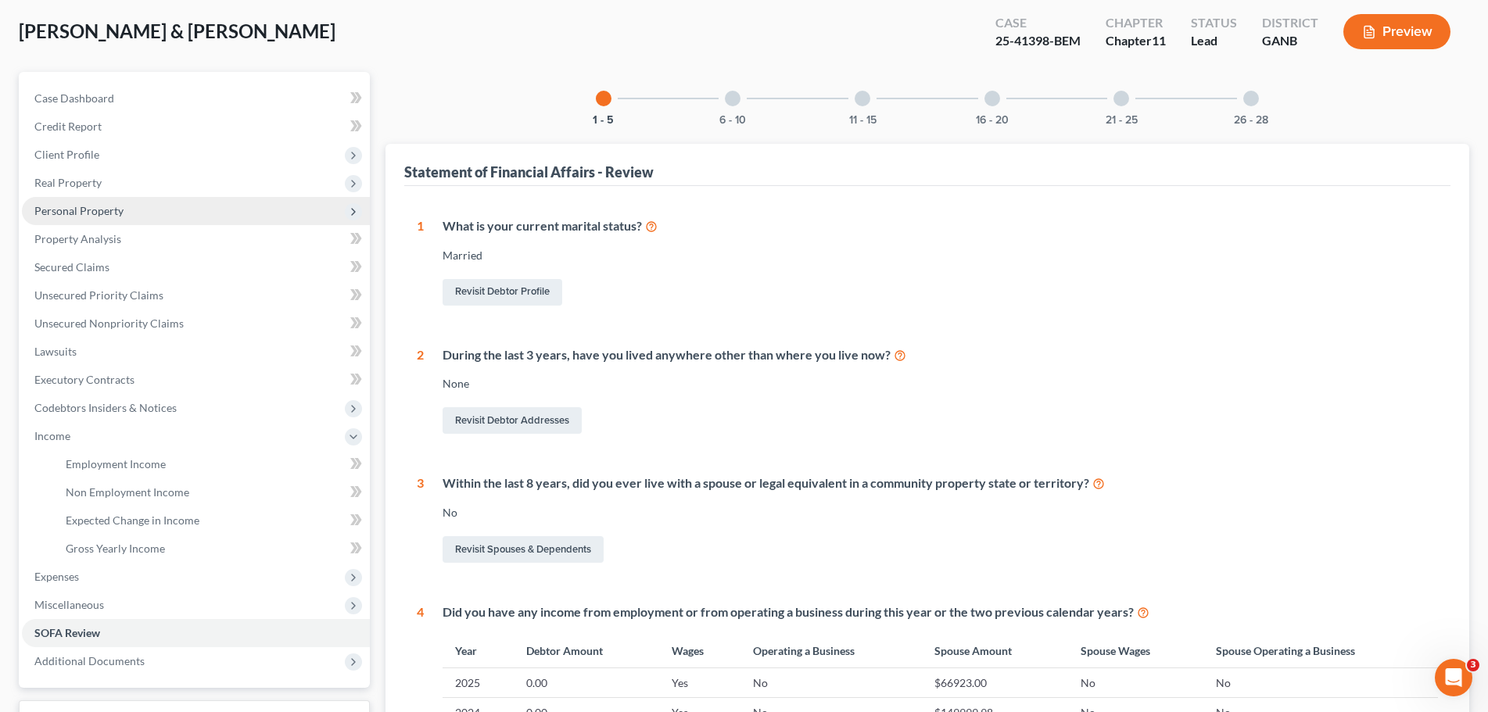
click at [99, 210] on span "Personal Property" at bounding box center [78, 210] width 89 height 13
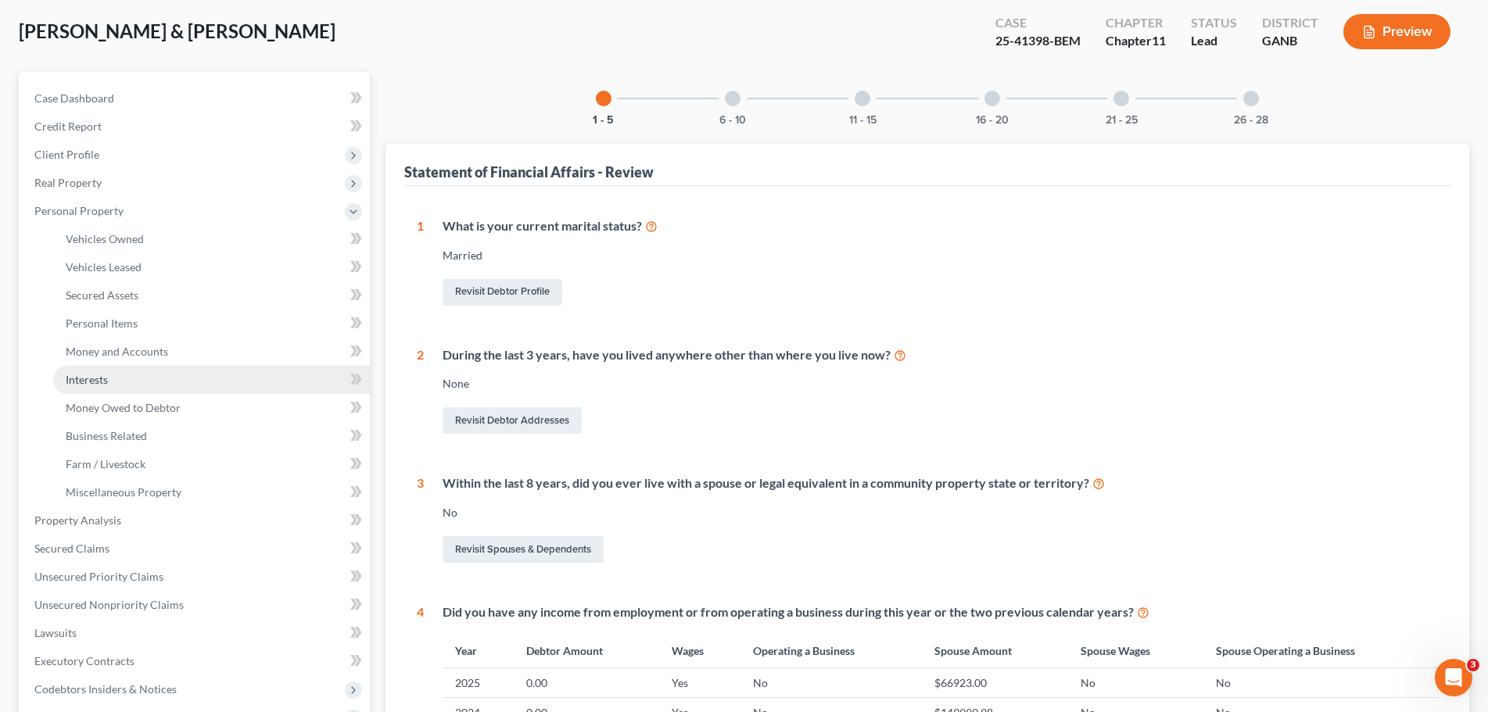
click at [109, 389] on link "Interests" at bounding box center [211, 380] width 317 height 28
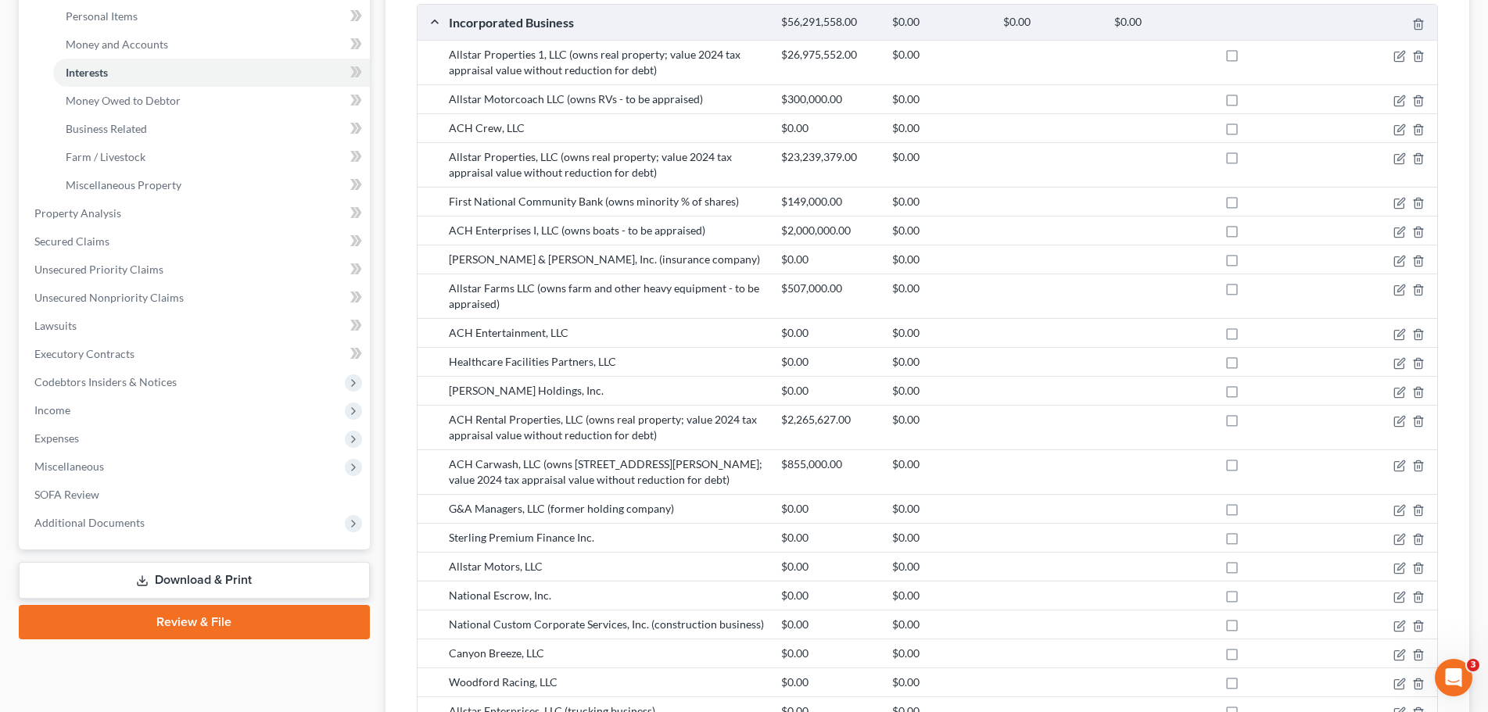
scroll to position [391, 0]
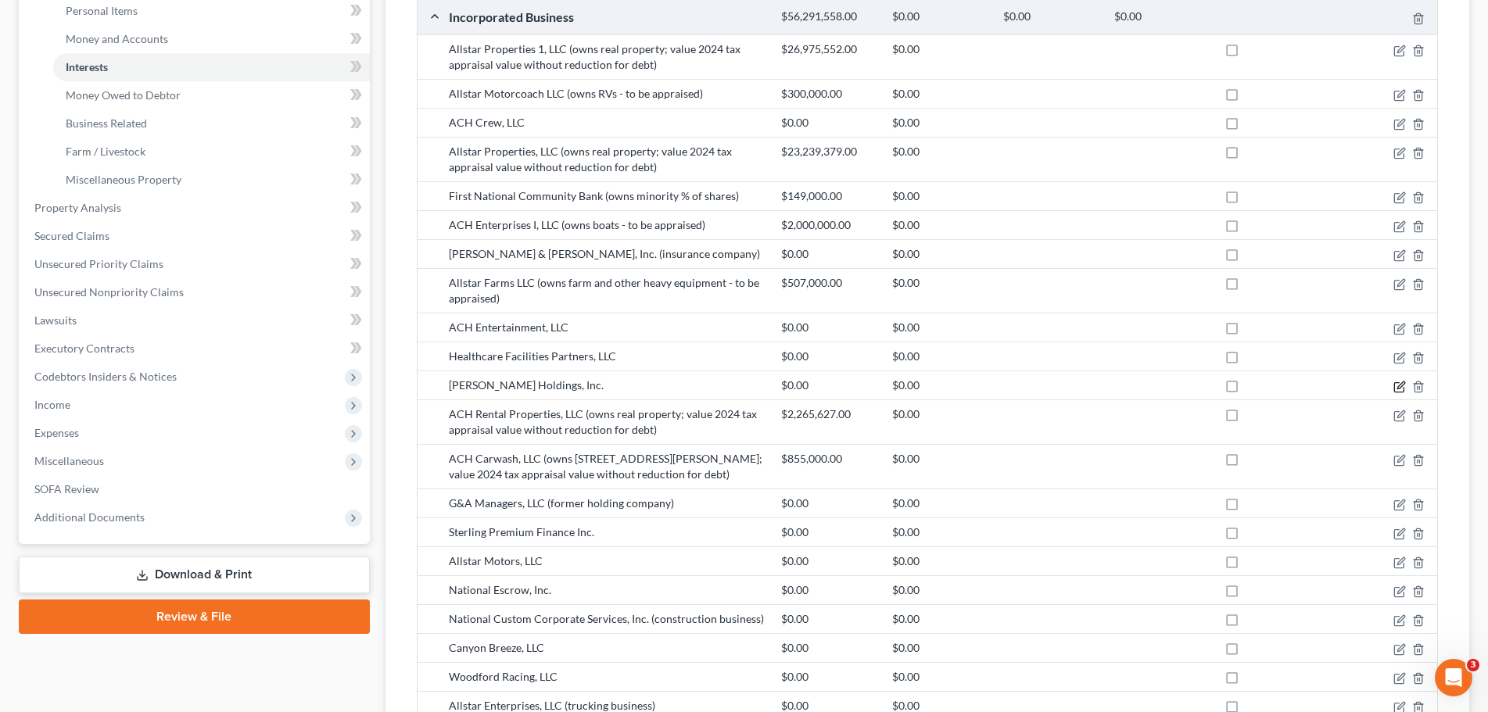
click at [1398, 387] on icon "button" at bounding box center [1400, 385] width 7 height 7
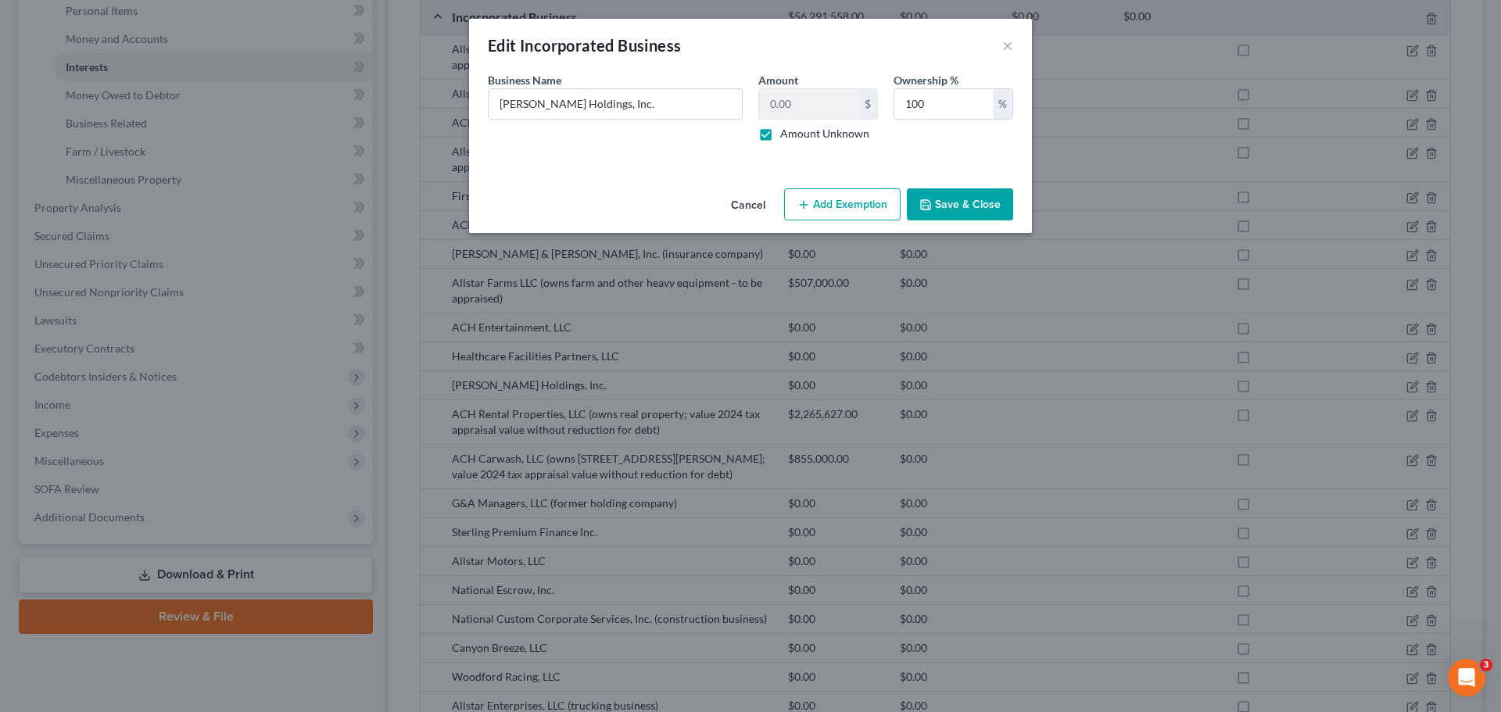
click at [1015, 44] on div "Edit Incorporated Business ×" at bounding box center [750, 45] width 563 height 53
click at [1013, 43] on div "Edit Incorporated Business ×" at bounding box center [750, 45] width 563 height 53
click at [1007, 44] on button "×" at bounding box center [1007, 45] width 11 height 19
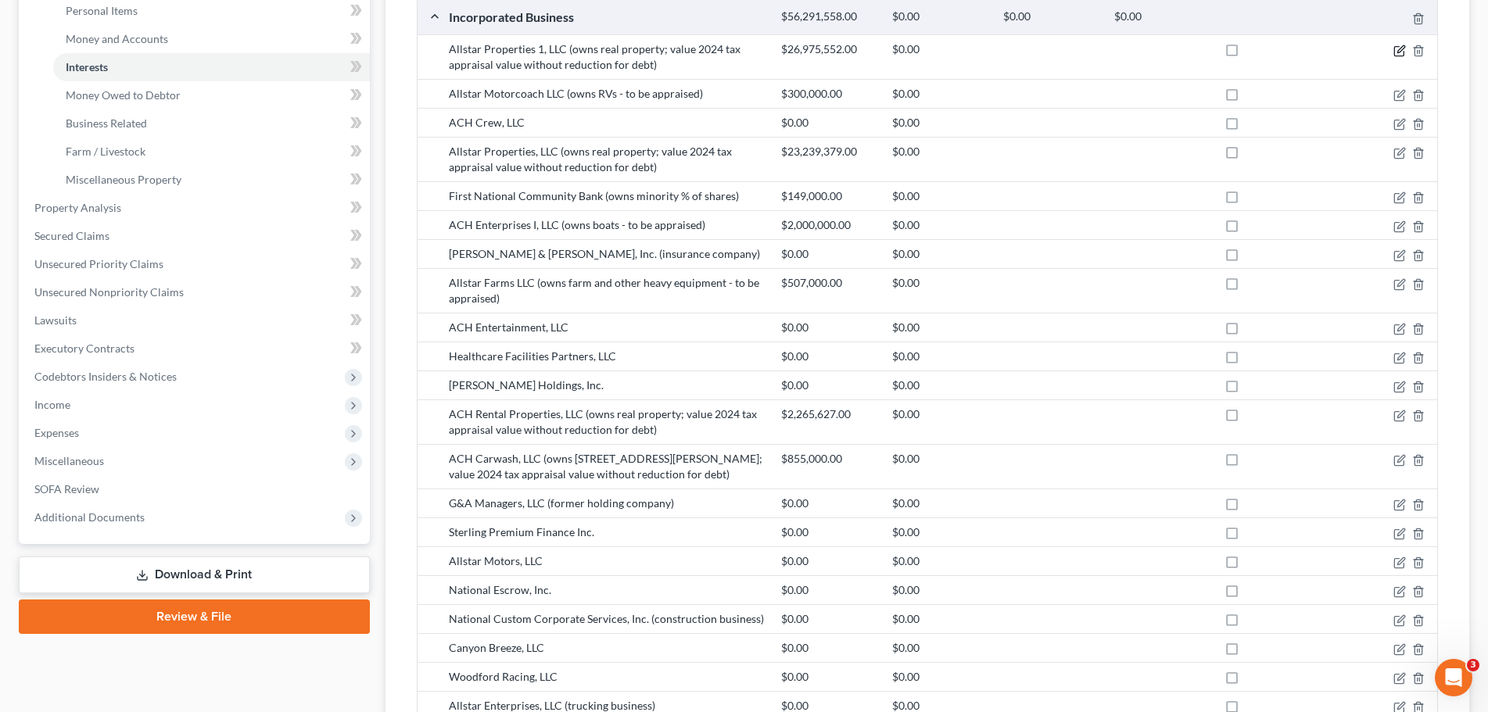
click at [1397, 50] on icon "button" at bounding box center [1399, 51] width 13 height 13
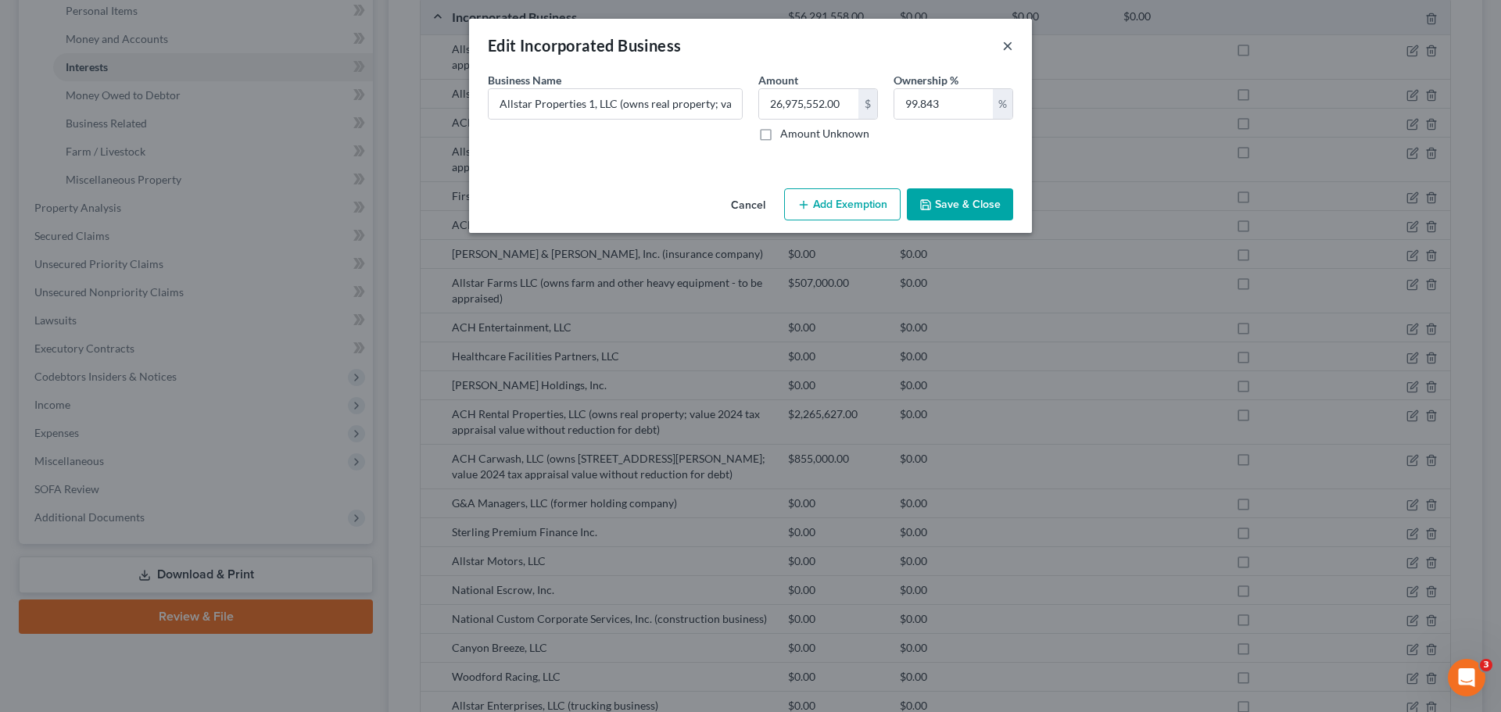
click at [1013, 43] on div "Edit Incorporated Business ×" at bounding box center [750, 45] width 563 height 53
click at [1008, 43] on button "×" at bounding box center [1007, 45] width 11 height 19
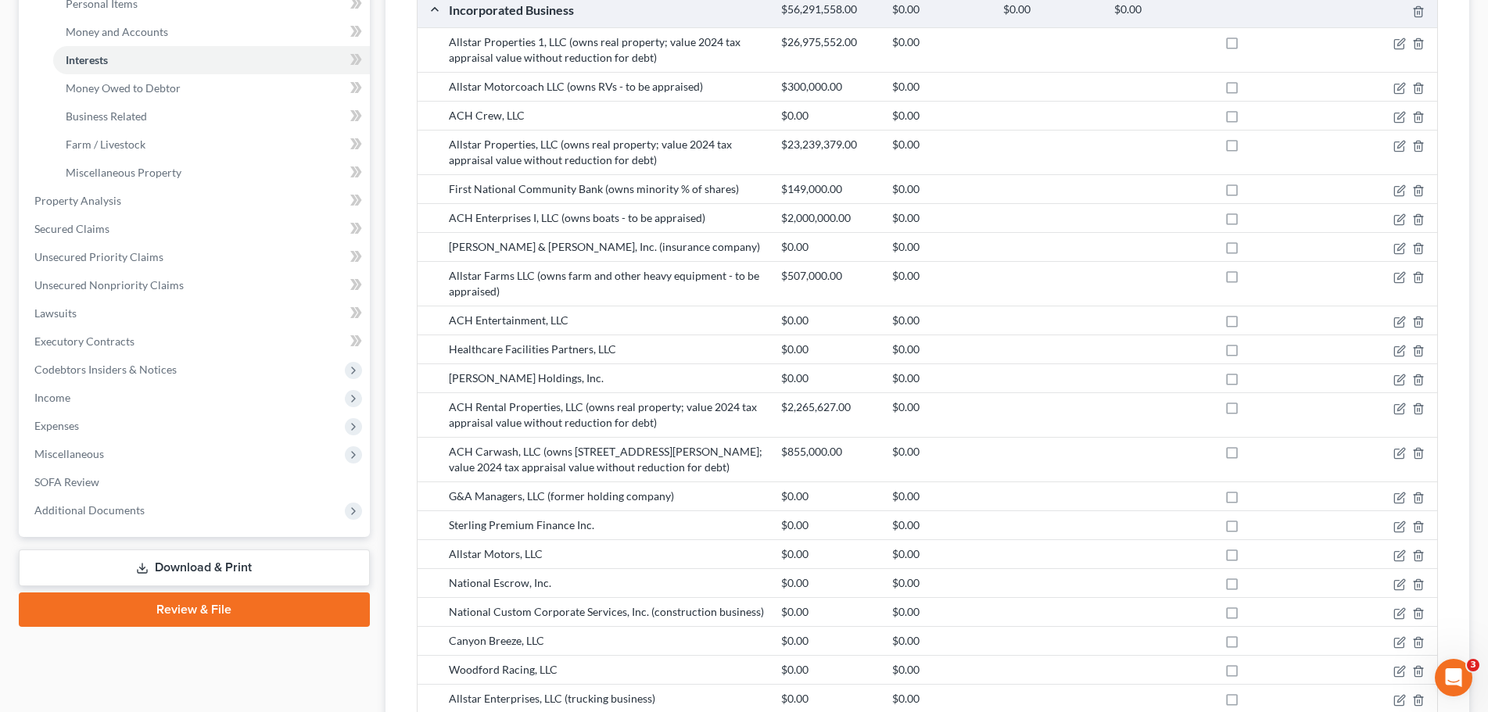
scroll to position [720, 0]
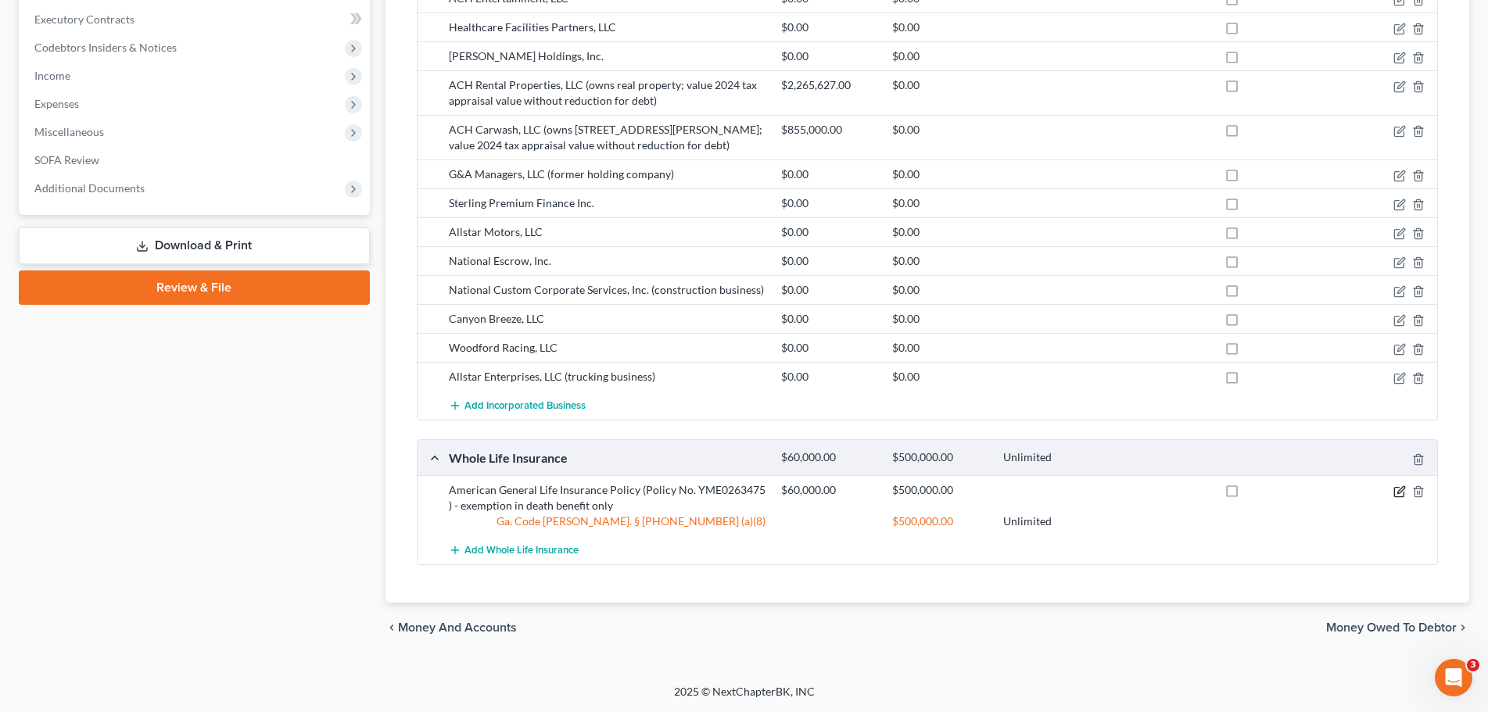
click at [1400, 493] on icon "button" at bounding box center [1400, 489] width 7 height 7
select select "2"
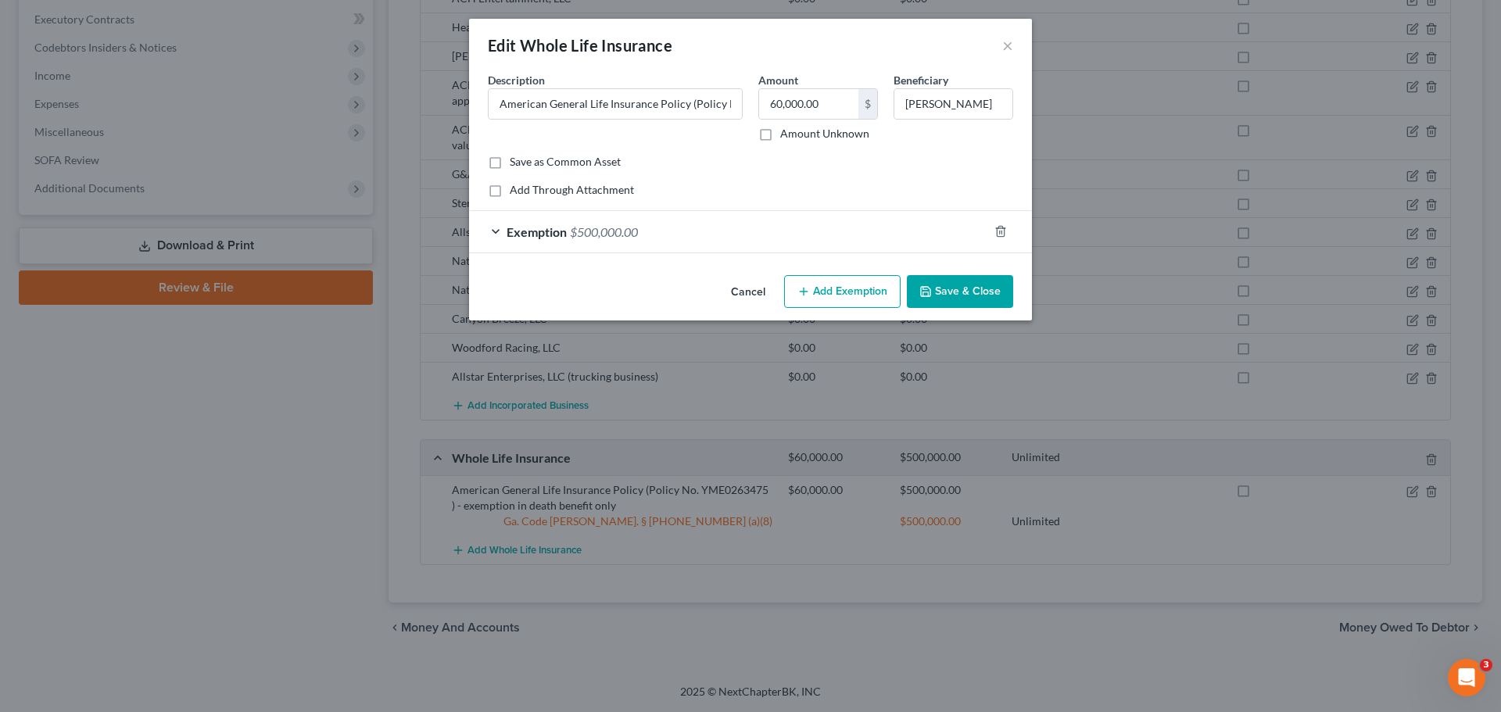
click at [481, 231] on div "Exemption $500,000.00" at bounding box center [728, 231] width 519 height 41
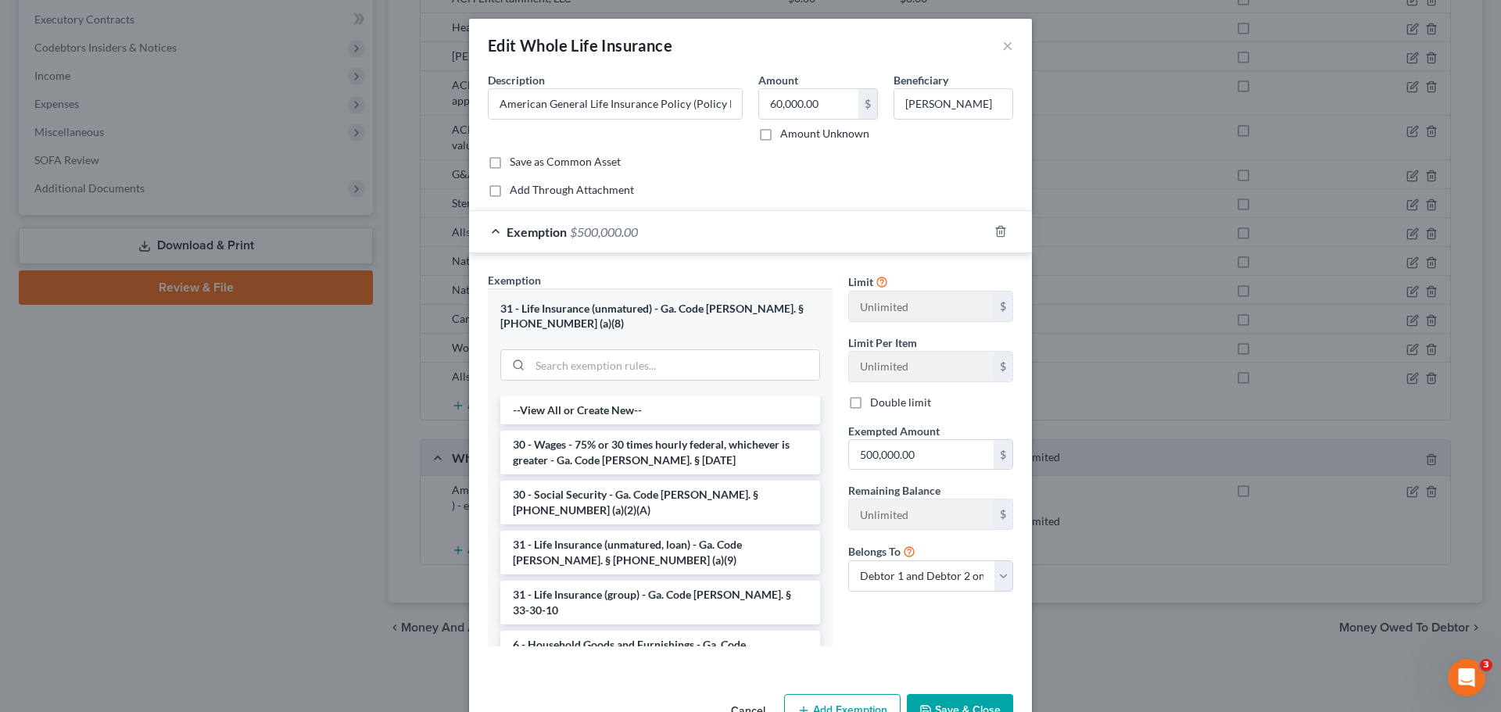
click at [945, 694] on button "Save & Close" at bounding box center [960, 710] width 106 height 33
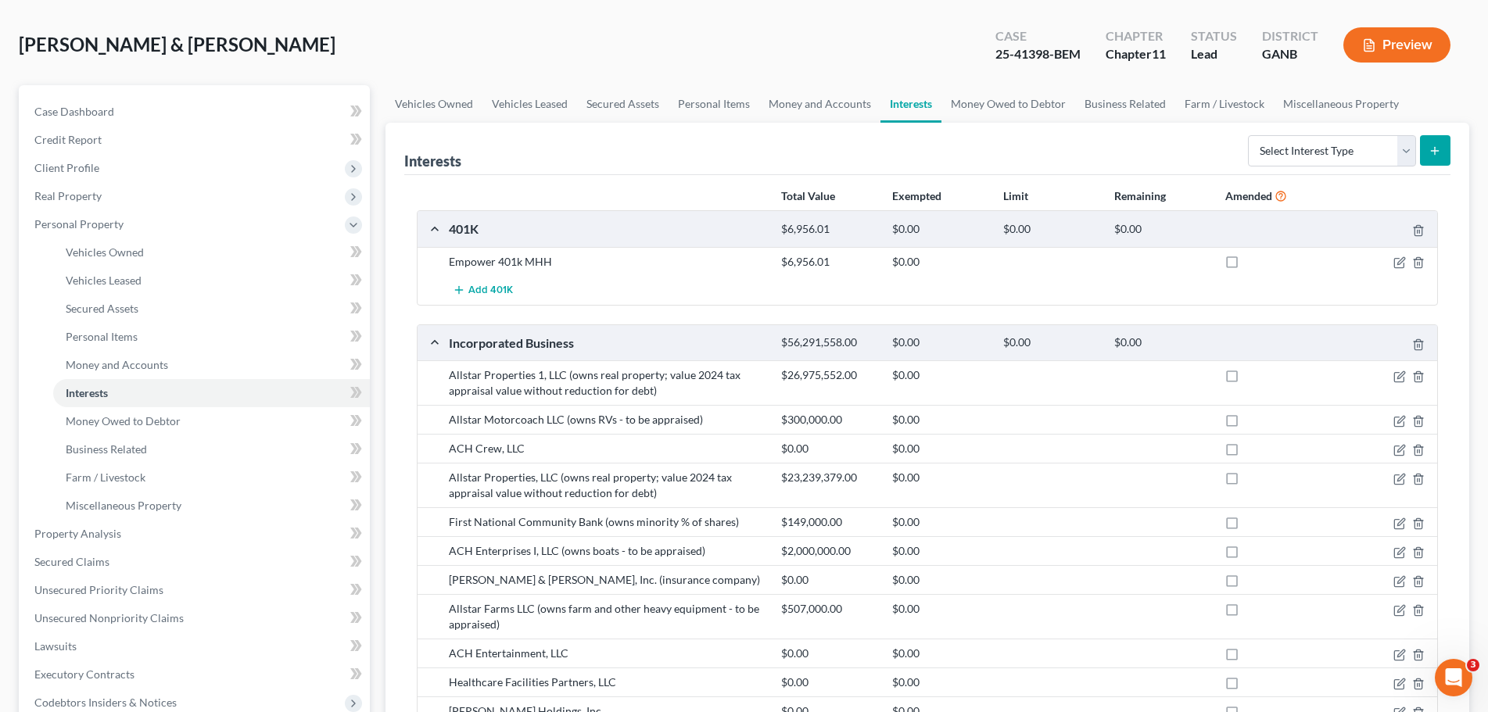
scroll to position [0, 0]
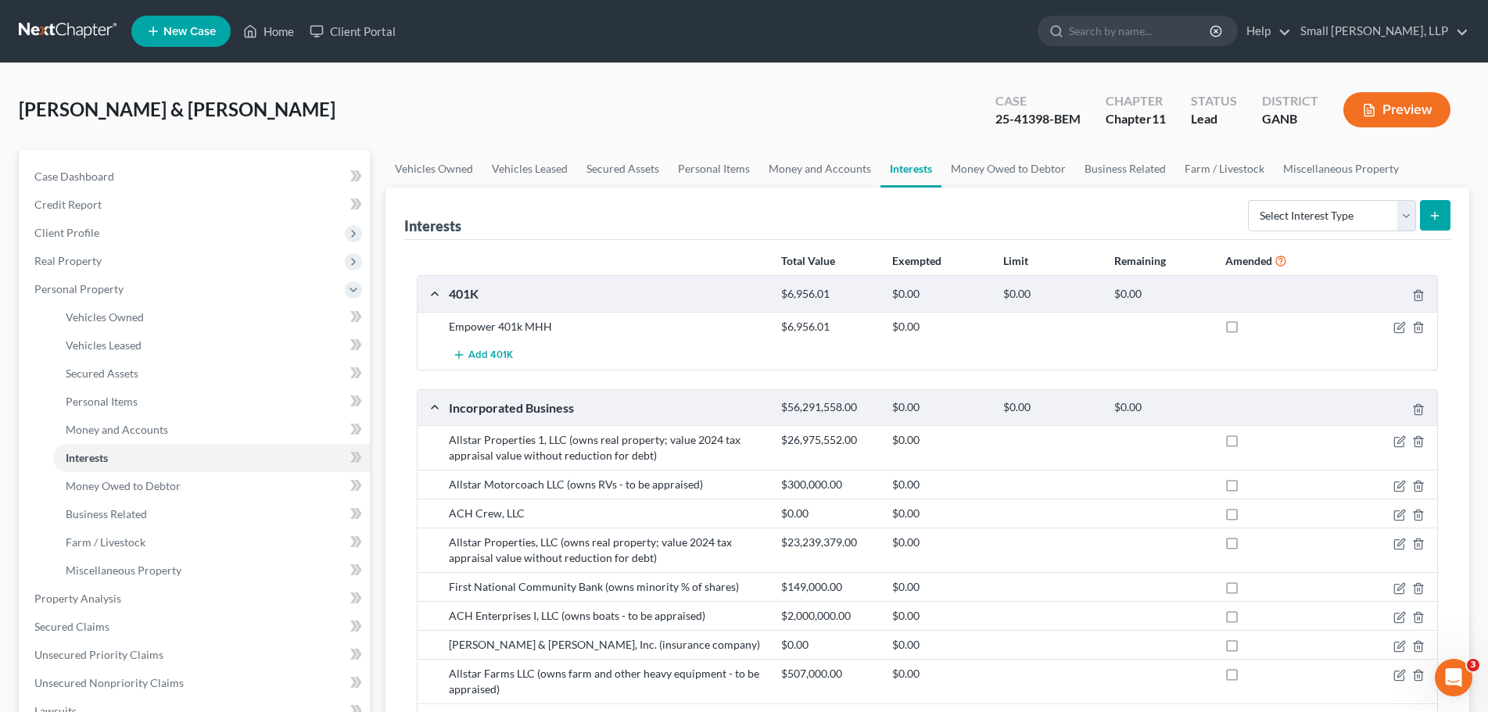
click at [88, 20] on link at bounding box center [69, 31] width 100 height 28
